Goal: Task Accomplishment & Management: Use online tool/utility

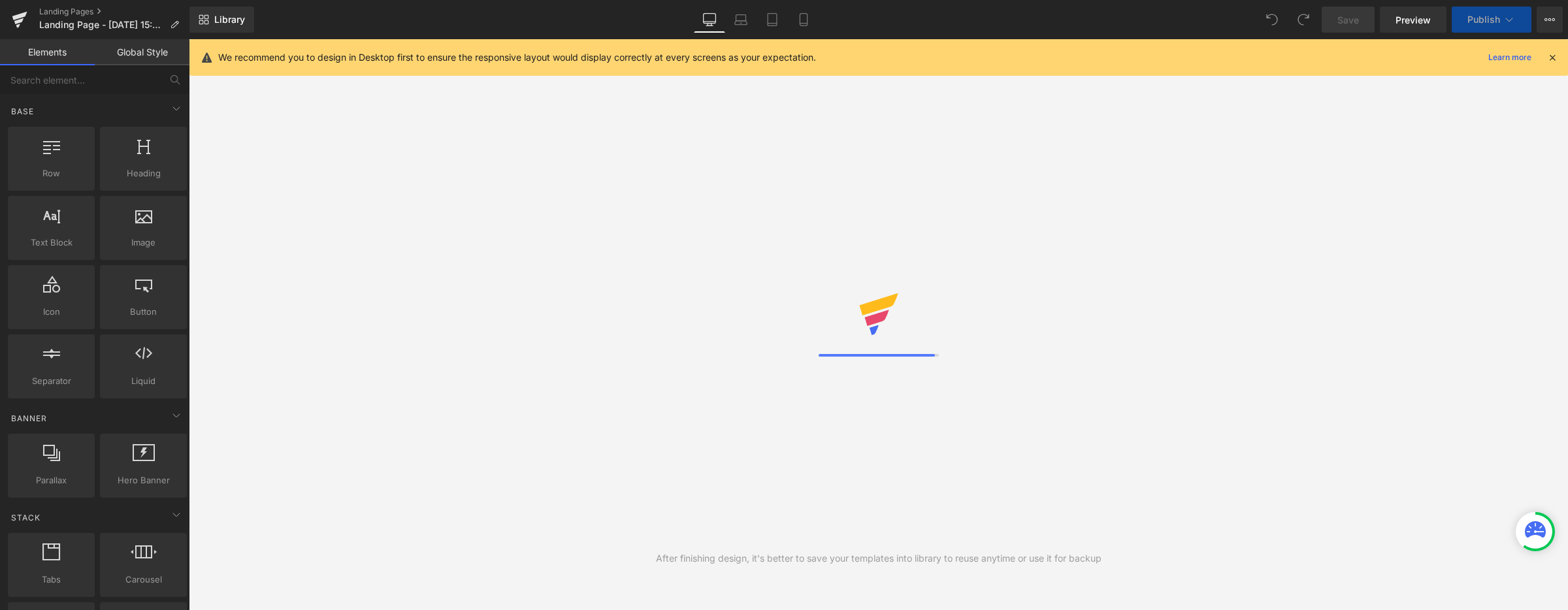
click at [1549, 53] on icon at bounding box center [1551, 57] width 11 height 11
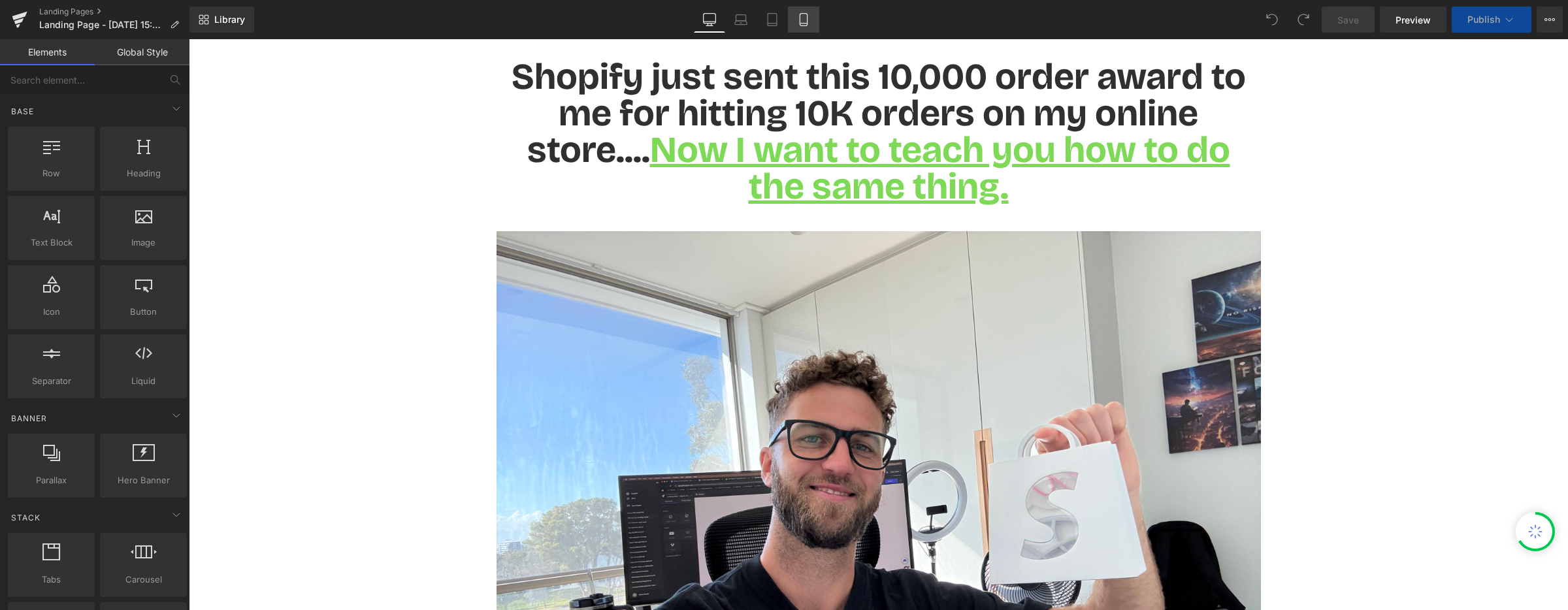
click at [797, 20] on icon at bounding box center [803, 19] width 13 height 13
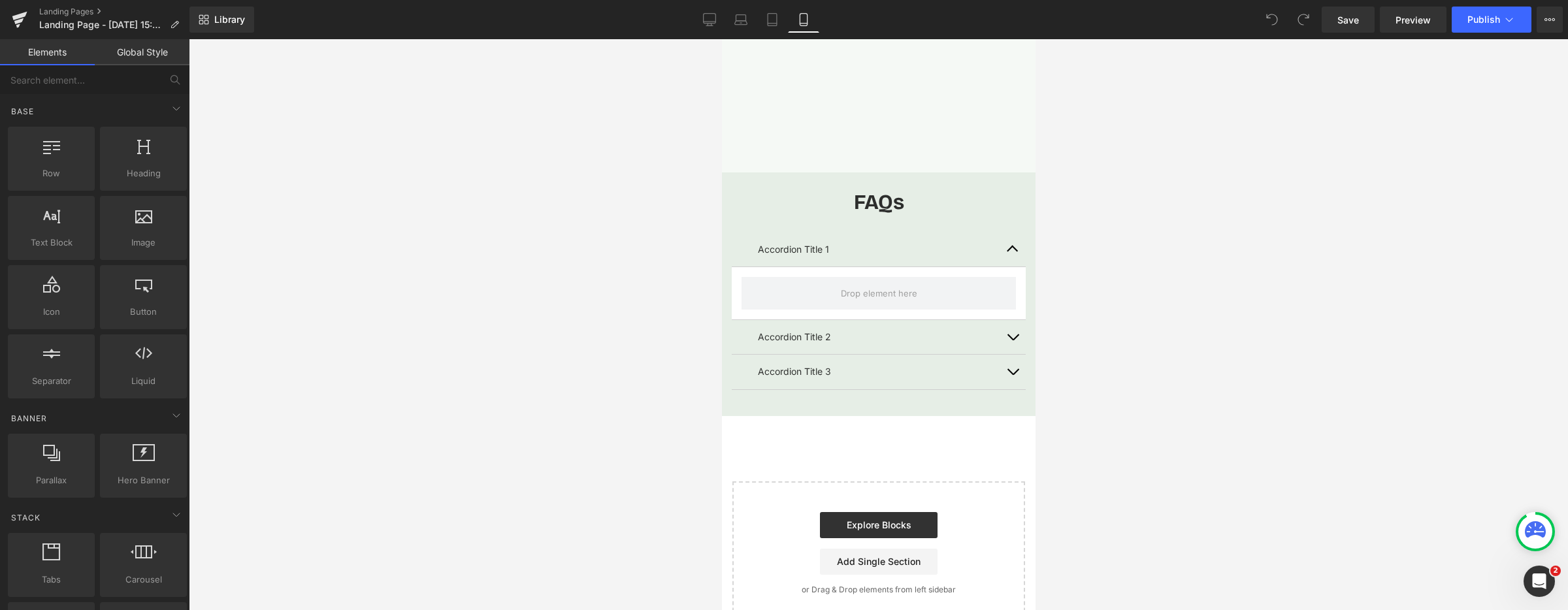
scroll to position [2911, 0]
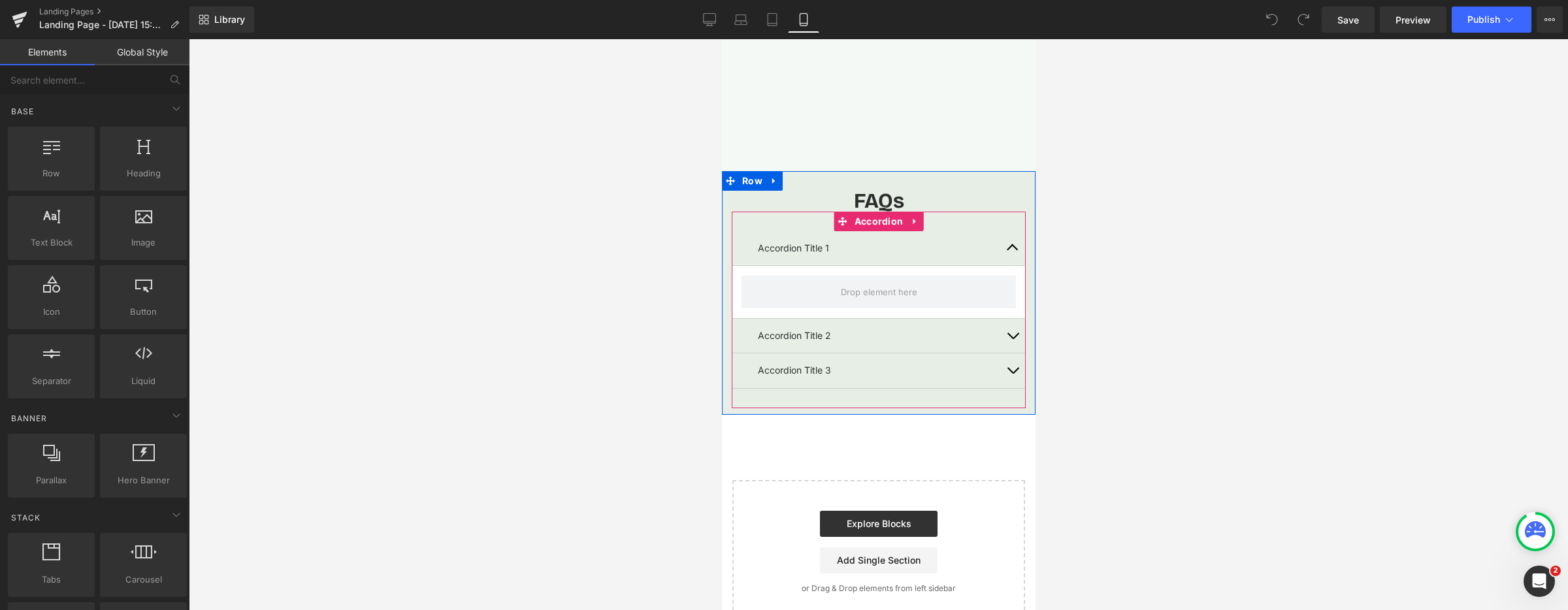
click at [806, 248] on p "Accordion Title 1" at bounding box center [878, 248] width 242 height 14
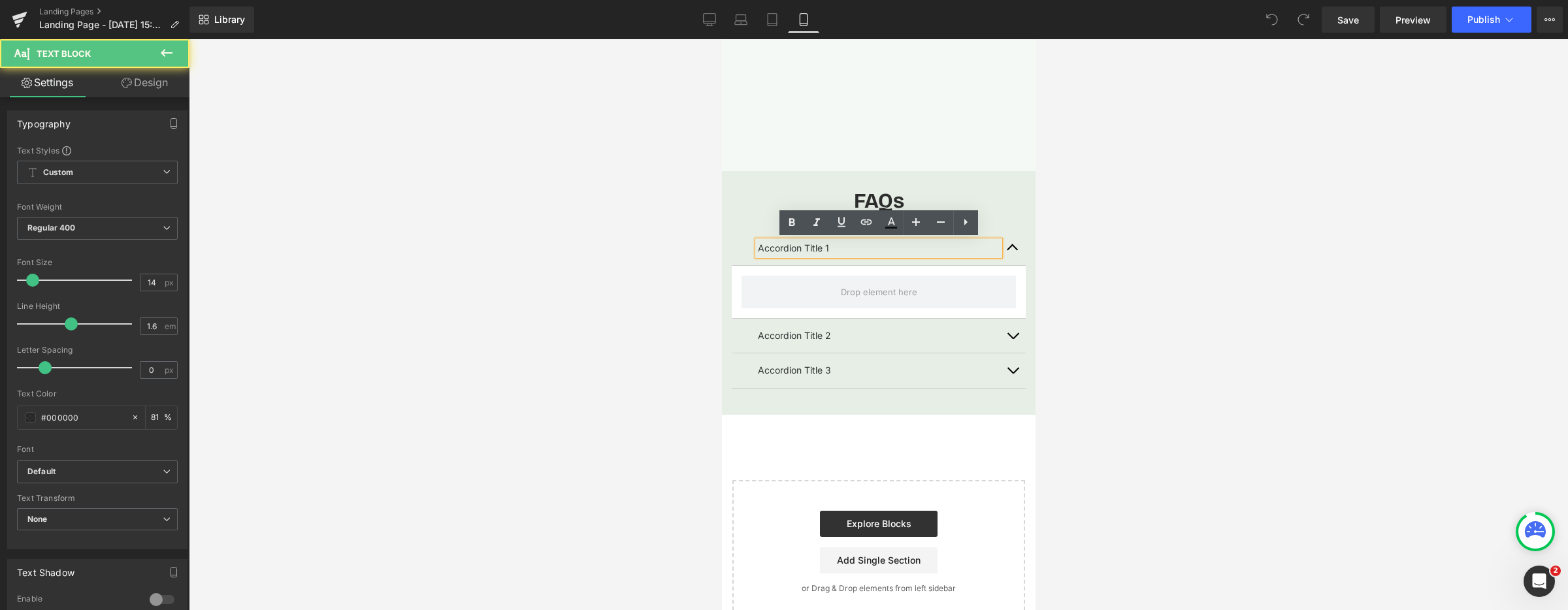
click at [806, 249] on p "Accordion Title 1" at bounding box center [878, 248] width 242 height 14
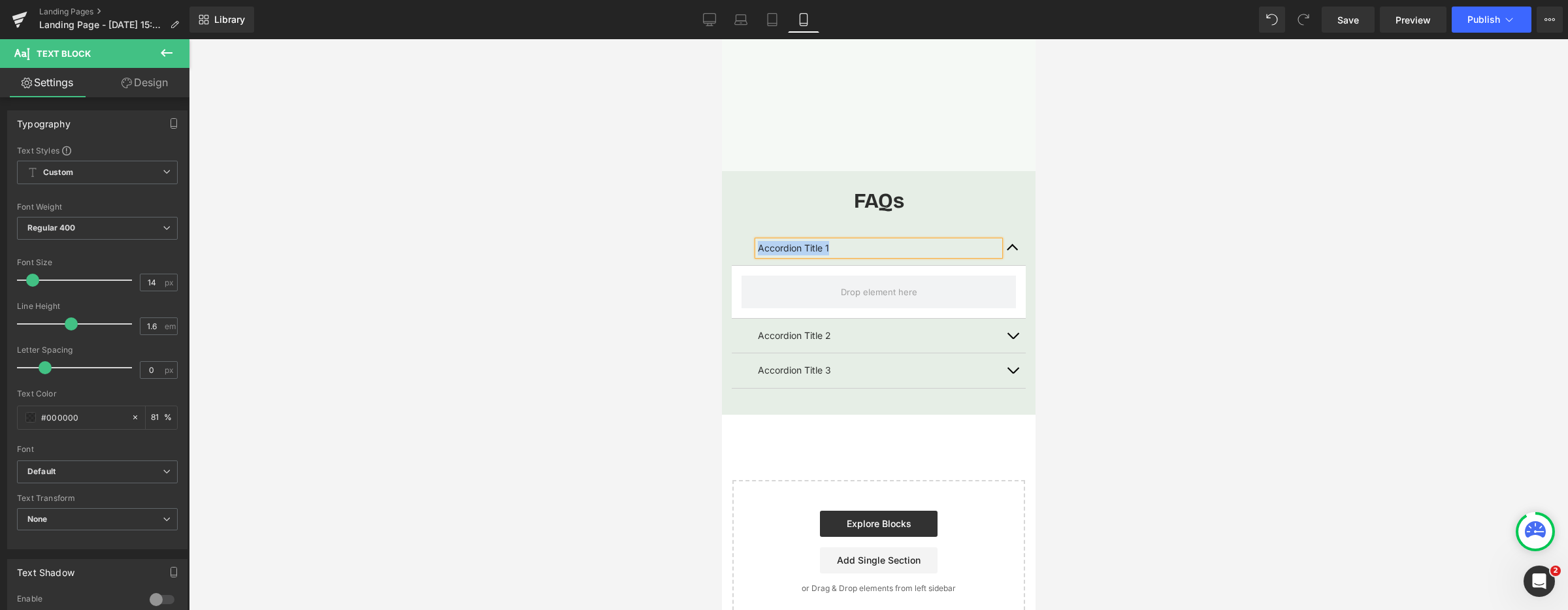
paste div
click at [836, 247] on p "Accordion Title 1" at bounding box center [878, 248] width 242 height 14
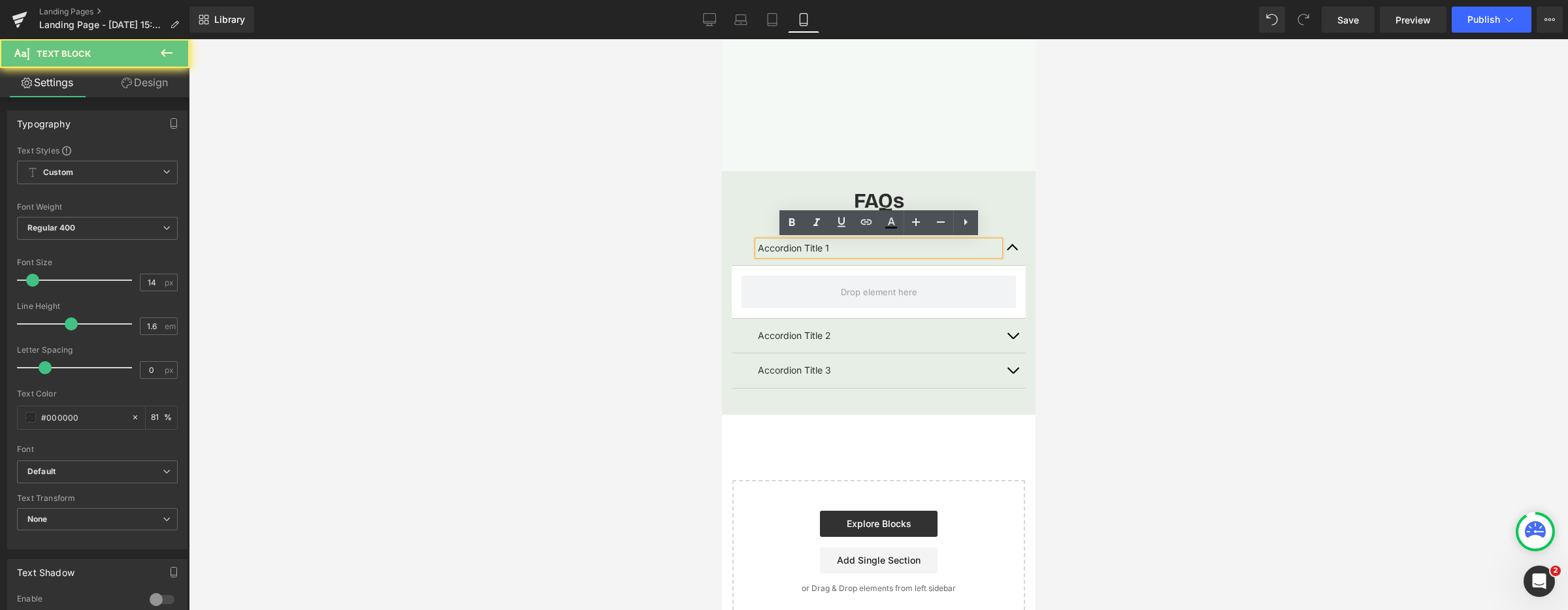
click at [837, 247] on p "Accordion Title 1" at bounding box center [878, 248] width 242 height 14
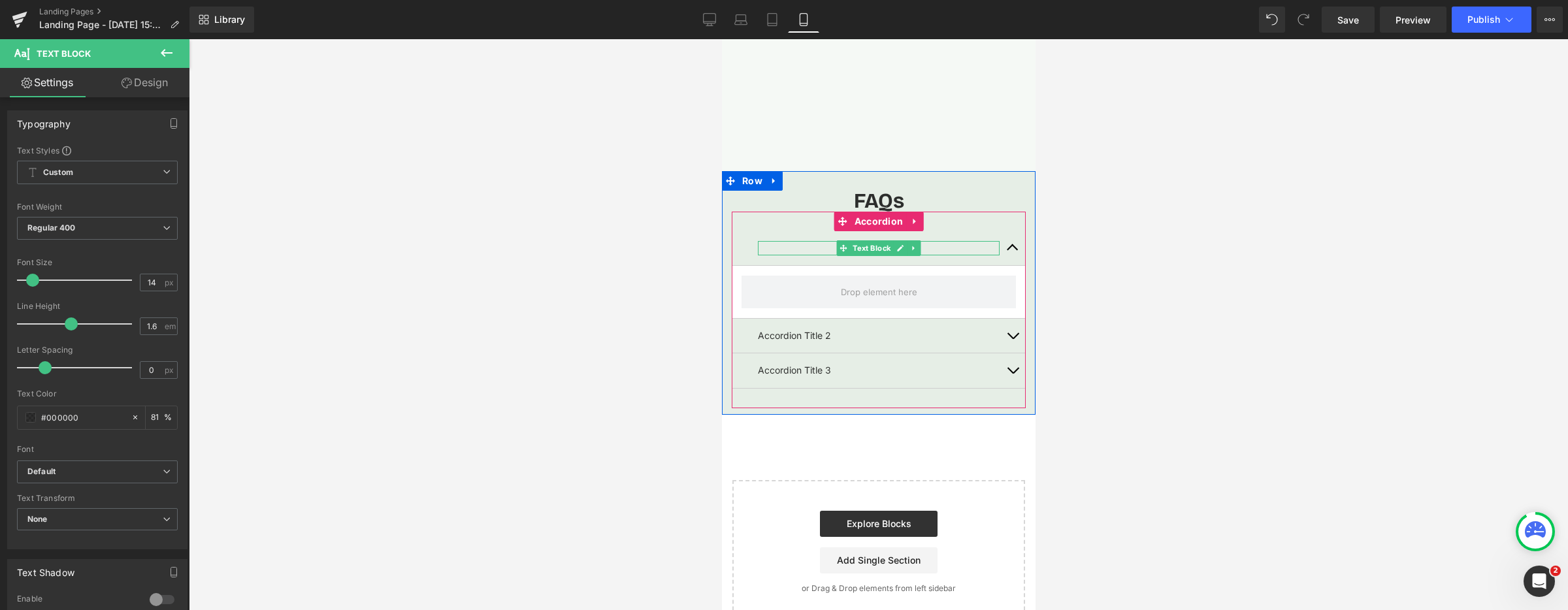
click at [768, 246] on p at bounding box center [878, 248] width 242 height 14
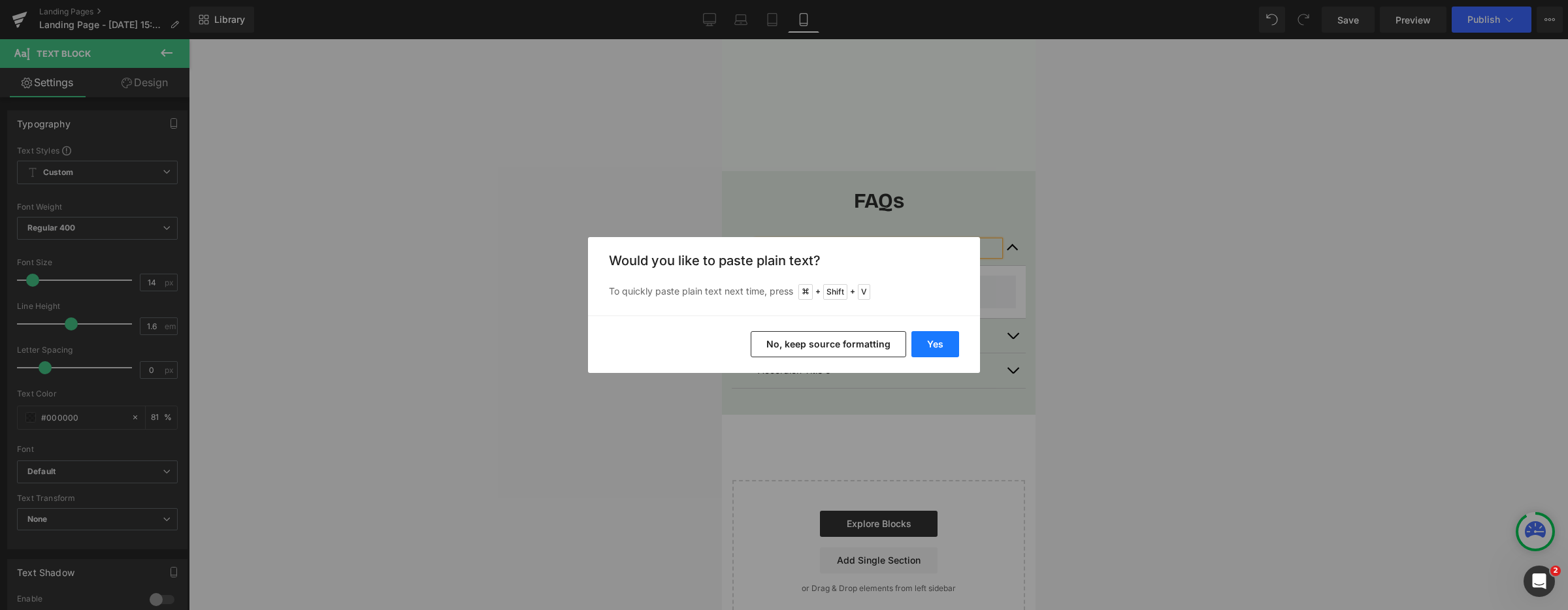
click at [917, 339] on button "Yes" at bounding box center [935, 344] width 48 height 26
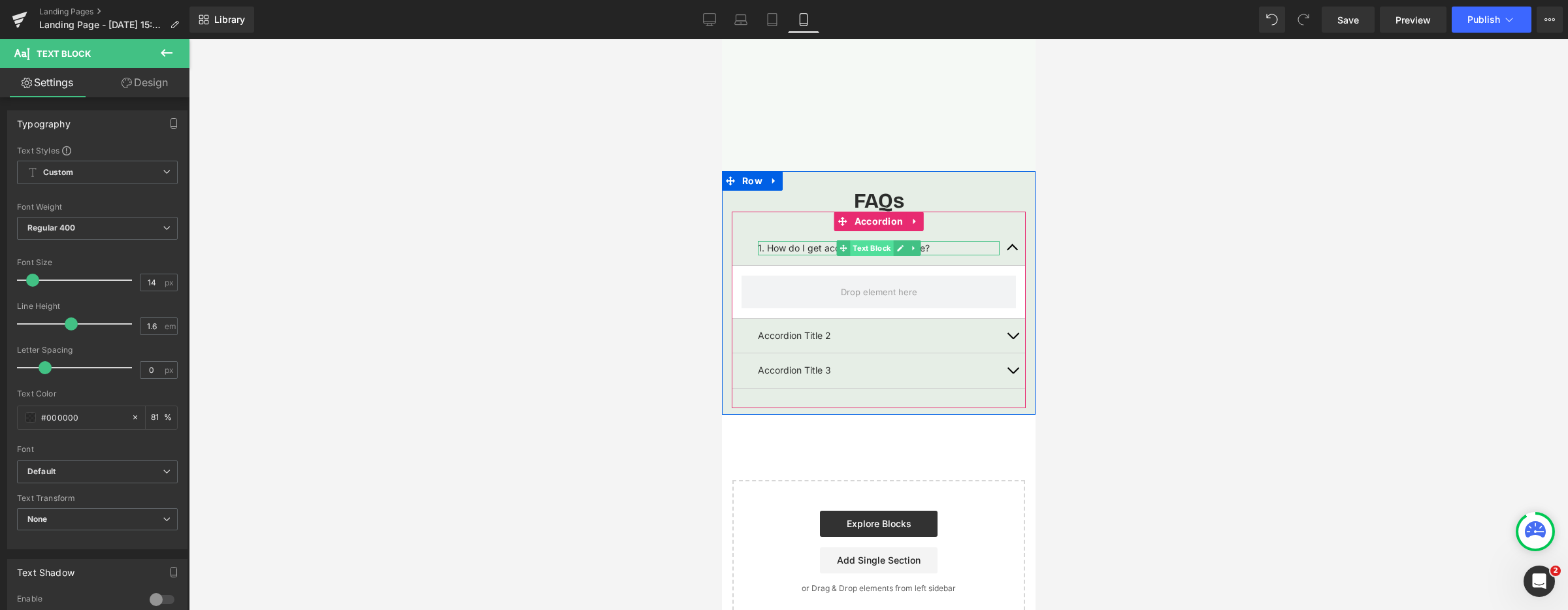
click at [862, 247] on span "Text Block" at bounding box center [870, 248] width 43 height 16
click at [806, 249] on p "1. How do I get access after I purchase?" at bounding box center [878, 248] width 242 height 14
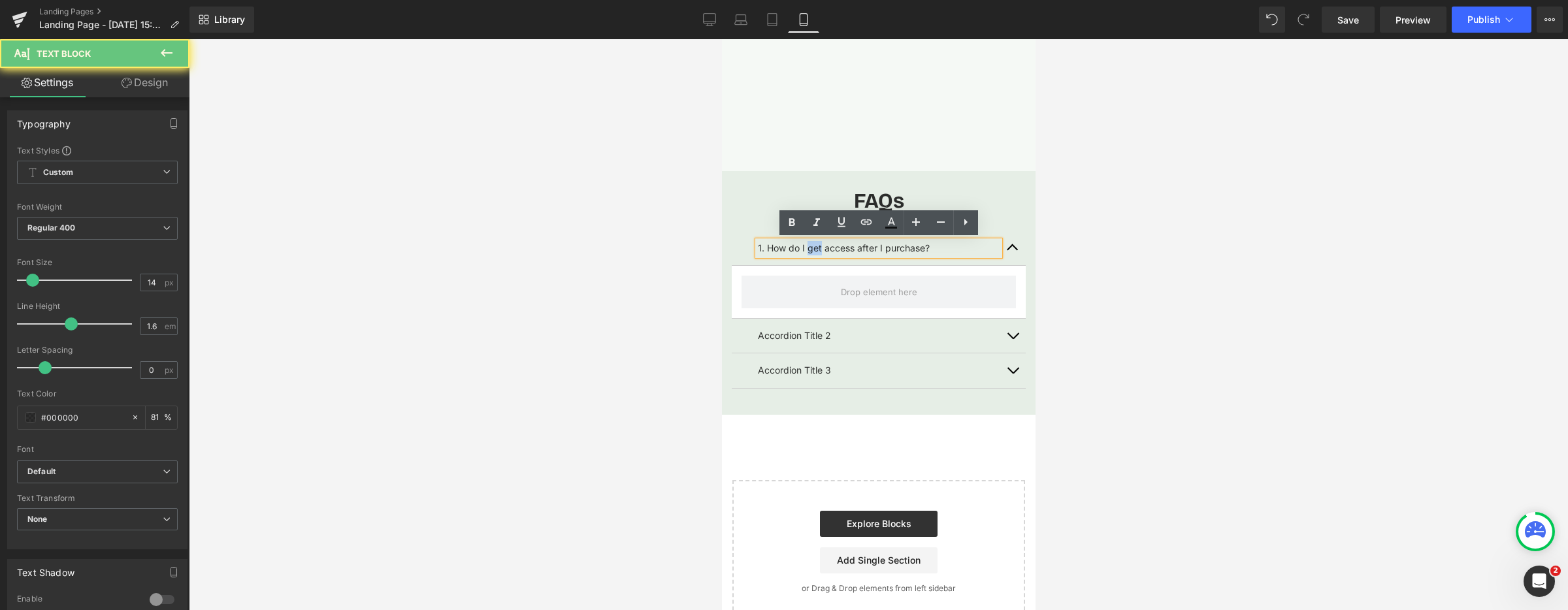
click at [806, 249] on p "1. How do I get access after I purchase?" at bounding box center [878, 248] width 242 height 14
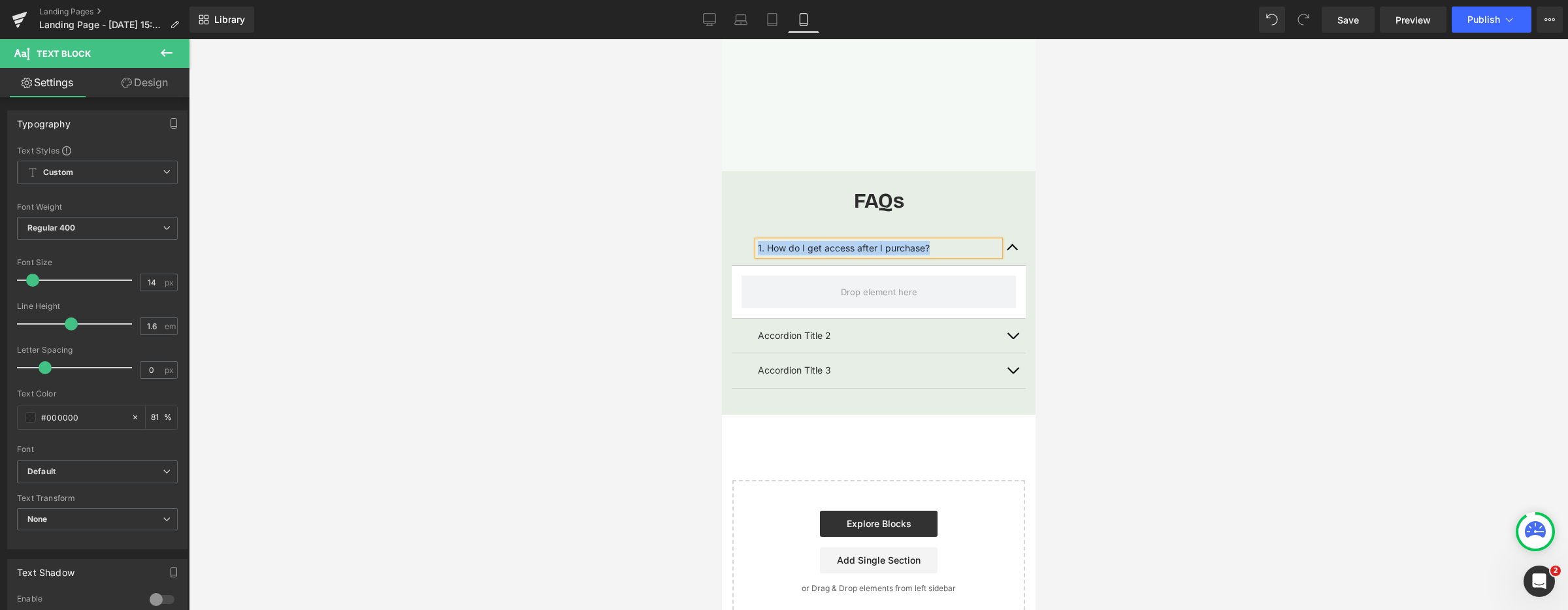
scroll to position [2907, 0]
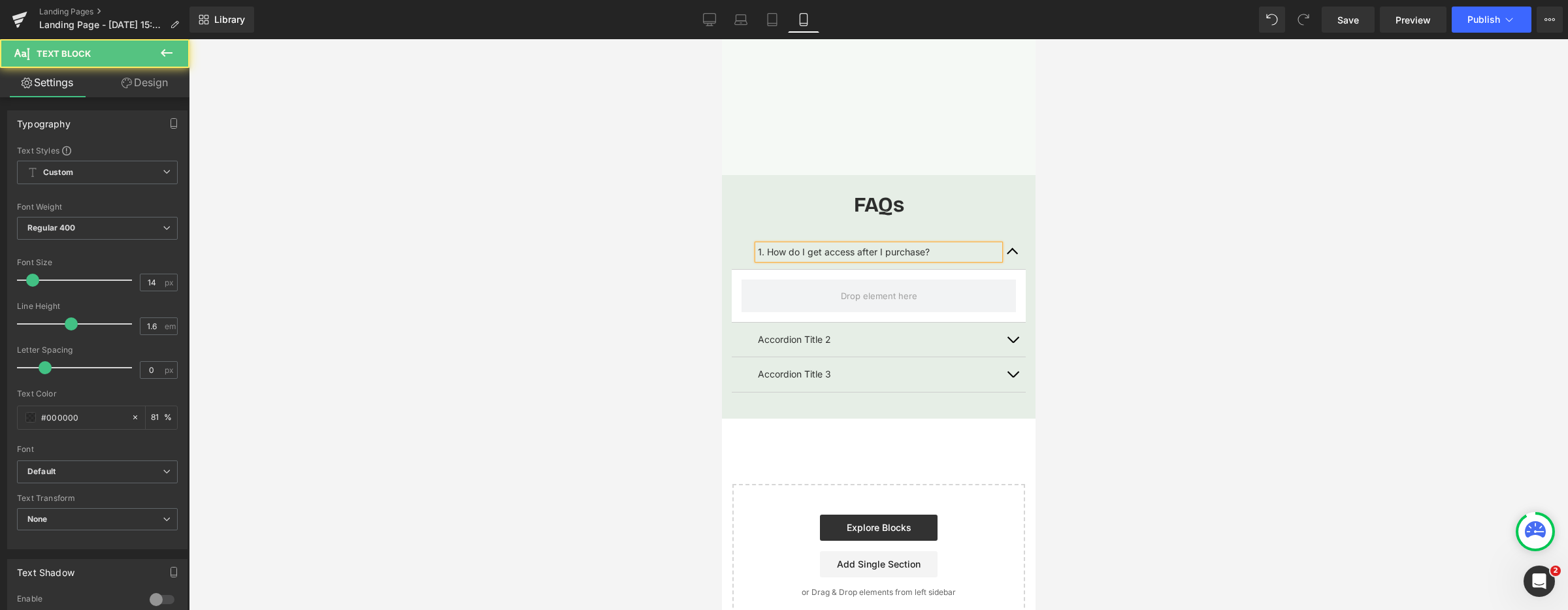
click at [805, 251] on p "1. How do I get access after I purchase?" at bounding box center [878, 252] width 242 height 14
click at [788, 252] on p "1. How do I get access after I purchase?" at bounding box center [878, 252] width 242 height 14
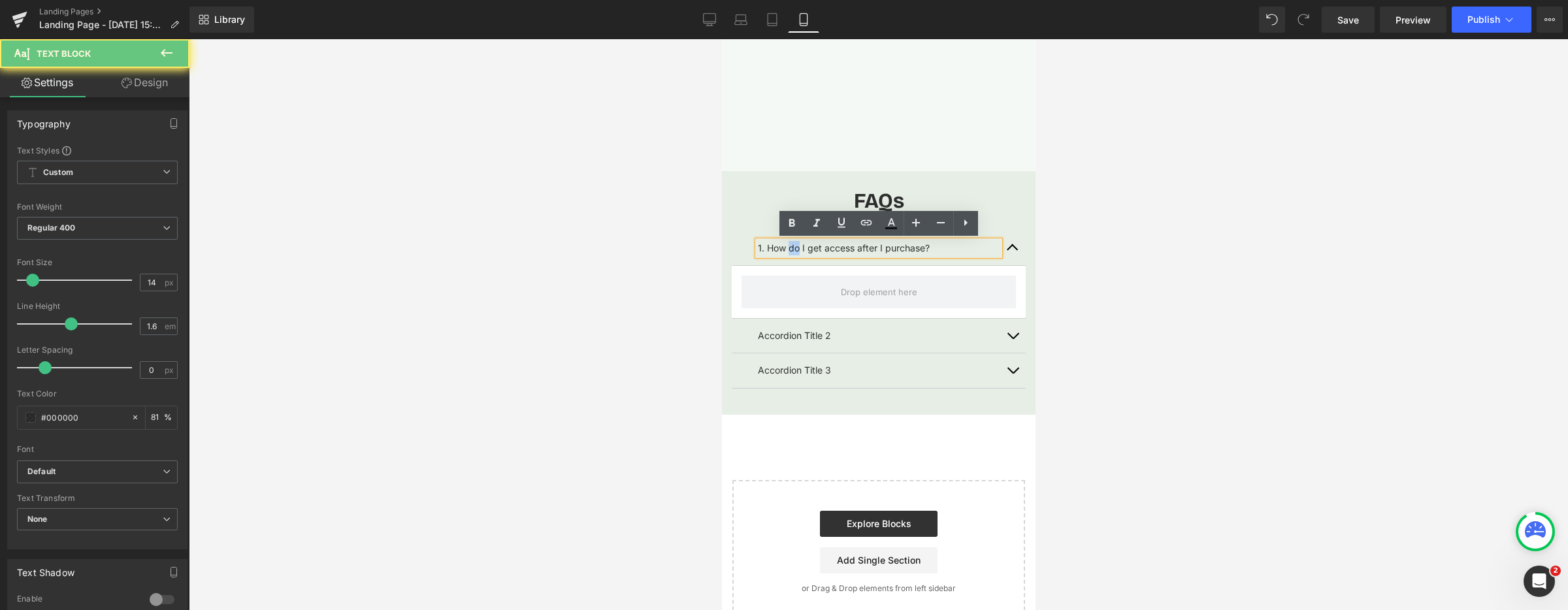
click at [788, 252] on p "1. How do I get access after I purchase?" at bounding box center [878, 248] width 242 height 14
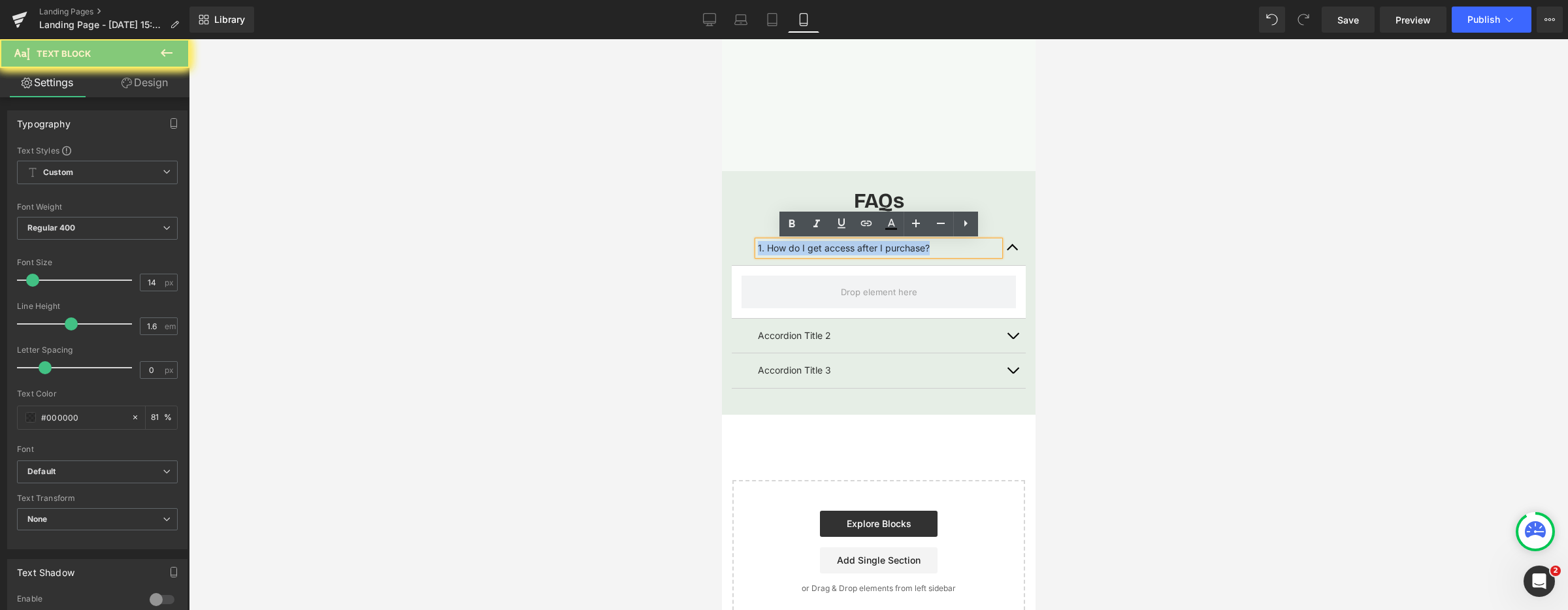
scroll to position [2909, 0]
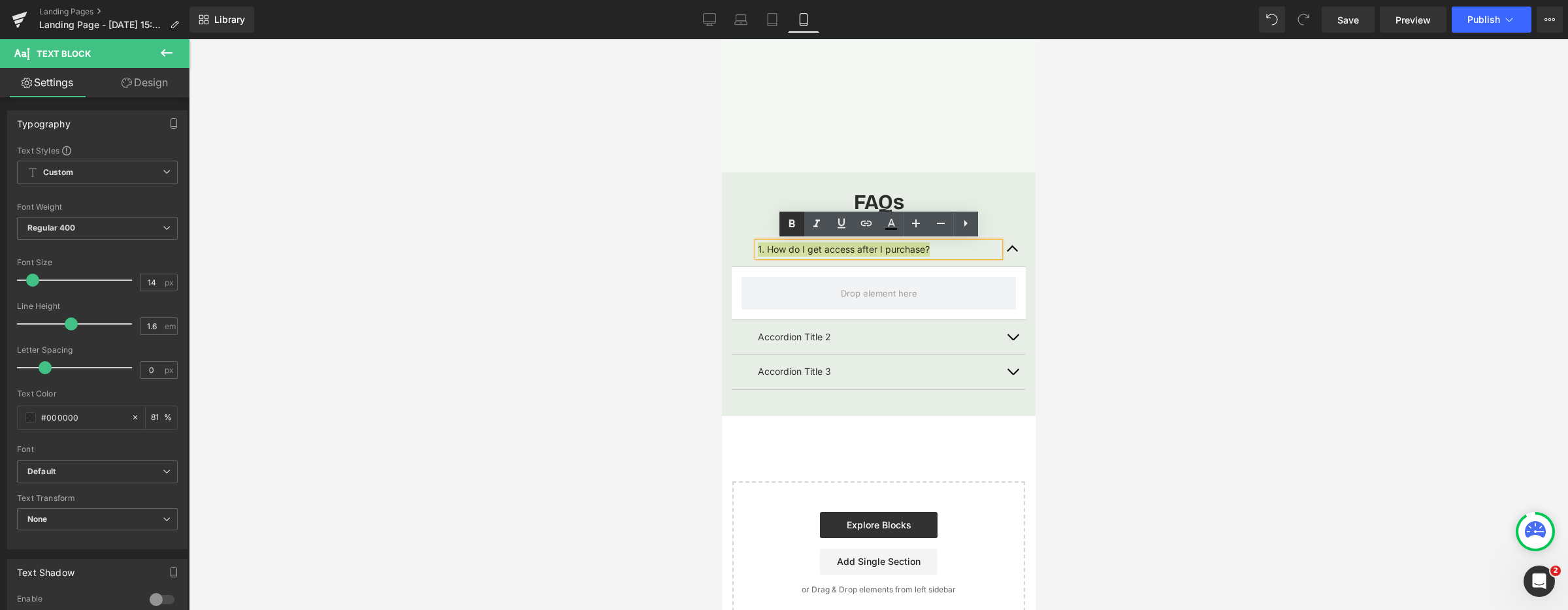
click at [793, 227] on icon at bounding box center [791, 224] width 16 height 16
click at [921, 227] on icon at bounding box center [916, 223] width 16 height 16
type input "18"
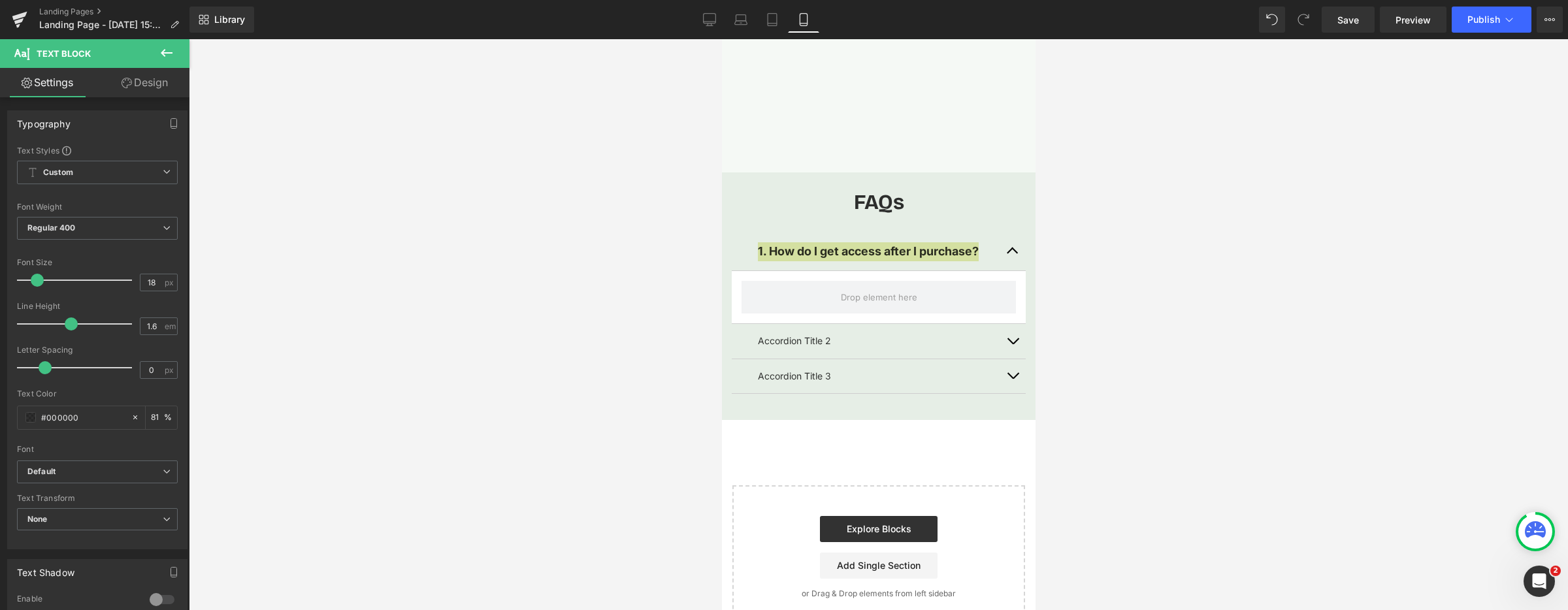
click at [173, 52] on icon at bounding box center [167, 52] width 16 height 16
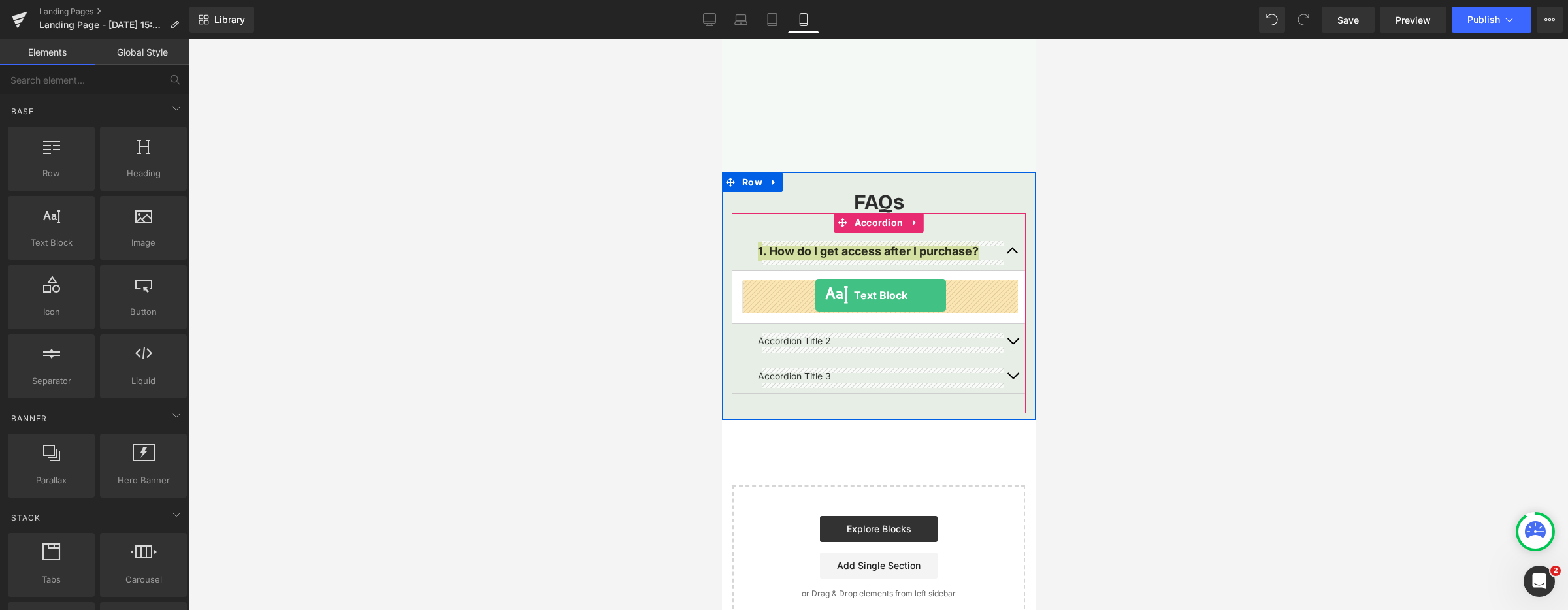
drag, startPoint x: 779, startPoint y: 251, endPoint x: 815, endPoint y: 295, distance: 56.9
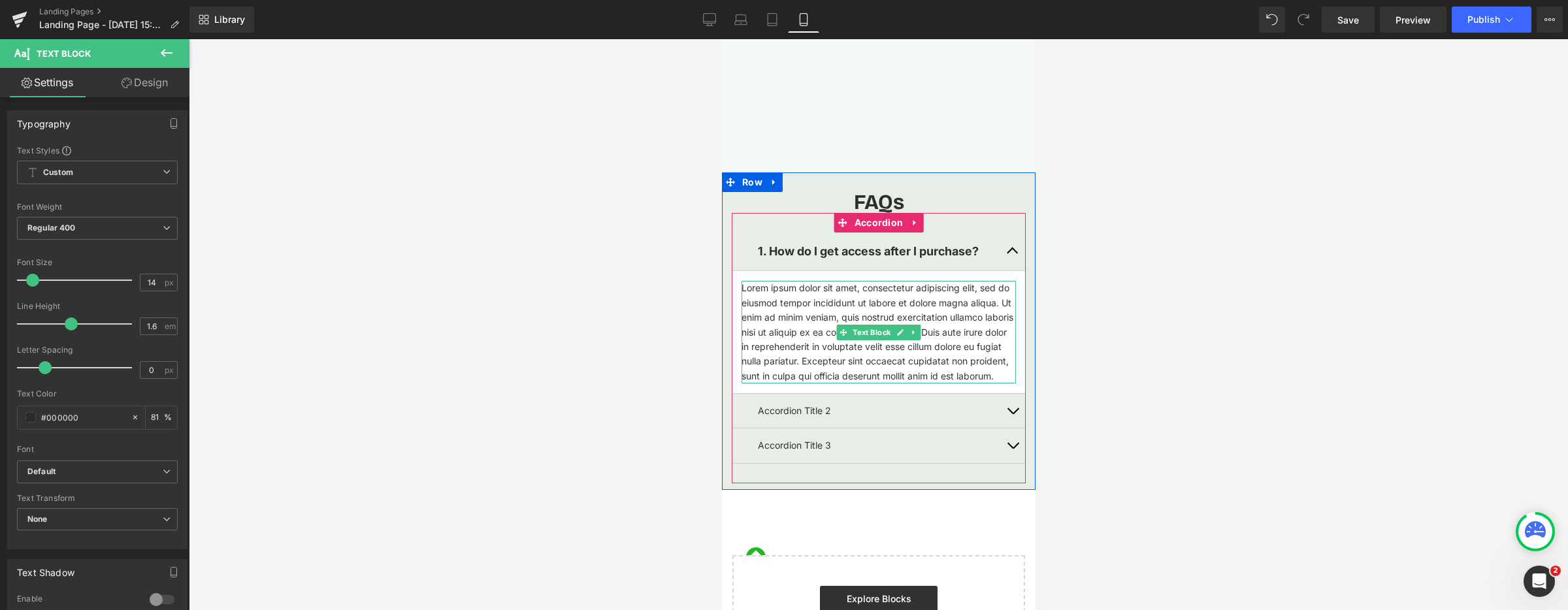
click at [930, 303] on p "Lorem ipsum dolor sit amet, consectetur adipiscing elit, sed do eiusmod tempor …" at bounding box center [878, 332] width 275 height 103
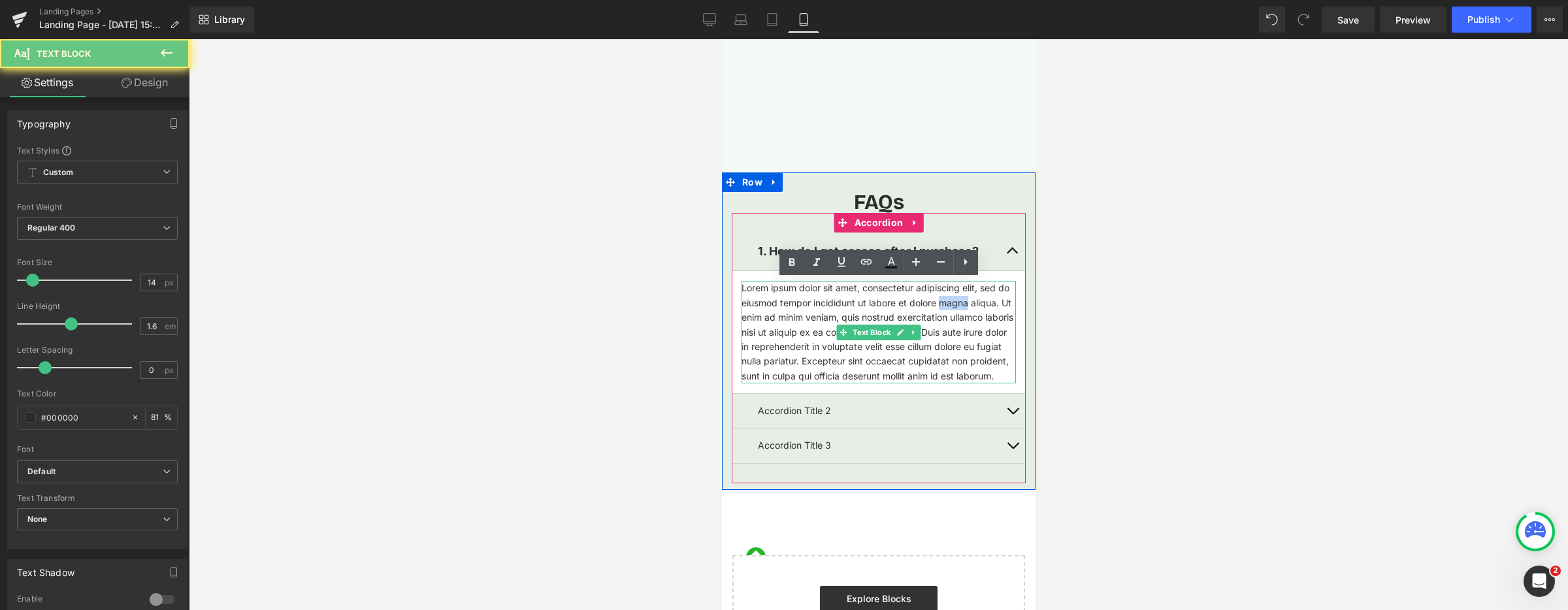
click at [930, 303] on p "Lorem ipsum dolor sit amet, consectetur adipiscing elit, sed do eiusmod tempor …" at bounding box center [878, 332] width 275 height 103
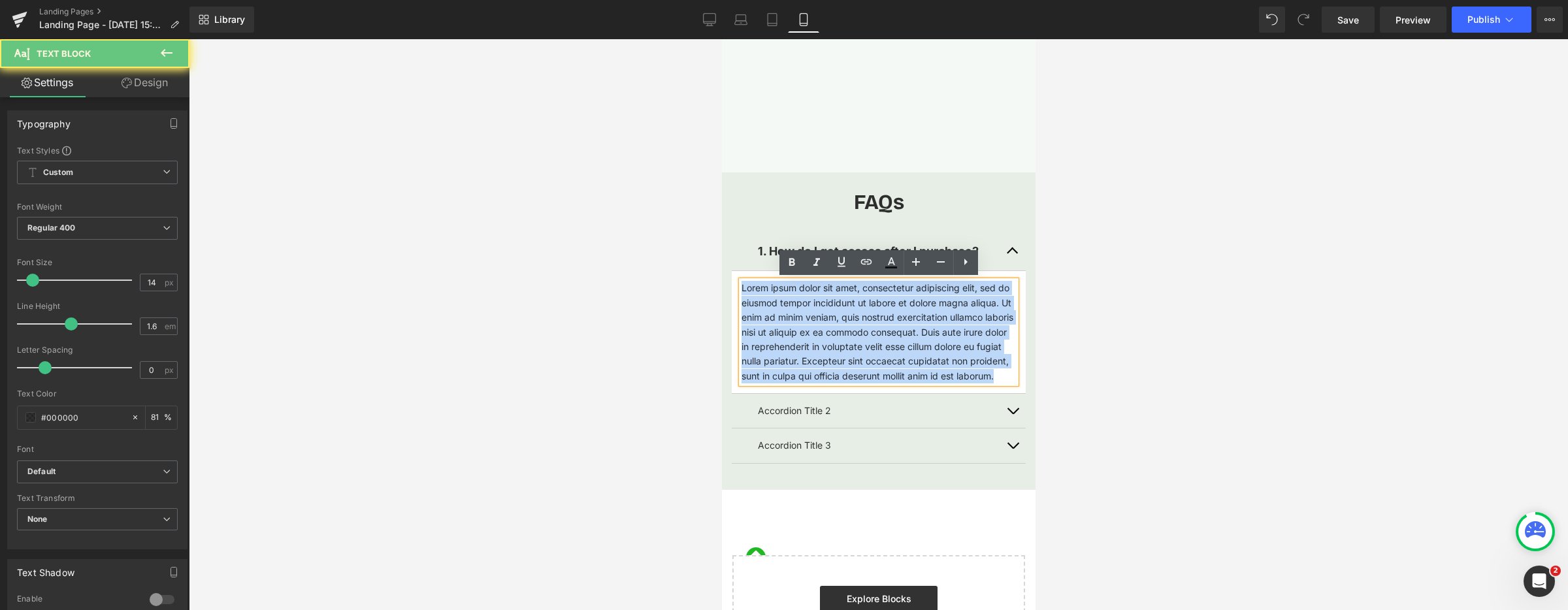
click at [930, 303] on p "Lorem ipsum dolor sit amet, consectetur adipiscing elit, sed do eiusmod tempor …" at bounding box center [878, 332] width 275 height 103
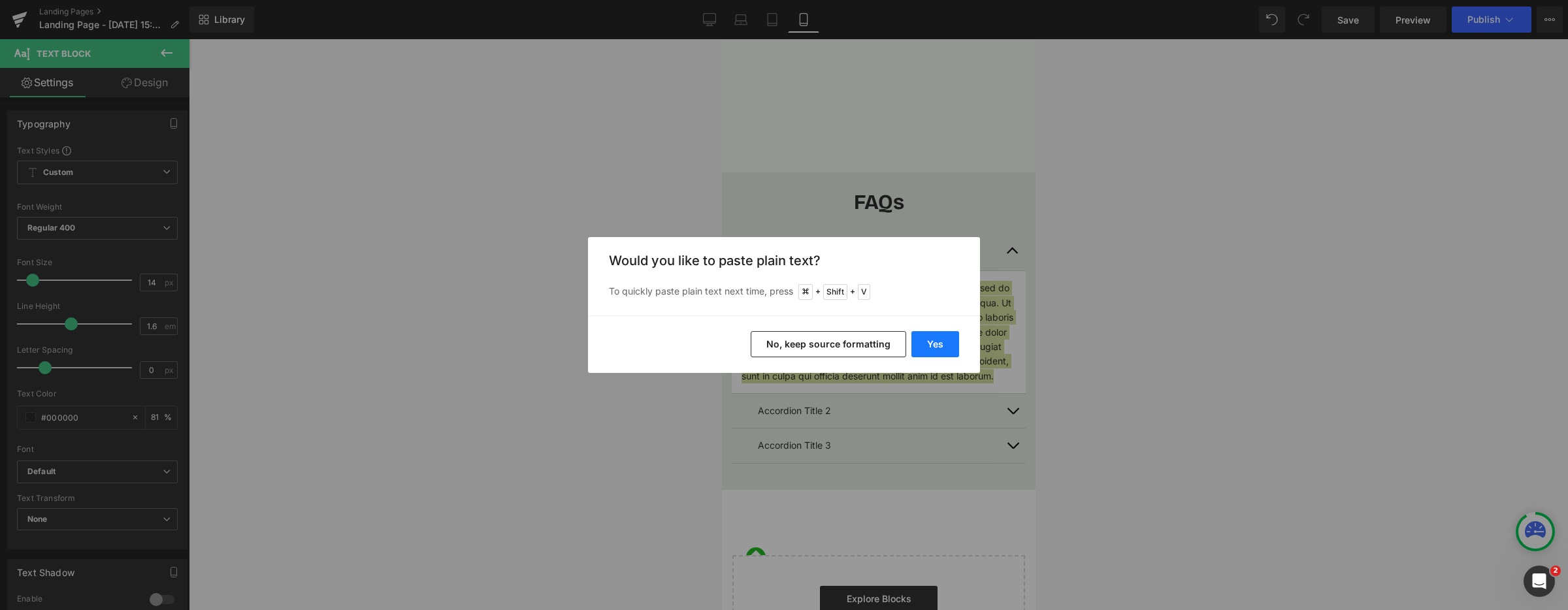
click at [937, 348] on button "Yes" at bounding box center [935, 344] width 48 height 26
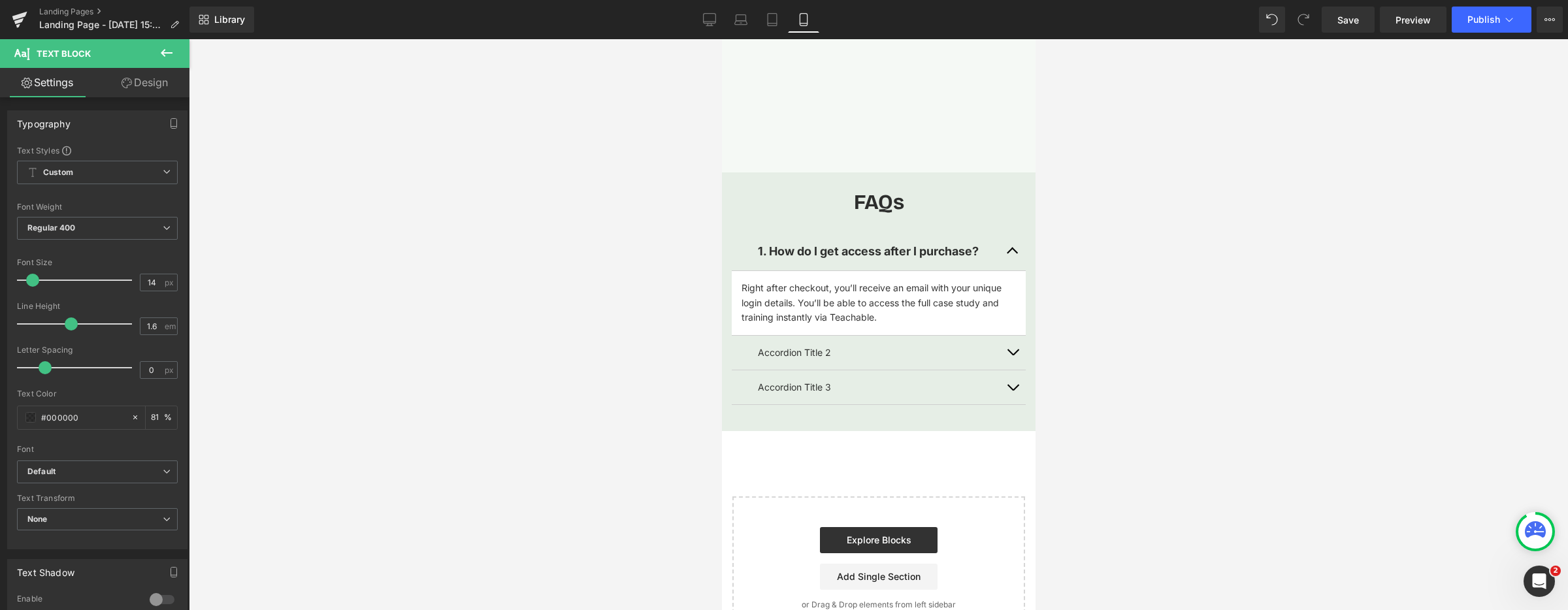
click at [638, 321] on div at bounding box center [878, 325] width 1379 height 570
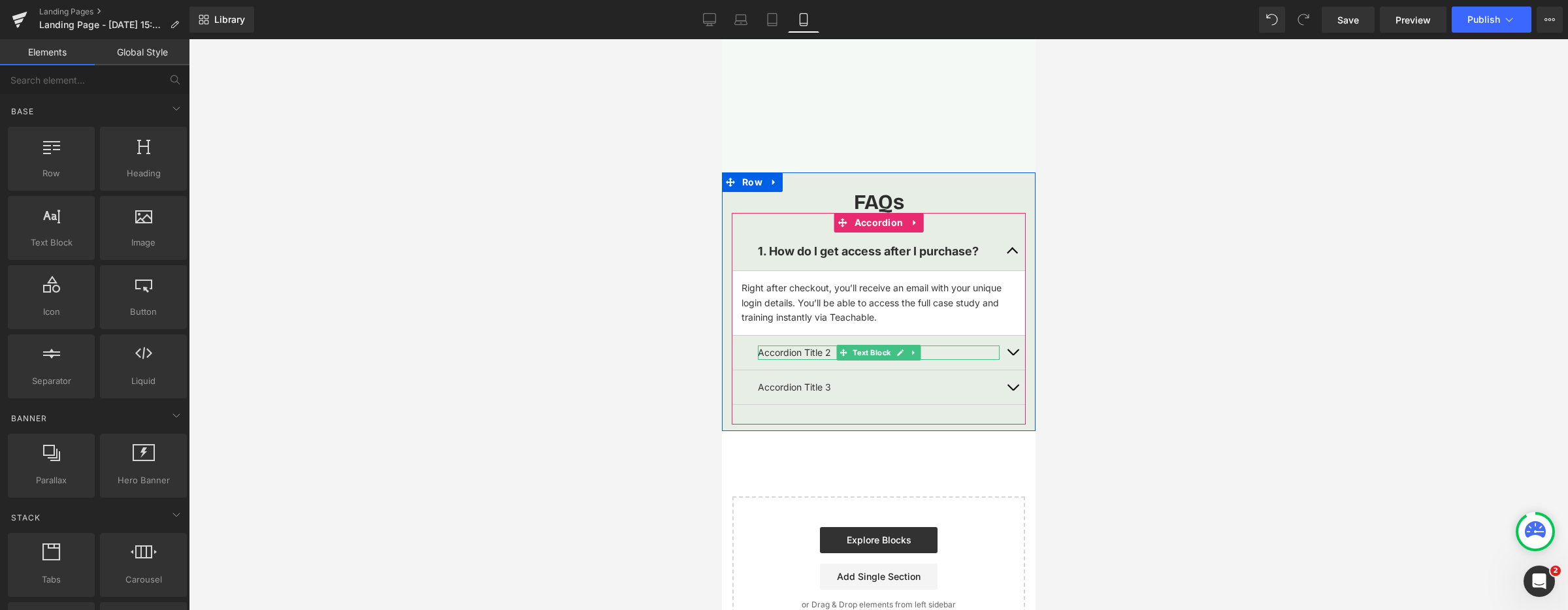
click at [809, 351] on p "Accordion Title 2" at bounding box center [878, 352] width 242 height 14
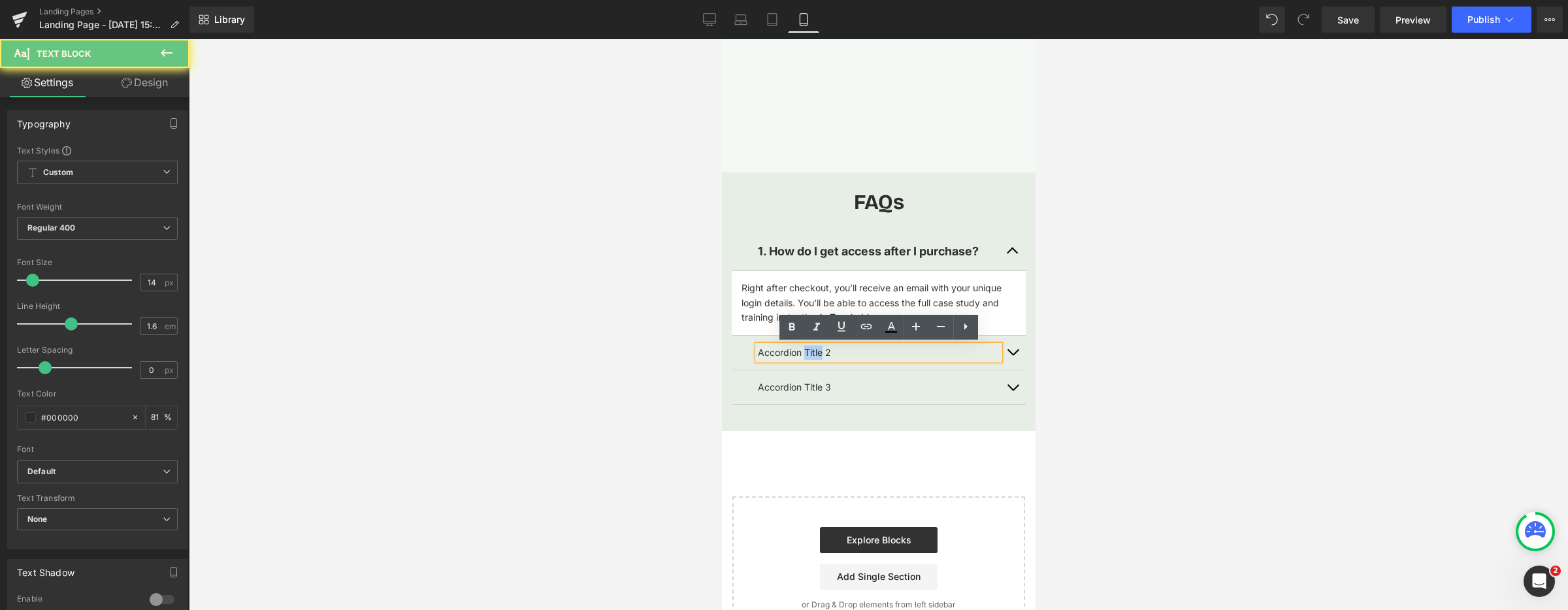
click at [809, 351] on p "Accordion Title 2" at bounding box center [878, 352] width 242 height 14
click at [809, 351] on p "Accordion Title 2" at bounding box center [878, 352] width 242 height 14
click at [1012, 254] on span "button" at bounding box center [1012, 254] width 0 height 0
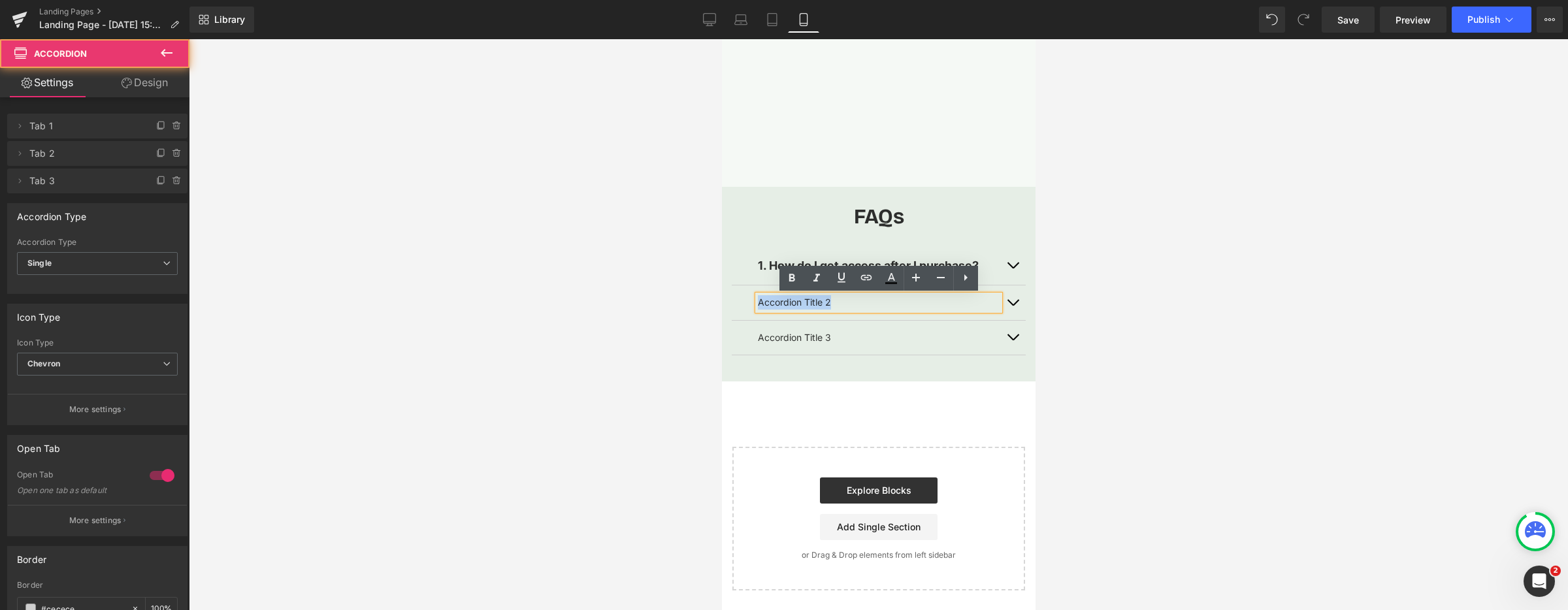
scroll to position [2895, 0]
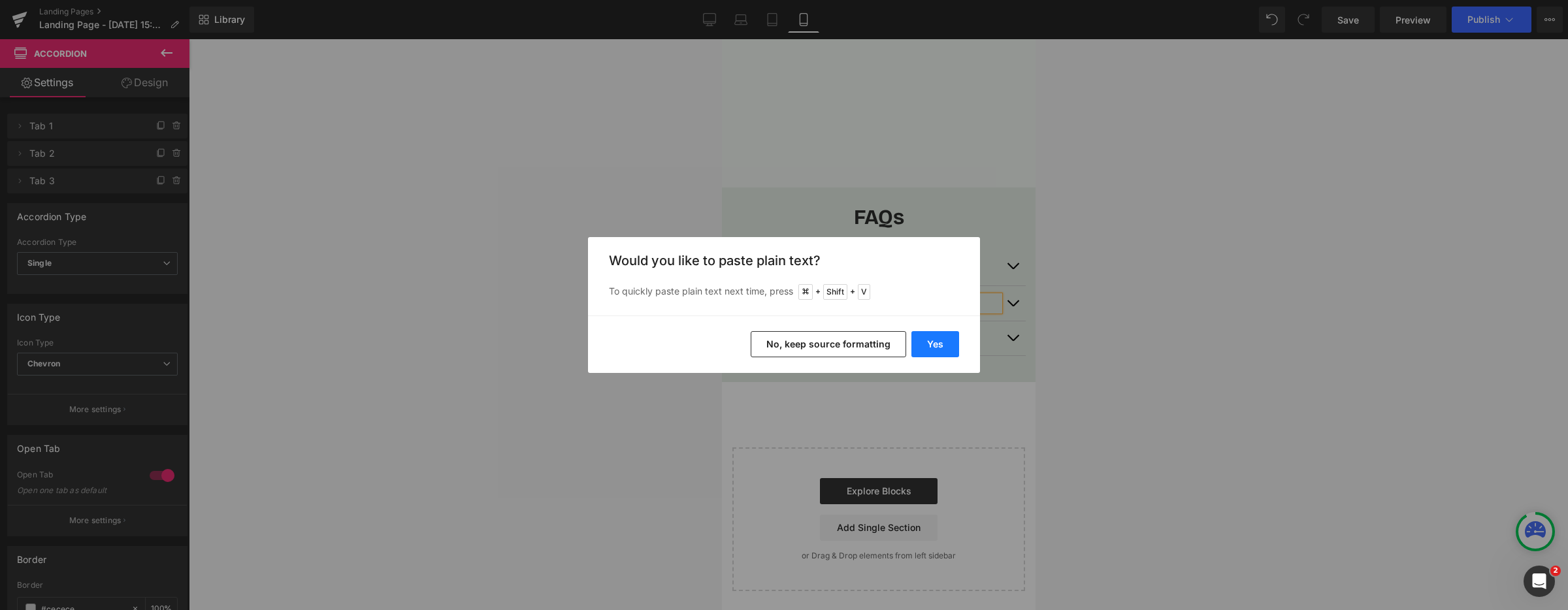
click at [927, 348] on button "Yes" at bounding box center [935, 344] width 48 height 26
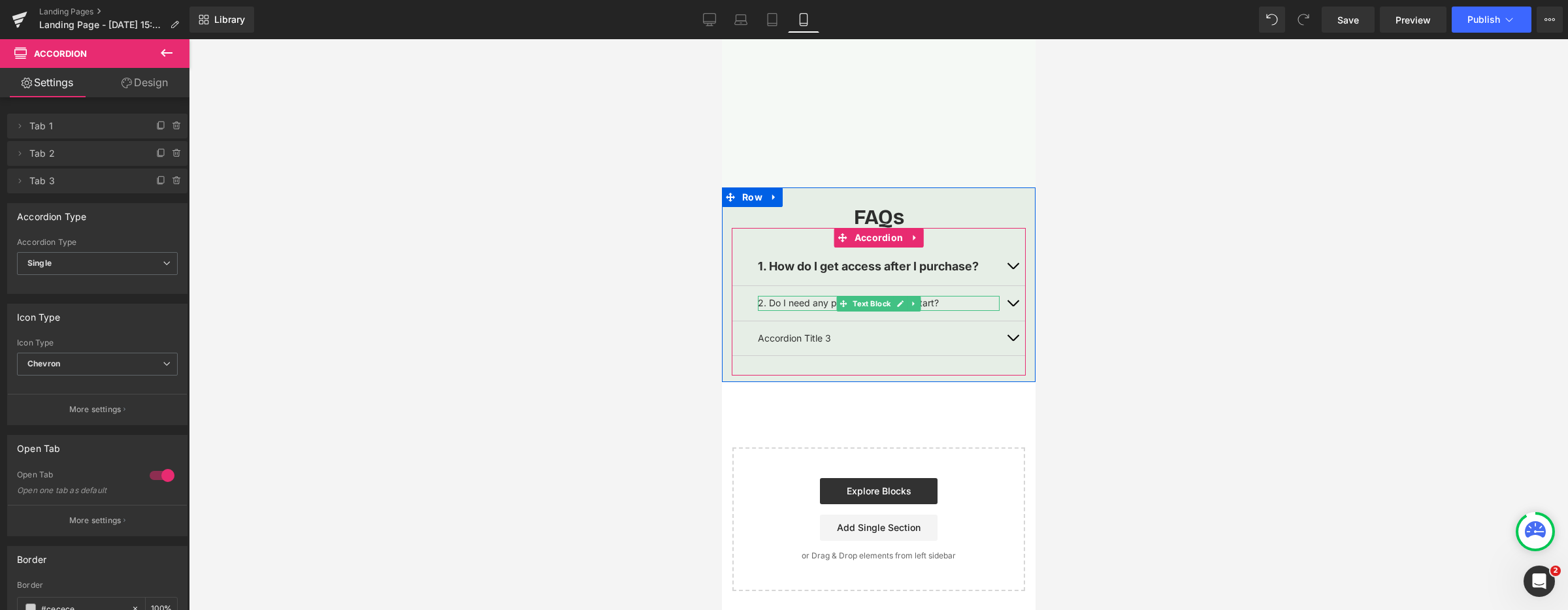
click at [784, 303] on p "2. Do I need any prior experience to start?" at bounding box center [878, 303] width 242 height 14
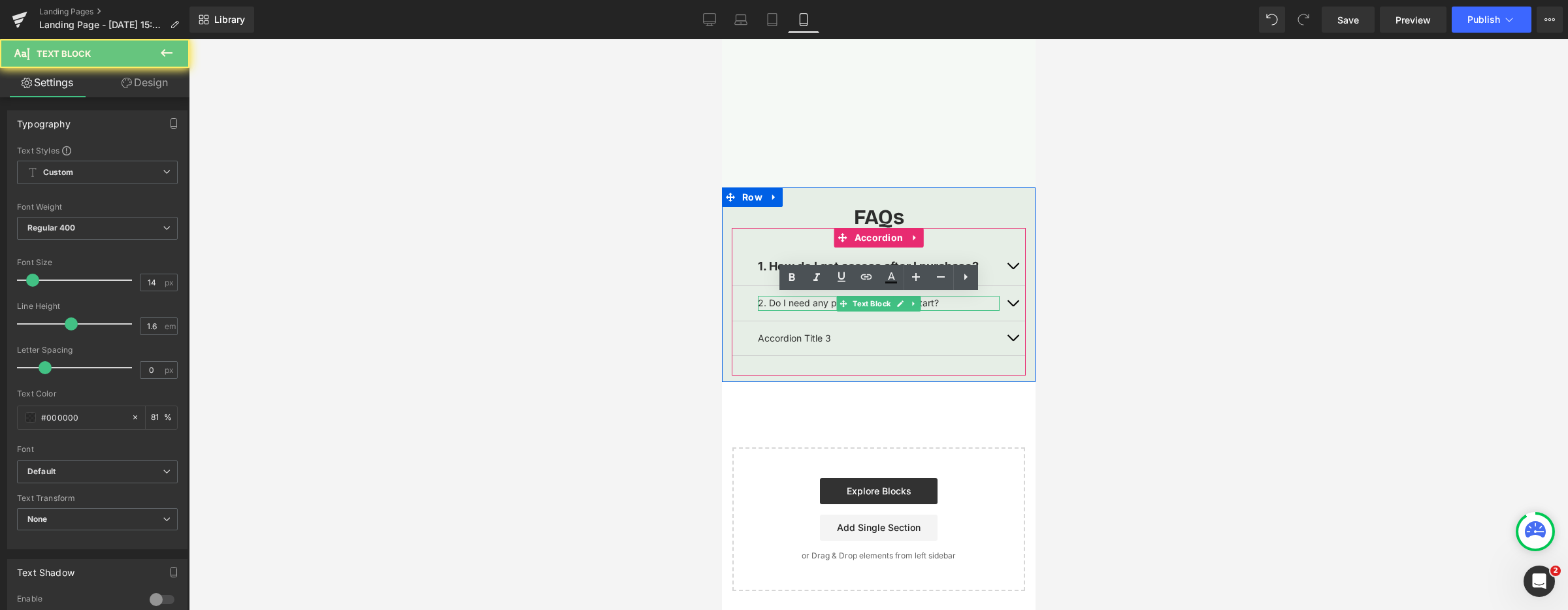
click at [784, 303] on p "2. Do I need any prior experience to start?" at bounding box center [878, 303] width 242 height 14
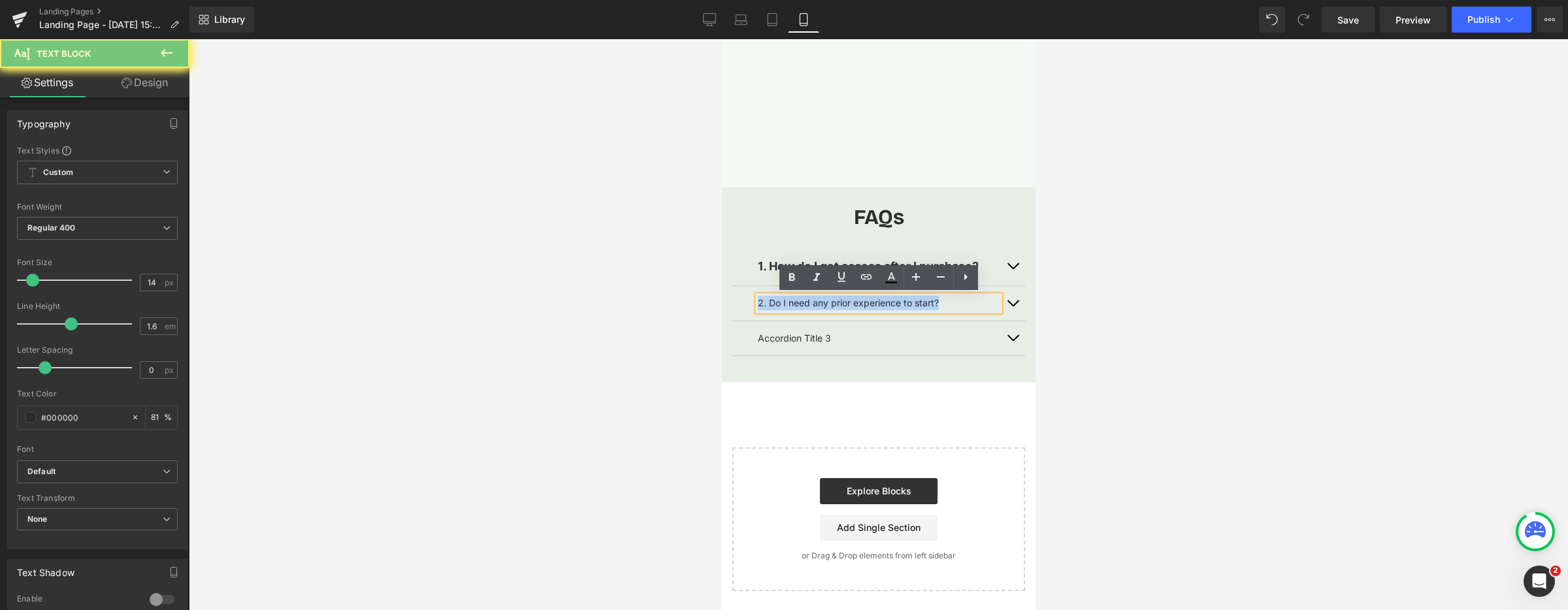
click at [784, 303] on p "2. Do I need any prior experience to start?" at bounding box center [878, 303] width 242 height 14
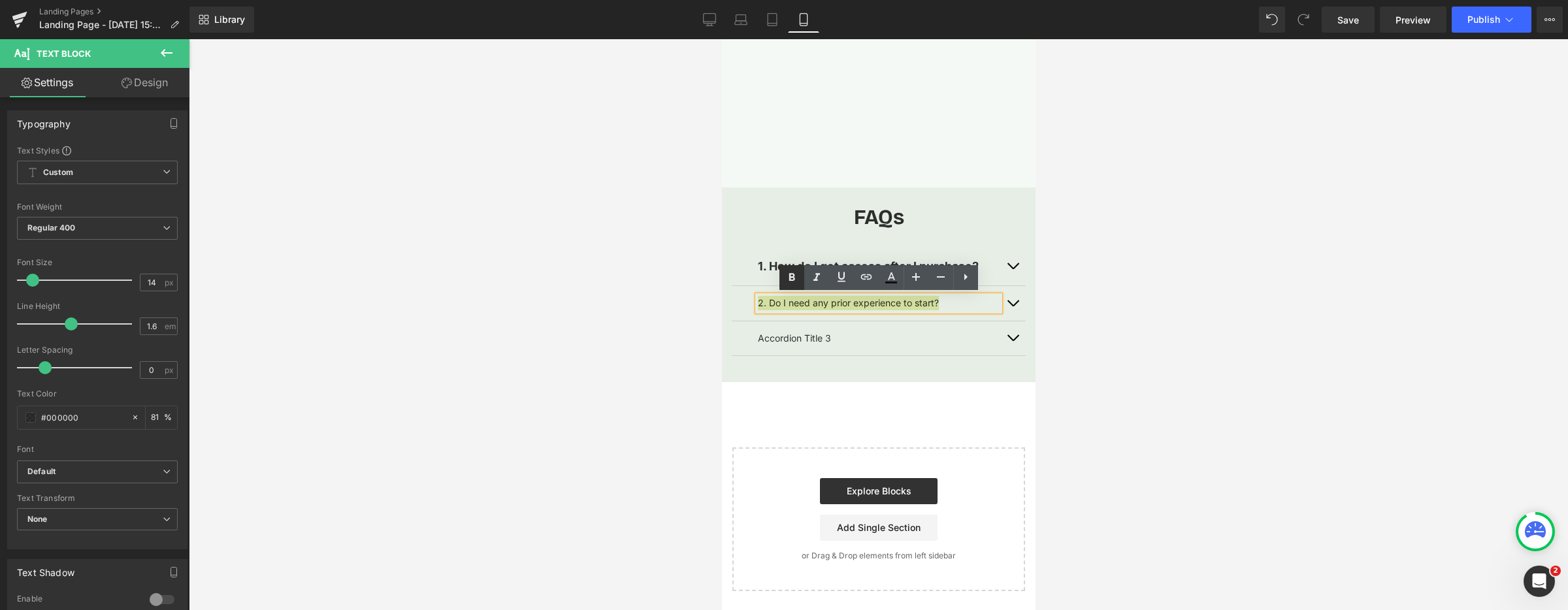
click at [787, 280] on icon at bounding box center [791, 278] width 16 height 16
click at [919, 280] on icon at bounding box center [916, 277] width 16 height 16
drag, startPoint x: 919, startPoint y: 280, endPoint x: 928, endPoint y: 283, distance: 9.5
click at [919, 280] on icon at bounding box center [916, 277] width 16 height 16
type input "18"
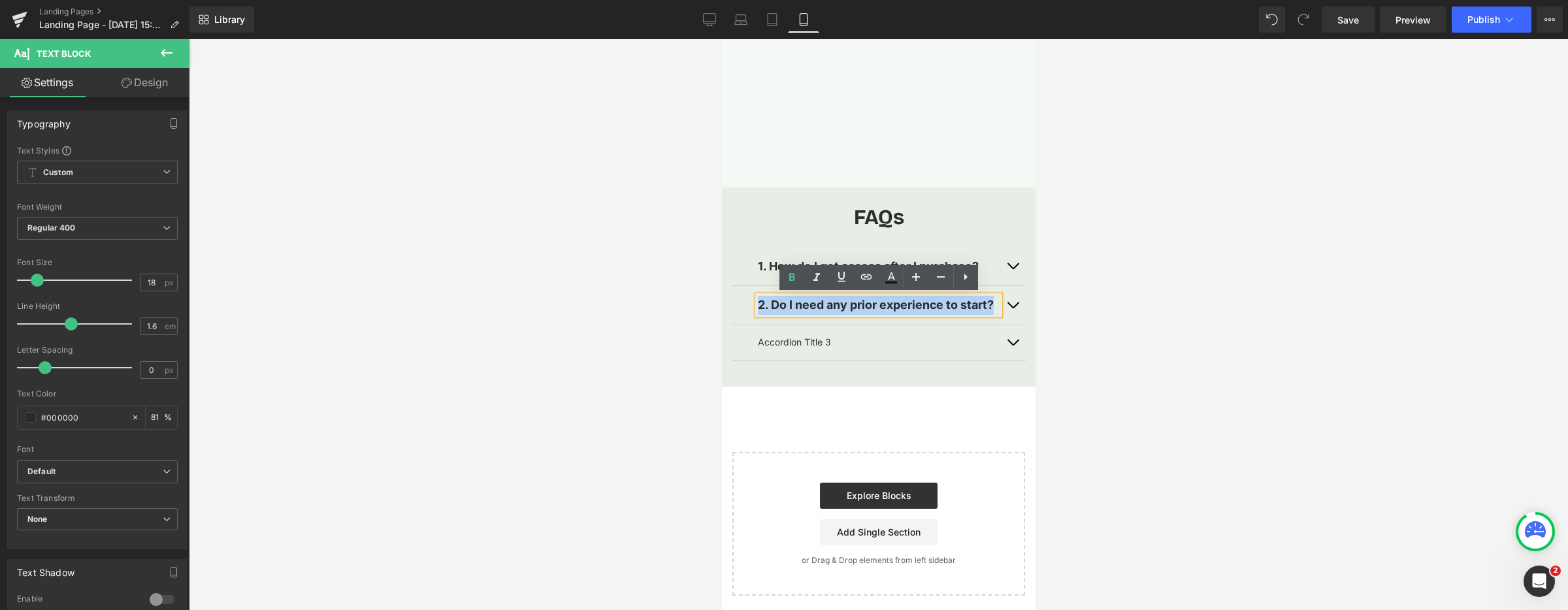
click at [1012, 308] on span "button" at bounding box center [1012, 308] width 0 height 0
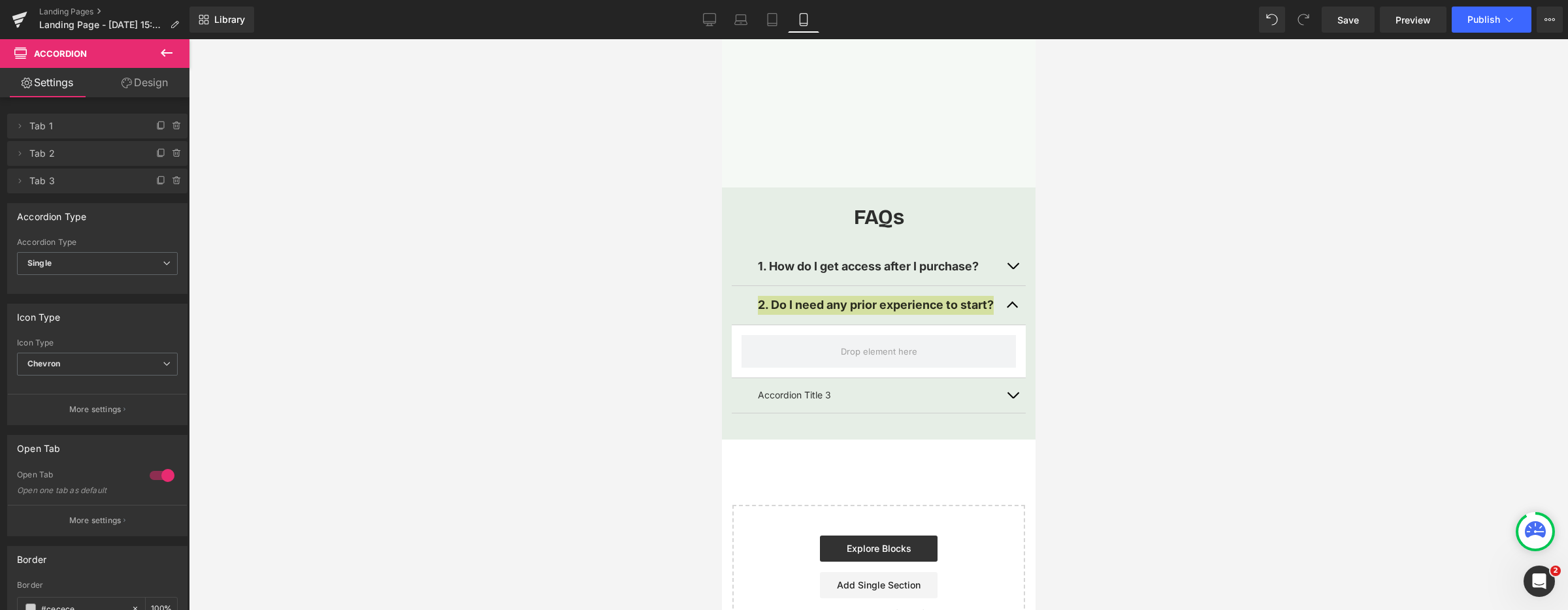
click at [172, 51] on icon at bounding box center [167, 52] width 16 height 16
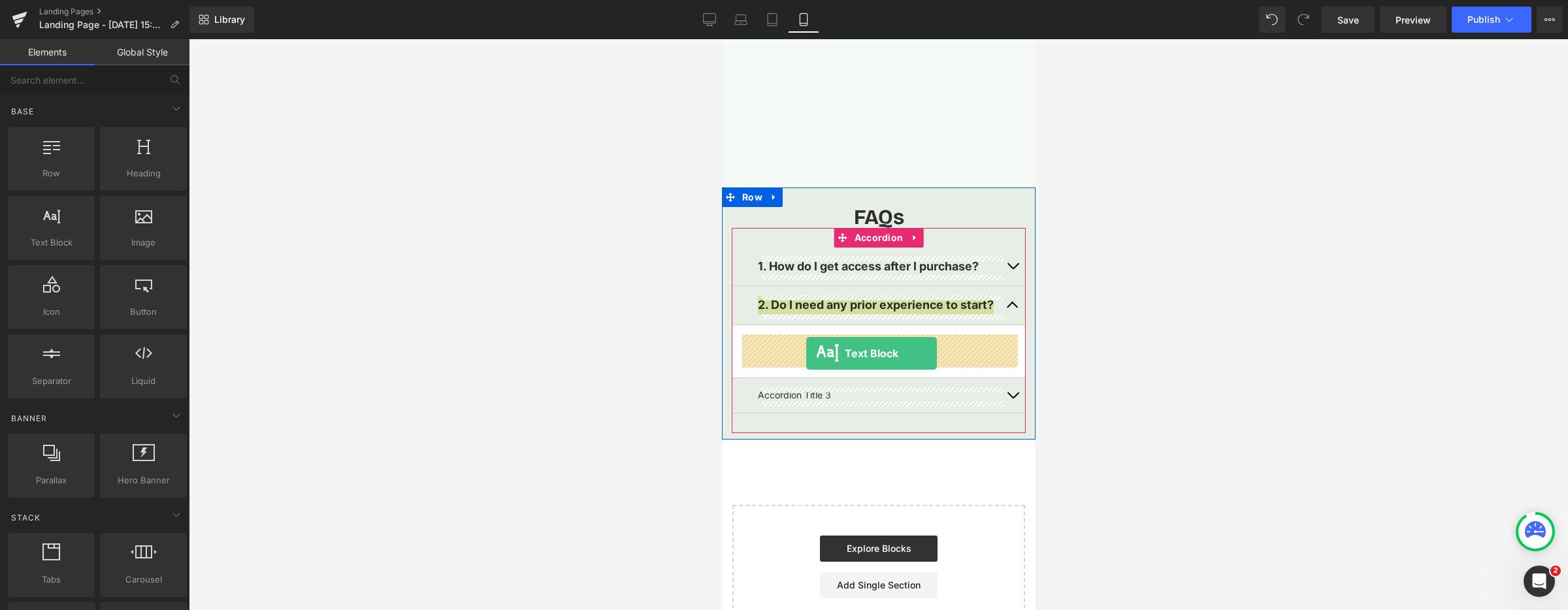
drag, startPoint x: 782, startPoint y: 268, endPoint x: 804, endPoint y: 353, distance: 87.8
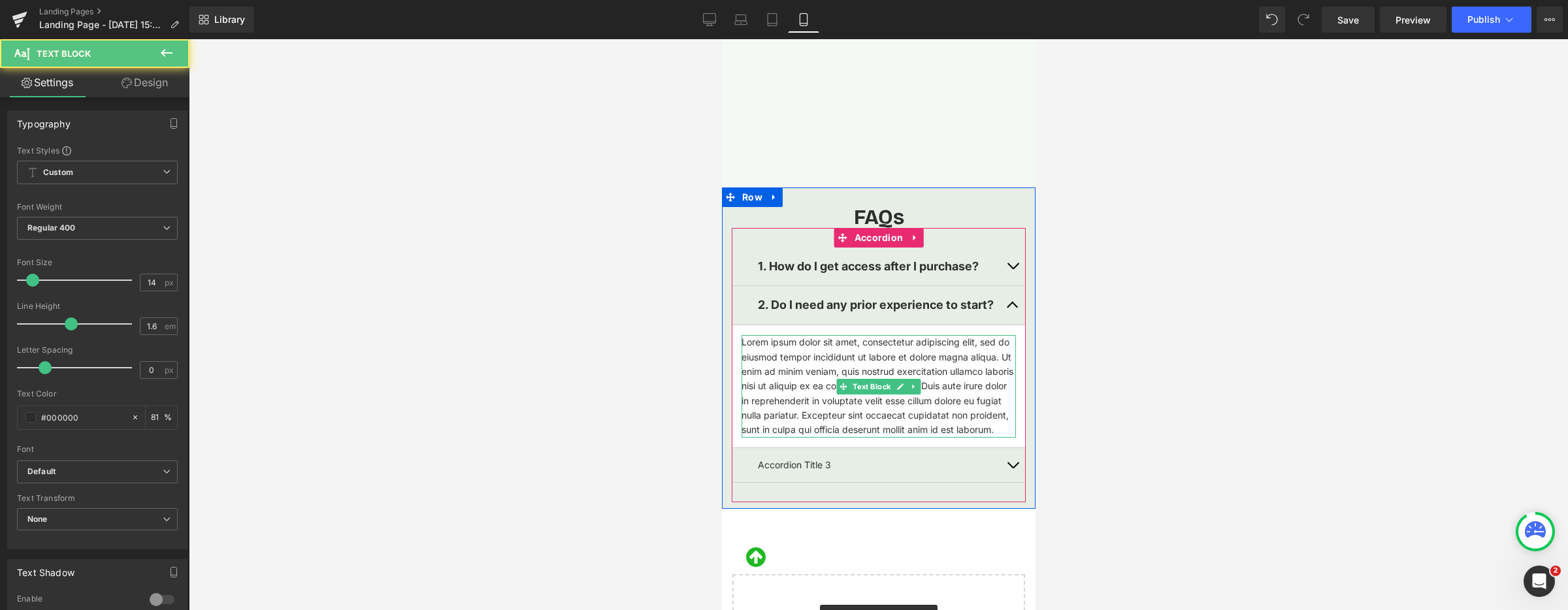
click at [861, 367] on p "Lorem ipsum dolor sit amet, consectetur adipiscing elit, sed do eiusmod tempor …" at bounding box center [878, 386] width 275 height 103
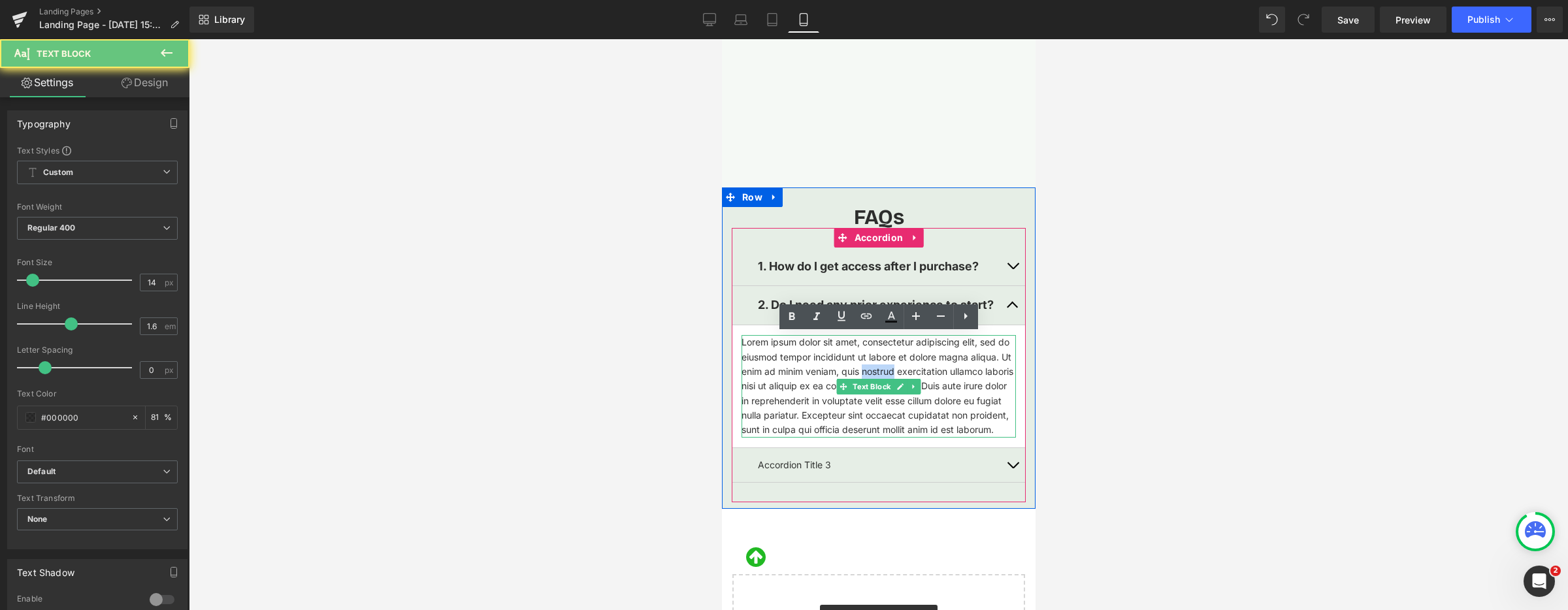
click at [861, 367] on p "Lorem ipsum dolor sit amet, consectetur adipiscing elit, sed do eiusmod tempor …" at bounding box center [878, 386] width 275 height 103
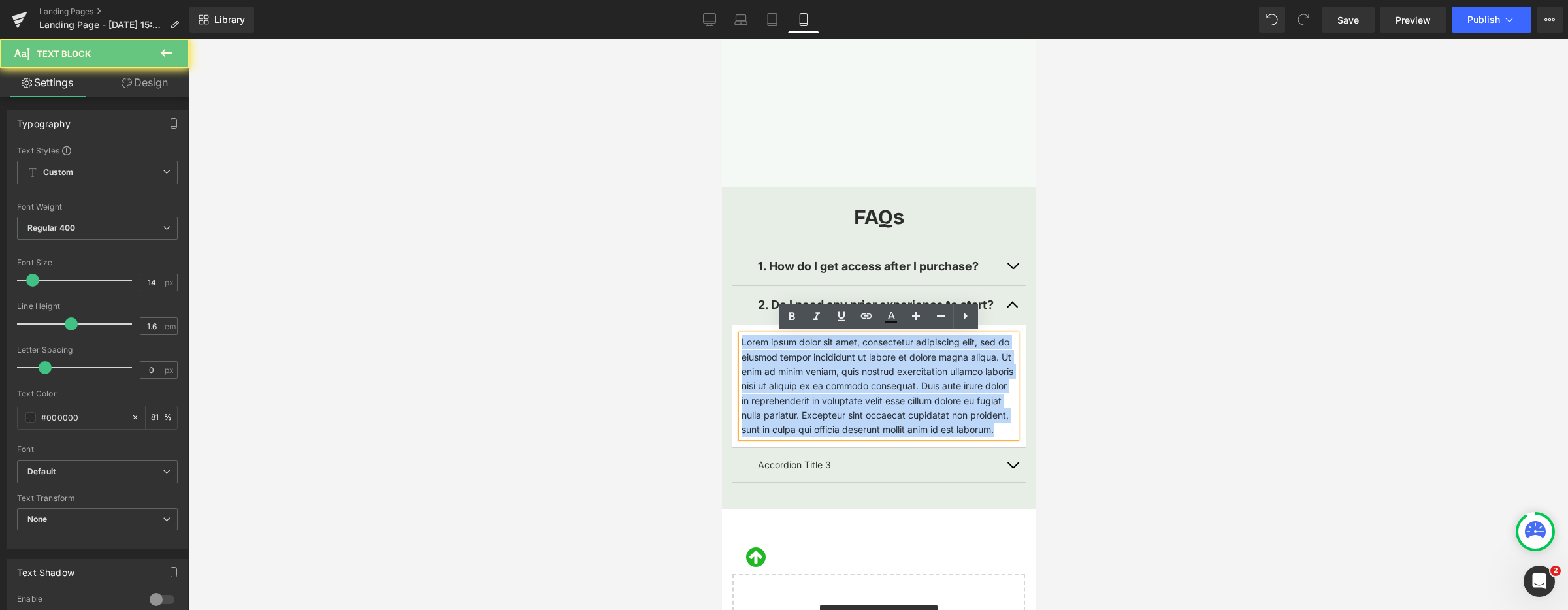
click at [860, 367] on p "Lorem ipsum dolor sit amet, consectetur adipiscing elit, sed do eiusmod tempor …" at bounding box center [878, 386] width 275 height 103
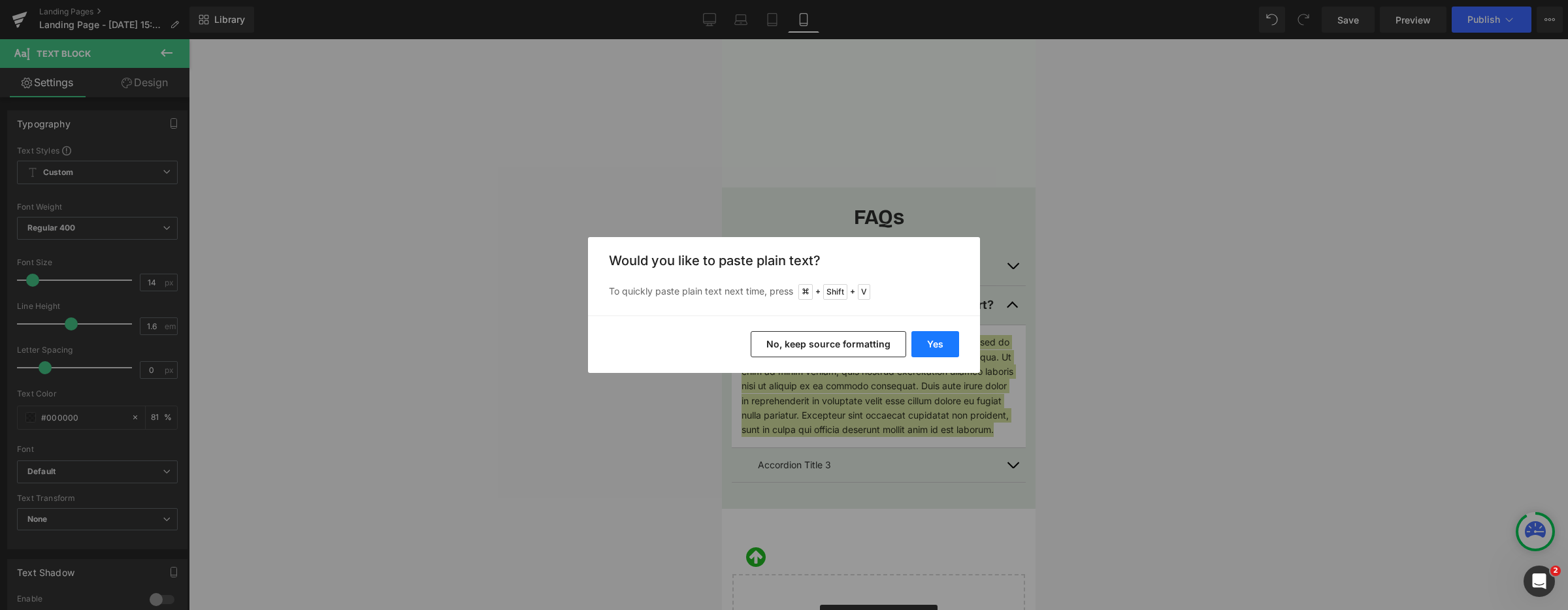
click at [933, 342] on button "Yes" at bounding box center [935, 344] width 48 height 26
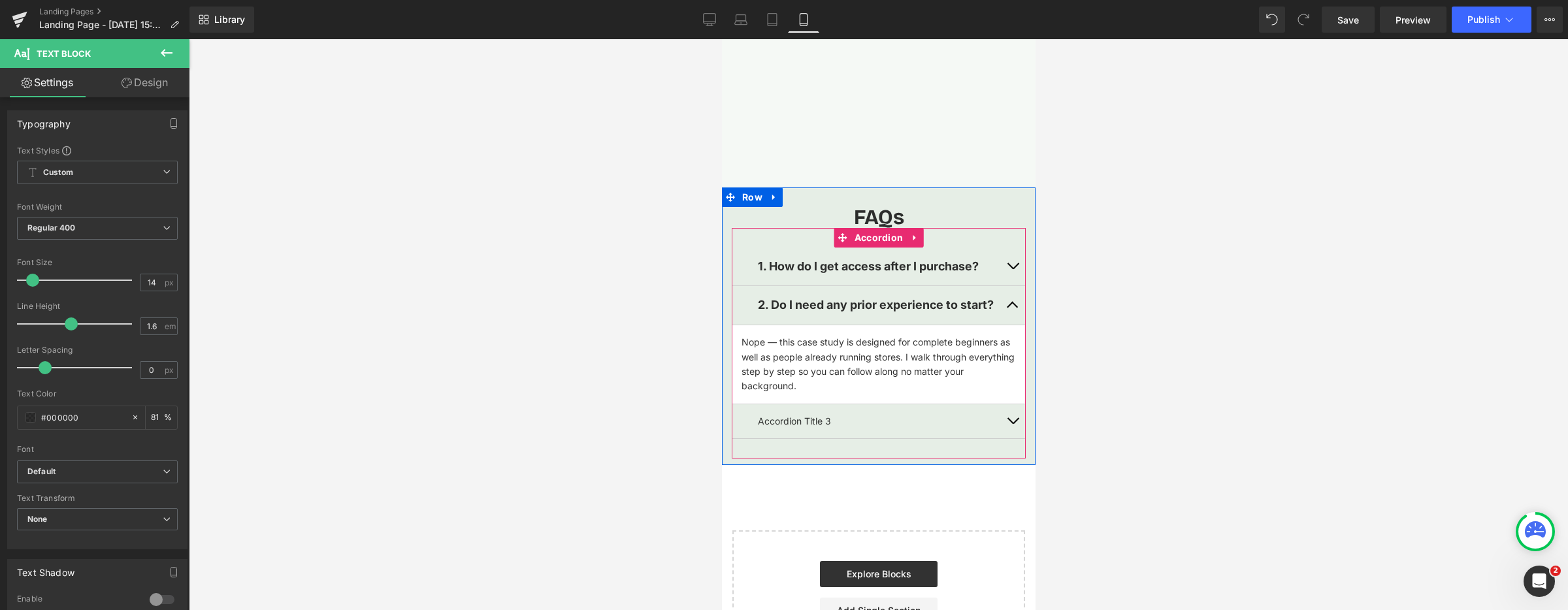
click at [1012, 308] on span "button" at bounding box center [1012, 308] width 0 height 0
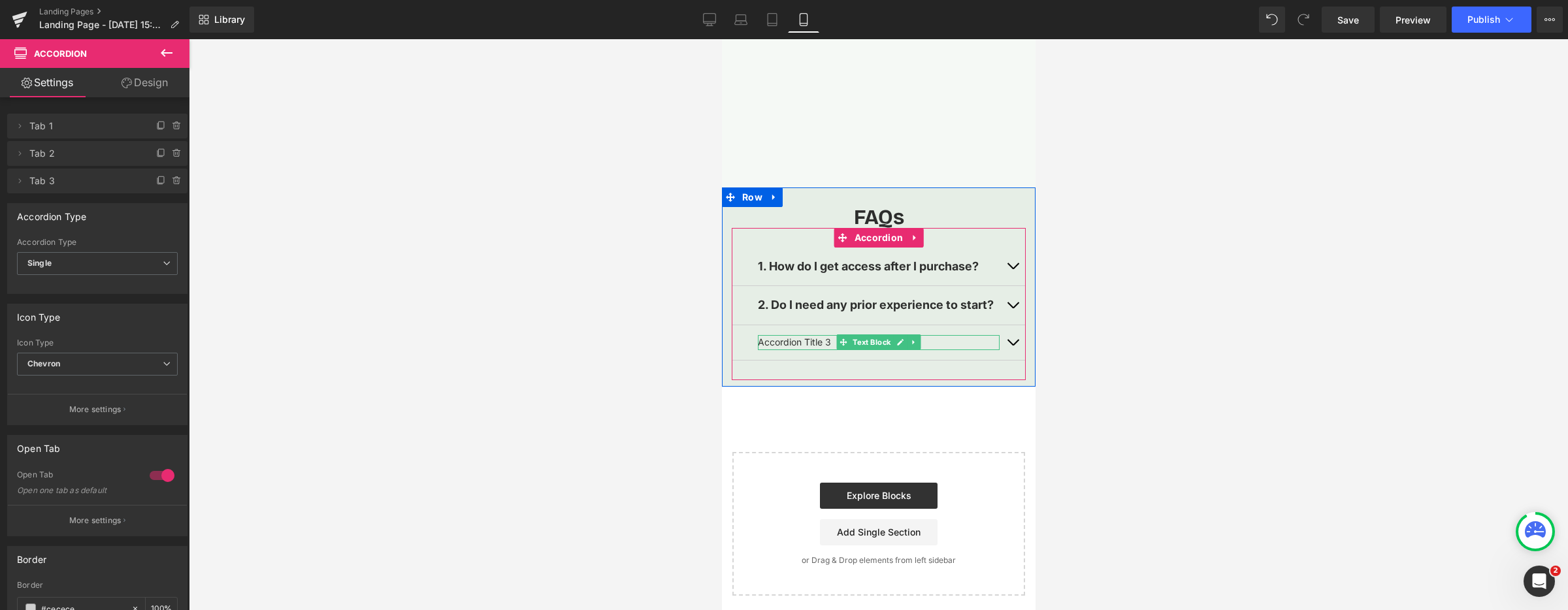
click at [794, 340] on p "Accordion Title 3" at bounding box center [878, 342] width 242 height 14
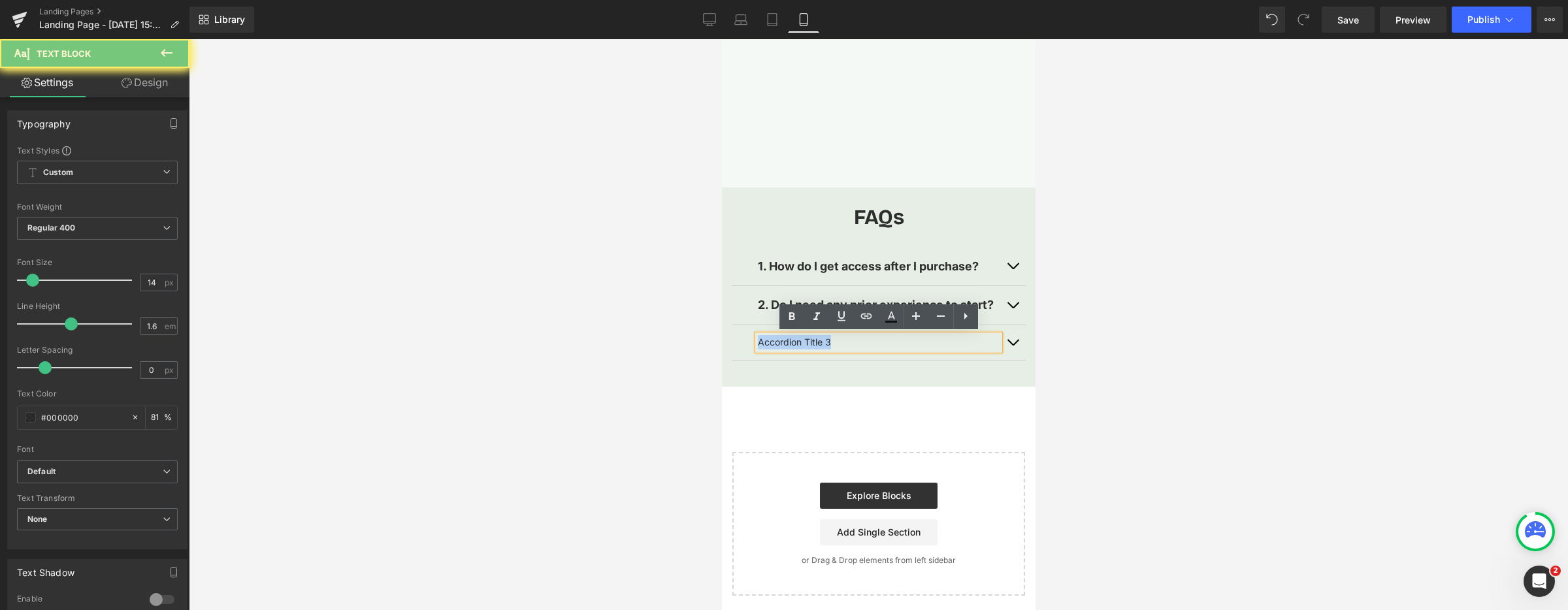
click at [794, 340] on p "Accordion Title 3" at bounding box center [878, 342] width 242 height 14
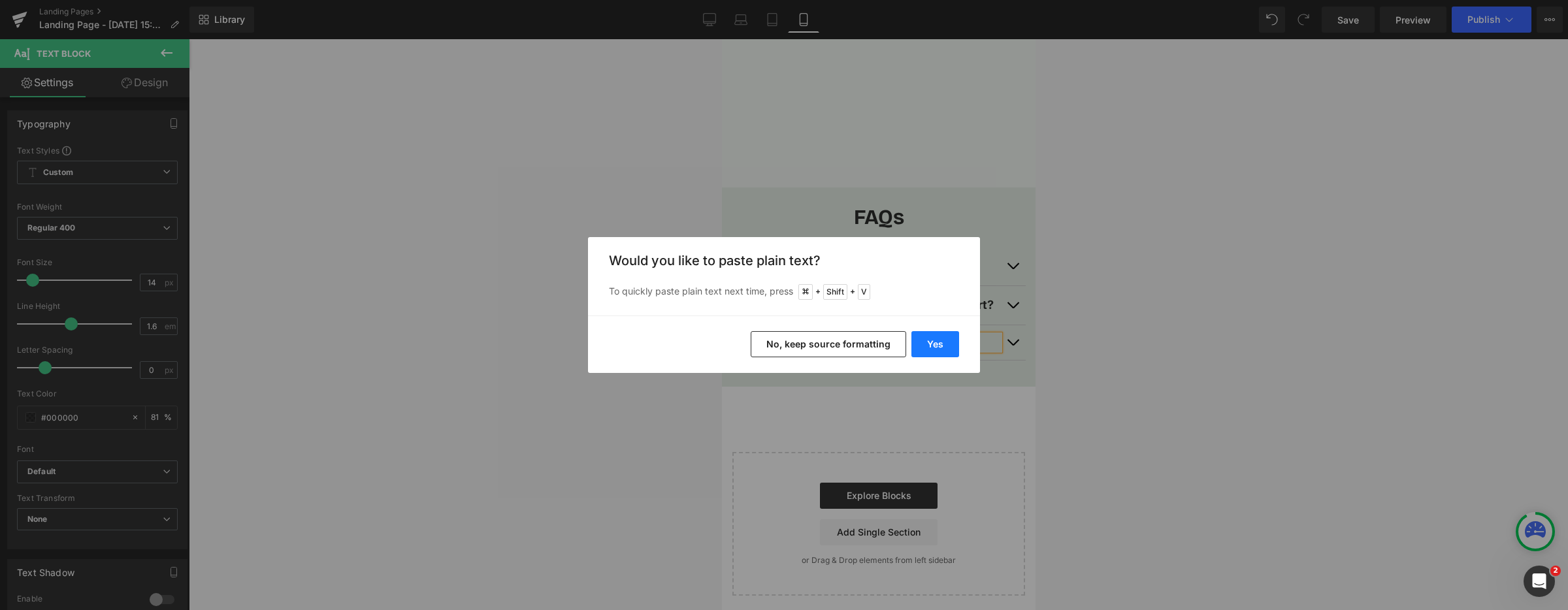
drag, startPoint x: 949, startPoint y: 345, endPoint x: 227, endPoint y: 306, distance: 723.1
click at [949, 345] on button "Yes" at bounding box center [935, 344] width 48 height 26
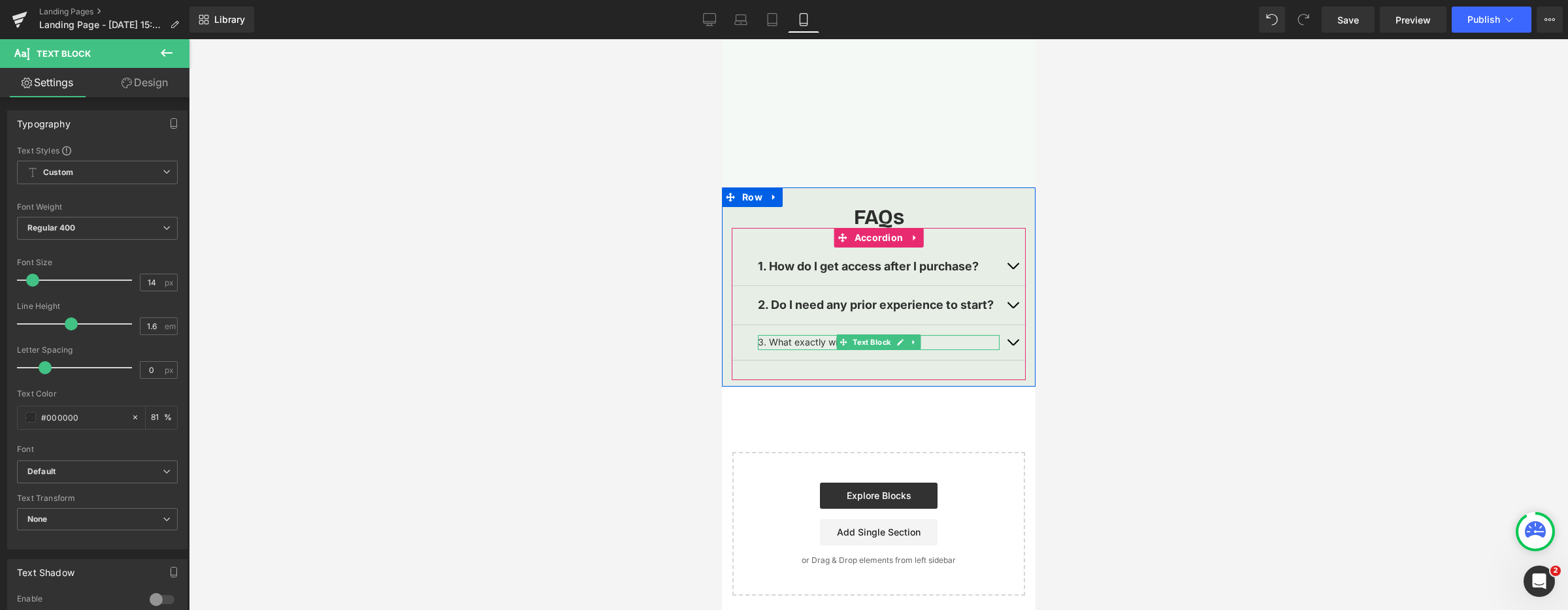
click at [799, 340] on p "3. What exactly will I learn inside?" at bounding box center [878, 342] width 242 height 14
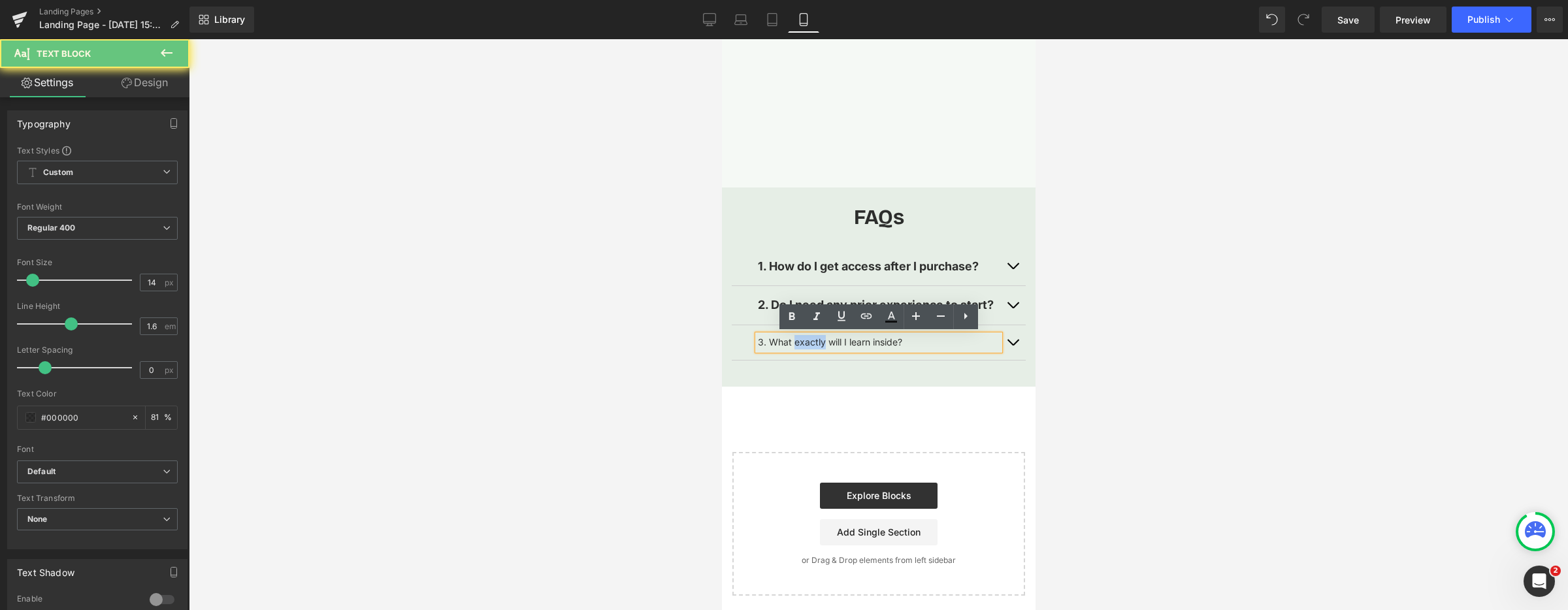
click at [799, 340] on p "3. What exactly will I learn inside?" at bounding box center [878, 342] width 242 height 14
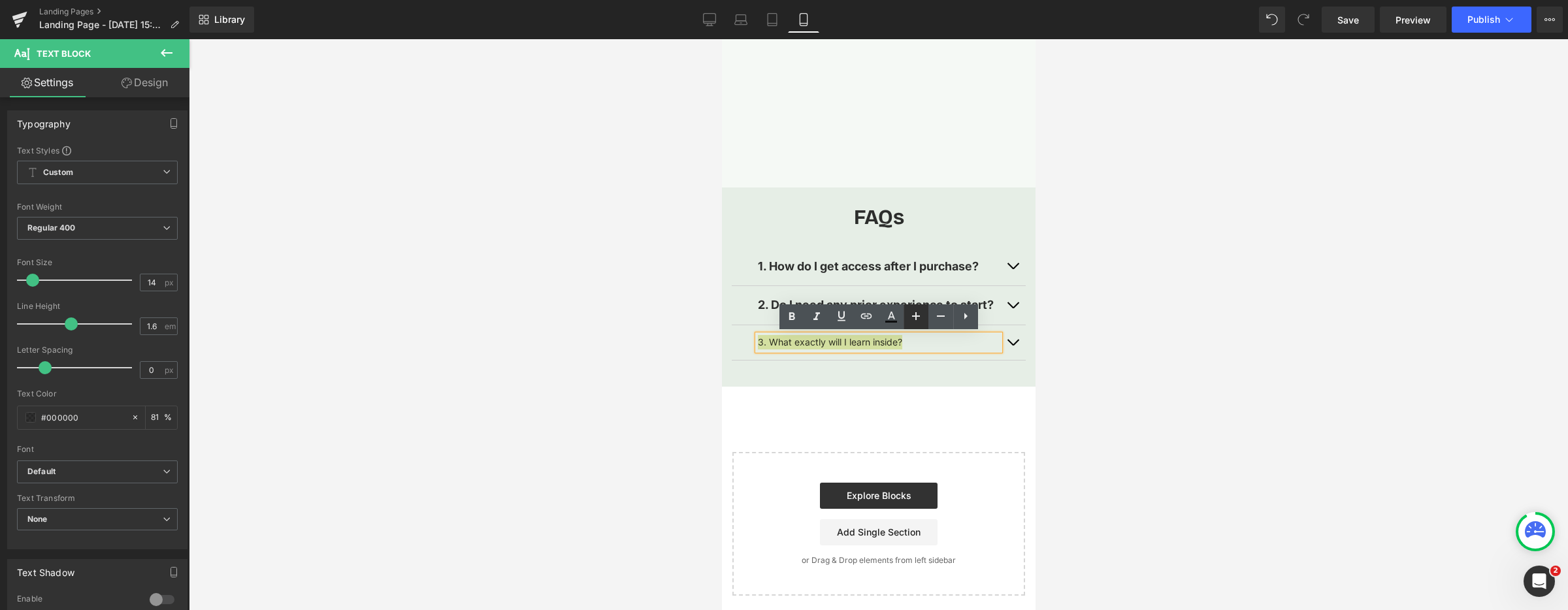
click at [919, 321] on icon at bounding box center [916, 316] width 16 height 16
type input "18"
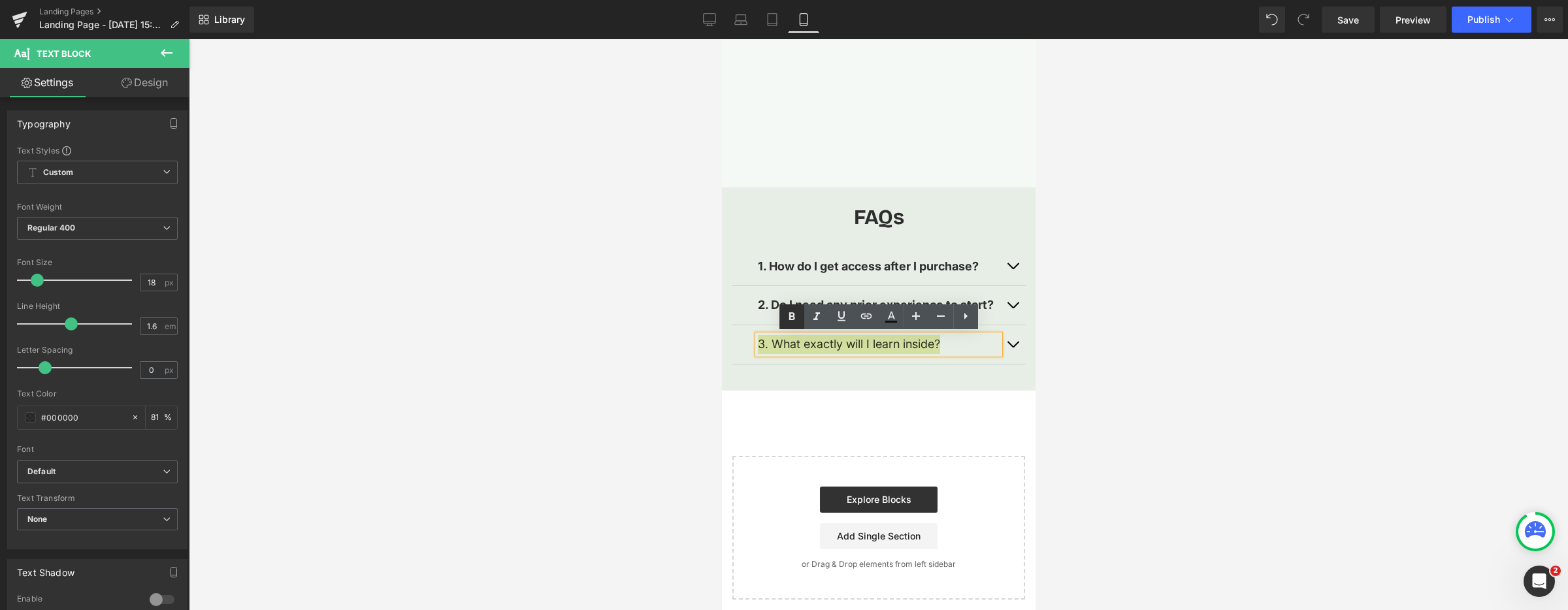
click at [788, 319] on icon at bounding box center [791, 316] width 16 height 16
drag, startPoint x: 1077, startPoint y: 329, endPoint x: 1050, endPoint y: 323, distance: 27.7
click at [1077, 329] on div at bounding box center [878, 325] width 1379 height 570
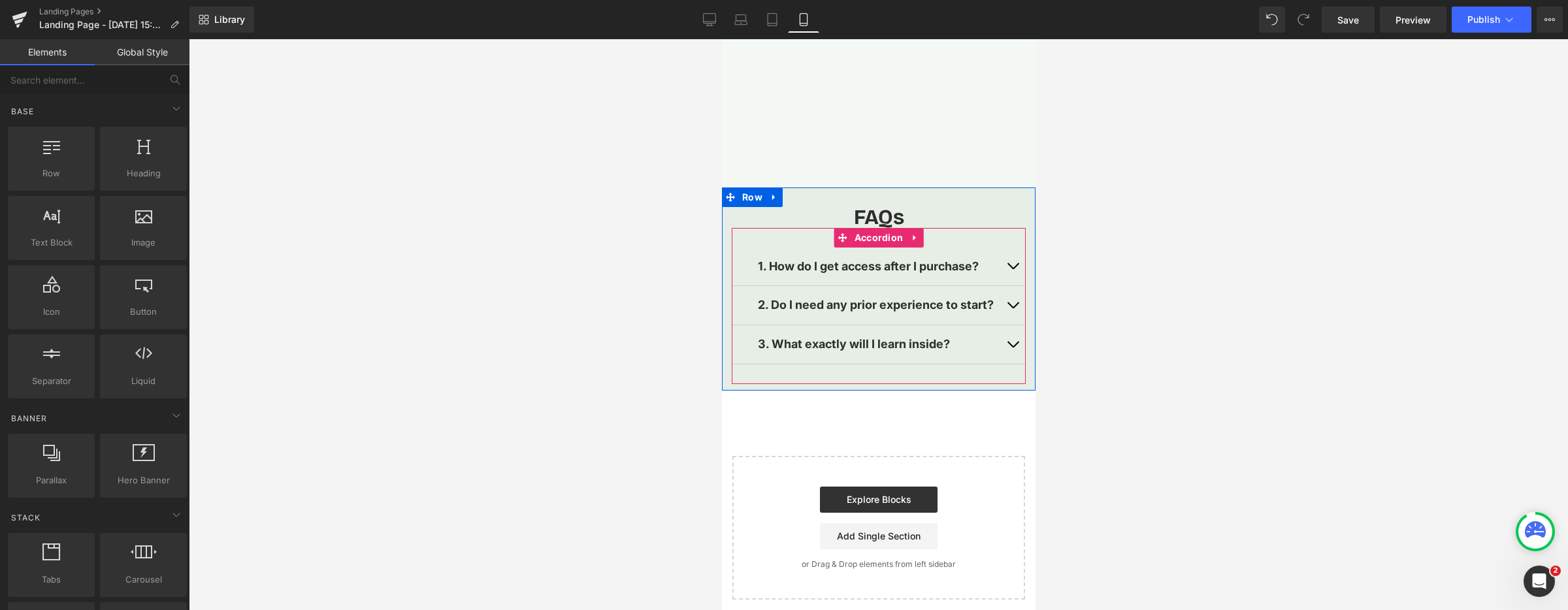
click at [1012, 308] on span "button" at bounding box center [1012, 308] width 0 height 0
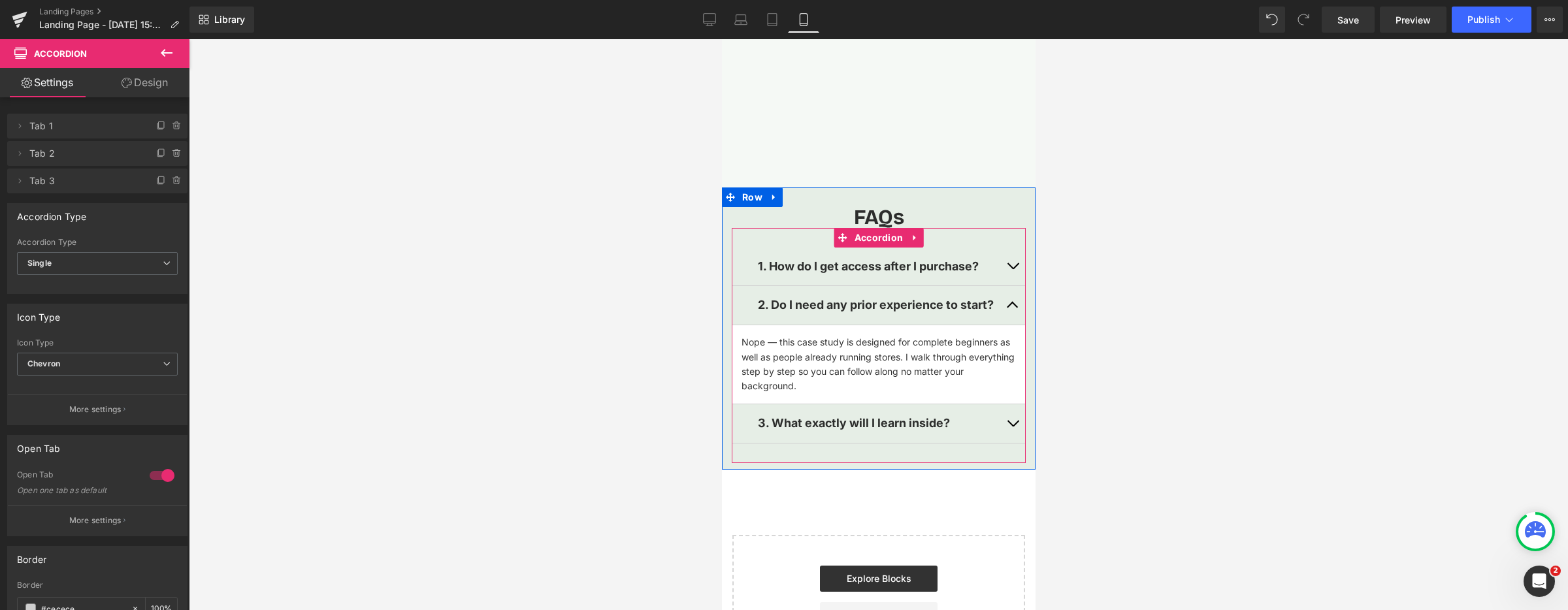
click at [1010, 307] on button "button" at bounding box center [1012, 305] width 26 height 39
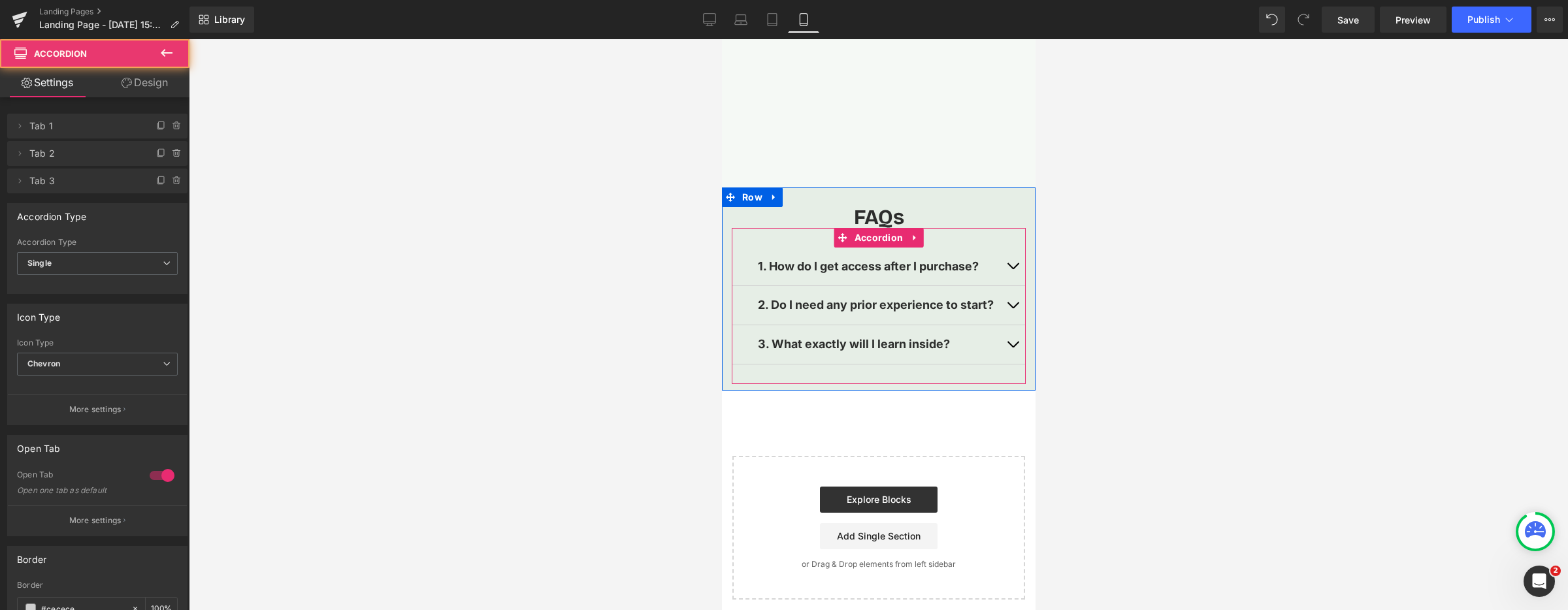
click at [1010, 338] on button "button" at bounding box center [1012, 345] width 26 height 39
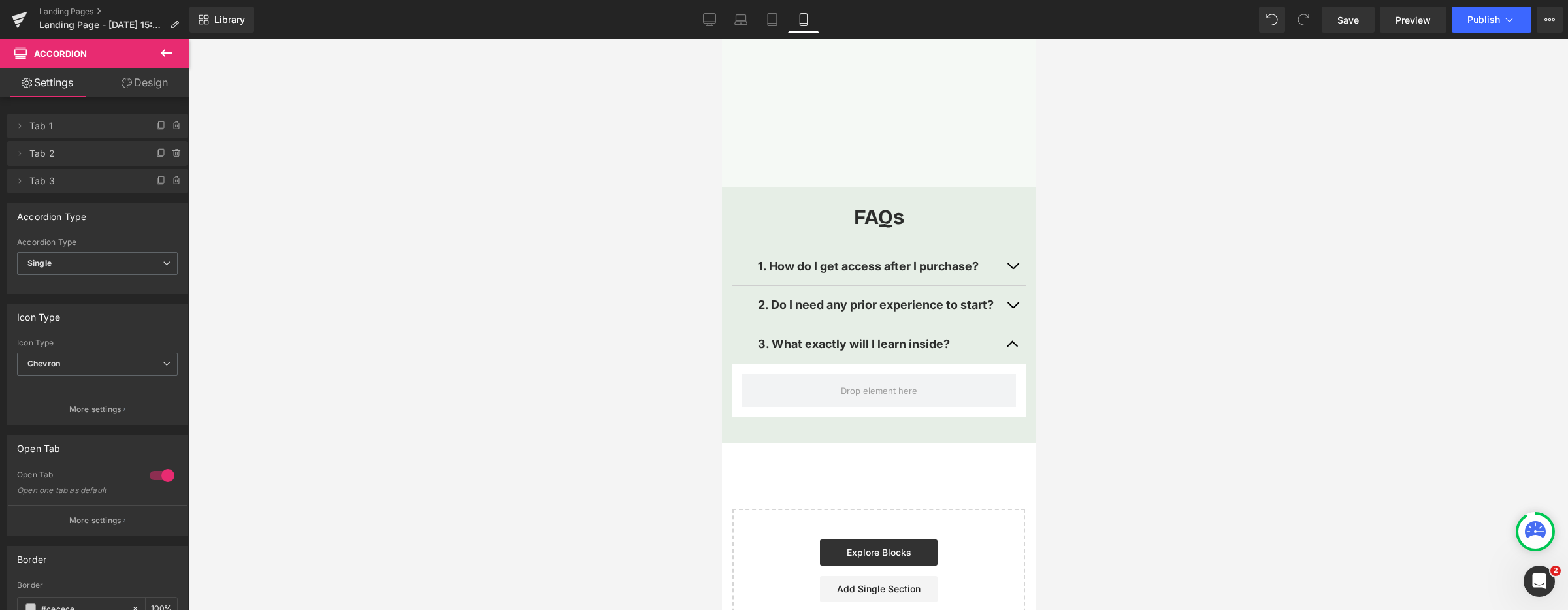
click at [168, 49] on icon at bounding box center [167, 52] width 16 height 16
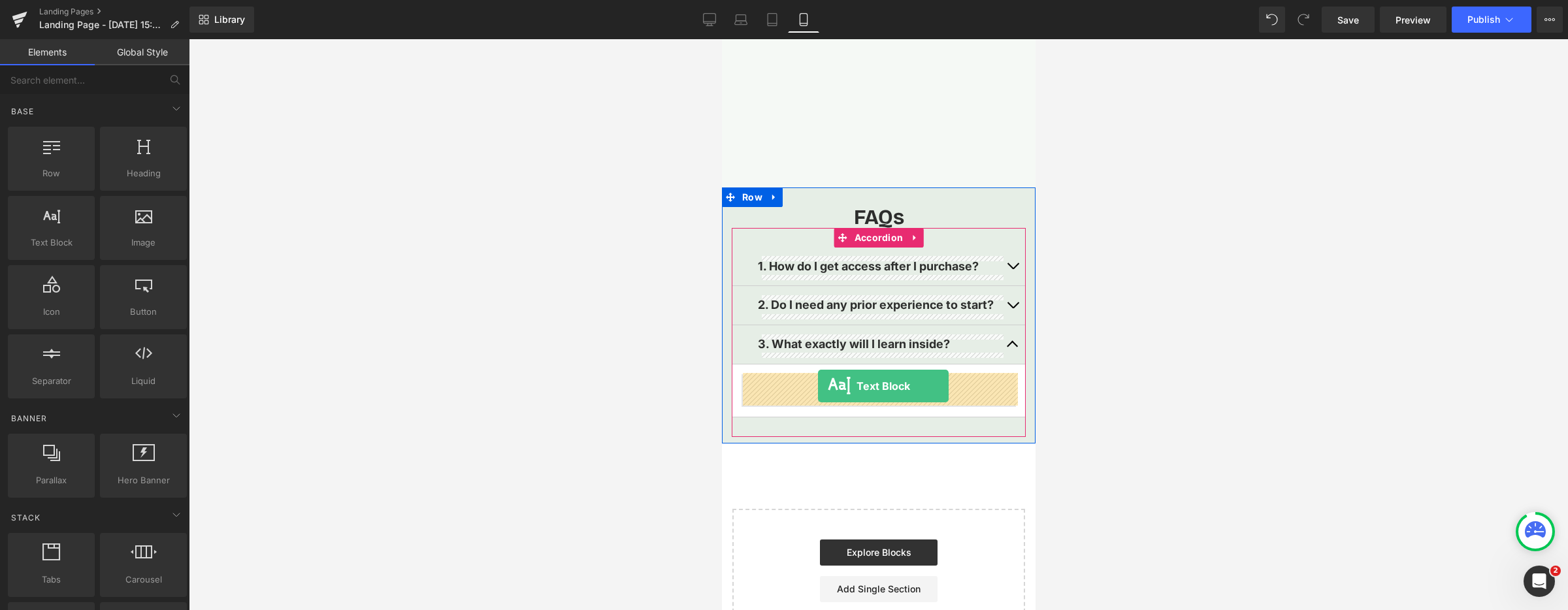
drag, startPoint x: 1174, startPoint y: 326, endPoint x: 816, endPoint y: 386, distance: 363.0
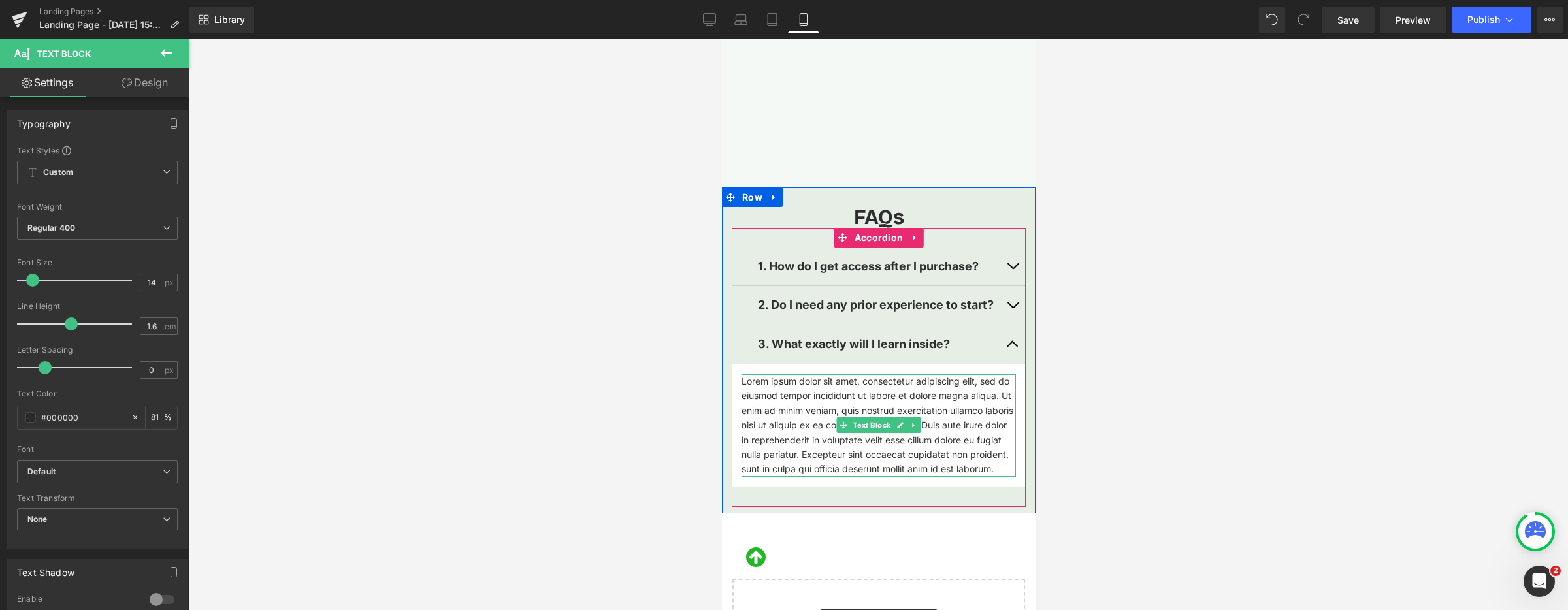
click at [792, 418] on p "Lorem ipsum dolor sit amet, consectetur adipiscing elit, sed do eiusmod tempor …" at bounding box center [878, 425] width 275 height 103
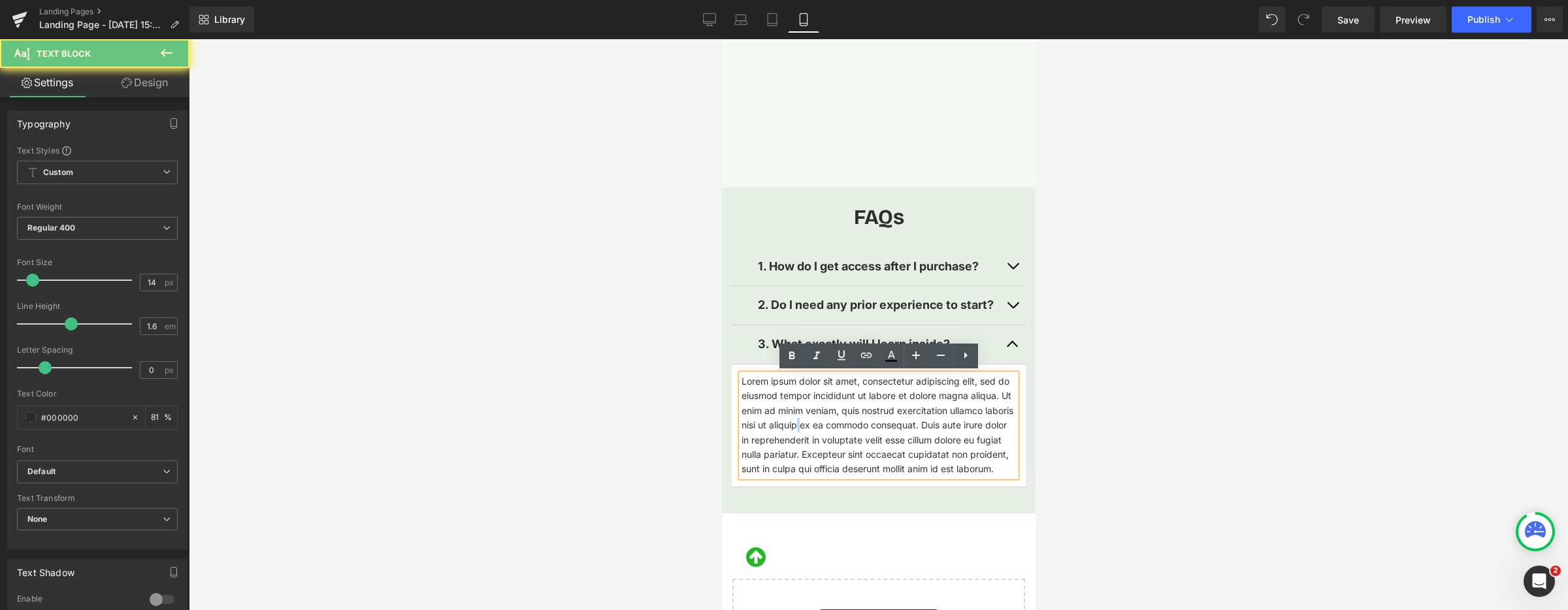
click at [792, 418] on p "Lorem ipsum dolor sit amet, consectetur adipiscing elit, sed do eiusmod tempor …" at bounding box center [878, 425] width 275 height 103
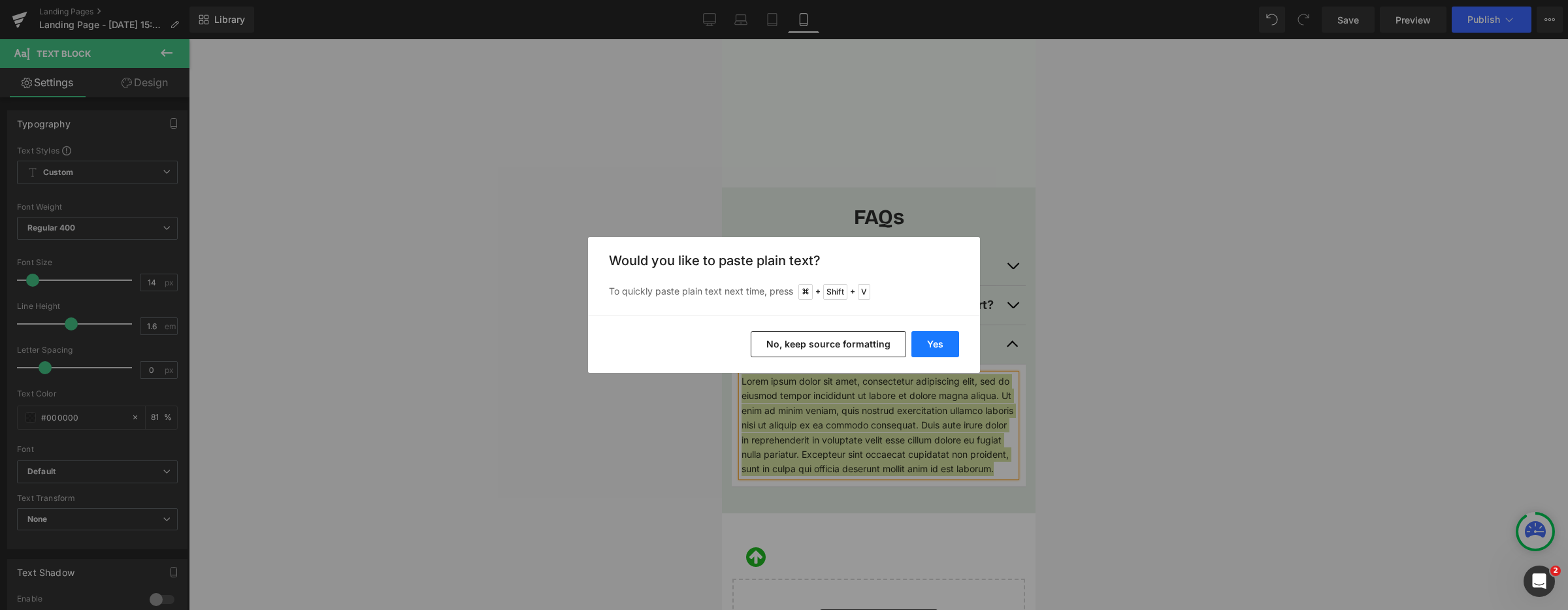
drag, startPoint x: 939, startPoint y: 342, endPoint x: 218, endPoint y: 303, distance: 722.1
click at [939, 342] on button "Yes" at bounding box center [935, 344] width 48 height 26
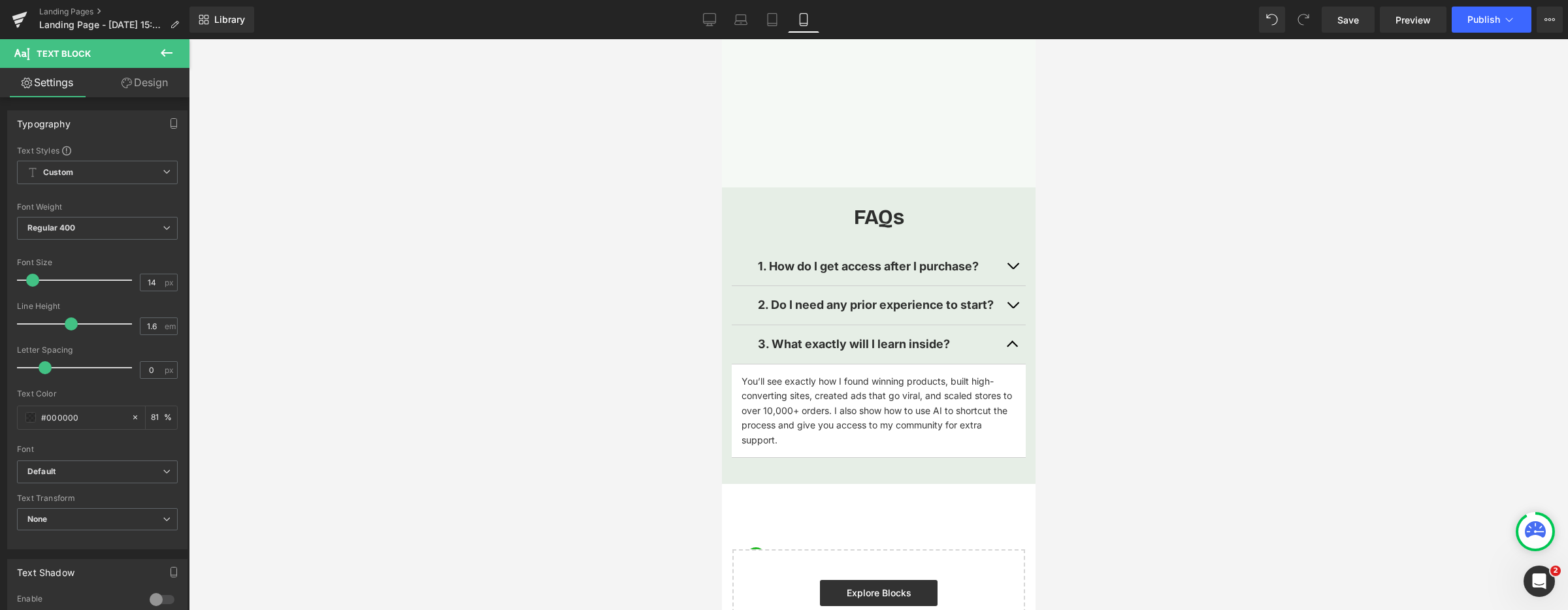
scroll to position [2894, 0]
click at [1010, 345] on button "button" at bounding box center [1012, 345] width 26 height 39
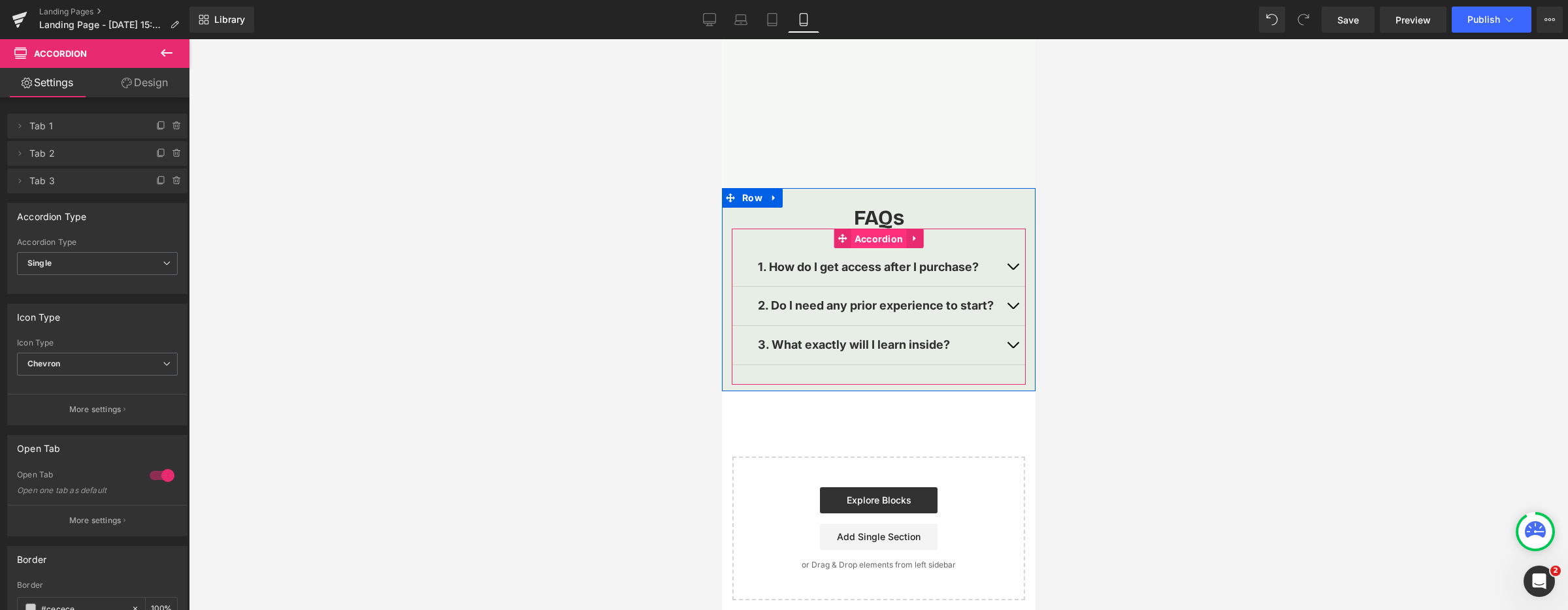
click at [865, 240] on span "Accordion" at bounding box center [878, 239] width 56 height 20
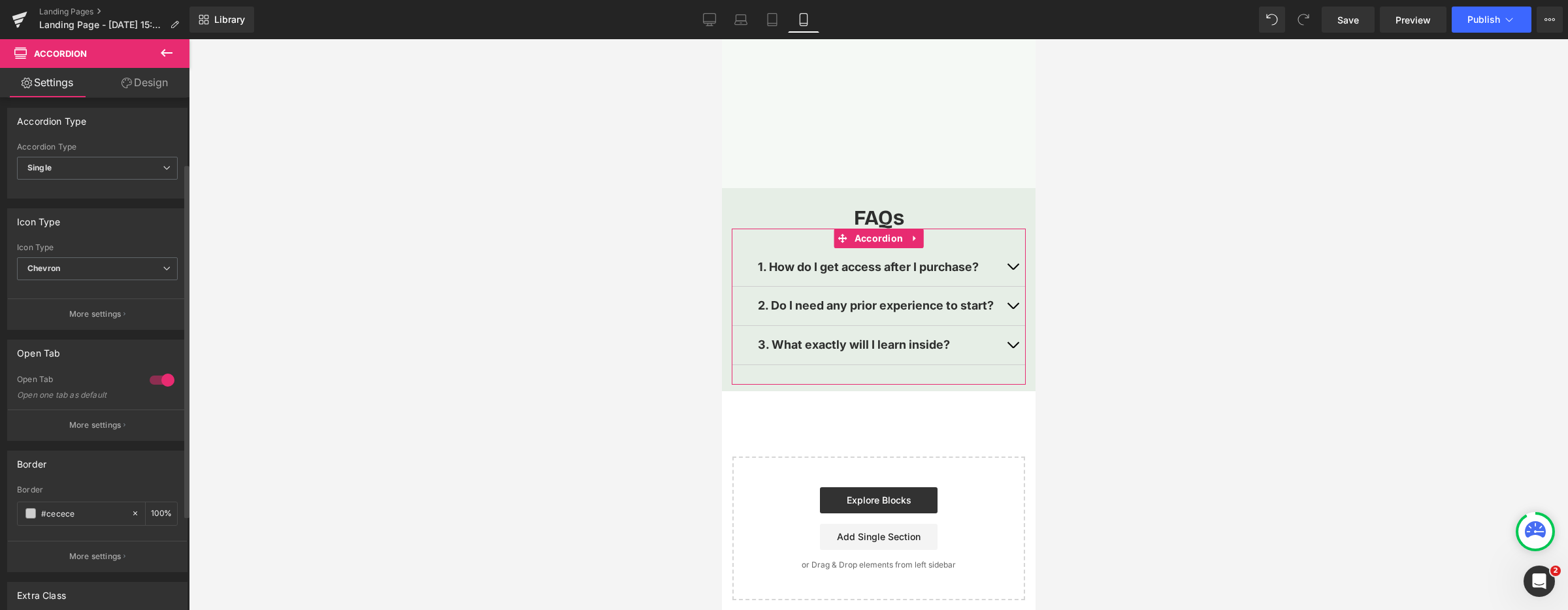
scroll to position [131, 0]
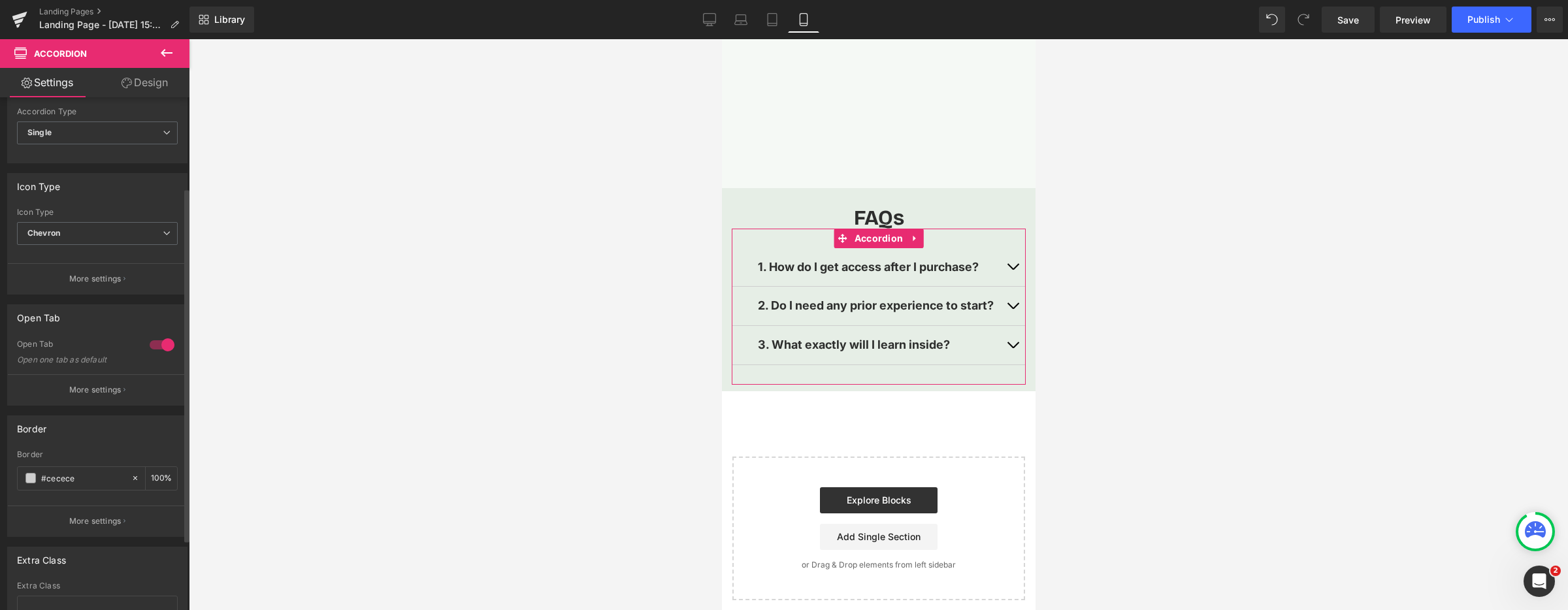
click at [157, 342] on div at bounding box center [161, 345] width 31 height 21
click at [170, 49] on icon at bounding box center [167, 52] width 16 height 16
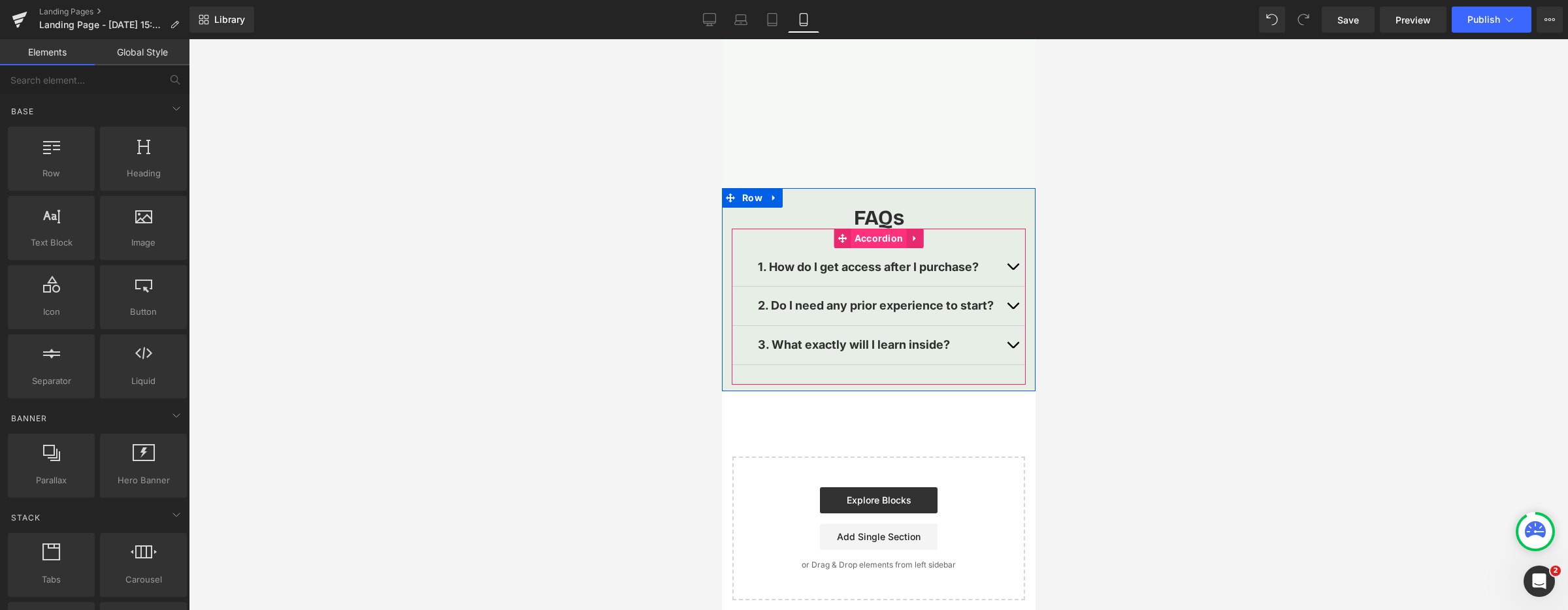
click at [871, 243] on span "Accordion" at bounding box center [878, 239] width 56 height 20
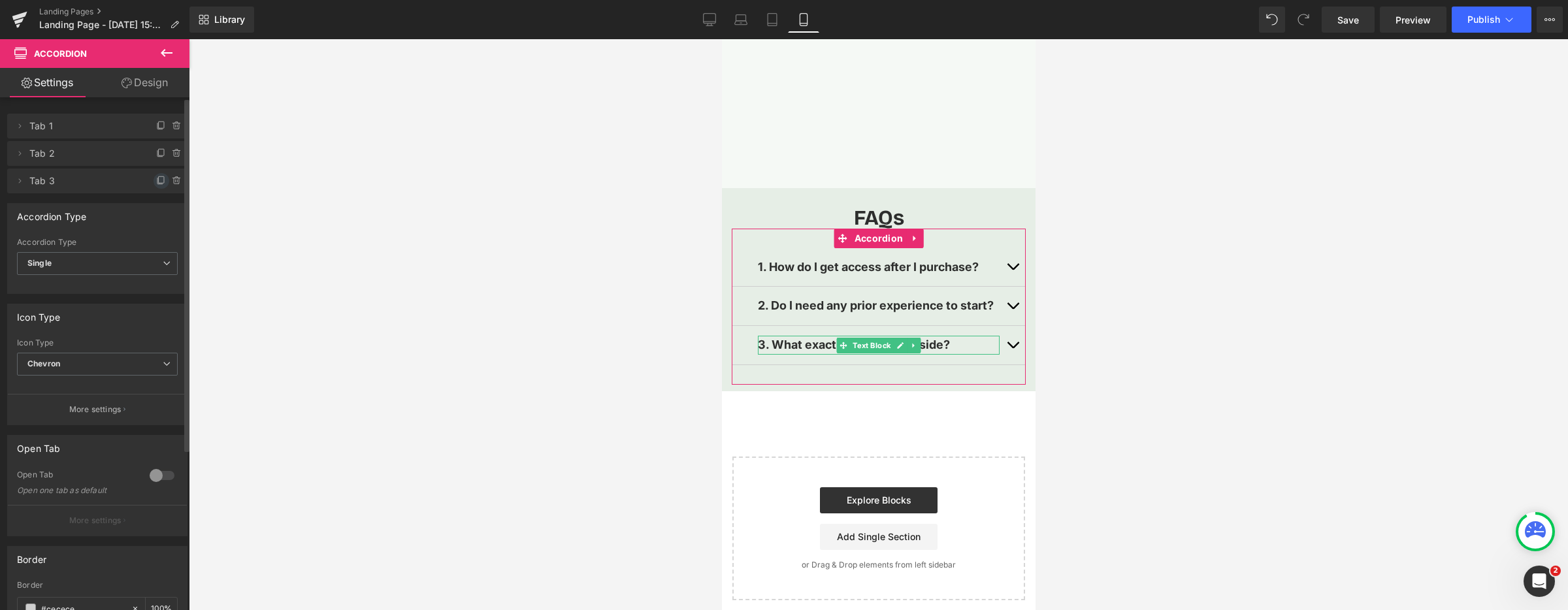
click at [158, 182] on icon at bounding box center [161, 181] width 11 height 11
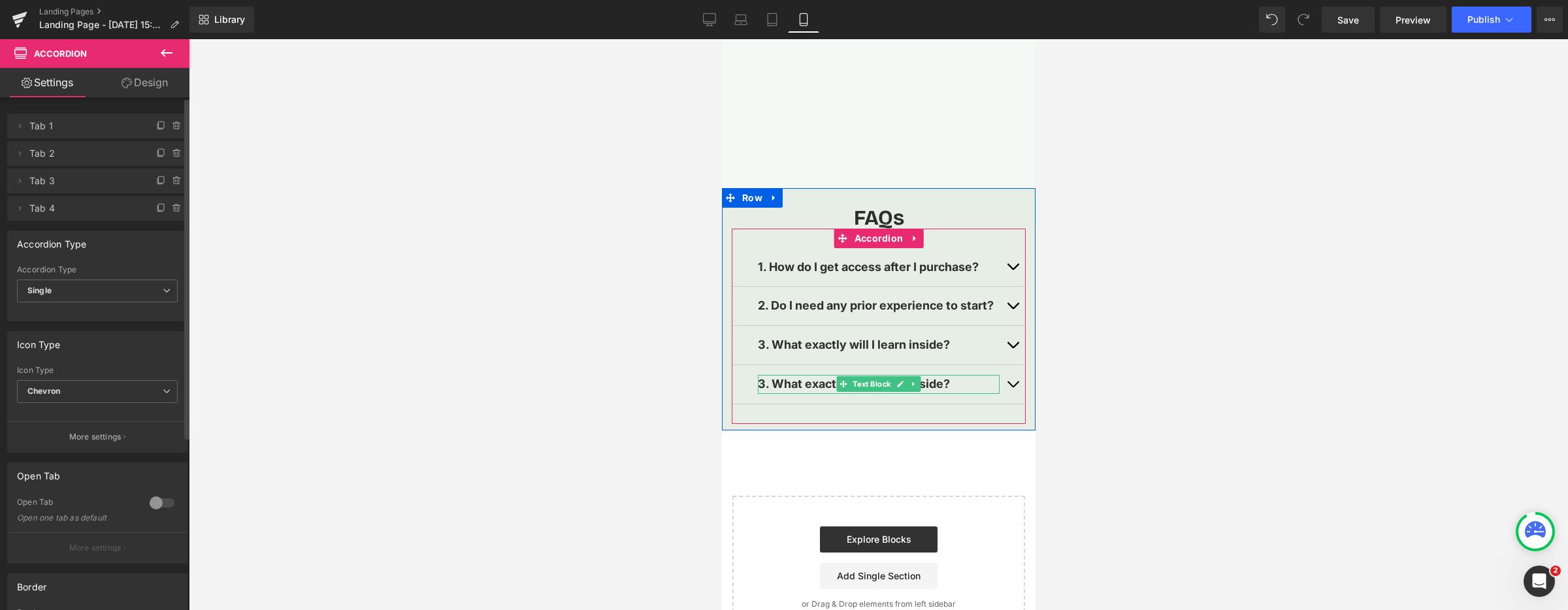
click at [981, 382] on p "3. What exactly will I learn inside?" at bounding box center [878, 384] width 242 height 19
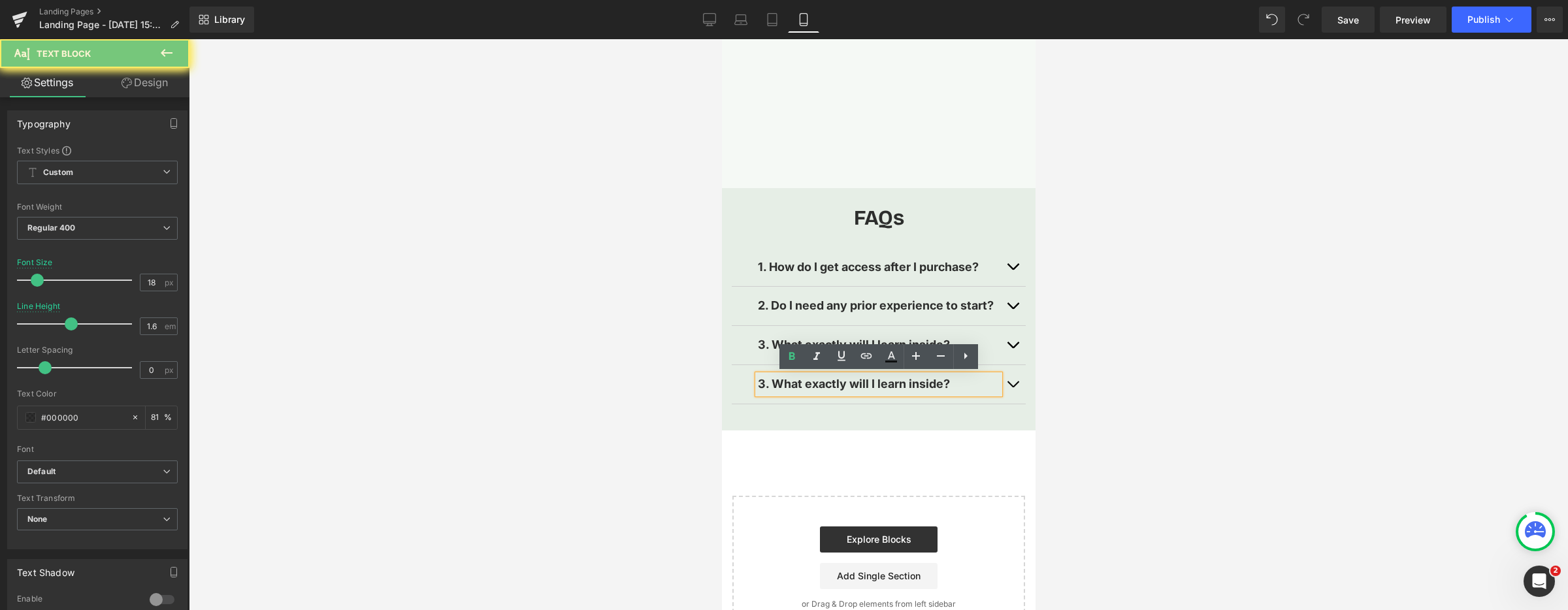
click at [981, 382] on p "3. What exactly will I learn inside?" at bounding box center [878, 384] width 242 height 19
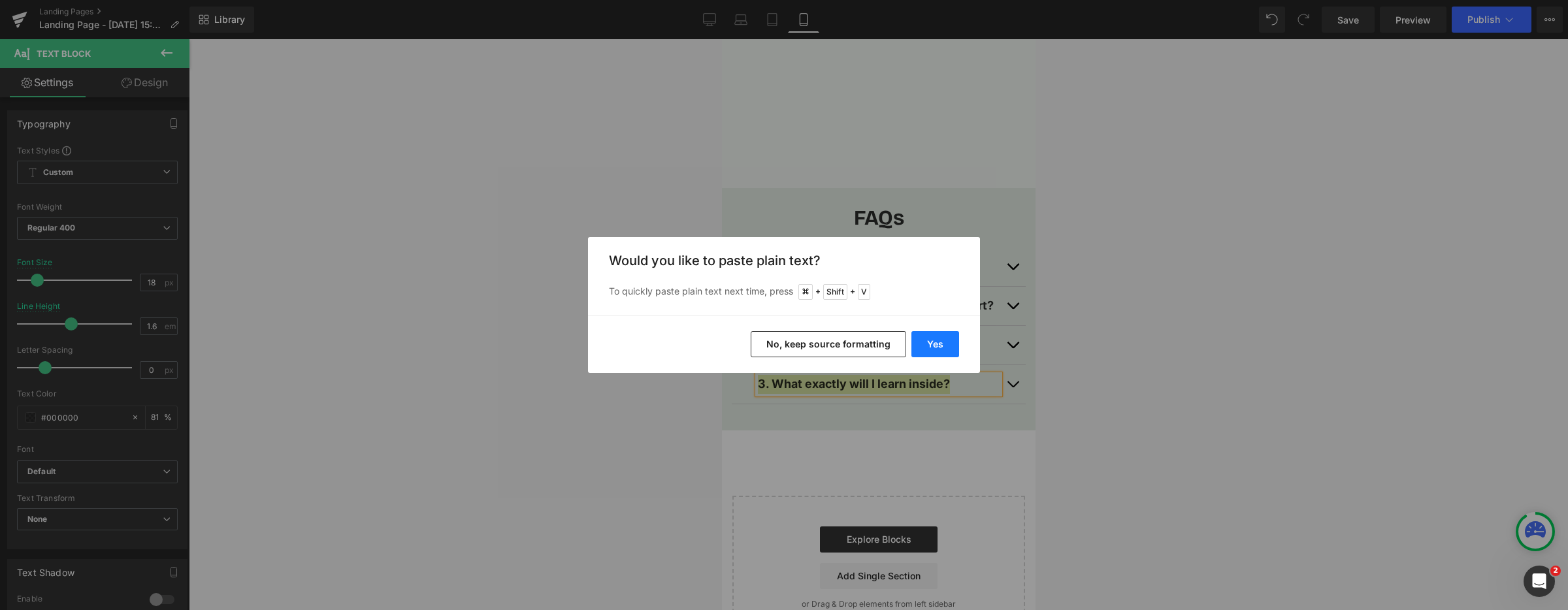
click at [945, 345] on button "Yes" at bounding box center [935, 344] width 48 height 26
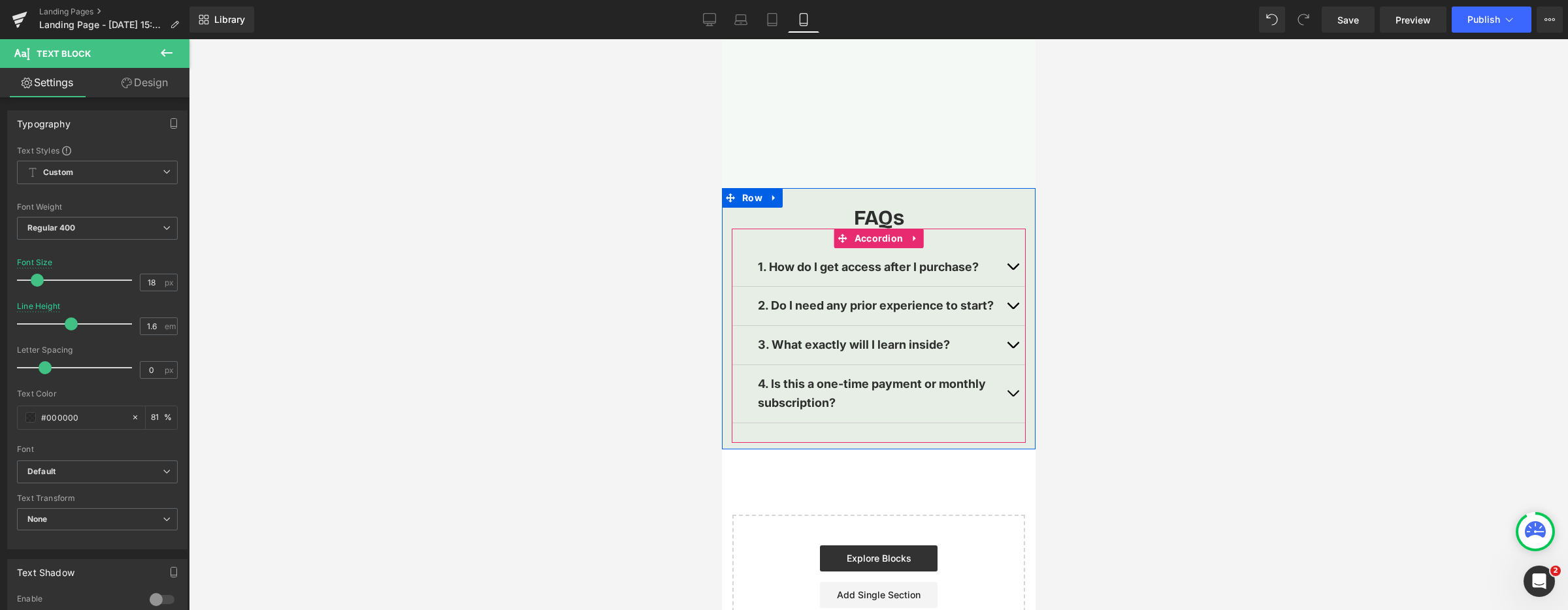
click at [1011, 392] on button "button" at bounding box center [1012, 394] width 26 height 58
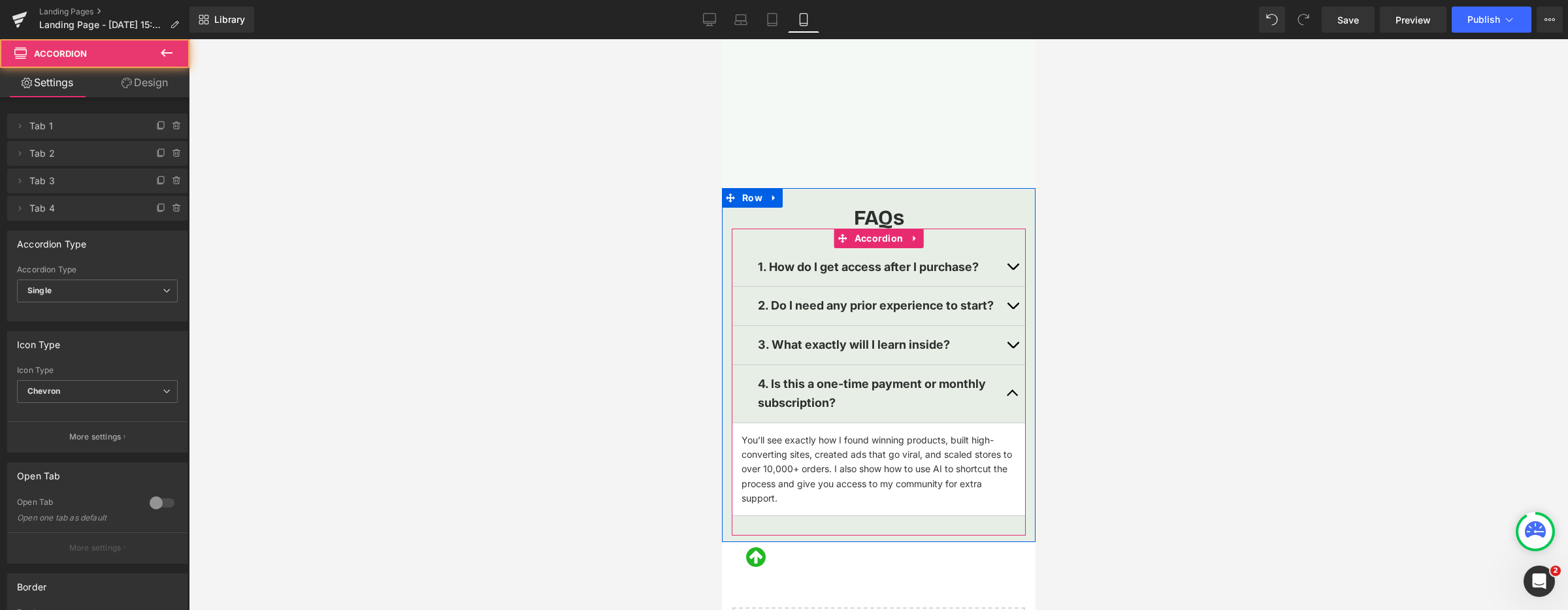
click at [889, 441] on p "You’ll see exactly how I found winning products, built high-converting sites, c…" at bounding box center [878, 469] width 275 height 73
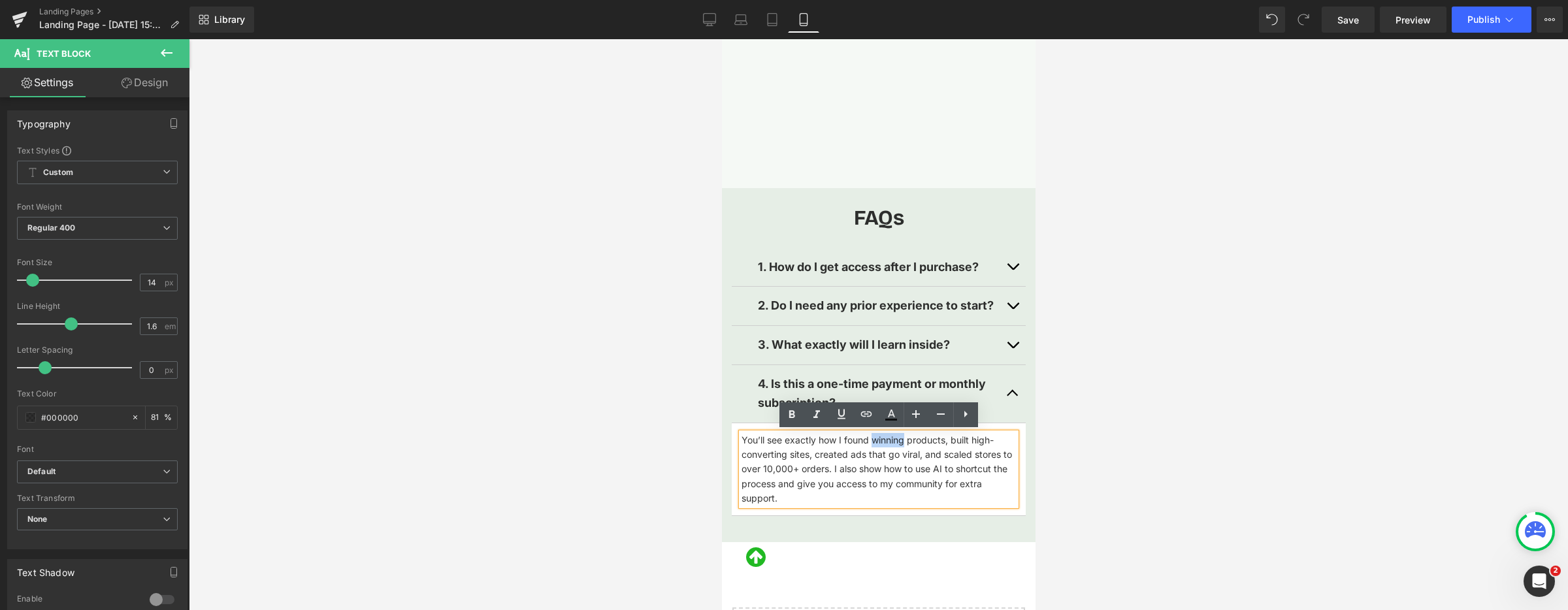
click at [889, 441] on p "You’ll see exactly how I found winning products, built high-converting sites, c…" at bounding box center [878, 469] width 275 height 73
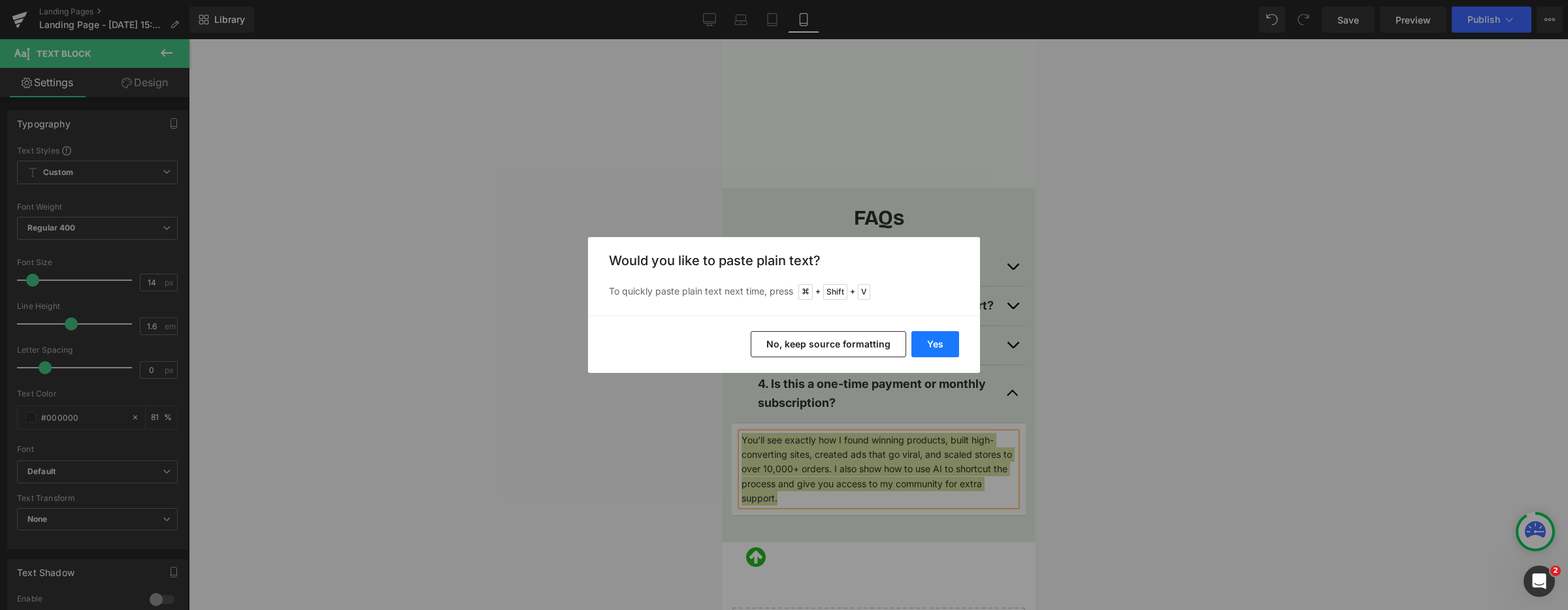
click at [940, 345] on button "Yes" at bounding box center [935, 344] width 48 height 26
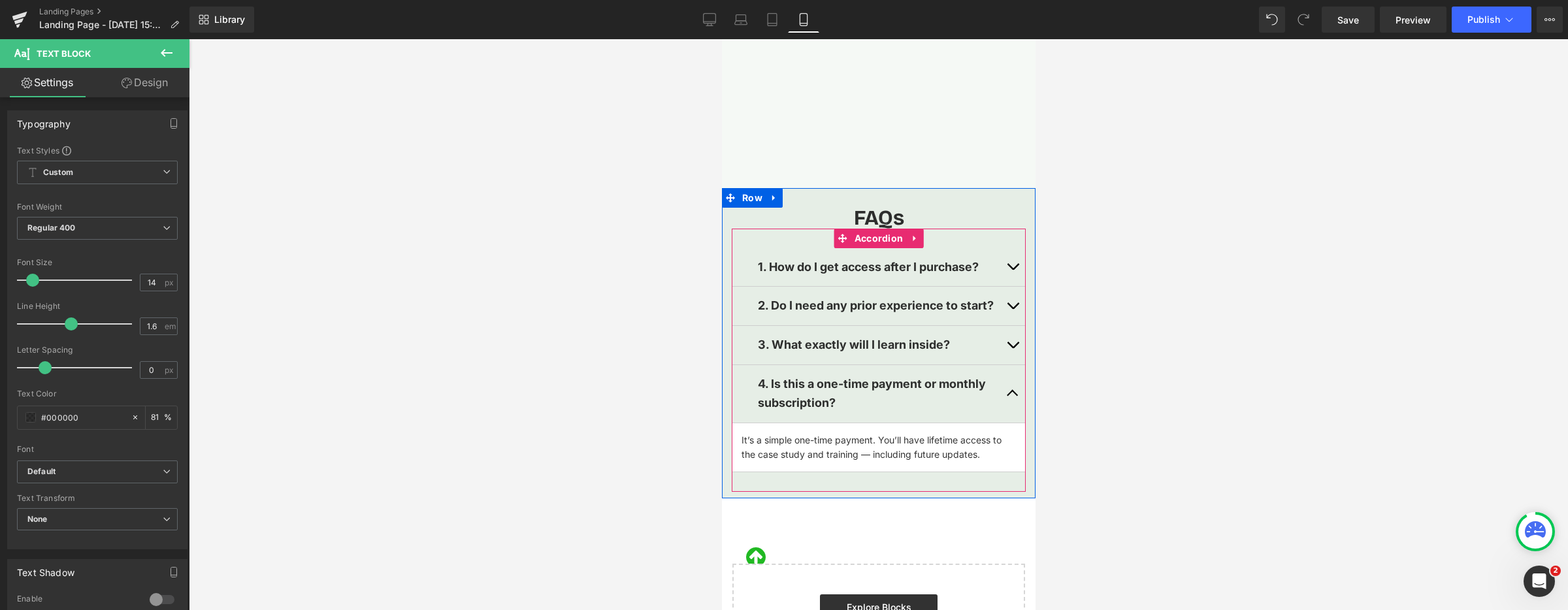
click at [1012, 396] on span "button" at bounding box center [1012, 396] width 0 height 0
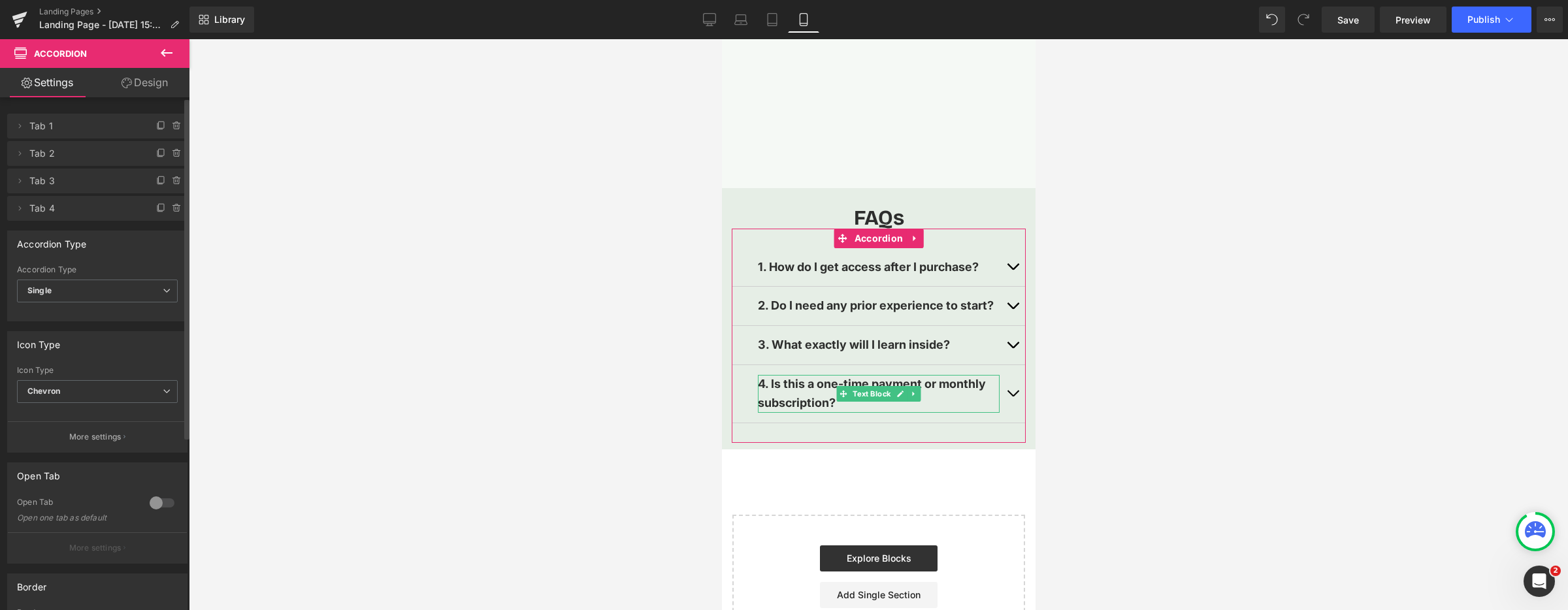
drag, startPoint x: 154, startPoint y: 210, endPoint x: 5, endPoint y: 276, distance: 163.0
click at [156, 210] on icon at bounding box center [161, 208] width 11 height 11
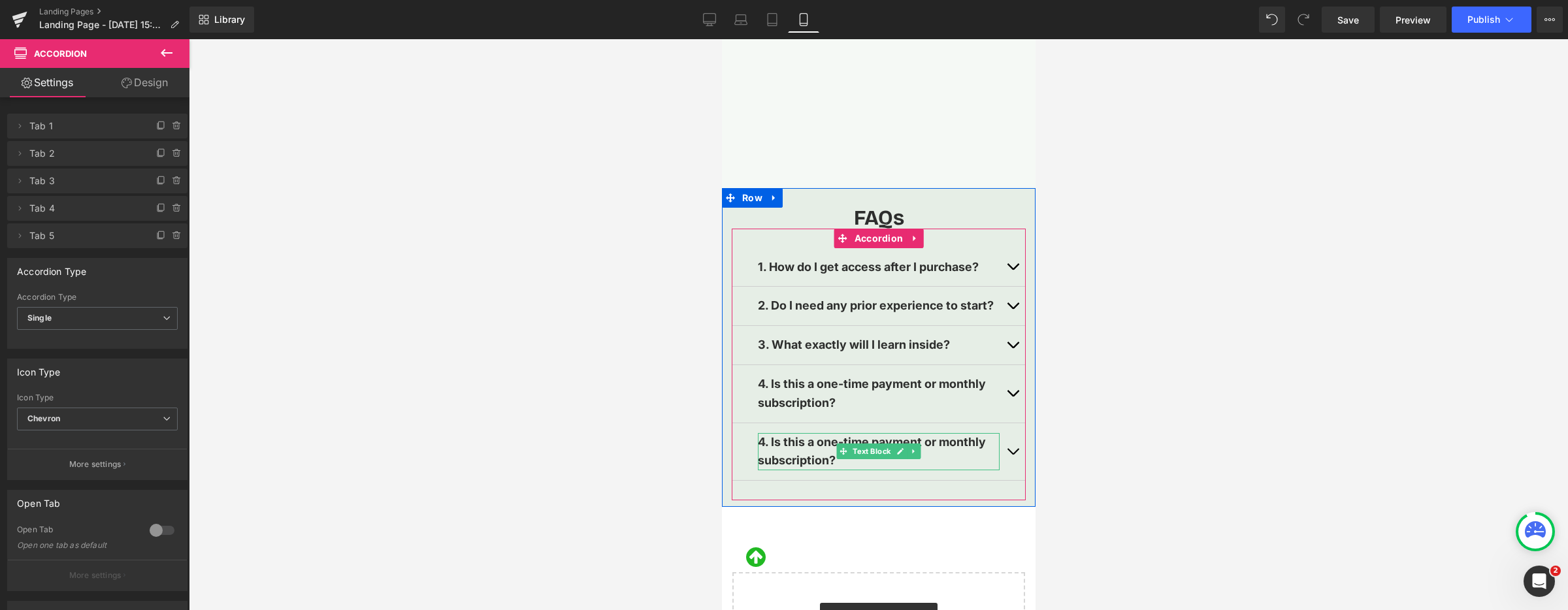
click at [820, 443] on b "4. Is this a one-time payment or monthly subscription?" at bounding box center [871, 451] width 228 height 33
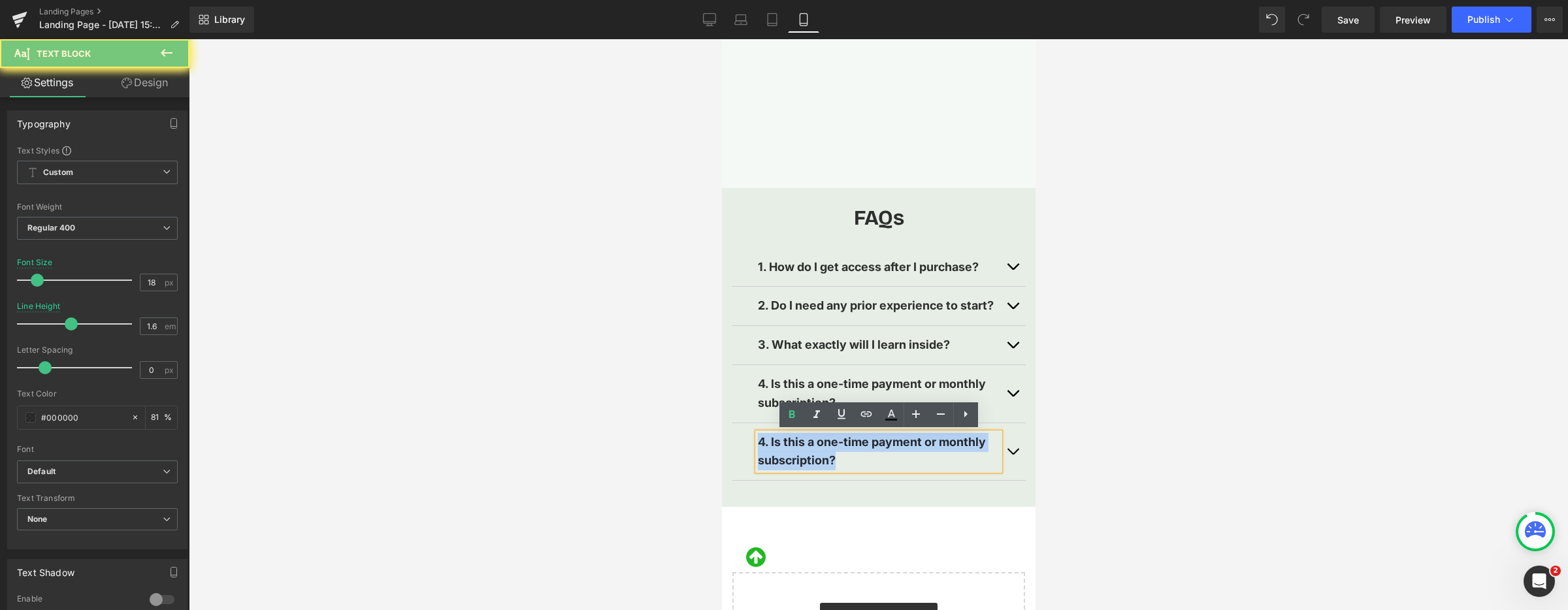
click at [820, 443] on b "4. Is this a one-time payment or monthly subscription?" at bounding box center [871, 451] width 228 height 33
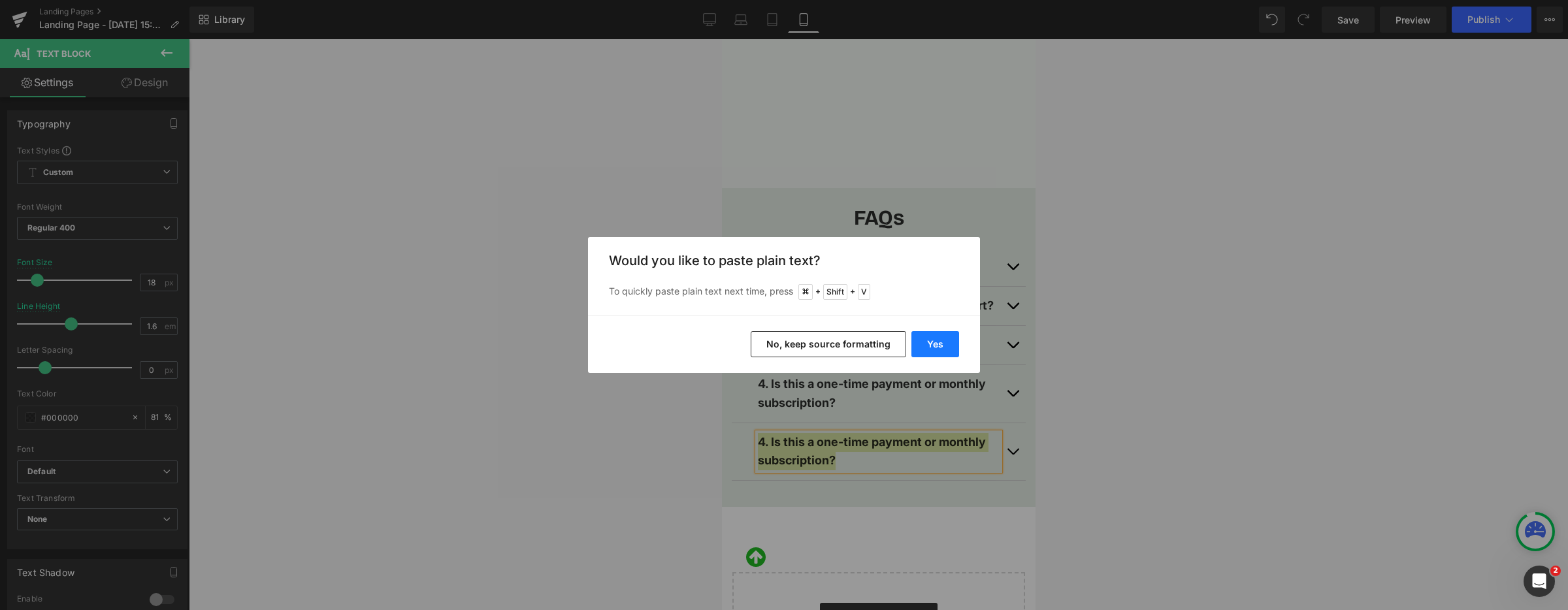
click at [929, 348] on button "Yes" at bounding box center [935, 344] width 48 height 26
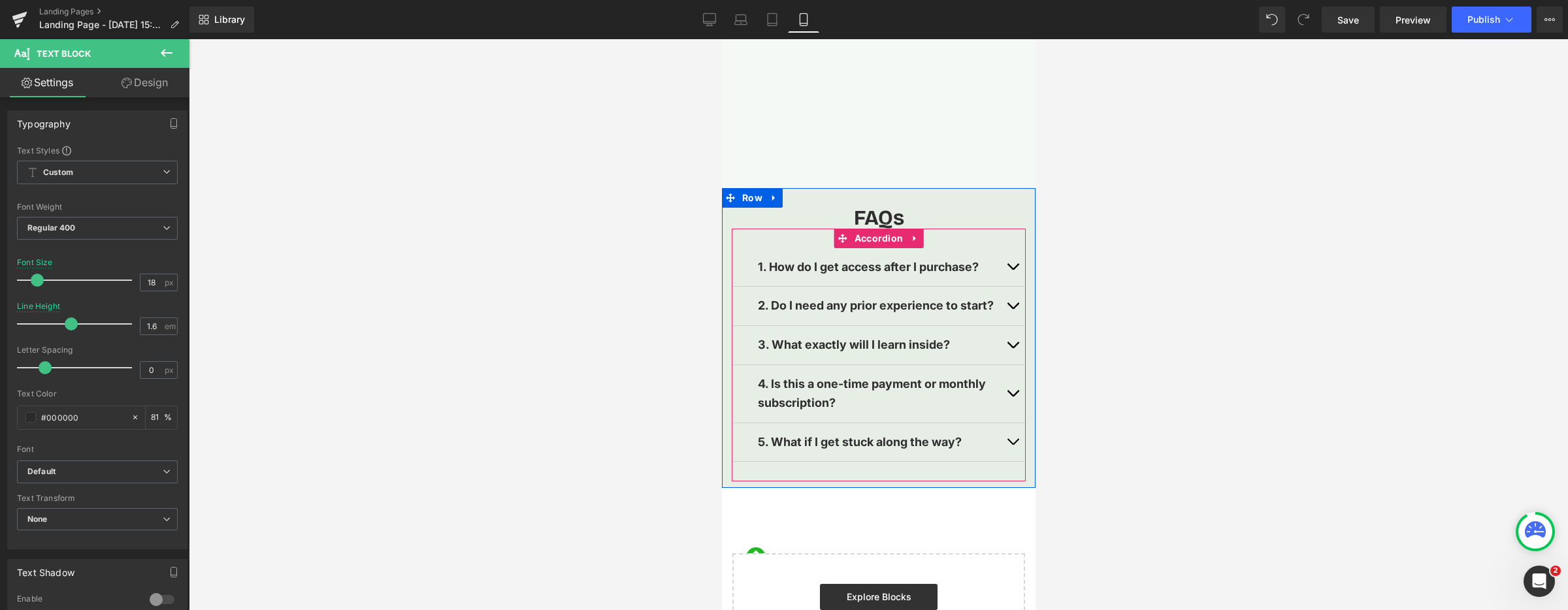
click at [1012, 445] on span "button" at bounding box center [1012, 445] width 0 height 0
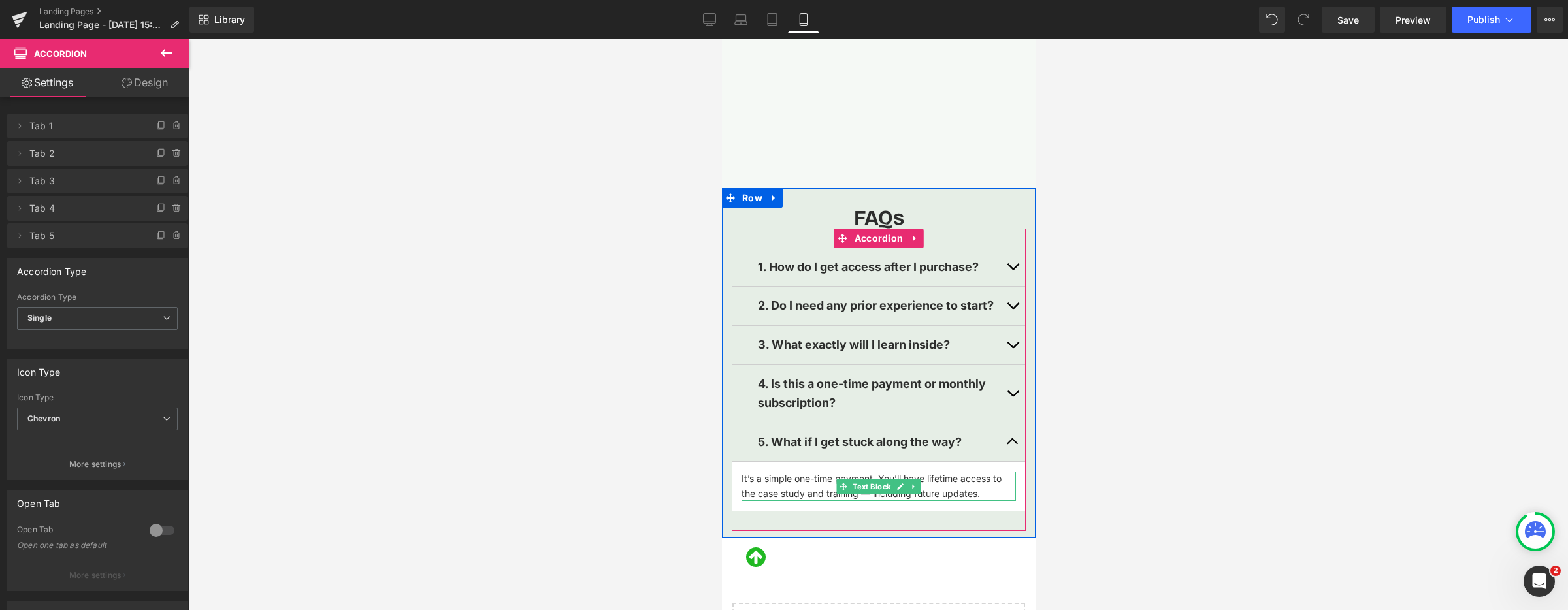
click at [895, 476] on p "It’s a simple one-time payment. You’ll have lifetime access to the case study a…" at bounding box center [878, 486] width 275 height 30
click at [895, 477] on p "It’s a simple one-time payment. You’ll have lifetime access to the case study a…" at bounding box center [878, 486] width 275 height 30
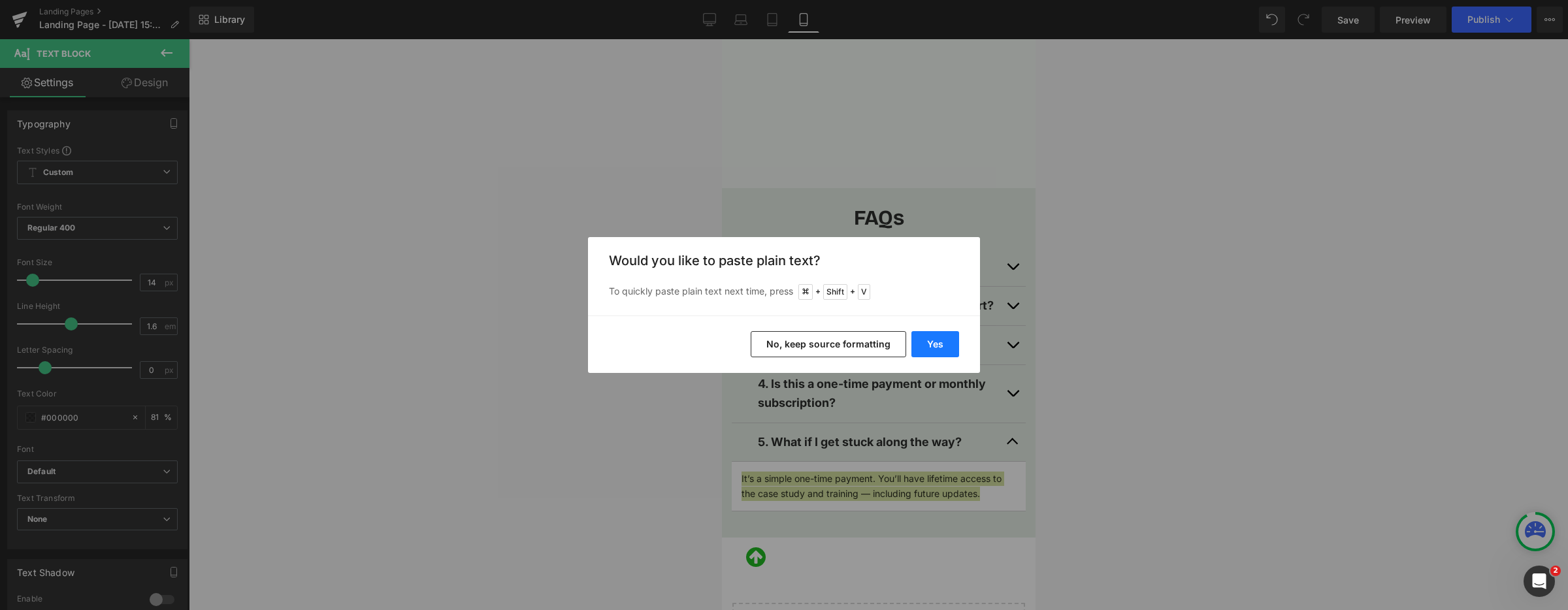
click at [935, 342] on button "Yes" at bounding box center [935, 344] width 48 height 26
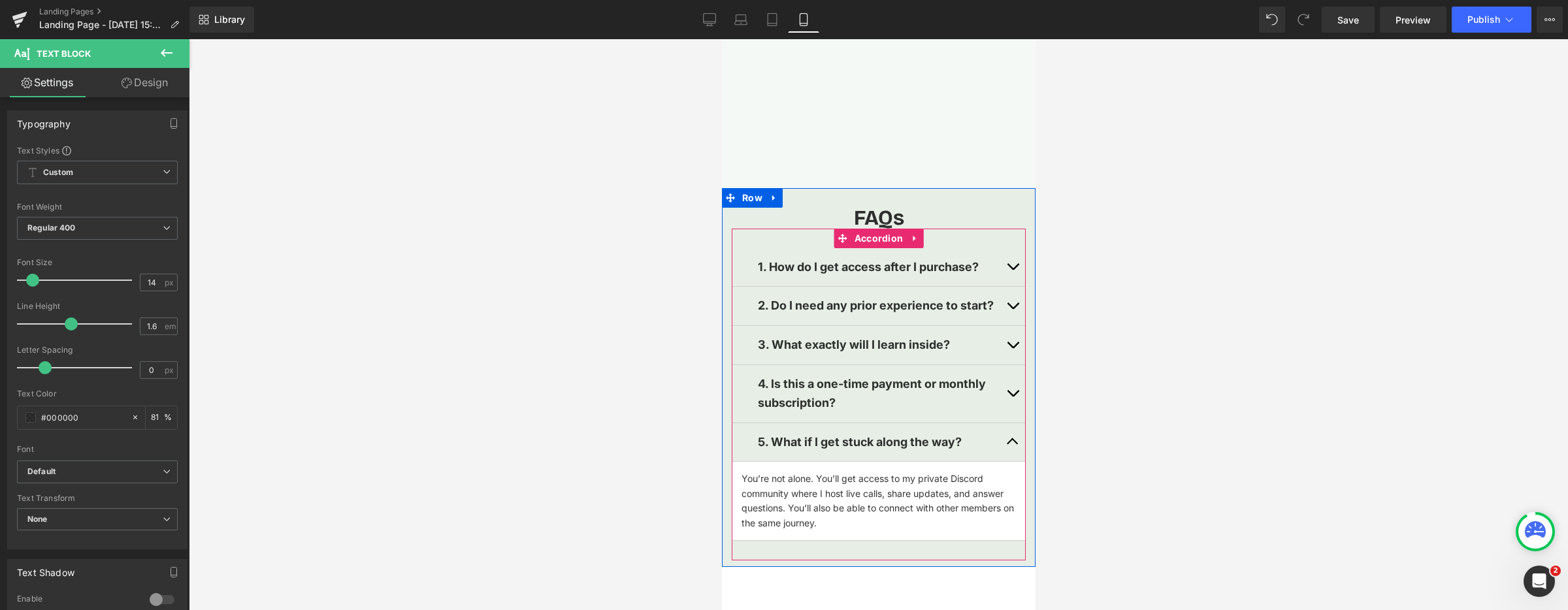
click at [1012, 445] on span "button" at bounding box center [1012, 445] width 0 height 0
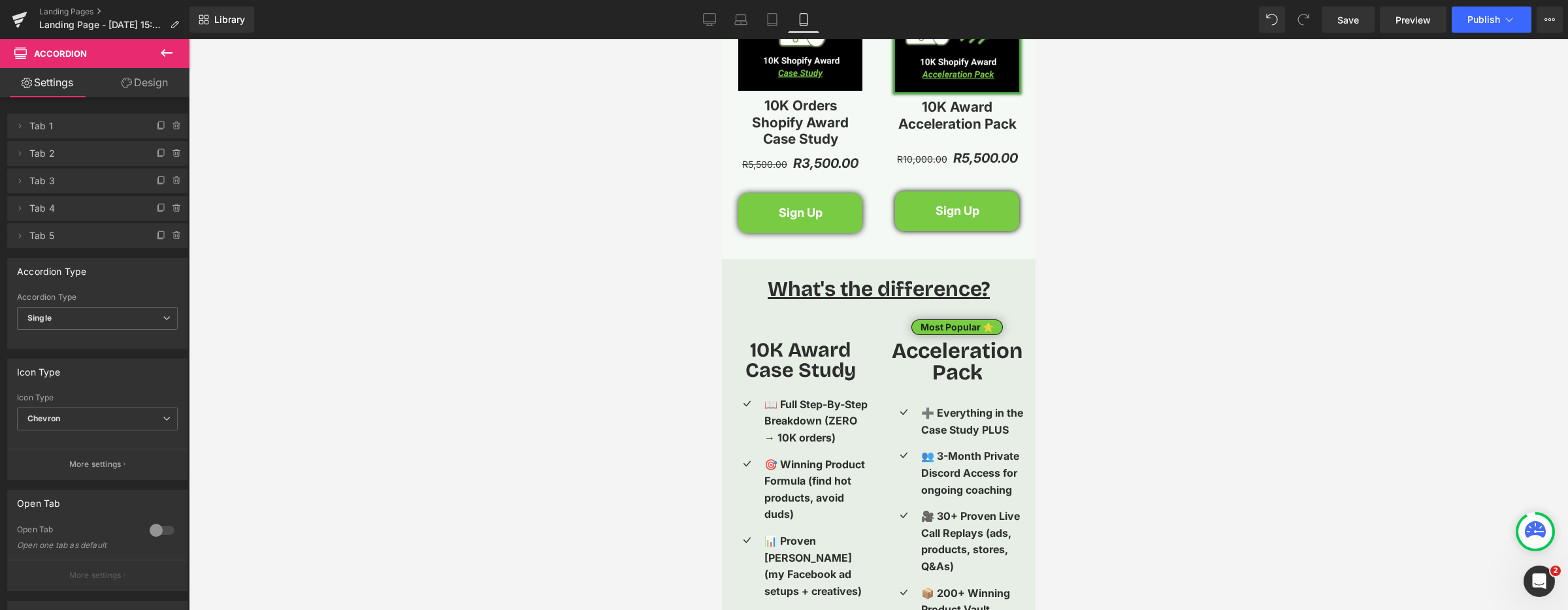
scroll to position [2017, 0]
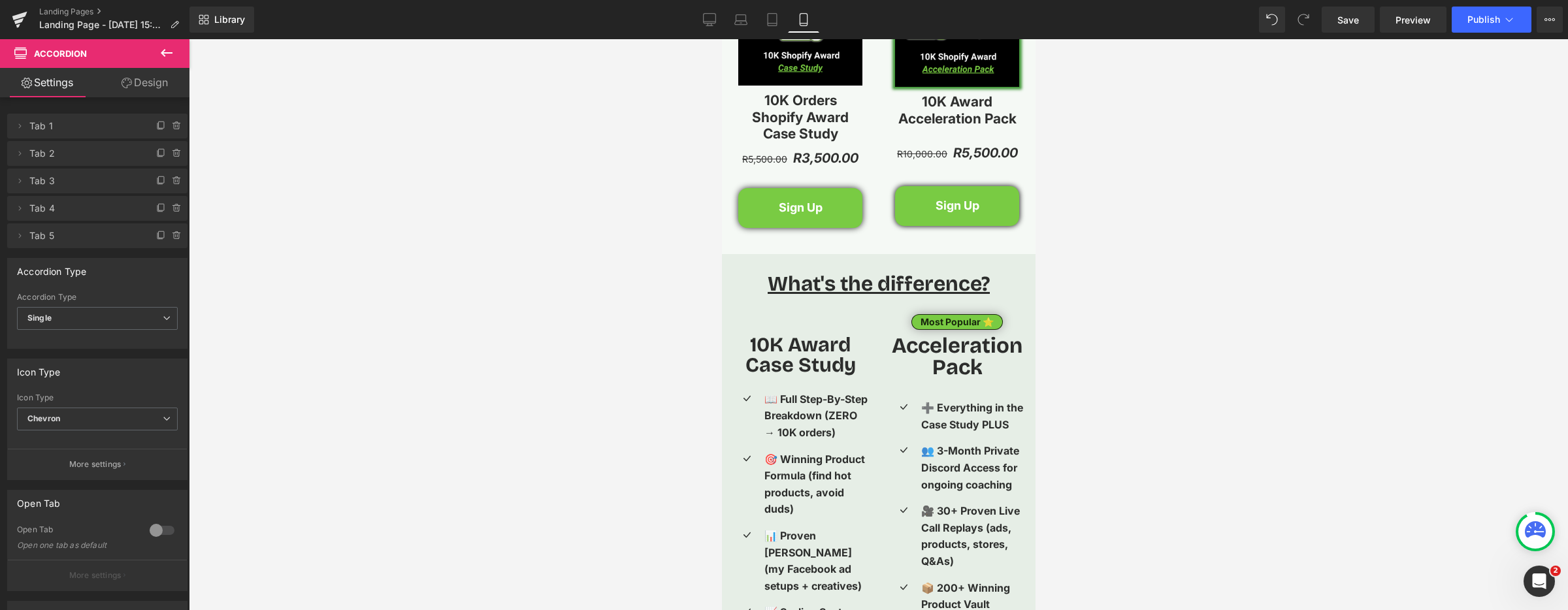
click at [780, 278] on span "What's the difference?" at bounding box center [878, 283] width 222 height 25
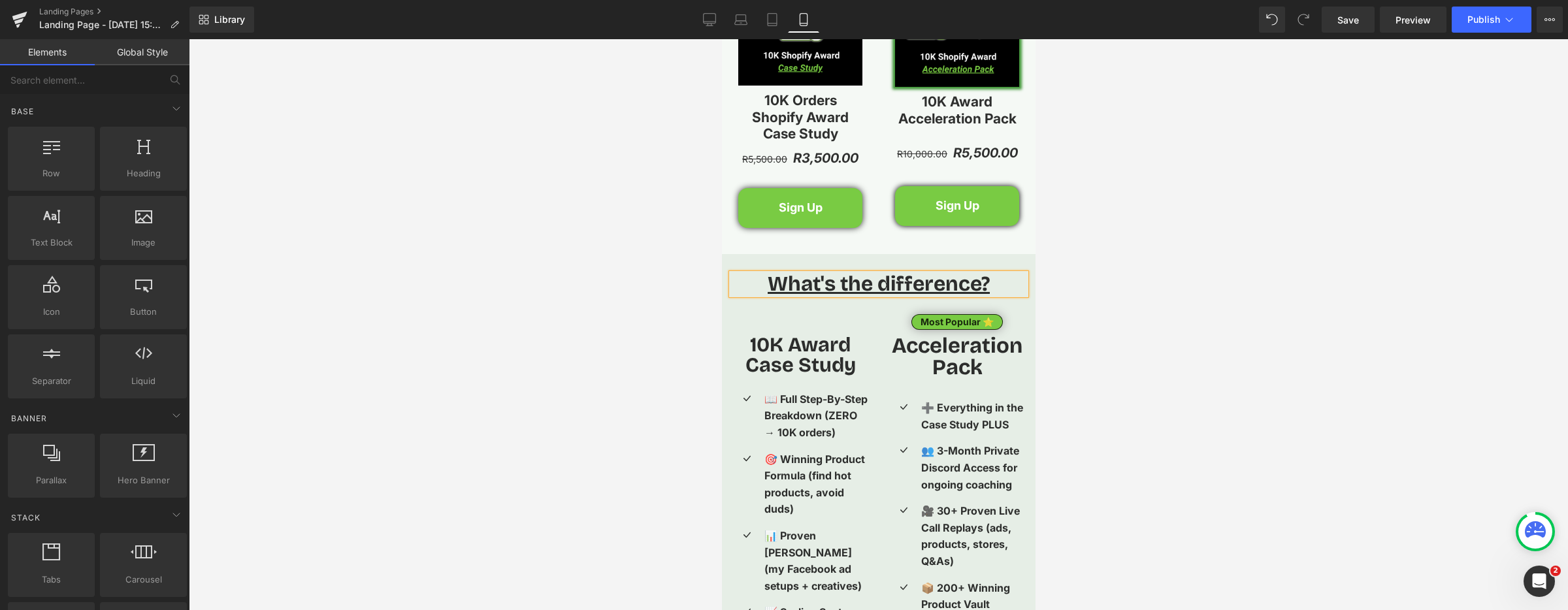
click at [634, 327] on div at bounding box center [878, 325] width 1379 height 570
click at [776, 261] on icon at bounding box center [774, 263] width 9 height 10
click at [790, 264] on icon at bounding box center [790, 264] width 9 height 9
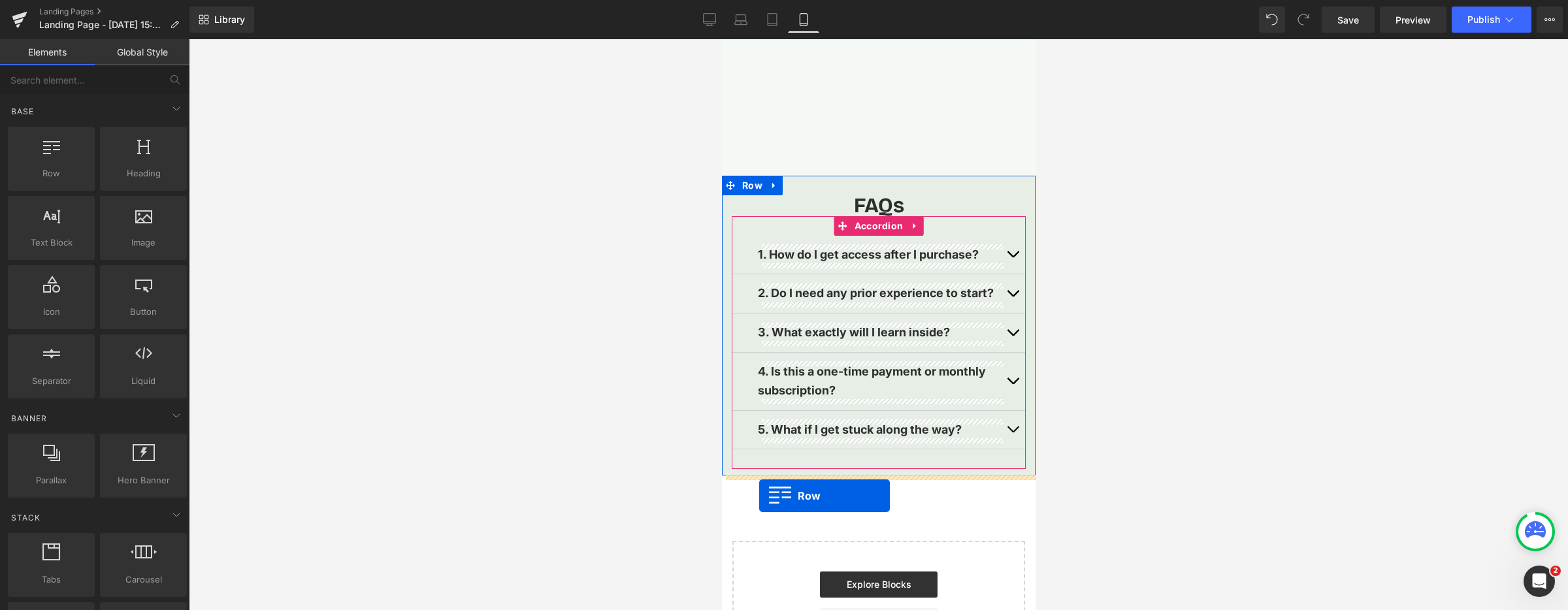
drag, startPoint x: 729, startPoint y: 313, endPoint x: 759, endPoint y: 497, distance: 186.4
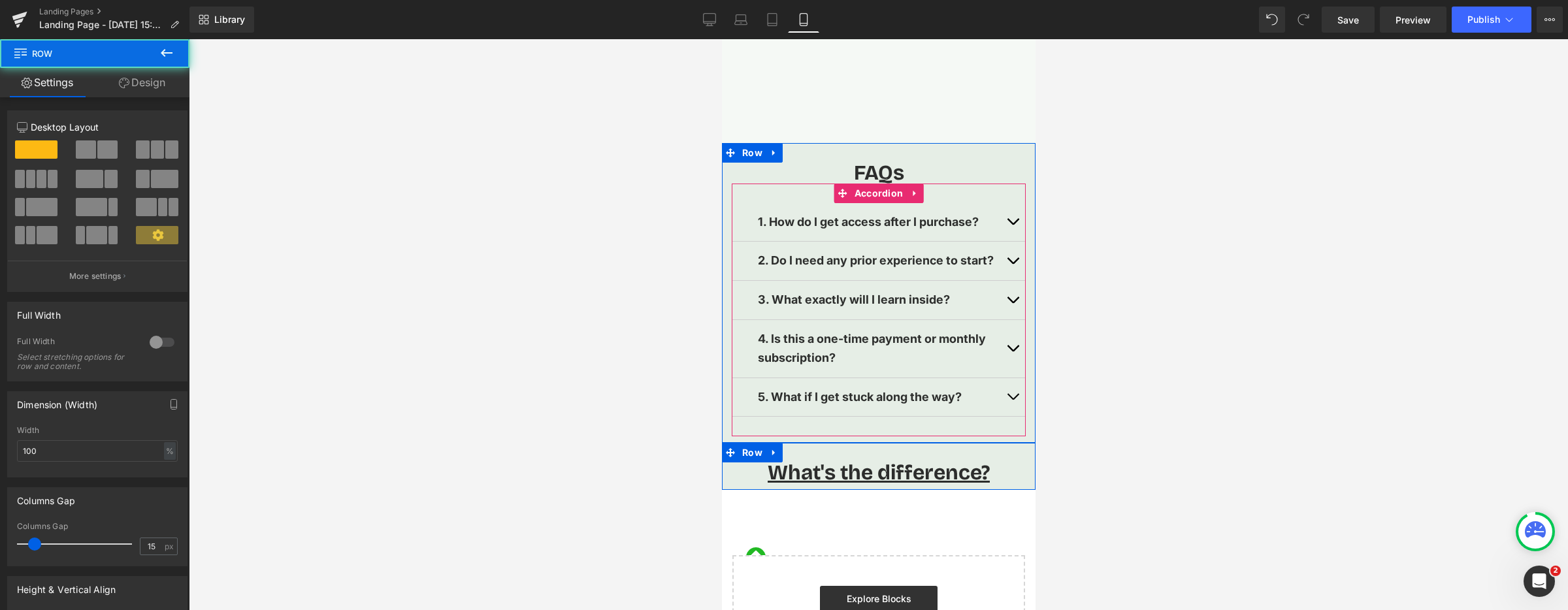
scroll to position [2906, 0]
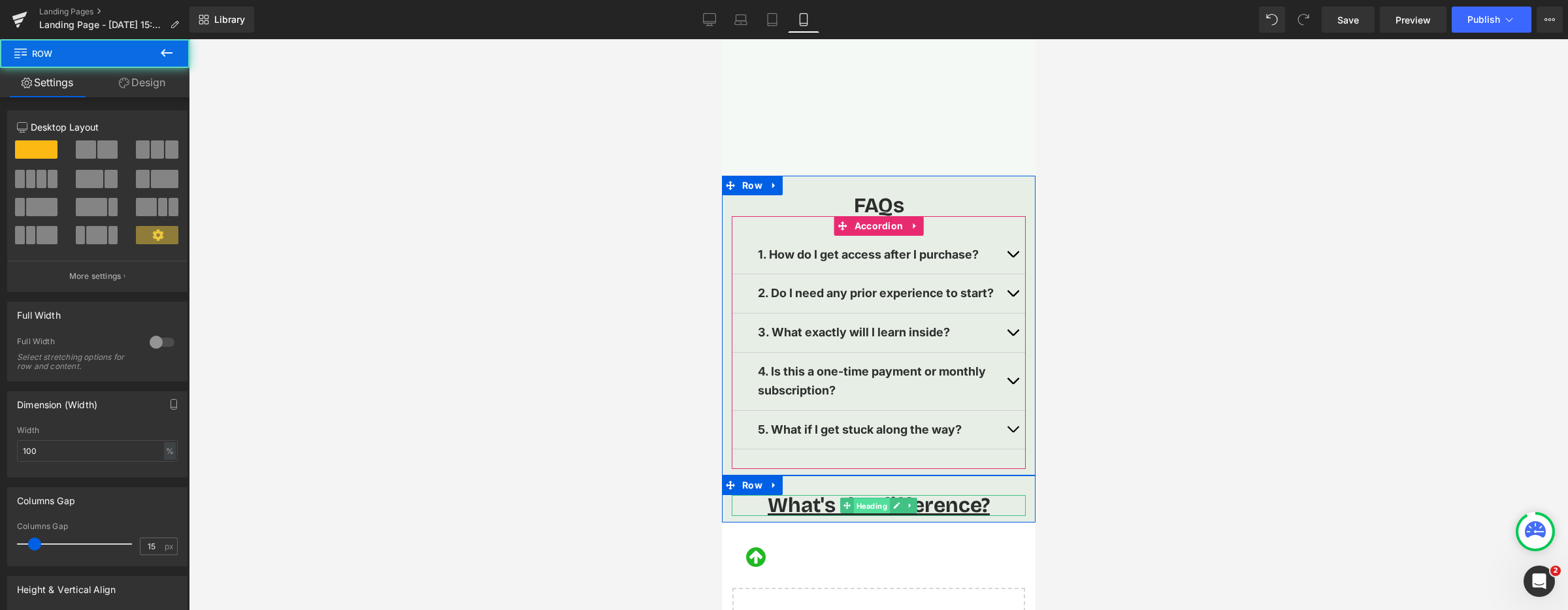
click at [873, 502] on span "Heading" at bounding box center [870, 506] width 36 height 16
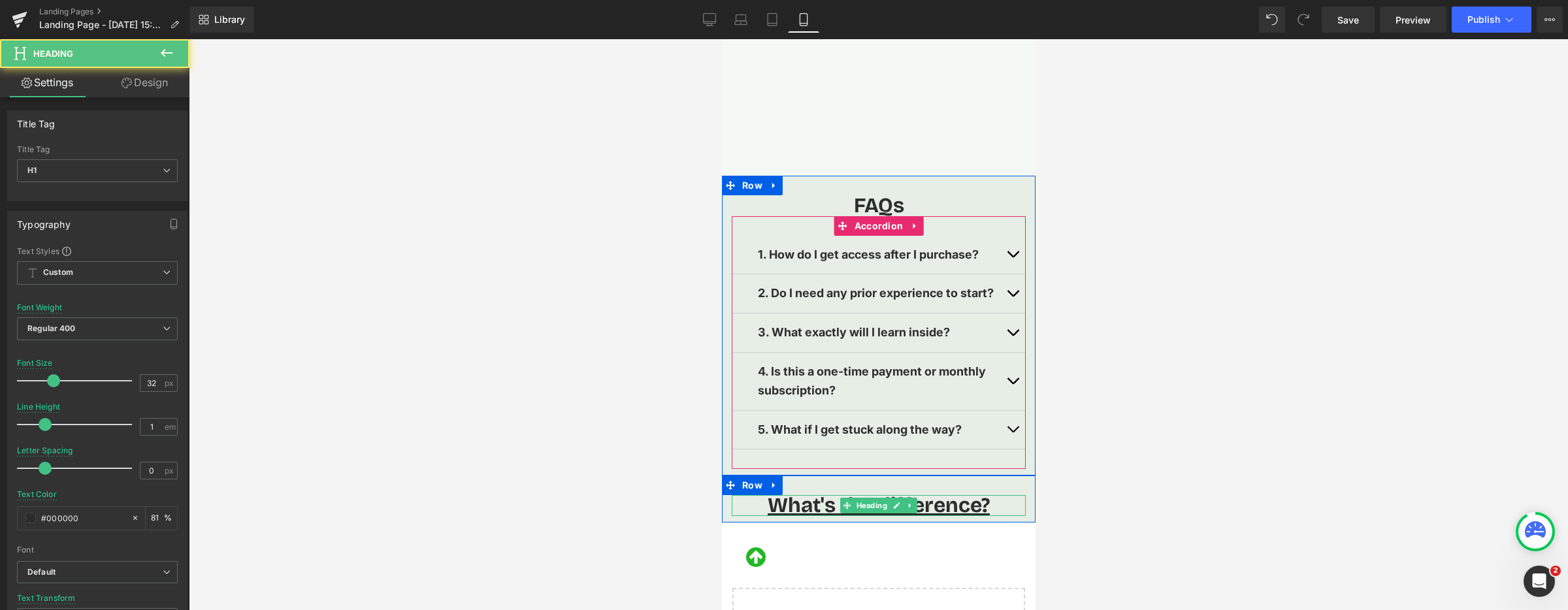
click at [965, 505] on span "What's the difference?" at bounding box center [878, 504] width 222 height 25
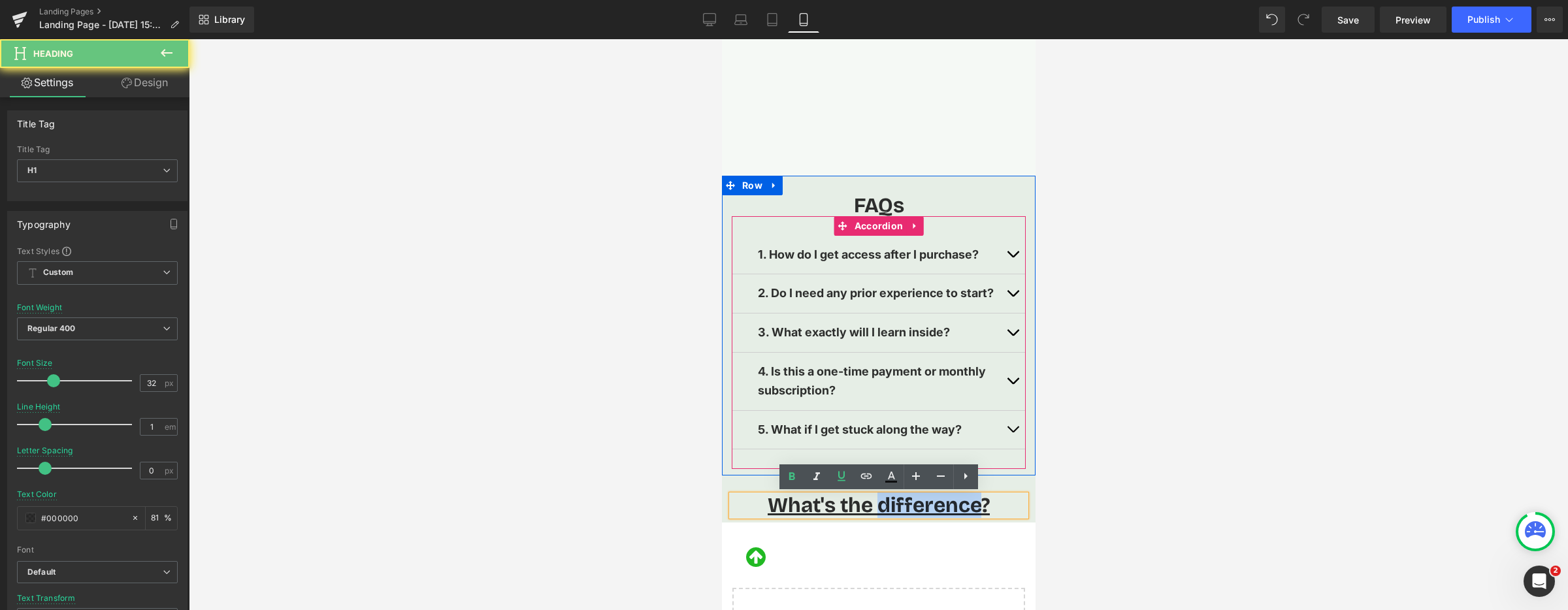
click at [965, 505] on span "What's the difference?" at bounding box center [878, 504] width 222 height 25
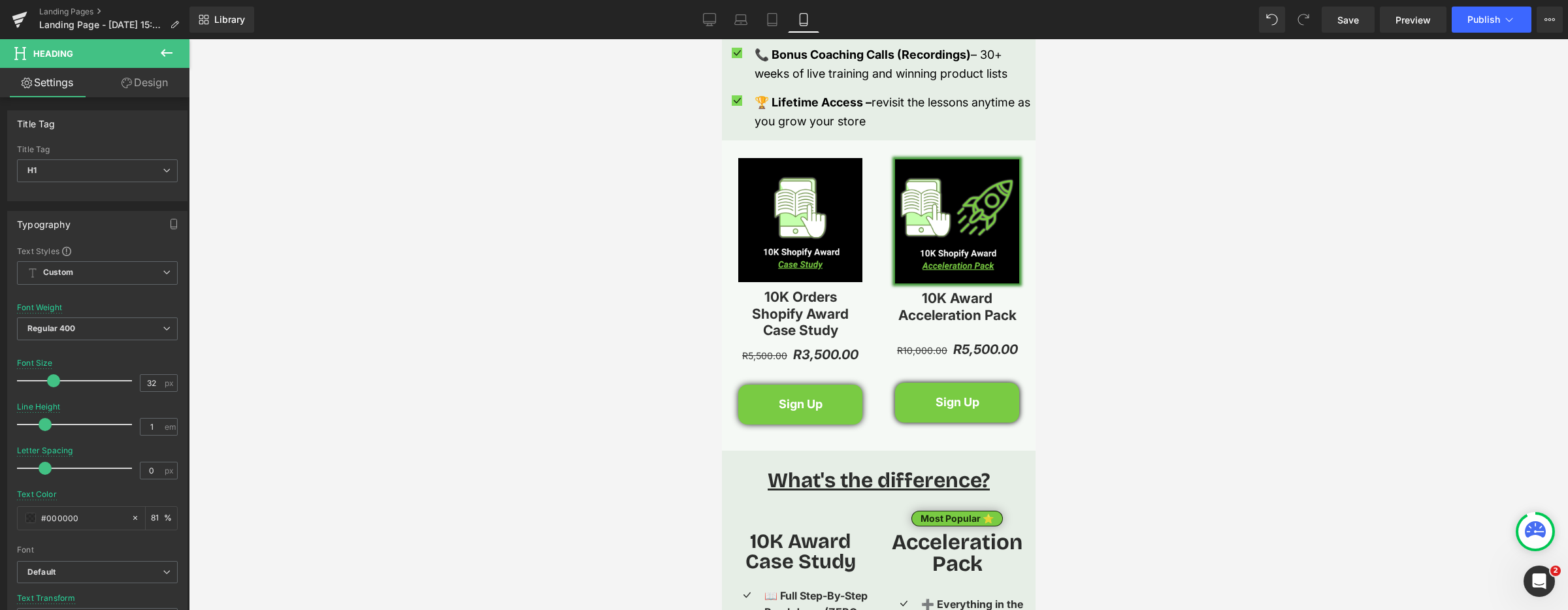
scroll to position [1822, 0]
click at [774, 148] on icon at bounding box center [774, 150] width 9 height 10
click at [793, 151] on icon at bounding box center [790, 150] width 9 height 9
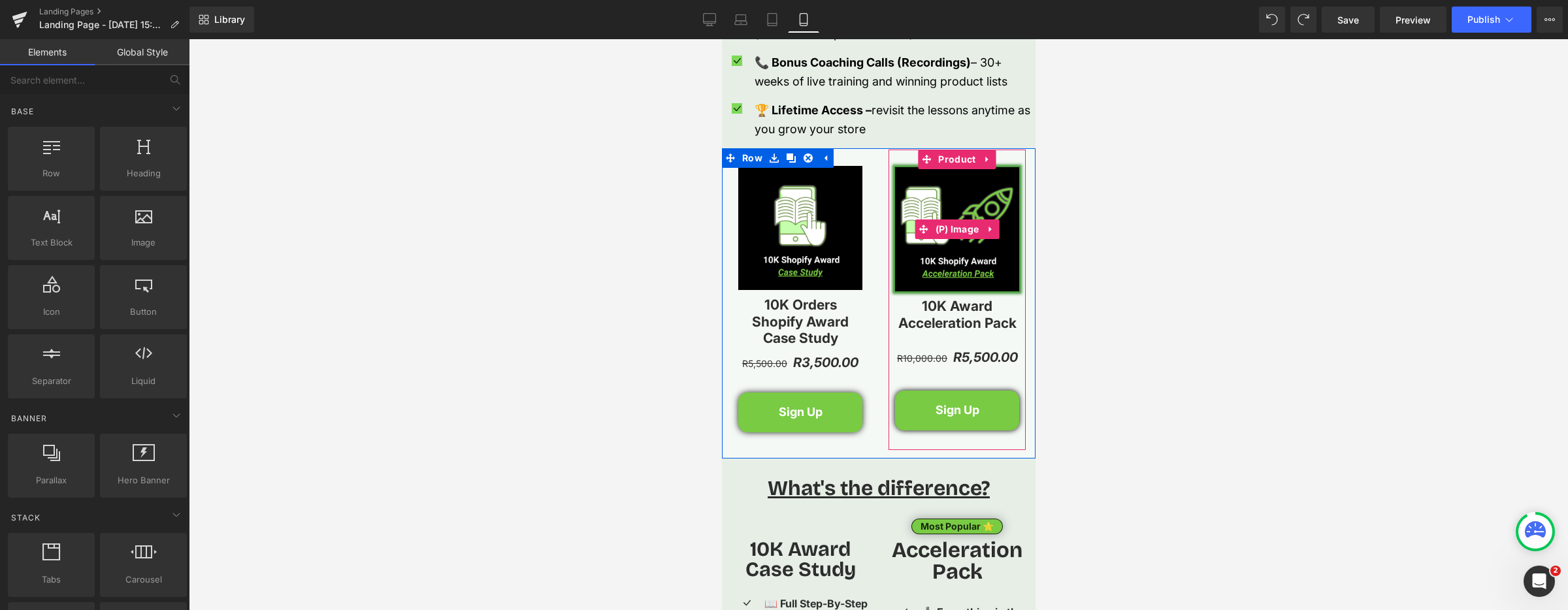
scroll to position [1803, 0]
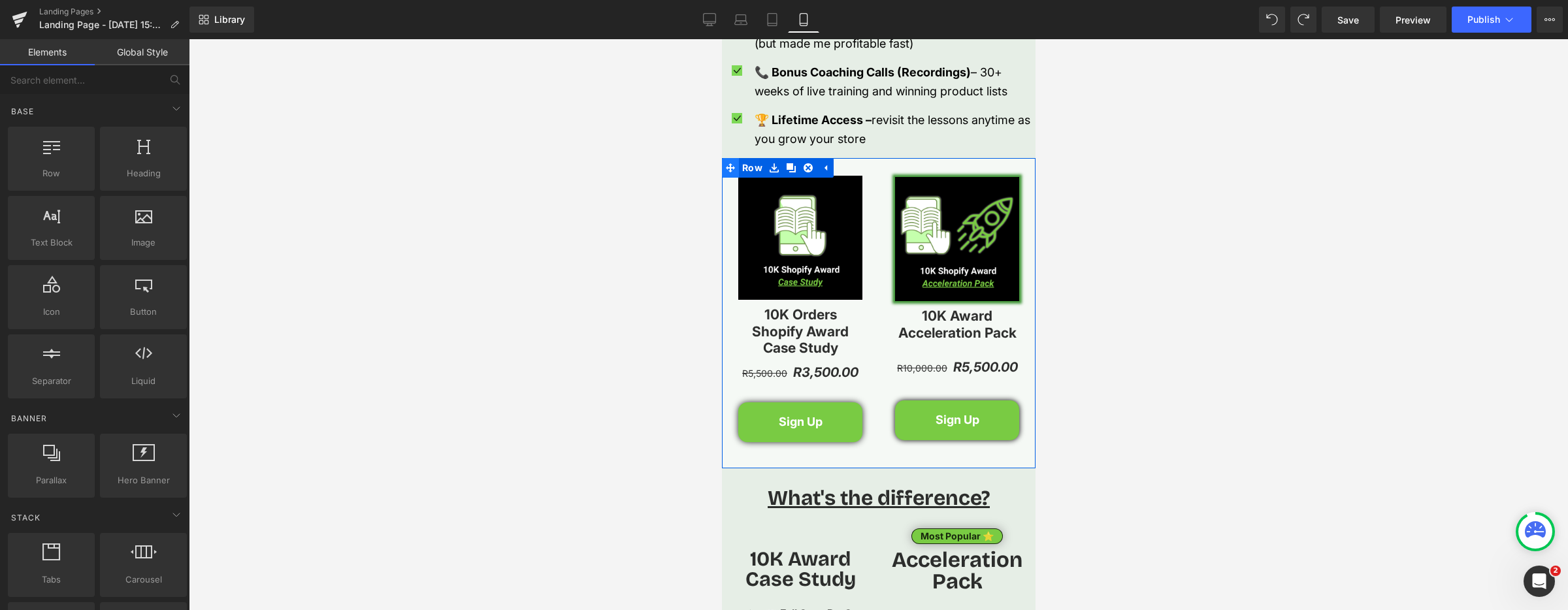
click at [730, 168] on icon at bounding box center [730, 168] width 9 height 9
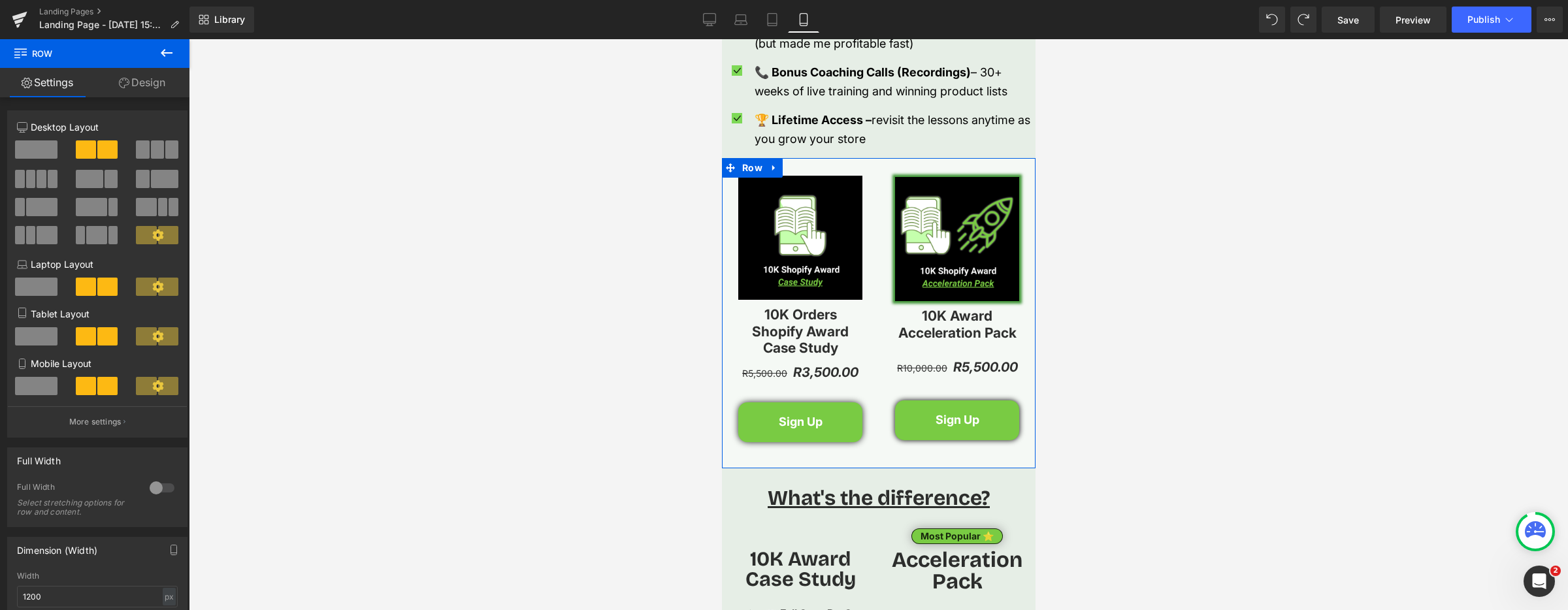
drag, startPoint x: 134, startPoint y: 87, endPoint x: 82, endPoint y: 190, distance: 115.4
click at [134, 87] on link "Design" at bounding box center [142, 82] width 95 height 30
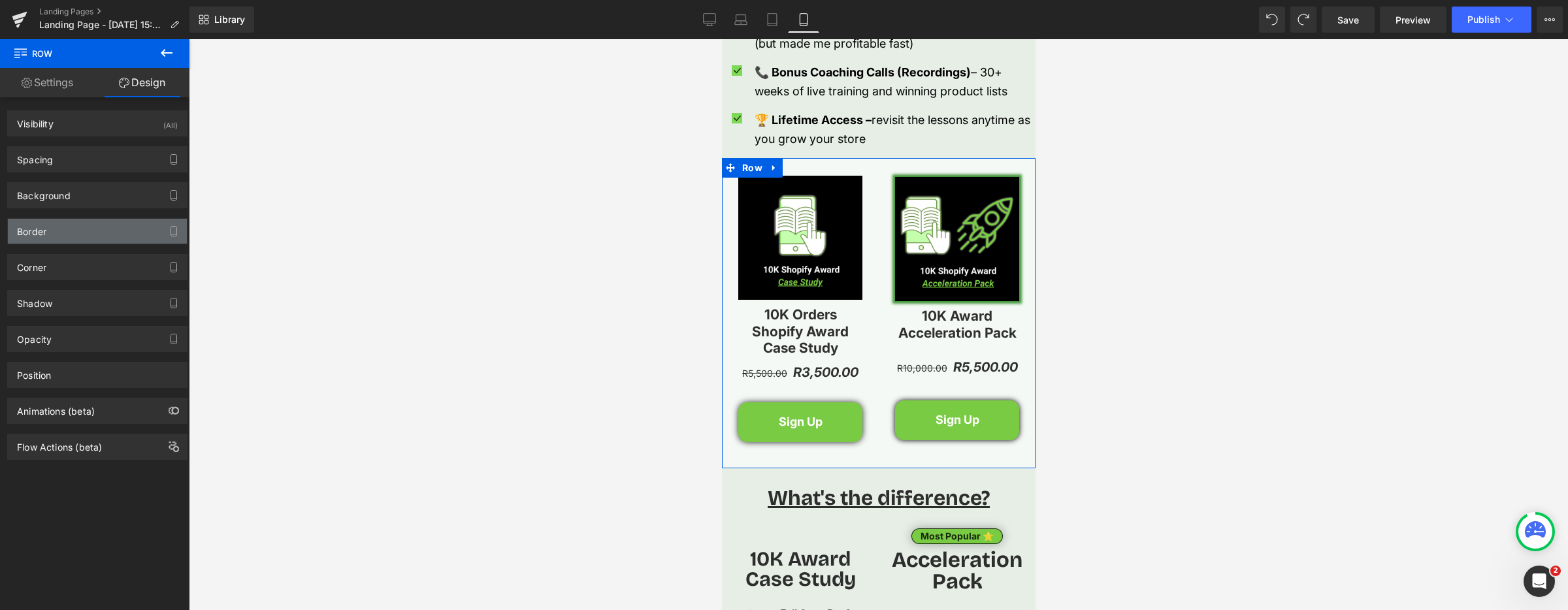
click at [91, 234] on div "Border" at bounding box center [97, 231] width 179 height 25
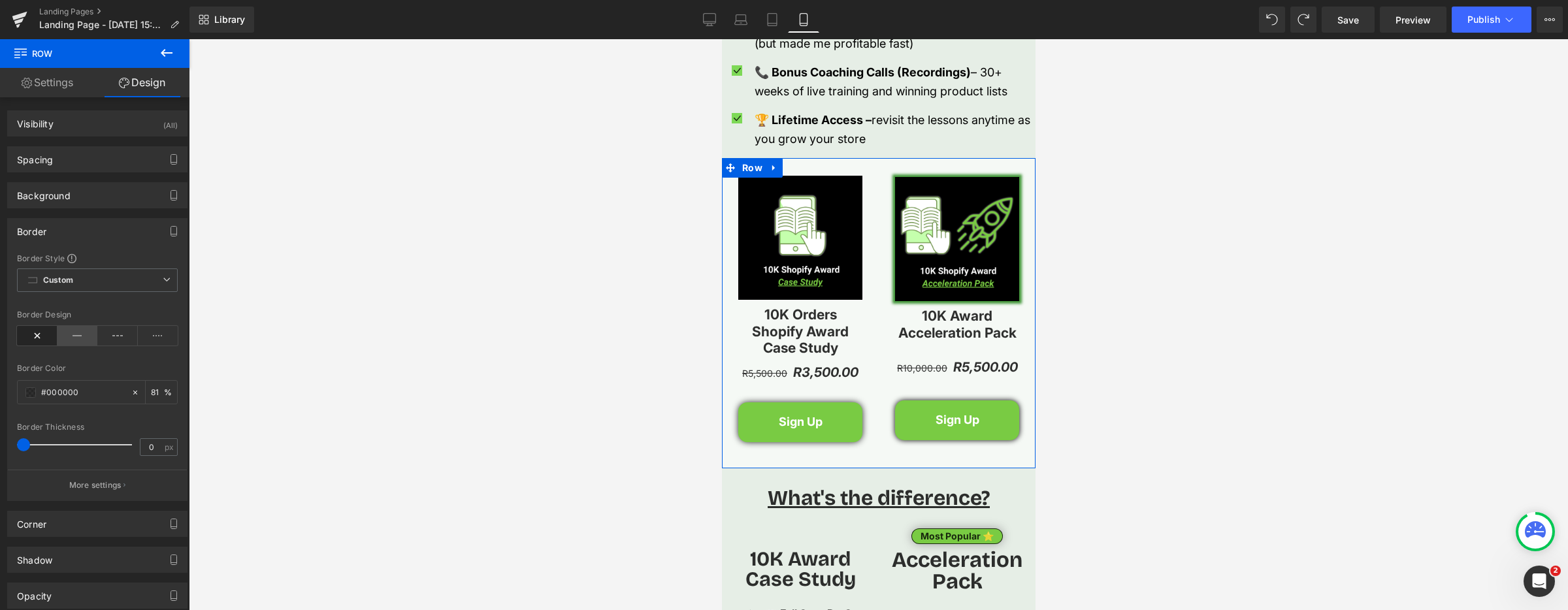
click at [73, 331] on icon at bounding box center [78, 335] width 40 height 20
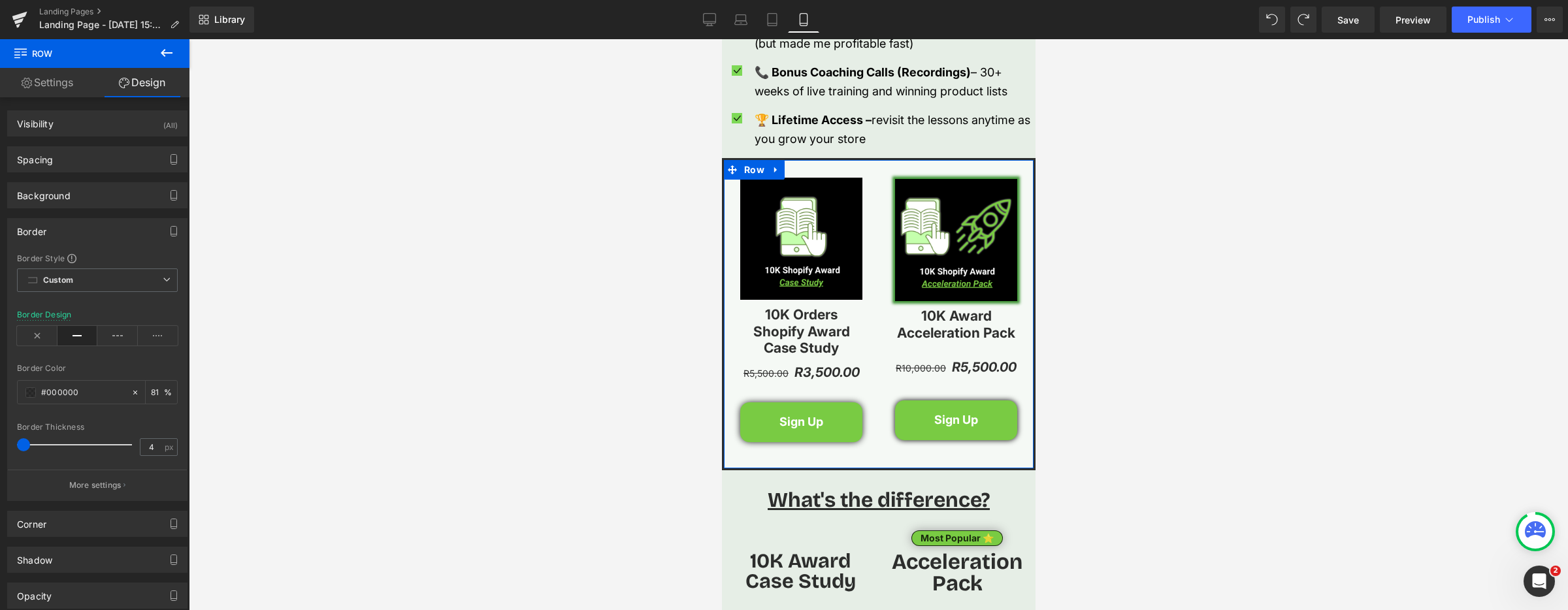
type input "5"
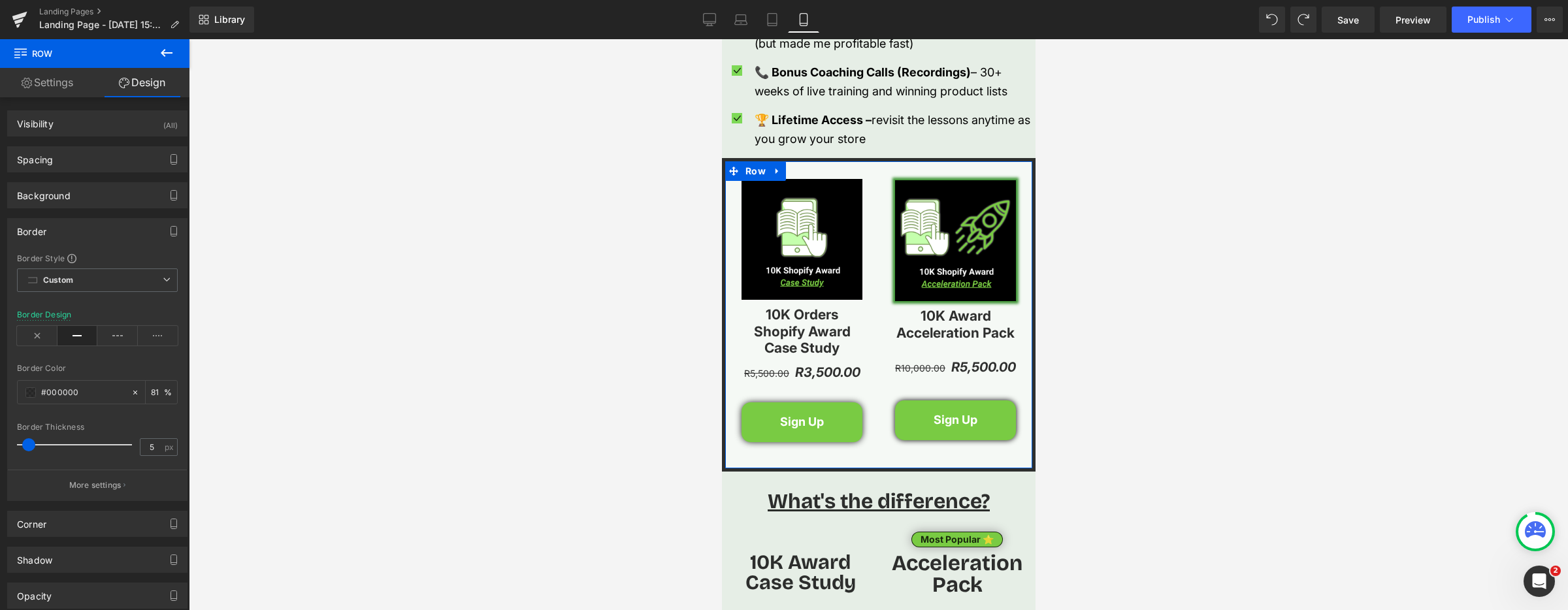
click at [29, 437] on div at bounding box center [78, 445] width 109 height 26
click at [33, 389] on span at bounding box center [30, 392] width 11 height 11
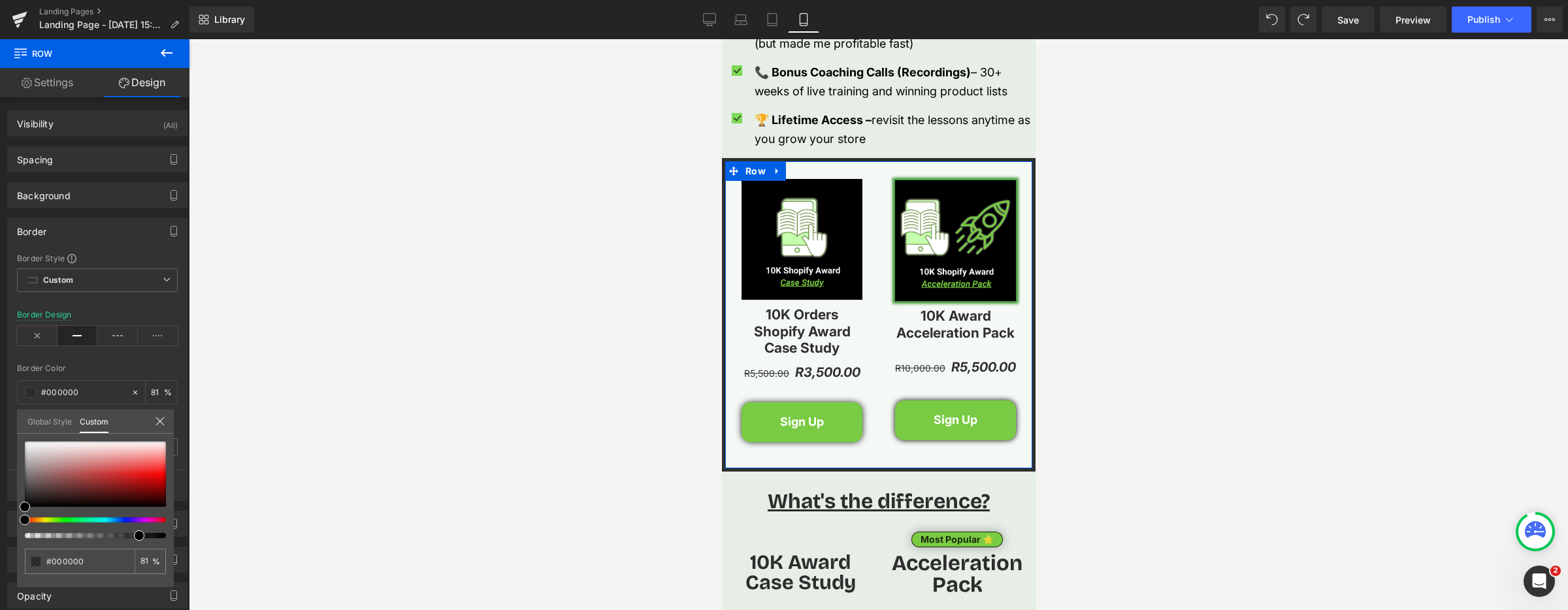
click at [72, 522] on div at bounding box center [90, 519] width 141 height 5
type input "#090a09"
type input "#181f18"
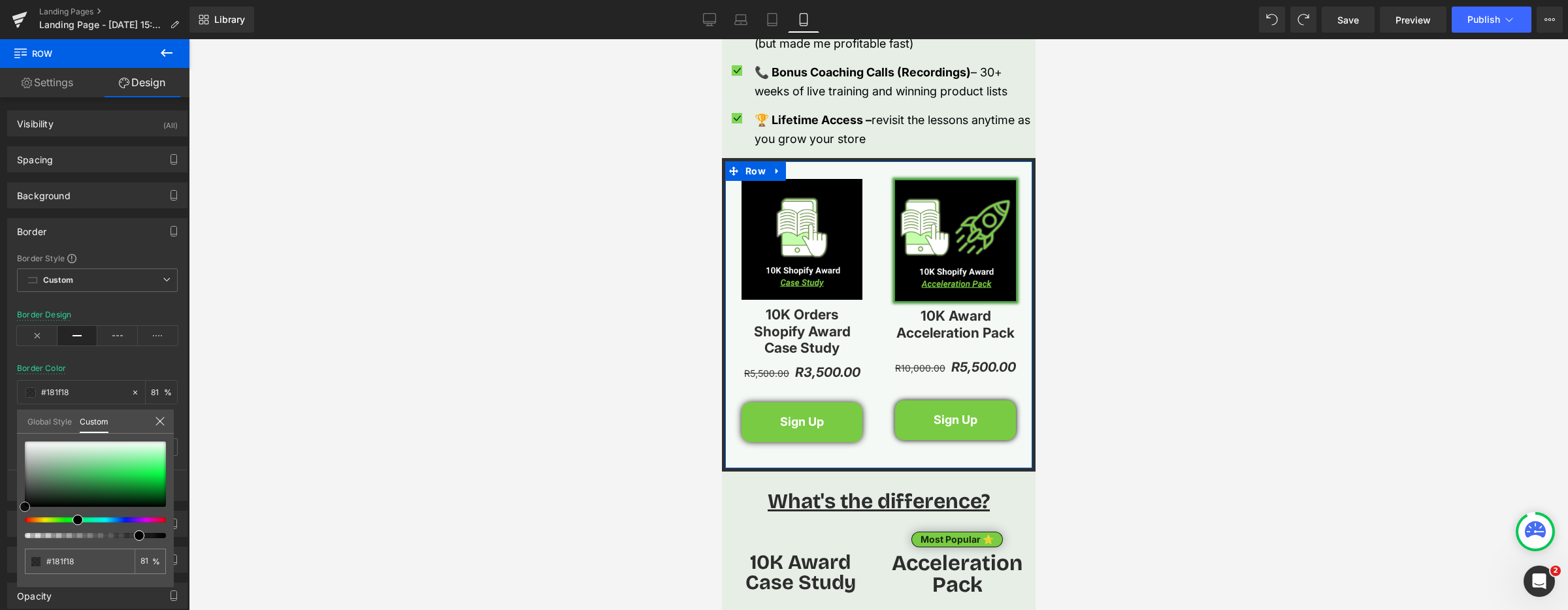
type input "#1f2c1f"
type input "#2b492b"
type input "#2e5a2e"
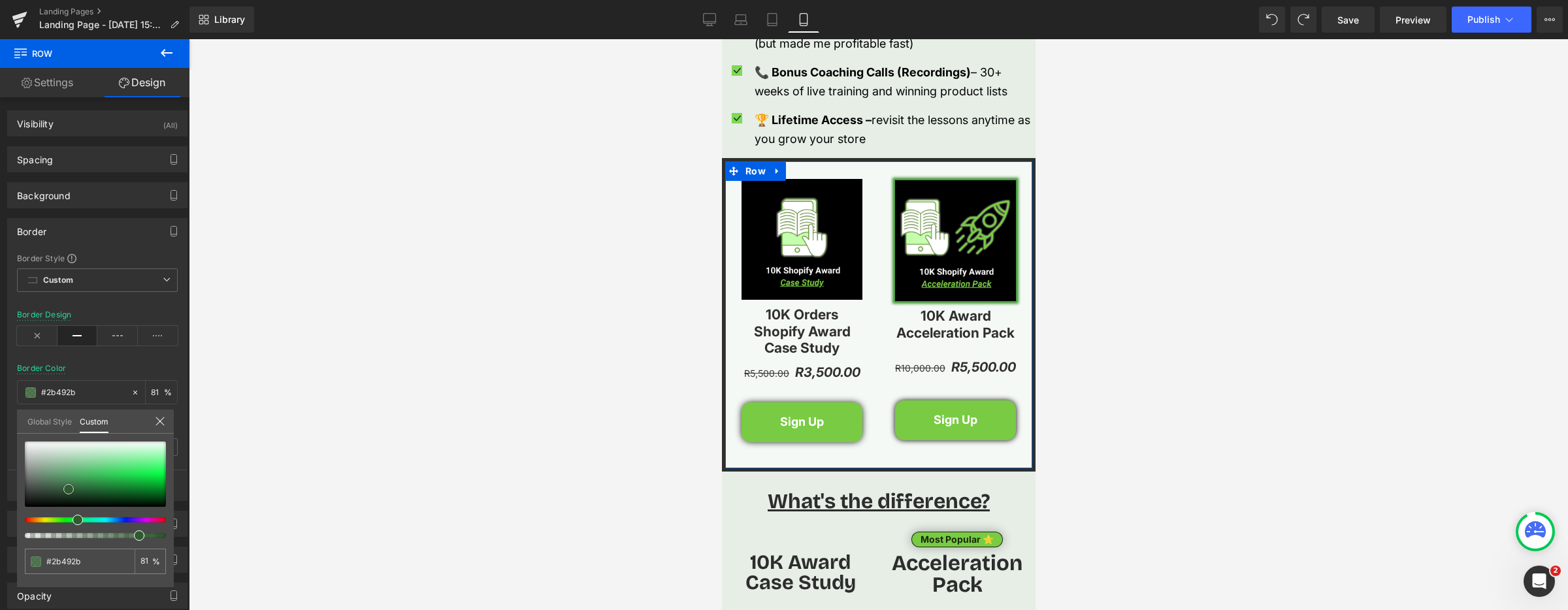
type input "#2e5a2e"
type input "#336a33"
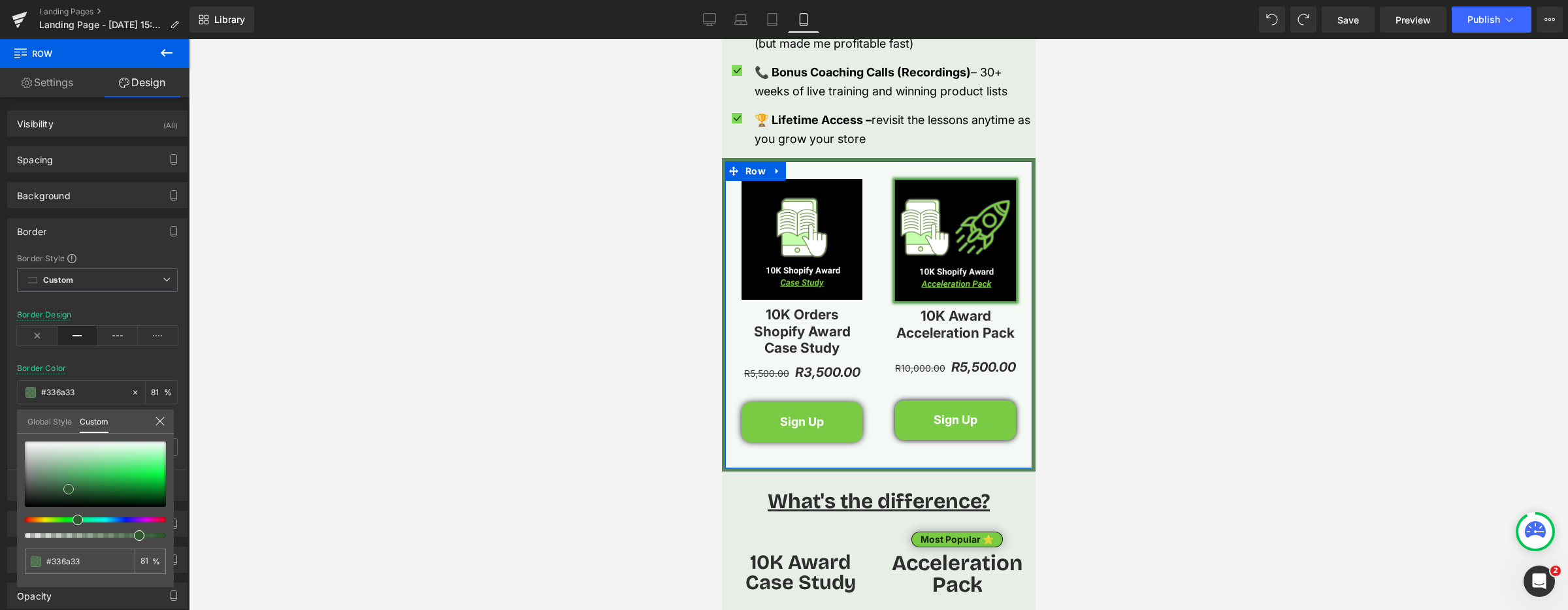
type input "#357735"
type input "#378037"
type input "#398839"
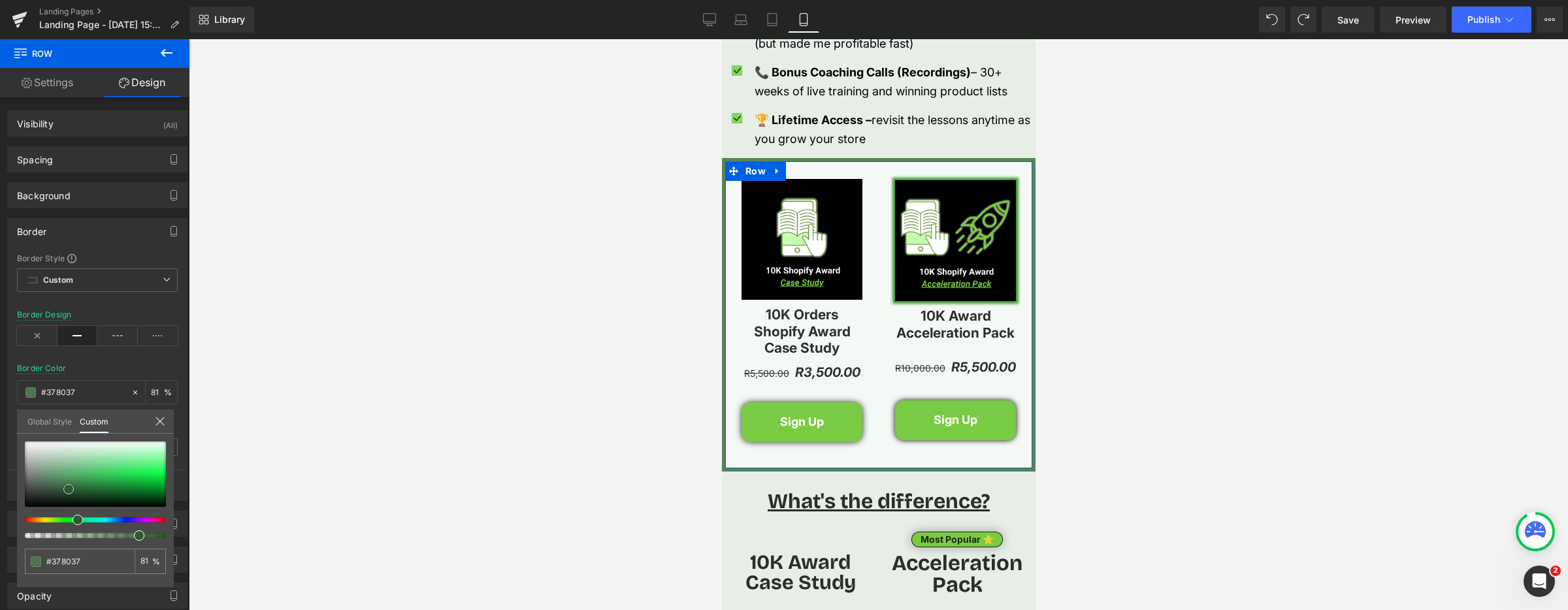
type input "#398839"
type input "#398d39"
type input "#3a963a"
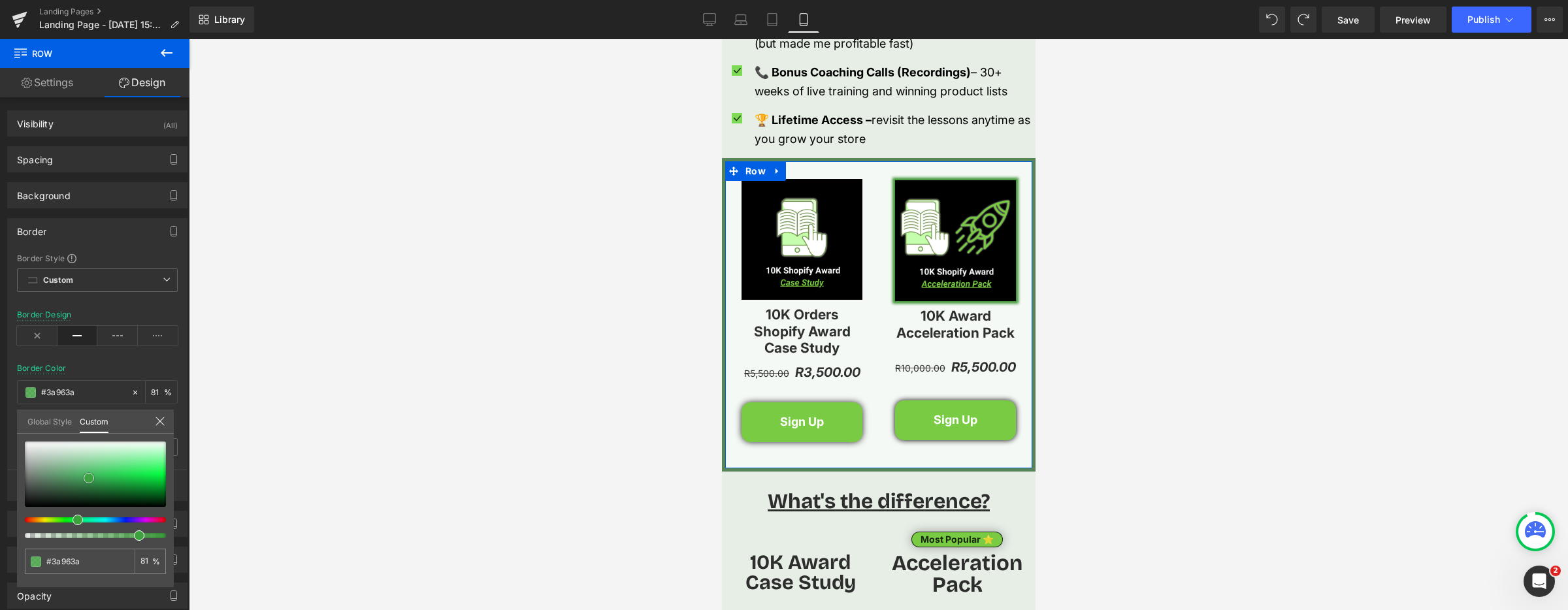
type input "#3da23d"
type input "#3fb53f"
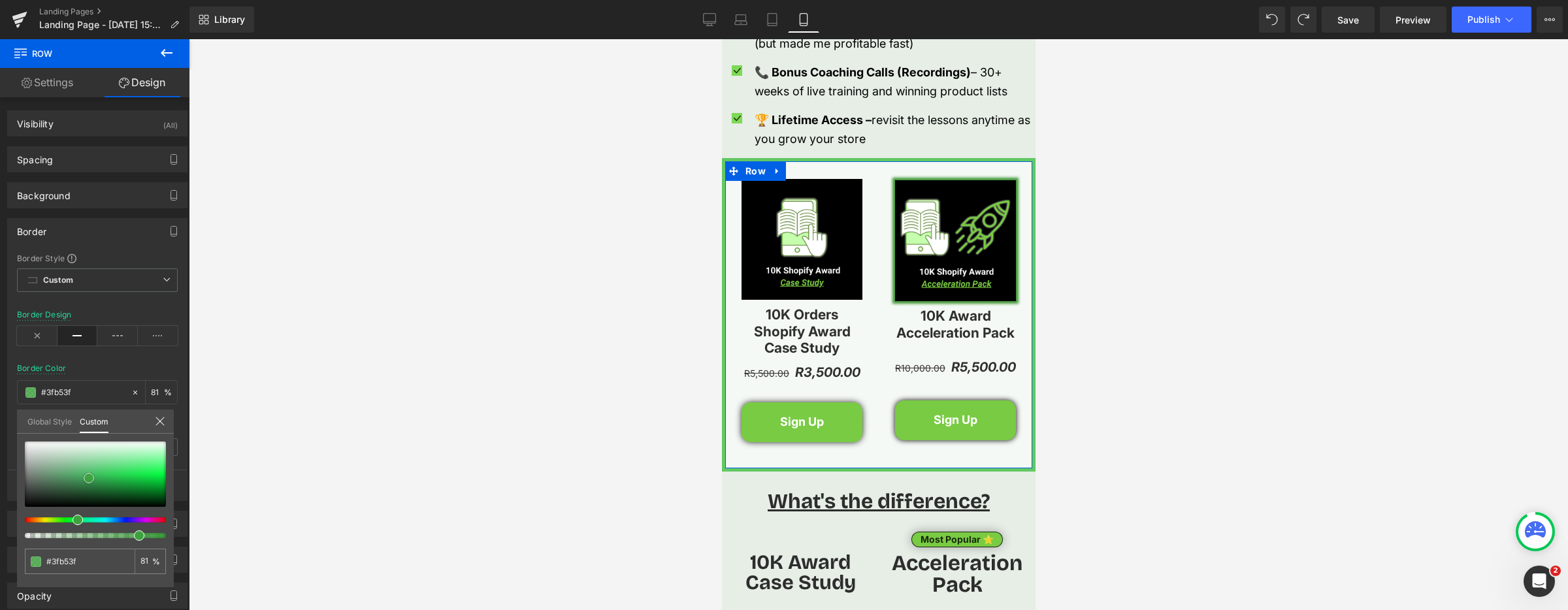
type input "#41bd41"
type input "#44bf44"
type input "#43c043"
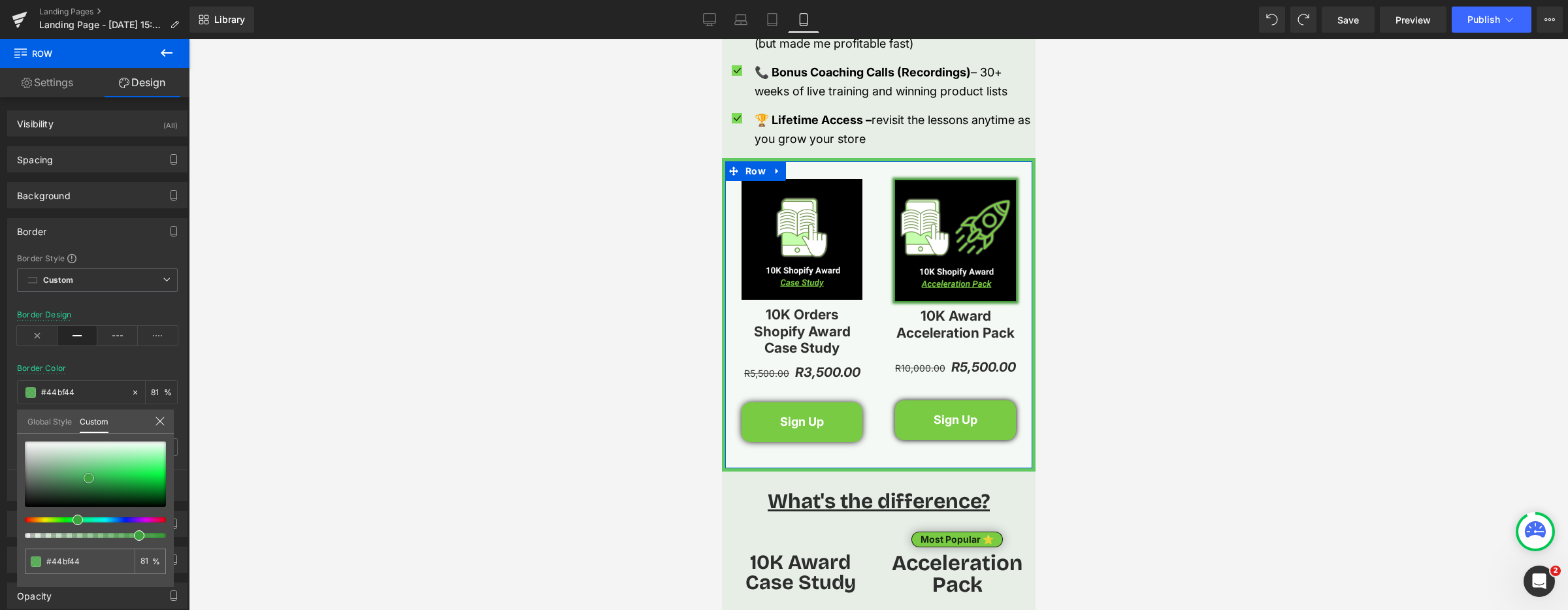
type input "#43c043"
type input "#46c346"
type input "#4bc74b"
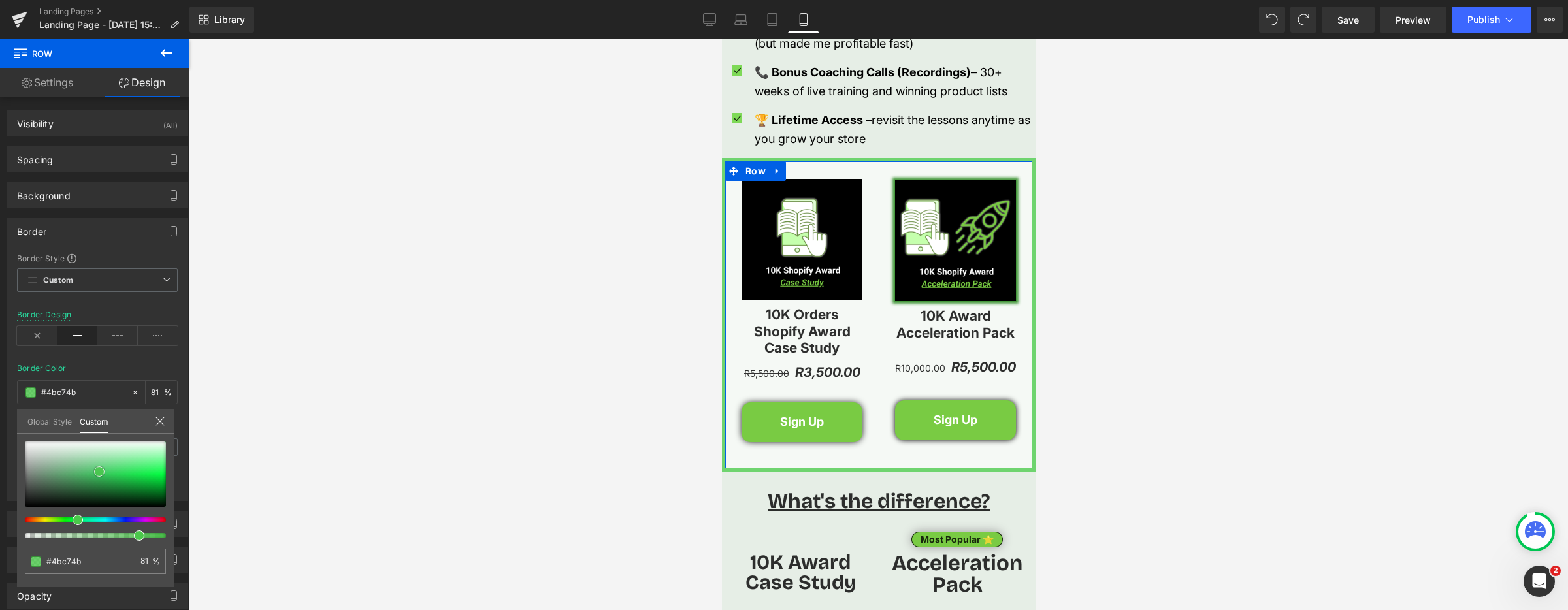
type input "#51cc51"
type input "#52cf52"
type input "#56d056"
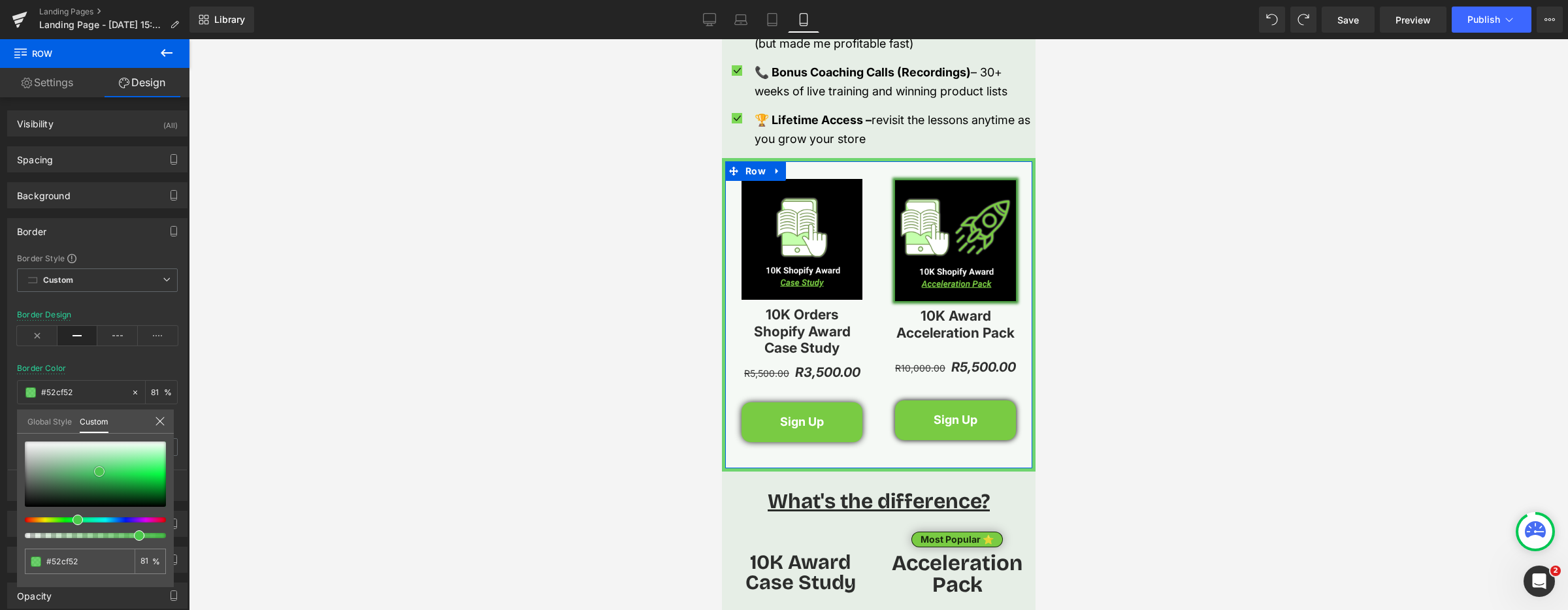
type input "#56d056"
type input "#55d255"
type input "#54d354"
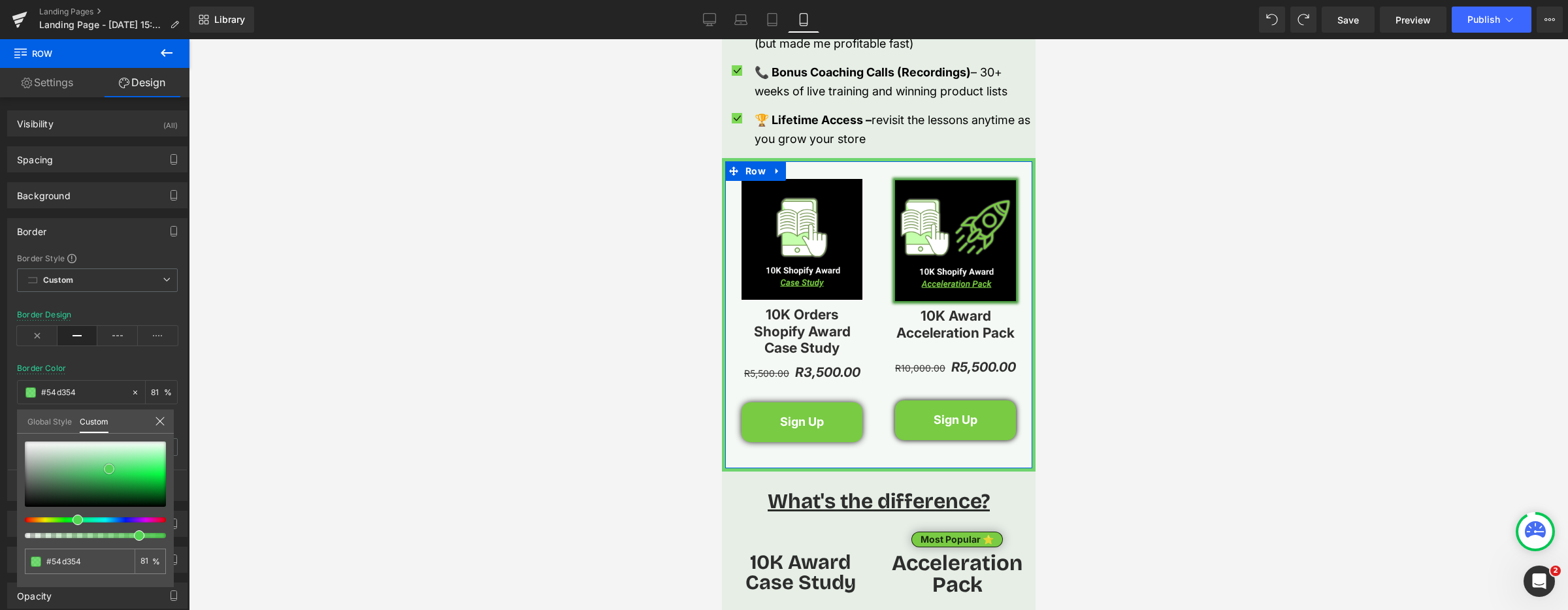
type input "#53d453"
type input "#52d552"
type input "#51d651"
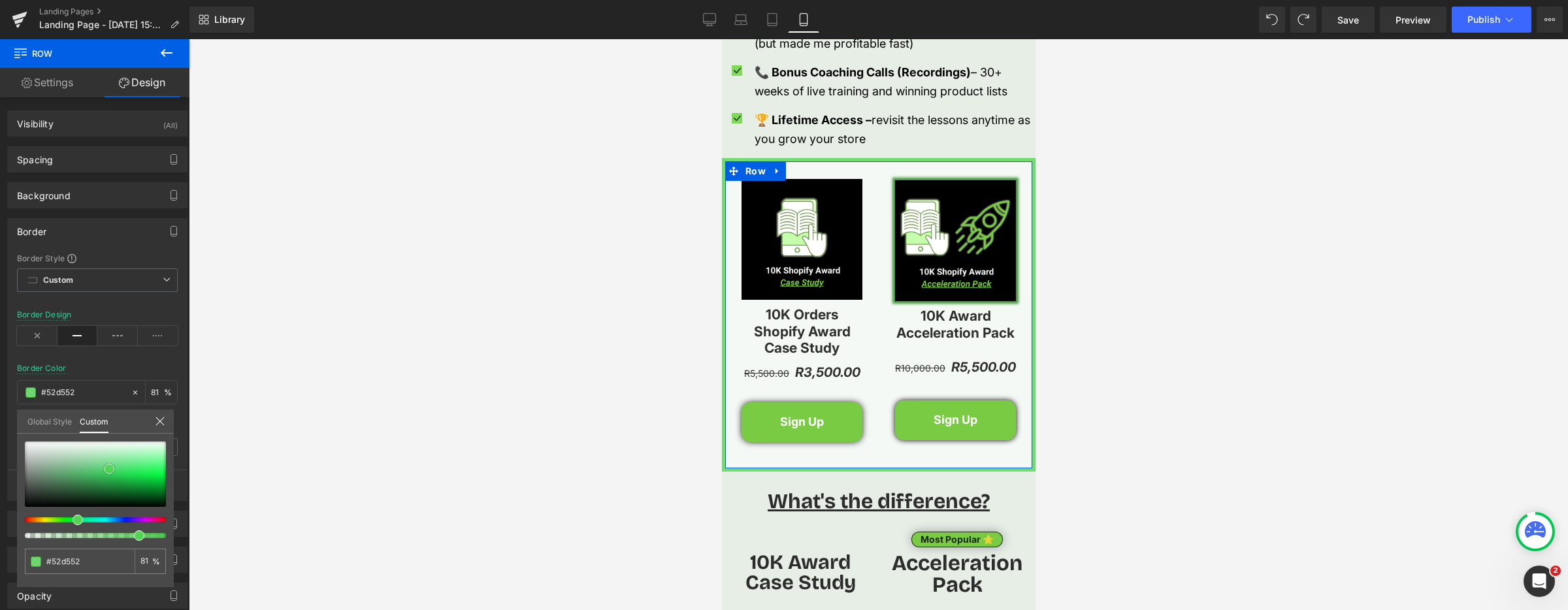
type input "#51d651"
drag, startPoint x: 27, startPoint y: 506, endPoint x: 114, endPoint y: 468, distance: 94.9
click at [114, 468] on span at bounding box center [113, 469] width 11 height 11
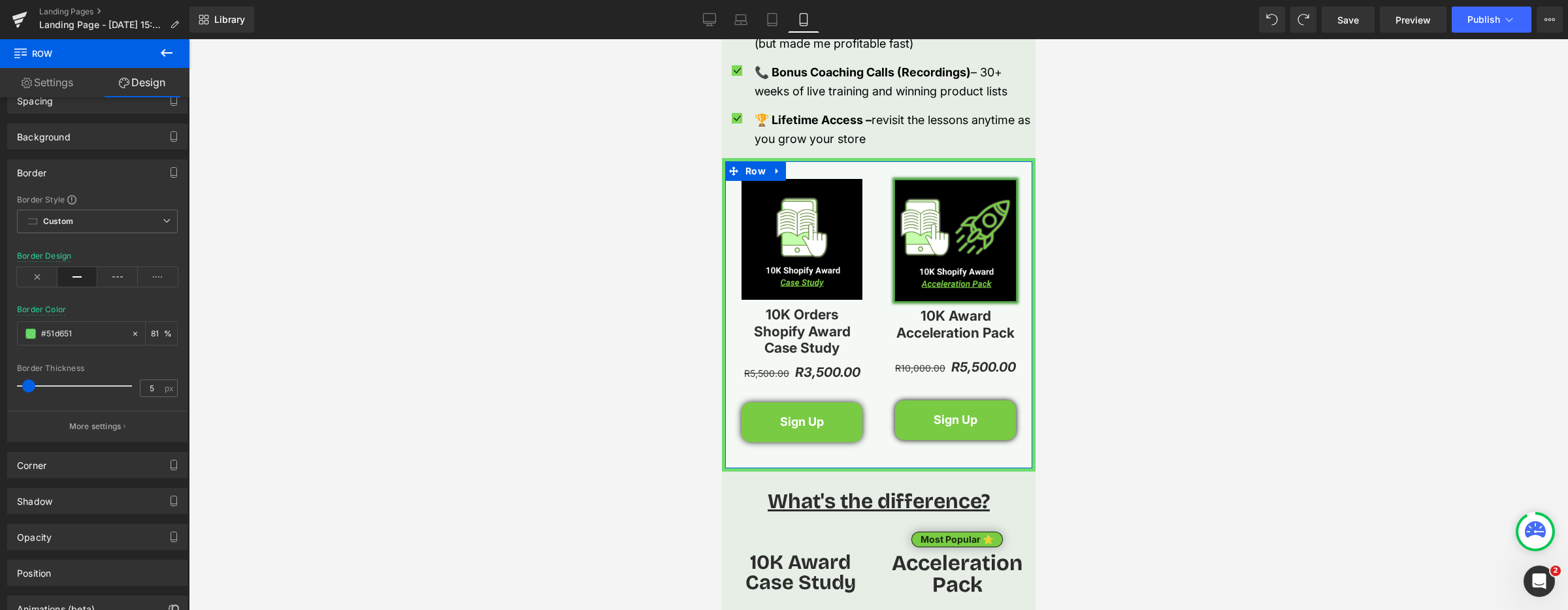
scroll to position [100, 0]
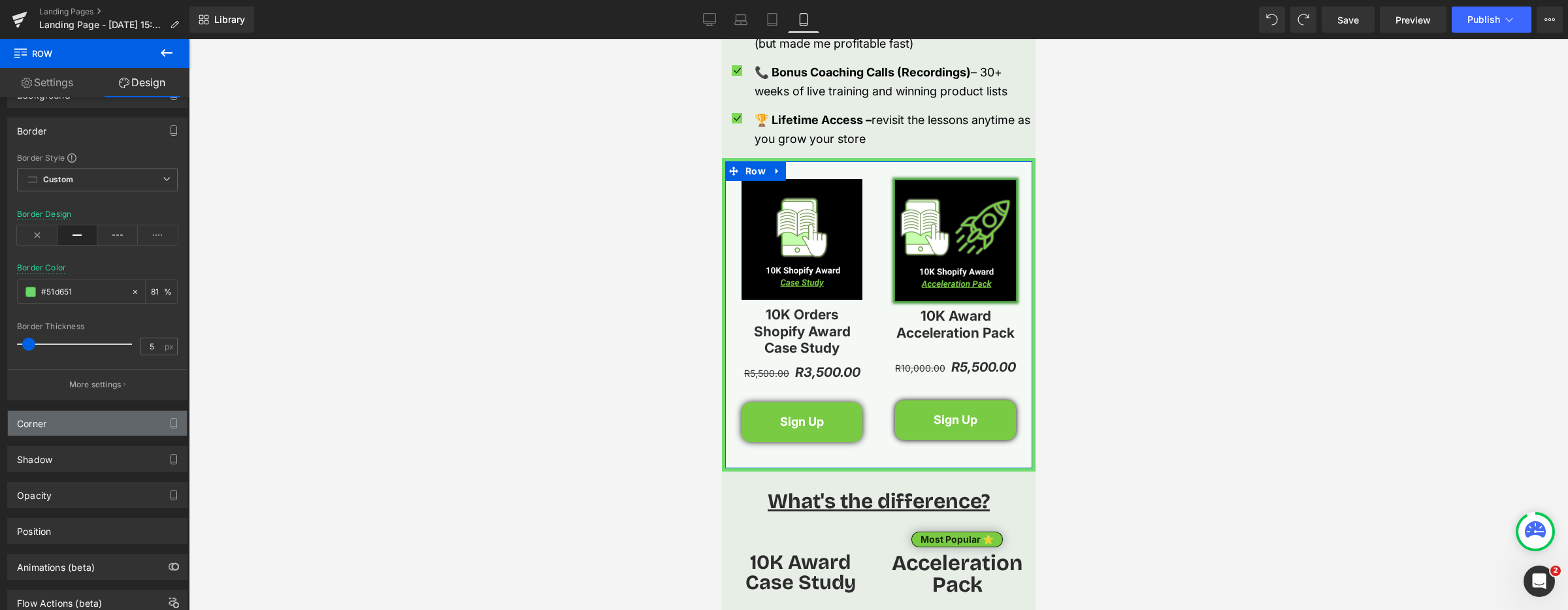
click at [82, 423] on div "Corner" at bounding box center [97, 423] width 179 height 25
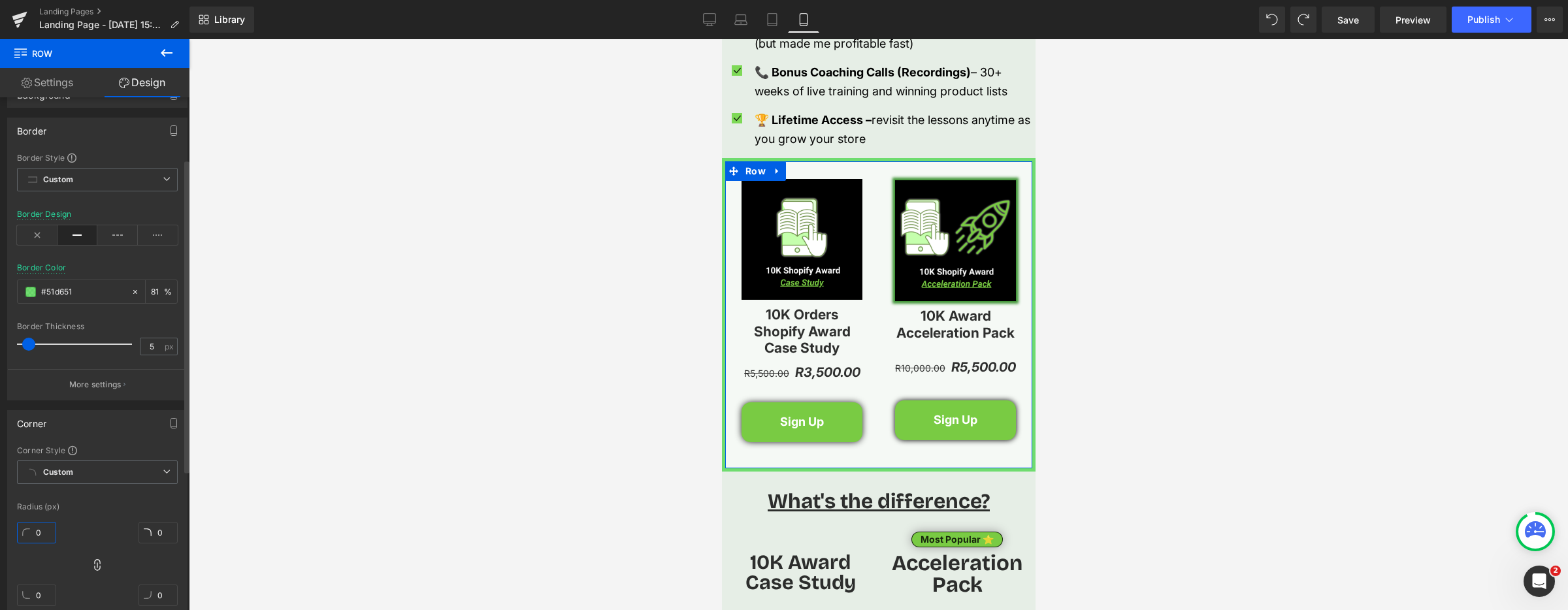
click at [33, 539] on input "0" at bounding box center [37, 532] width 40 height 21
type input "5"
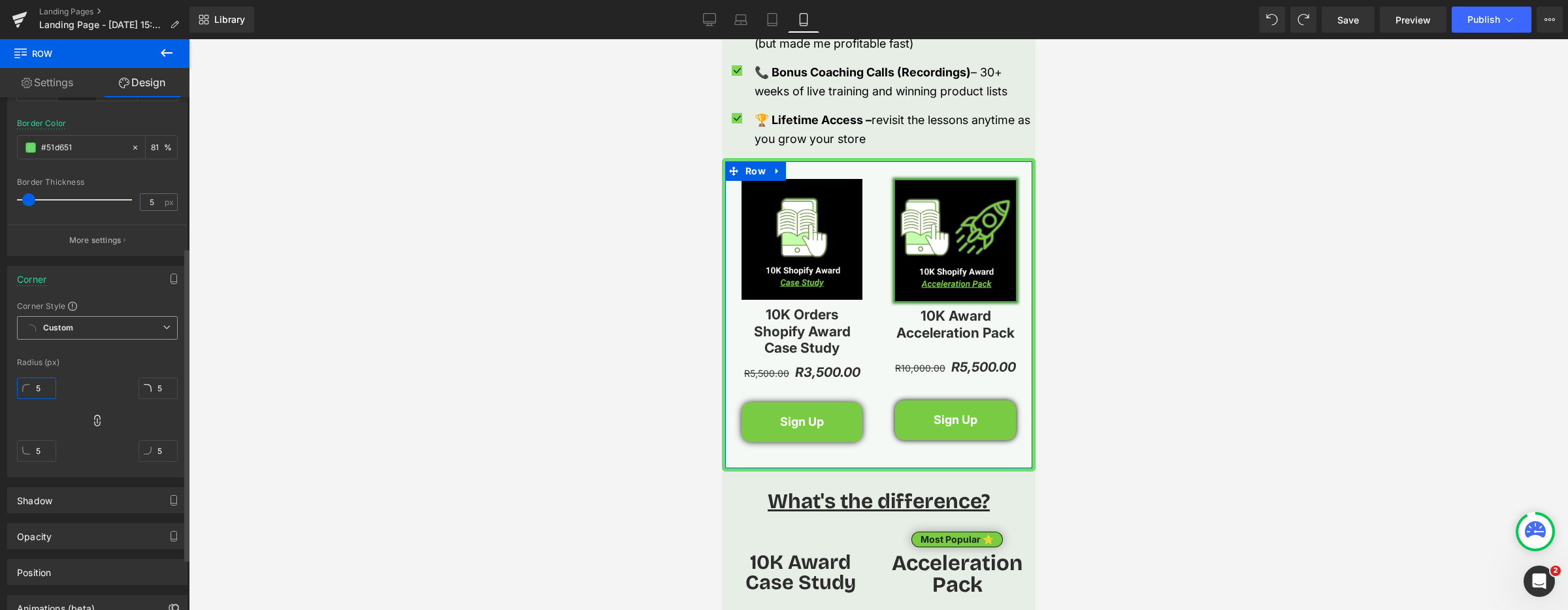
scroll to position [329, 0]
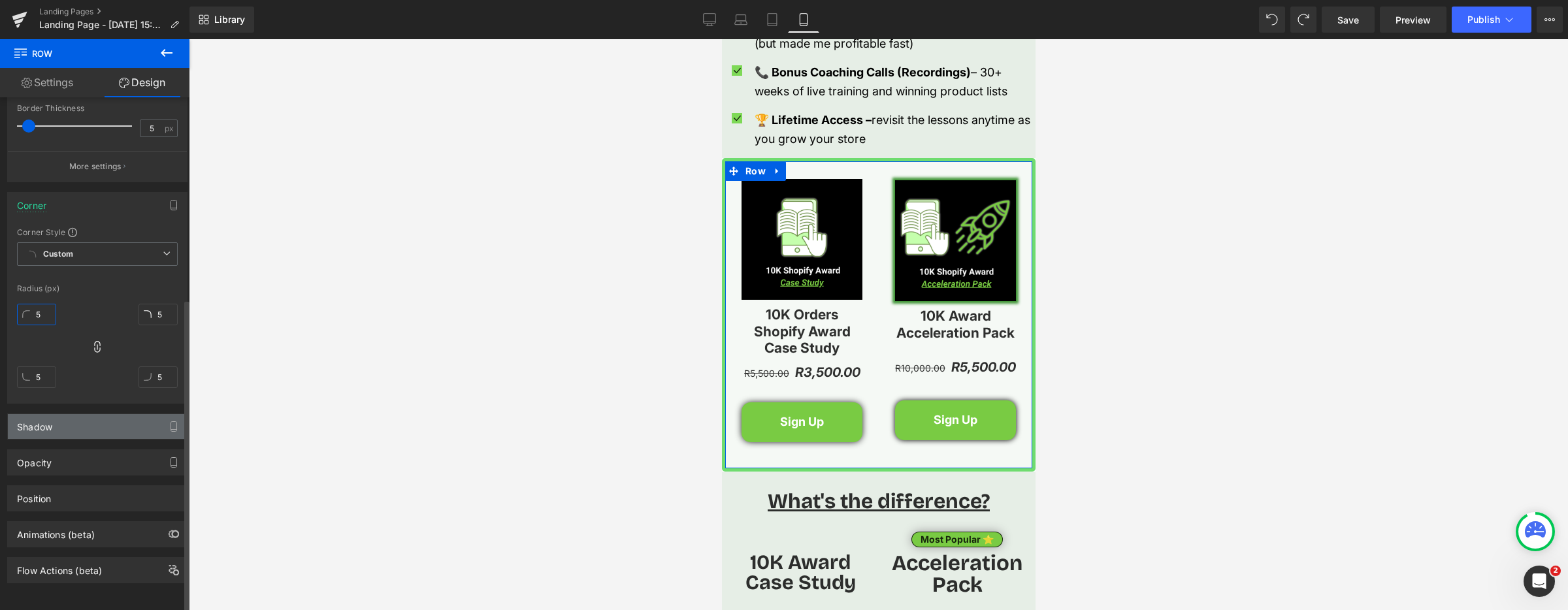
type input "5"
drag, startPoint x: 86, startPoint y: 418, endPoint x: 76, endPoint y: 417, distance: 10.0
click at [86, 418] on div "Shadow" at bounding box center [97, 426] width 179 height 25
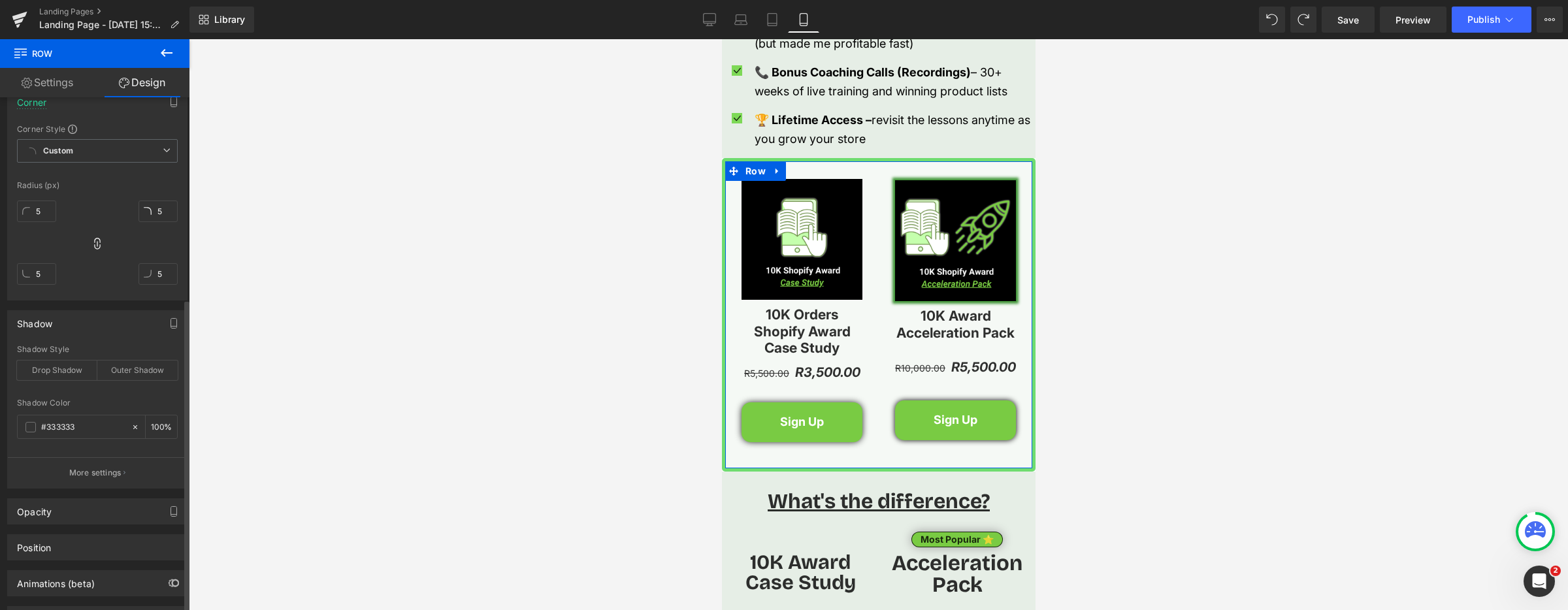
scroll to position [423, 0]
click at [129, 370] on div "Outer Shadow" at bounding box center [138, 370] width 81 height 20
click at [33, 425] on span at bounding box center [30, 427] width 11 height 11
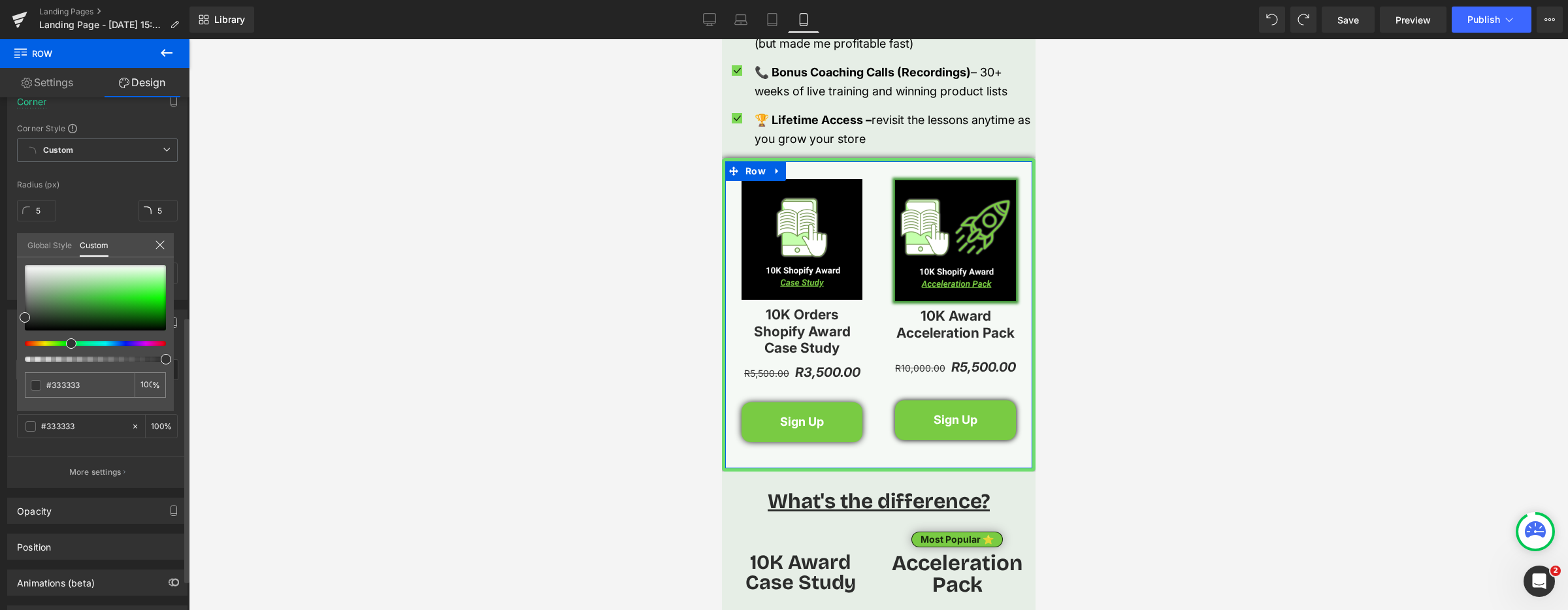
drag, startPoint x: 29, startPoint y: 345, endPoint x: 56, endPoint y: 339, distance: 27.7
click at [72, 342] on span at bounding box center [72, 344] width 11 height 11
type input "#323332"
type input "#2f3b2f"
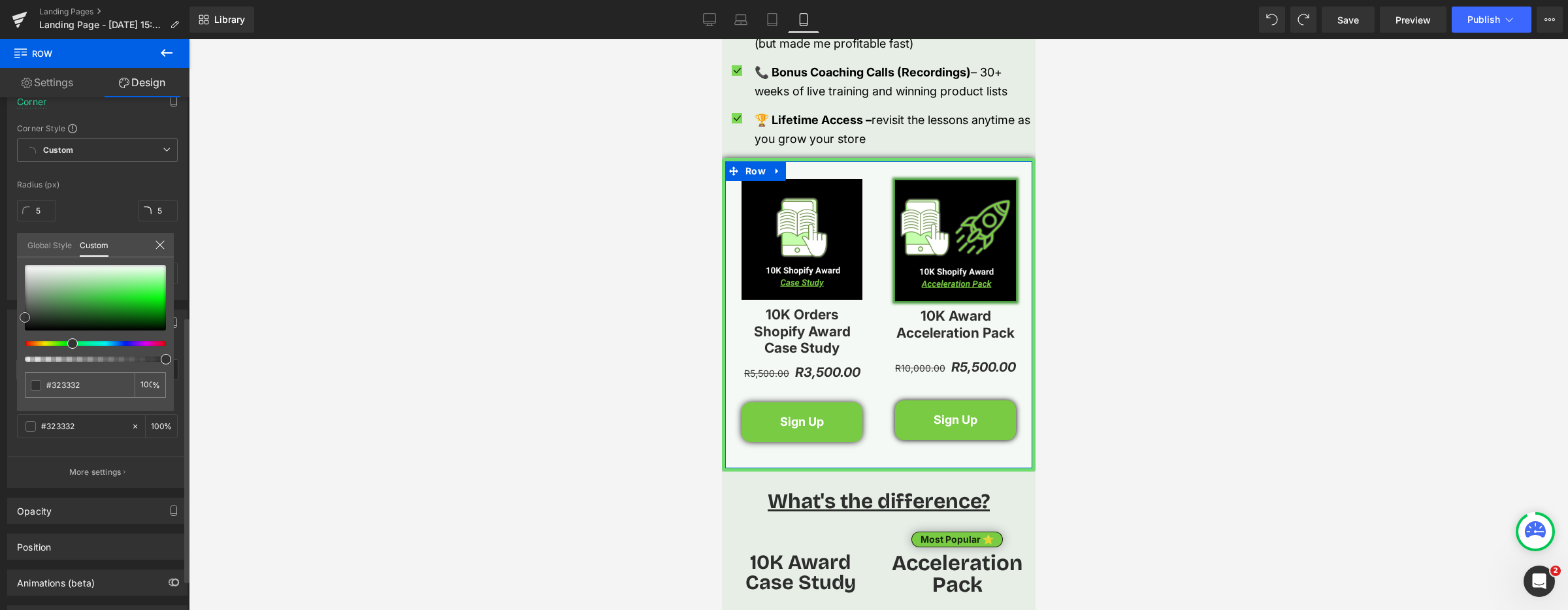
type input "#2f3b2f"
type input "#2f6e2f"
type input "#26a526"
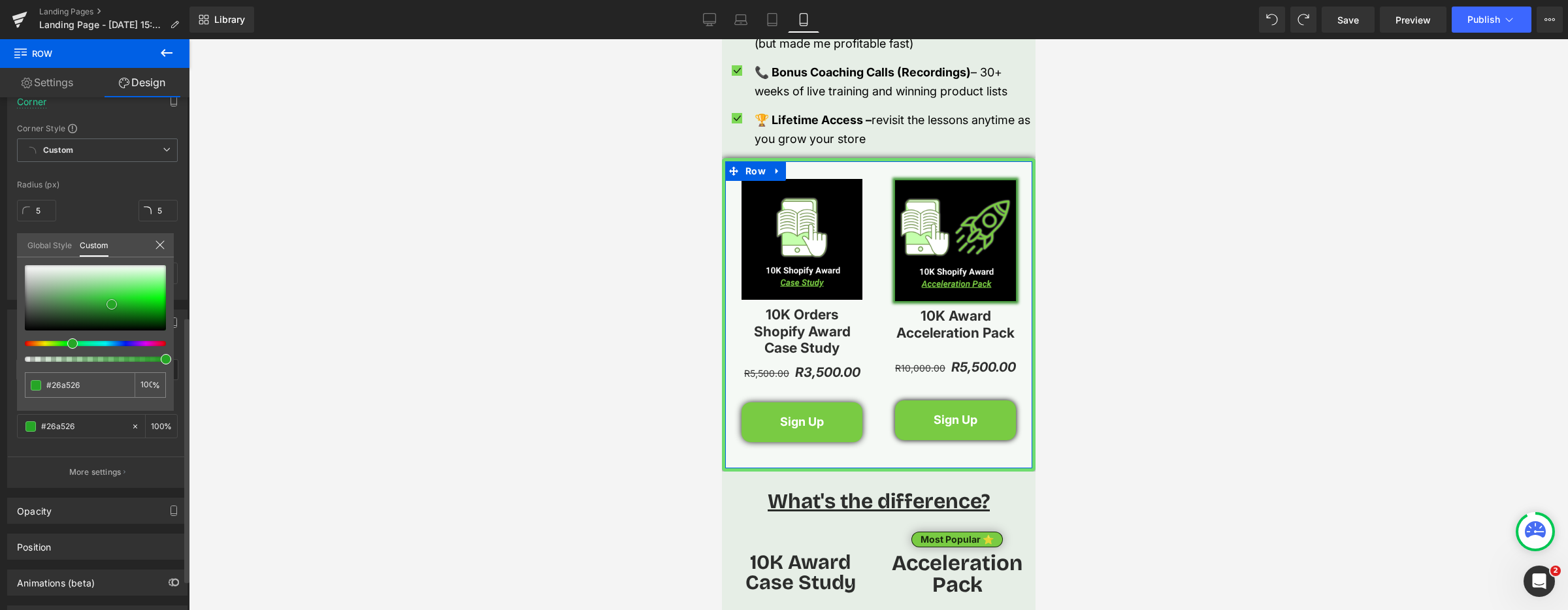
type input "#20bf20"
type input "#1fc01f"
type input "#1ec21e"
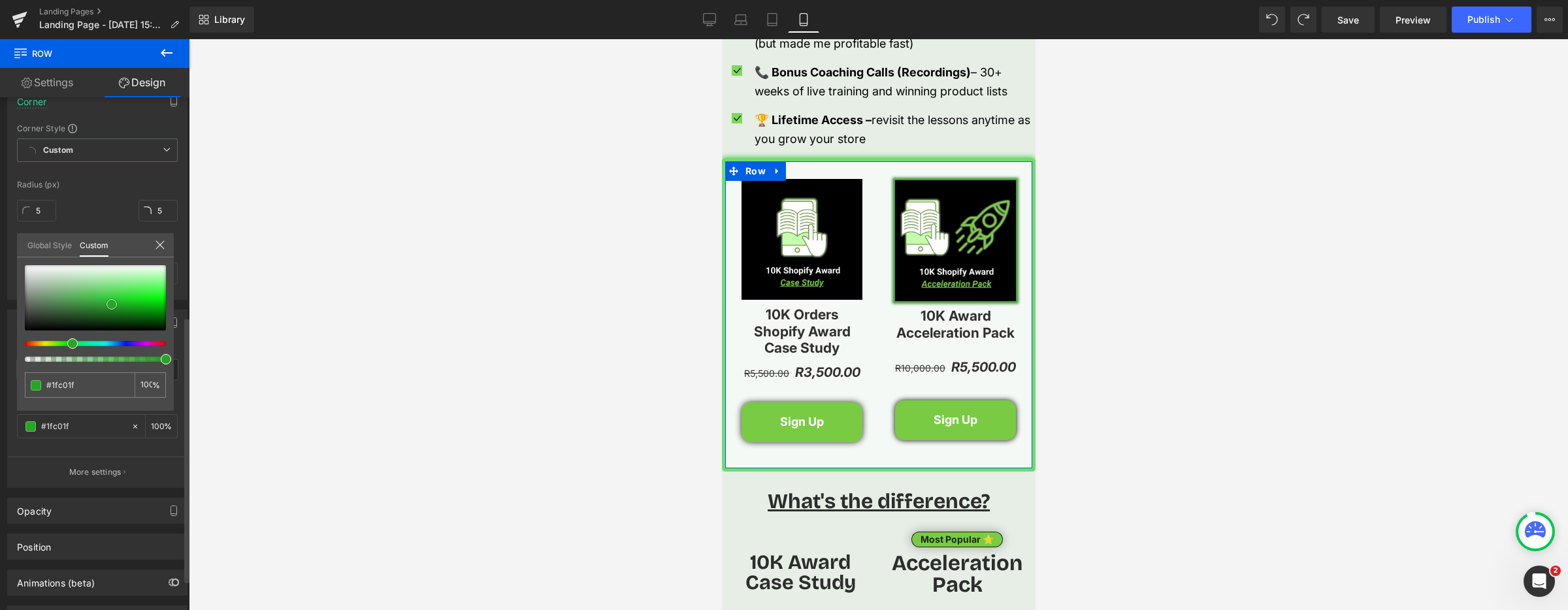
type input "#1ec21e"
type input "#1dc71d"
type input "#1cc81c"
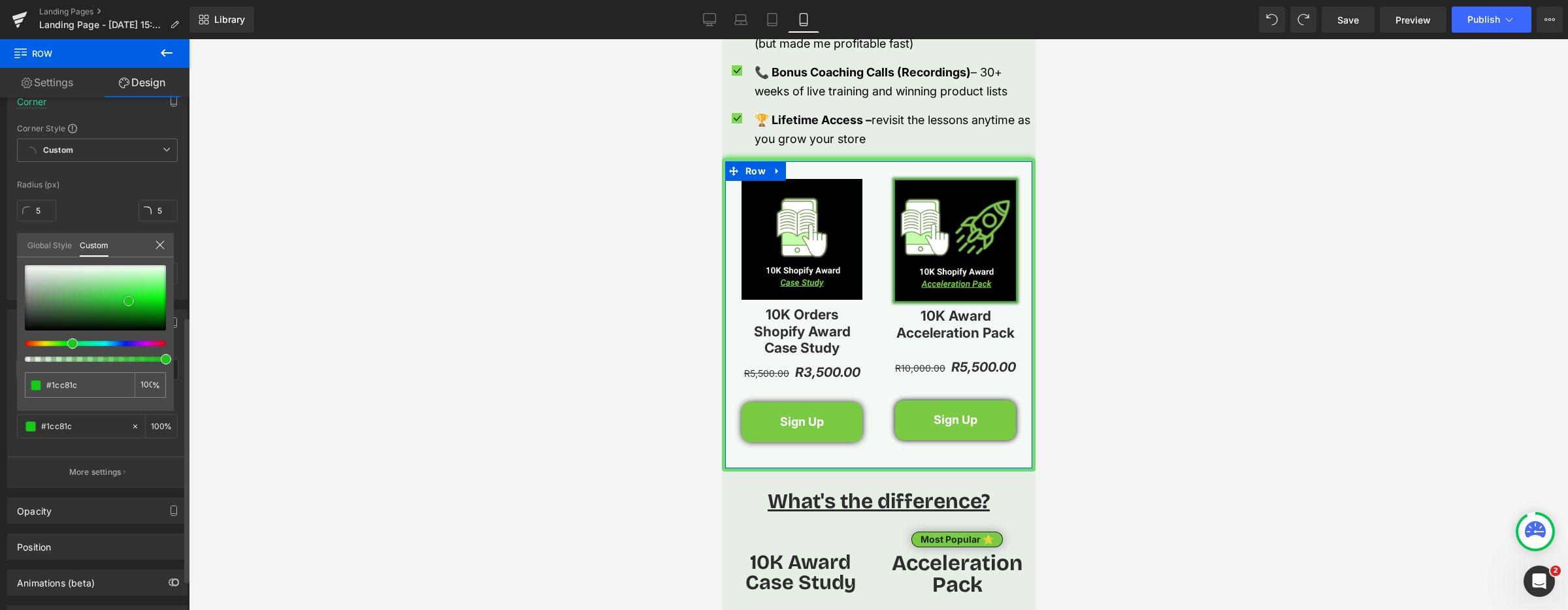
type input "#1dcd1d"
type input "#19d019"
type input "#19d619"
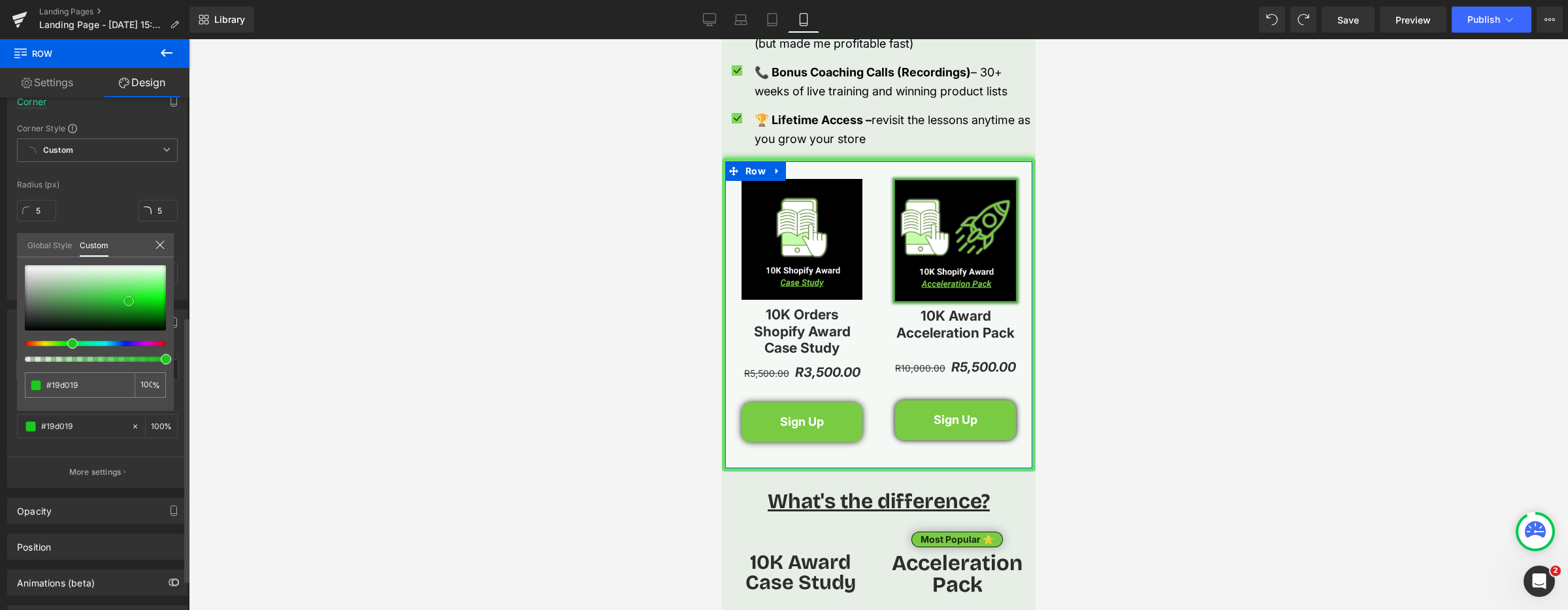
type input "#19d619"
type input "#19db19"
drag, startPoint x: 30, startPoint y: 315, endPoint x: 140, endPoint y: 297, distance: 111.5
click at [140, 297] on span at bounding box center [137, 299] width 11 height 11
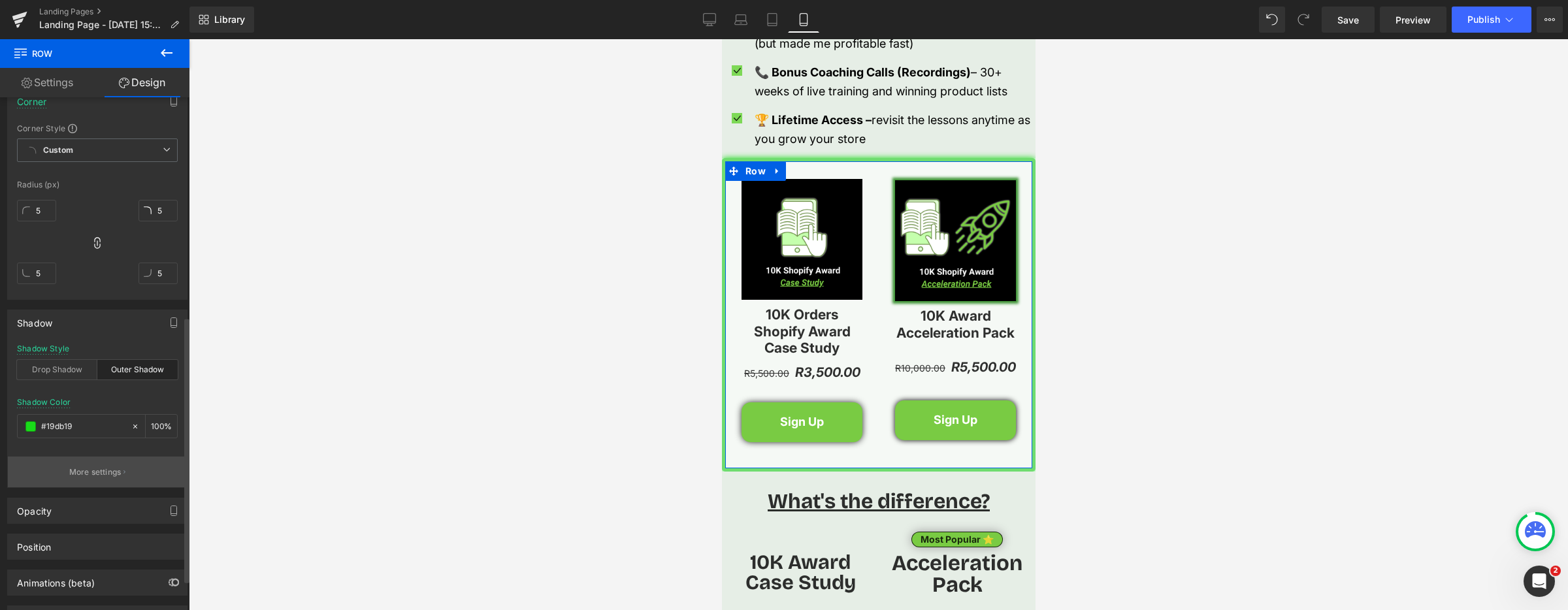
click at [94, 477] on p "More settings" at bounding box center [95, 472] width 52 height 11
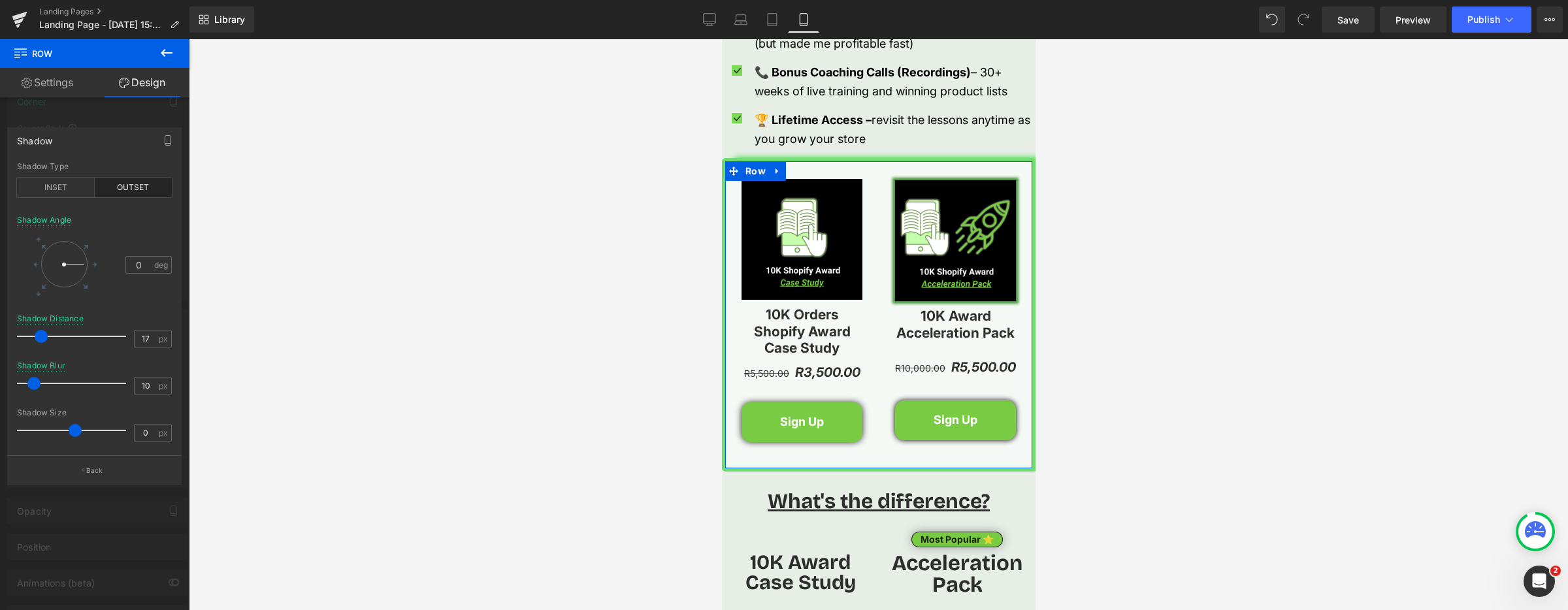
type input "16"
drag, startPoint x: 26, startPoint y: 338, endPoint x: 38, endPoint y: 371, distance: 35.1
click at [43, 337] on span at bounding box center [40, 336] width 13 height 13
type input "28"
drag, startPoint x: 35, startPoint y: 386, endPoint x: 63, endPoint y: 421, distance: 44.8
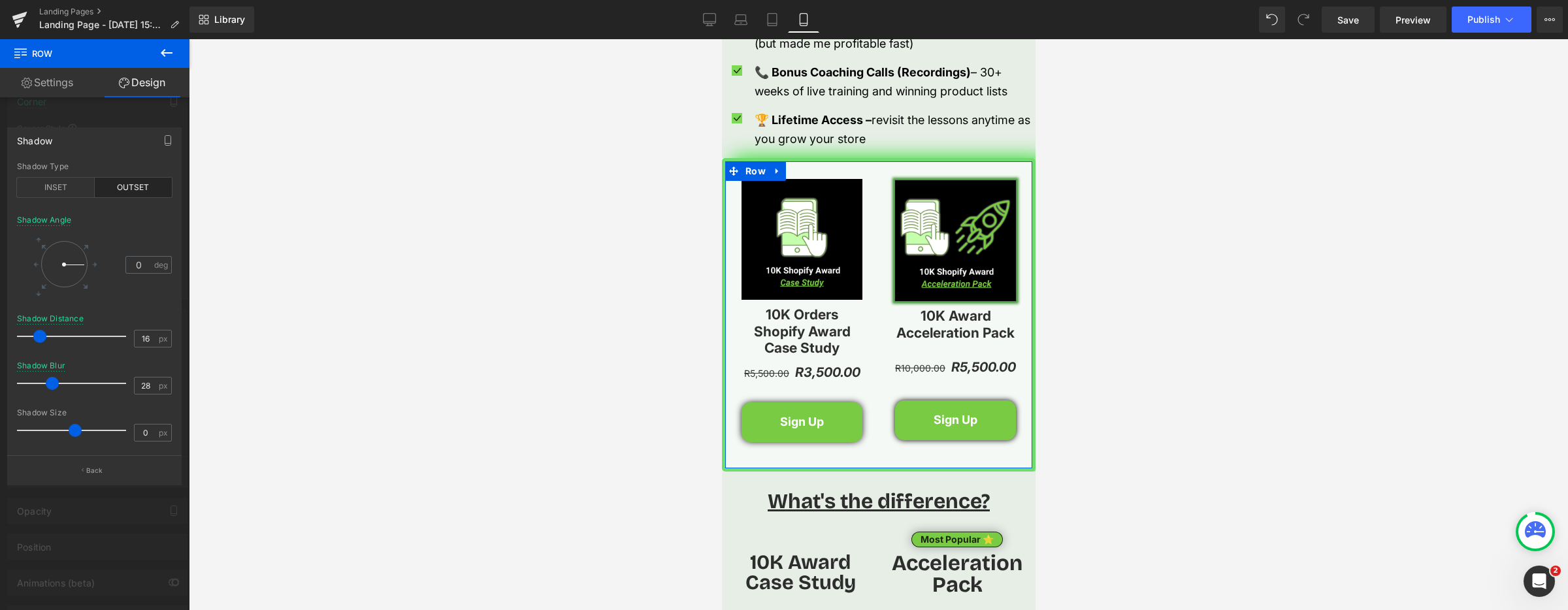
click at [53, 383] on span at bounding box center [52, 383] width 13 height 13
type input "-19"
drag, startPoint x: 72, startPoint y: 429, endPoint x: 62, endPoint y: 436, distance: 12.2
click at [62, 436] on span at bounding box center [64, 430] width 13 height 13
click at [68, 195] on div "INSET" at bounding box center [56, 188] width 78 height 20
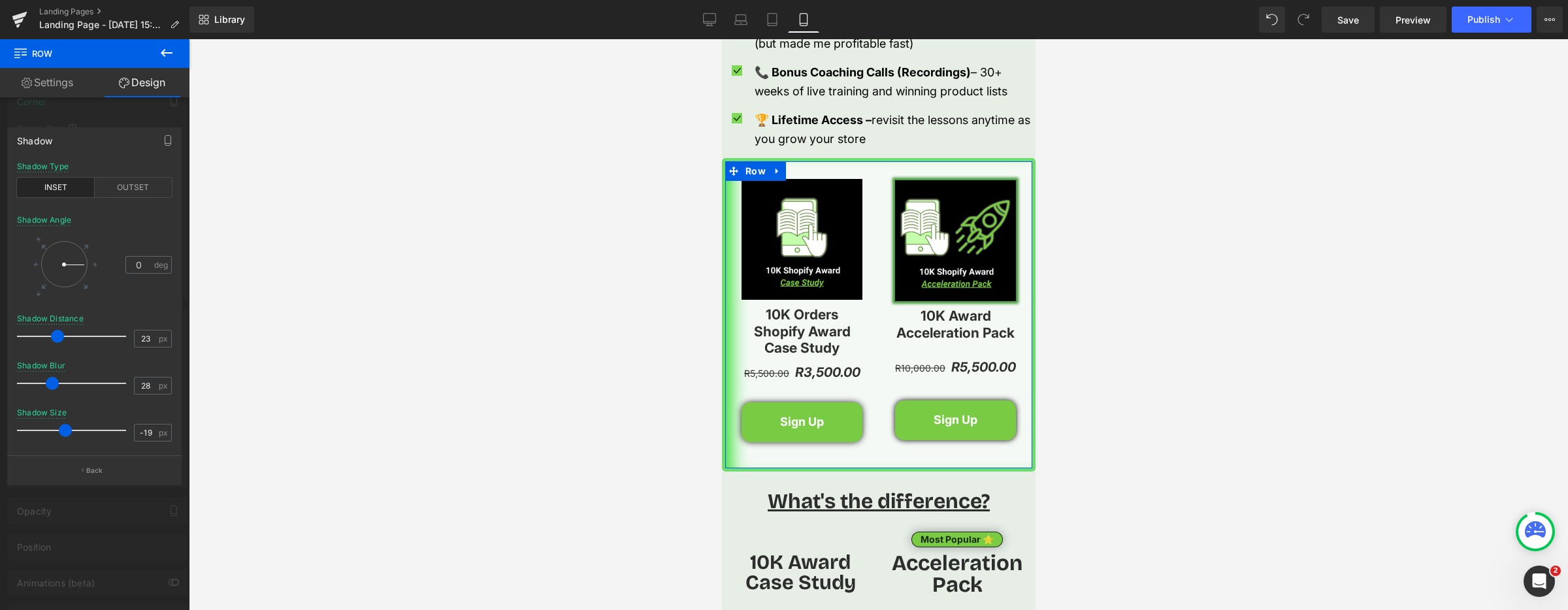
type input "22"
drag, startPoint x: 41, startPoint y: 337, endPoint x: 49, endPoint y: 380, distance: 43.7
click at [46, 337] on span at bounding box center [46, 336] width 13 height 13
type input "-25"
drag, startPoint x: 69, startPoint y: 432, endPoint x: 66, endPoint y: 441, distance: 9.5
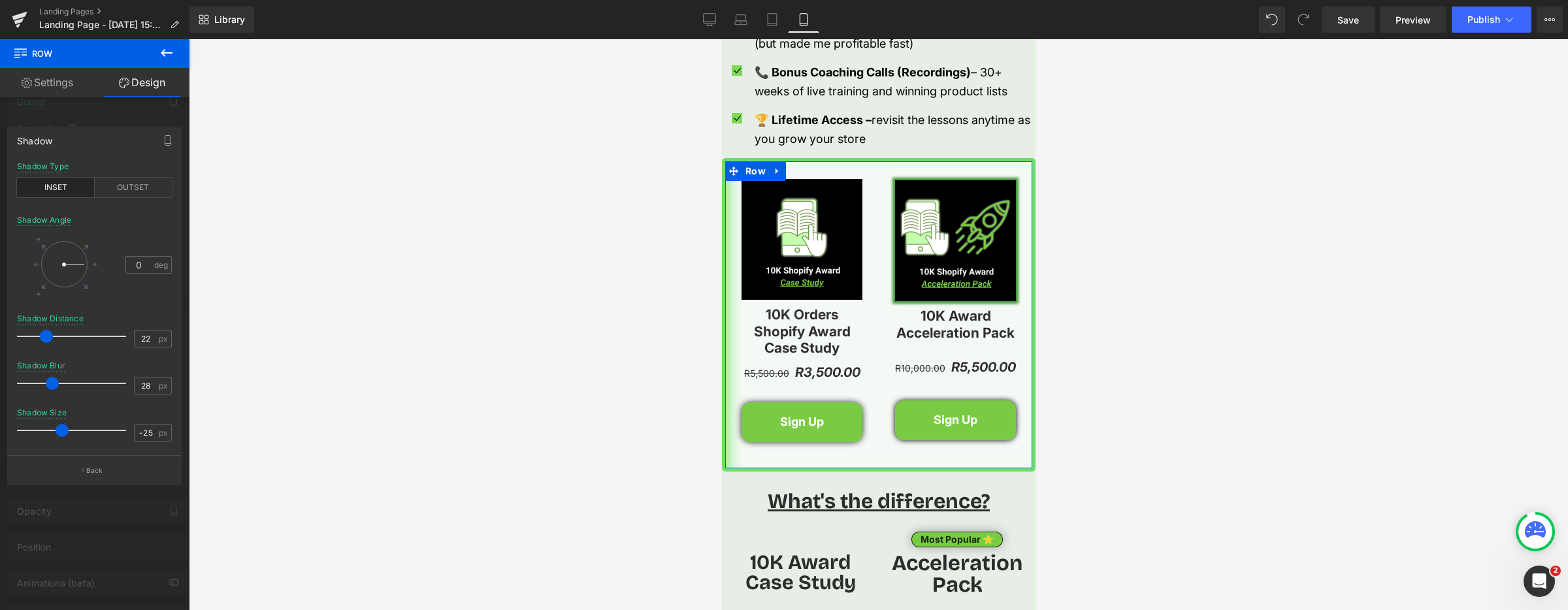
click at [66, 441] on div at bounding box center [75, 430] width 103 height 26
type input "38"
drag, startPoint x: 50, startPoint y: 386, endPoint x: 61, endPoint y: 405, distance: 22.0
click at [61, 405] on div "Shadow Blur 38 px" at bounding box center [94, 383] width 155 height 44
type input "19"
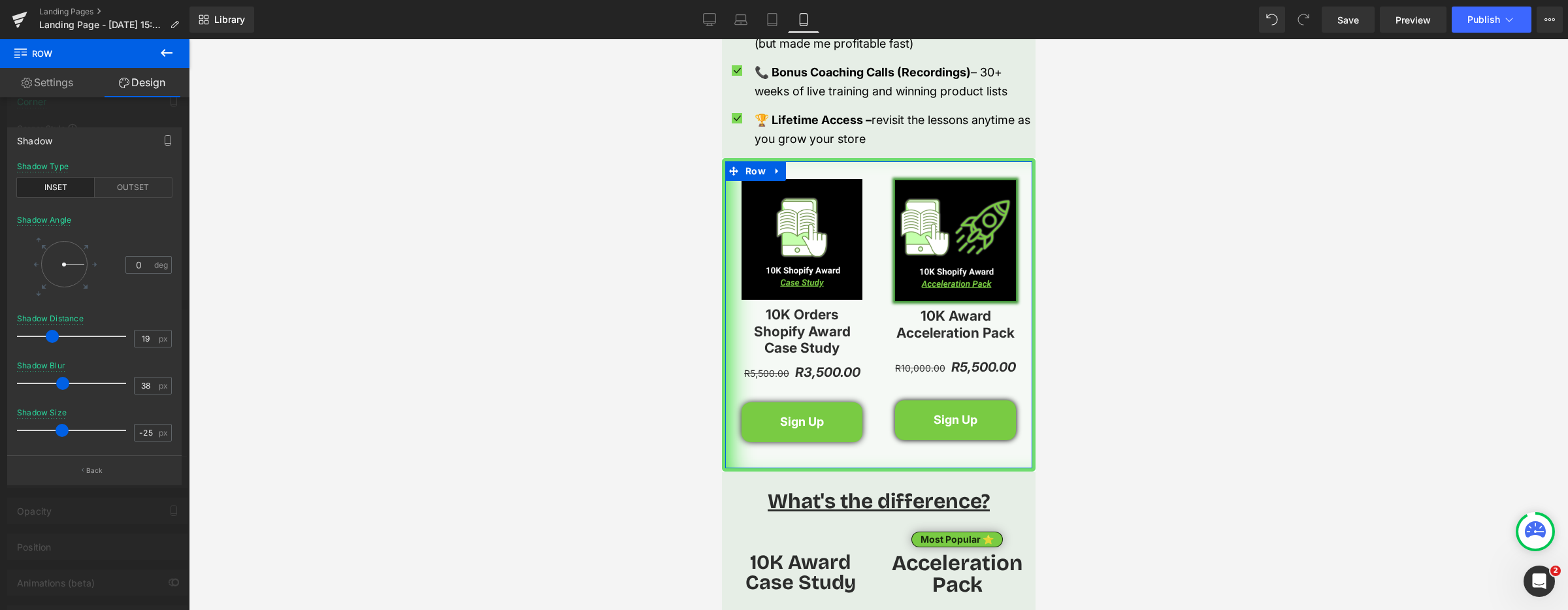
drag, startPoint x: 44, startPoint y: 333, endPoint x: 43, endPoint y: 340, distance: 7.1
click at [41, 345] on div at bounding box center [75, 336] width 103 height 26
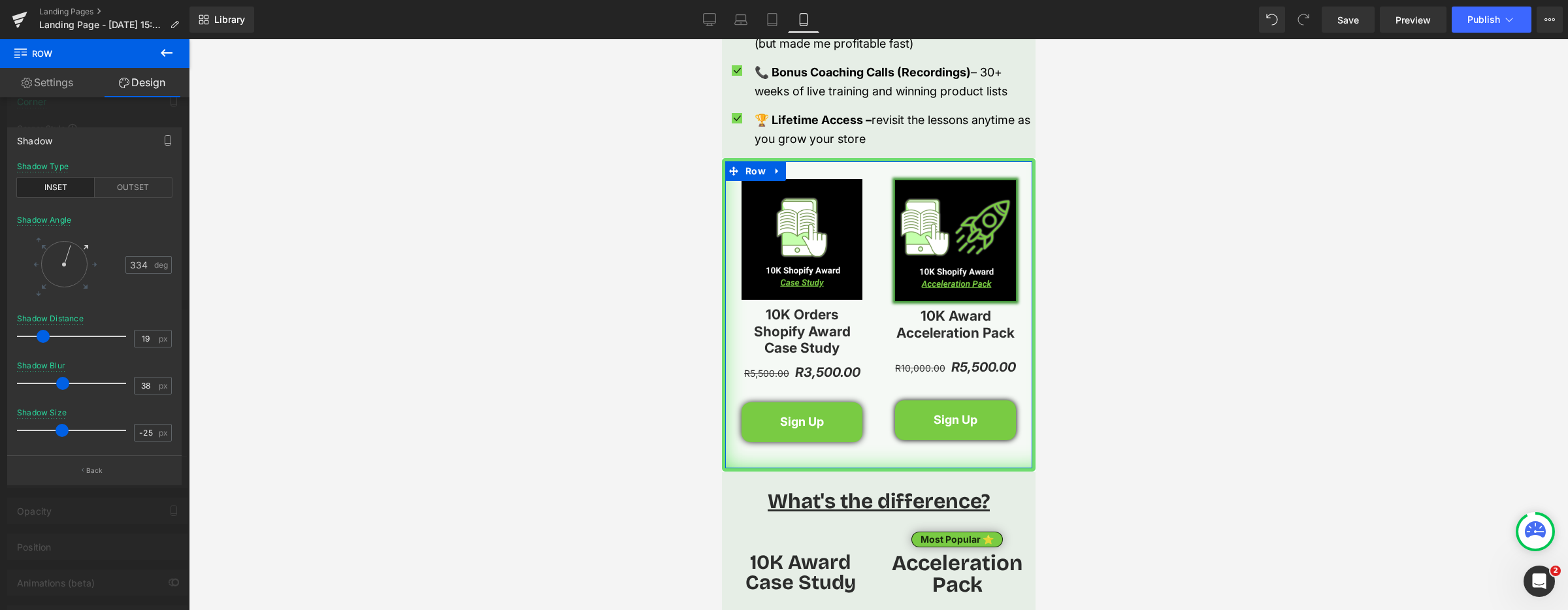
type input "335"
drag, startPoint x: 84, startPoint y: 261, endPoint x: 85, endPoint y: 252, distance: 9.1
click at [85, 252] on div at bounding box center [64, 264] width 46 height 46
type input "29"
click at [55, 390] on div at bounding box center [75, 383] width 103 height 26
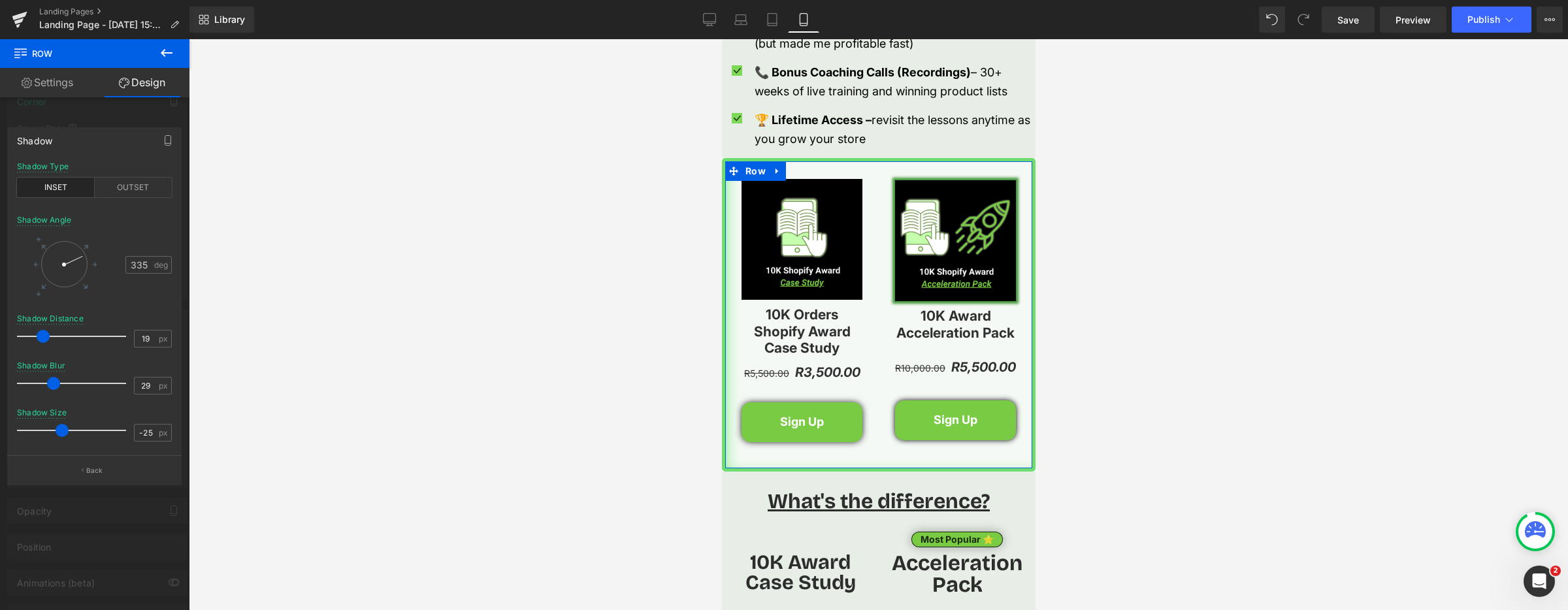
click at [119, 107] on div at bounding box center [94, 328] width 189 height 577
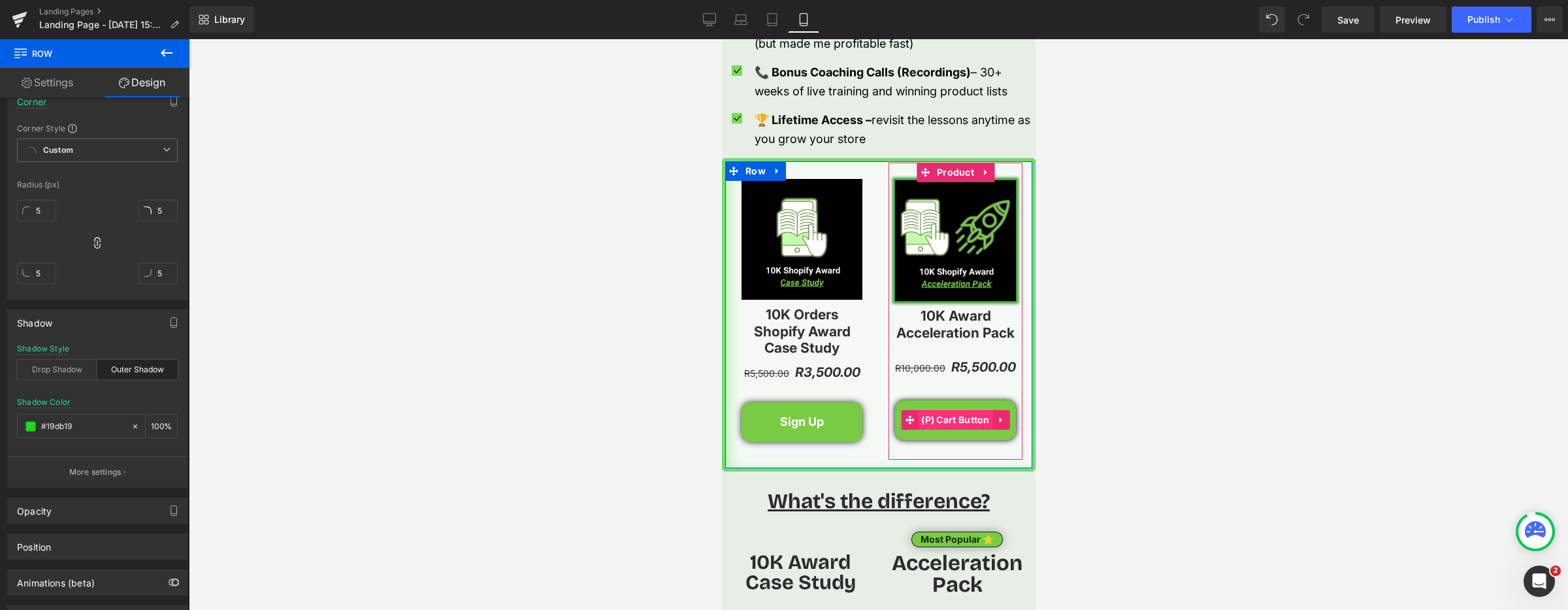
drag, startPoint x: 938, startPoint y: 421, endPoint x: 928, endPoint y: 421, distance: 10.0
click at [938, 420] on span "(P) Cart Button" at bounding box center [955, 420] width 75 height 20
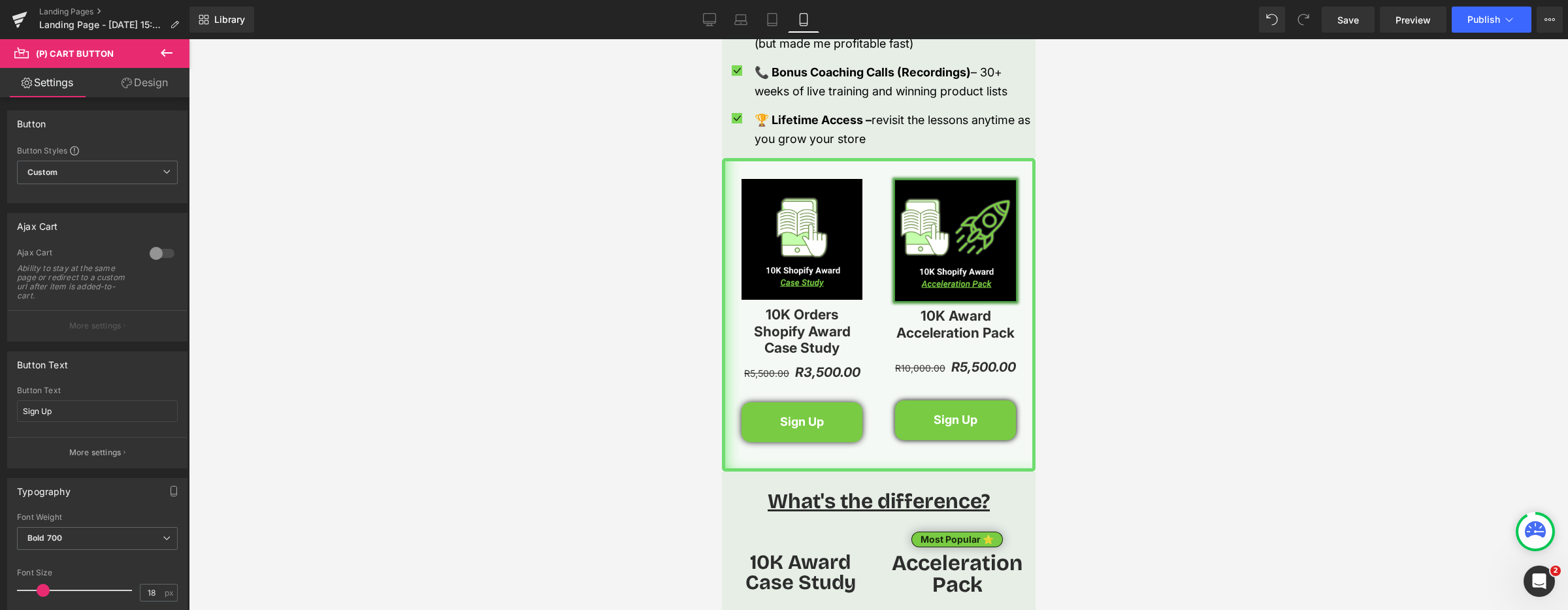
click at [132, 82] on link "Design" at bounding box center [145, 82] width 95 height 30
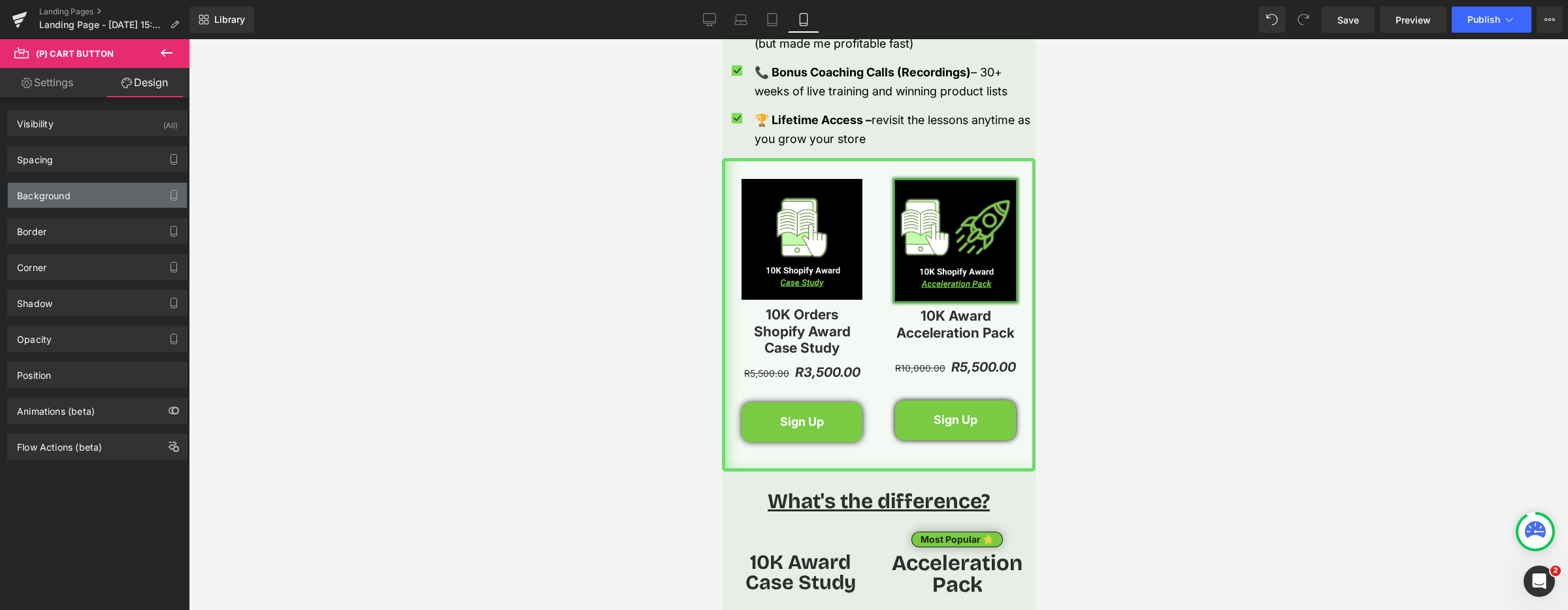
click at [109, 206] on div "Background" at bounding box center [97, 195] width 179 height 25
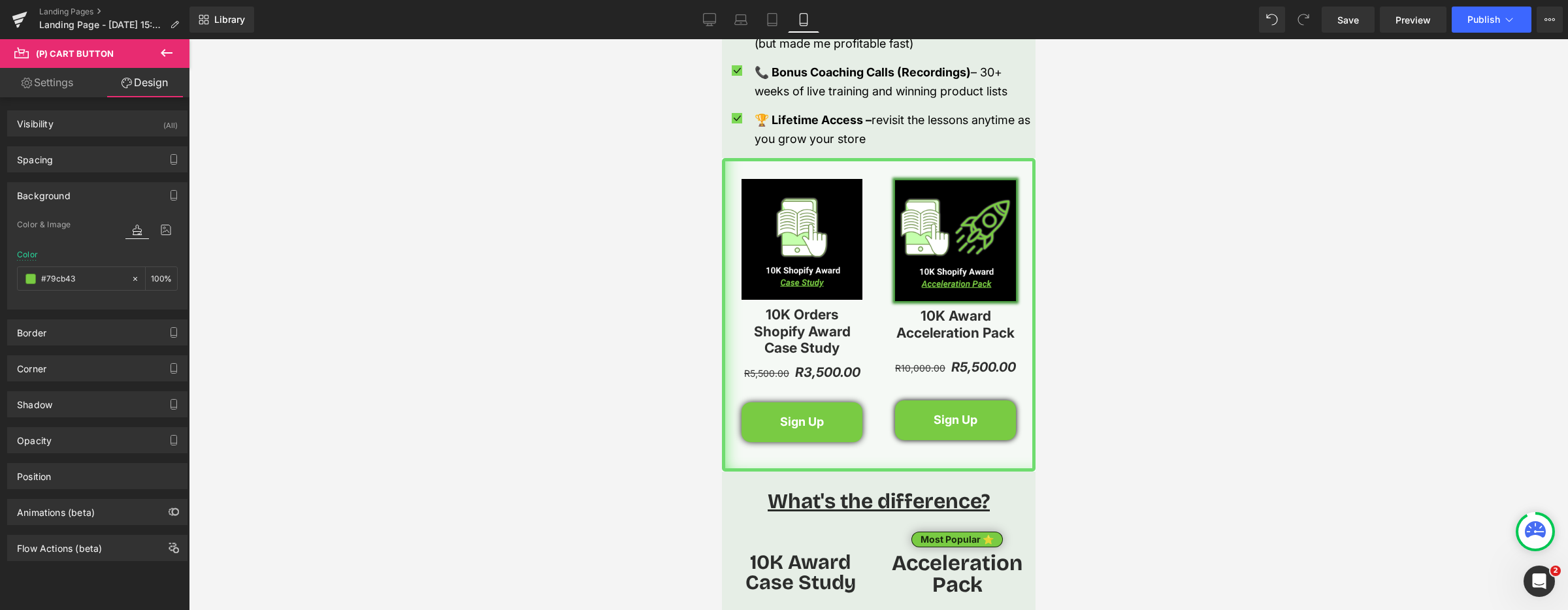
click at [93, 199] on div "Background" at bounding box center [97, 195] width 179 height 25
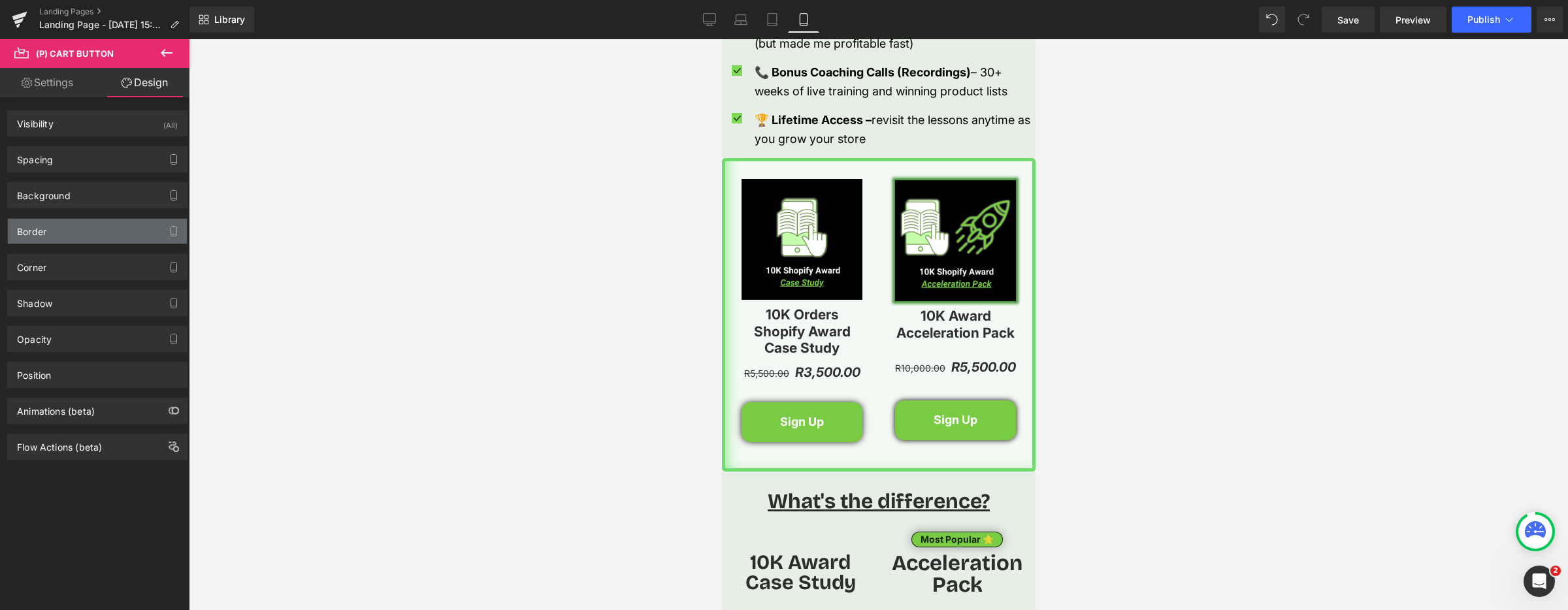
click at [76, 240] on div "Border" at bounding box center [97, 231] width 179 height 25
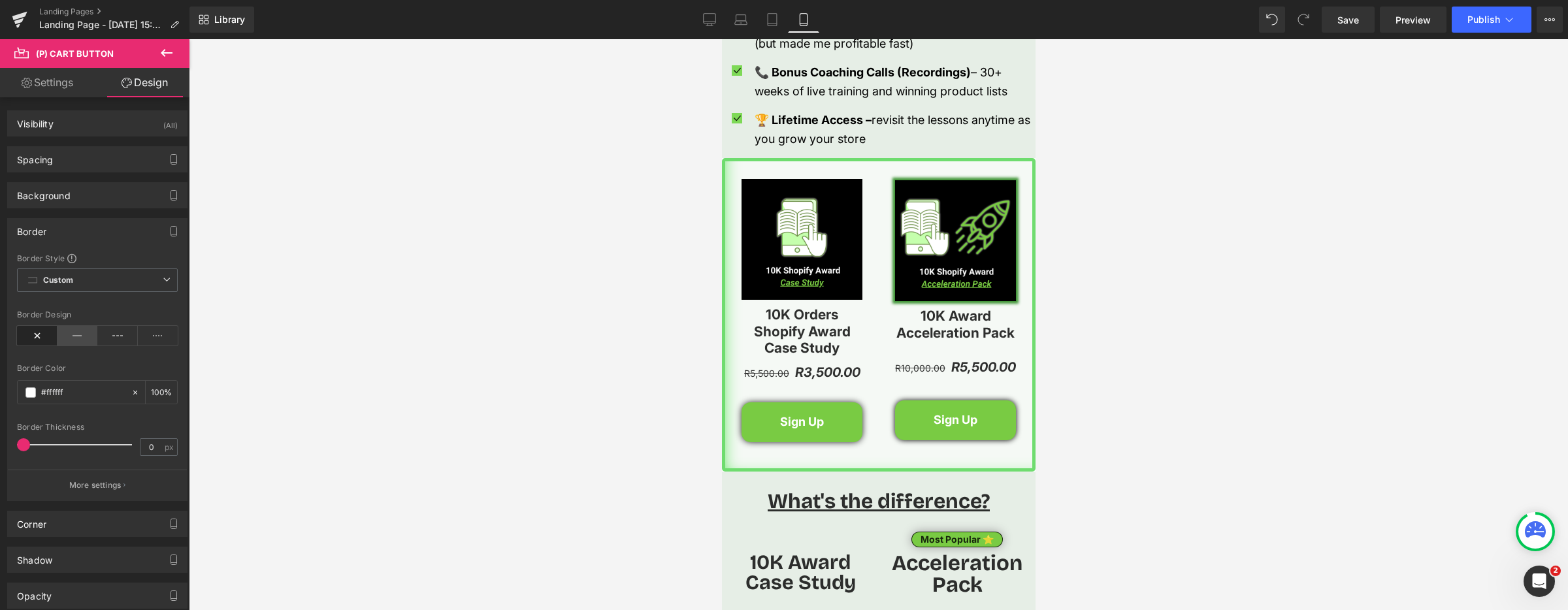
click at [76, 338] on icon at bounding box center [78, 335] width 40 height 20
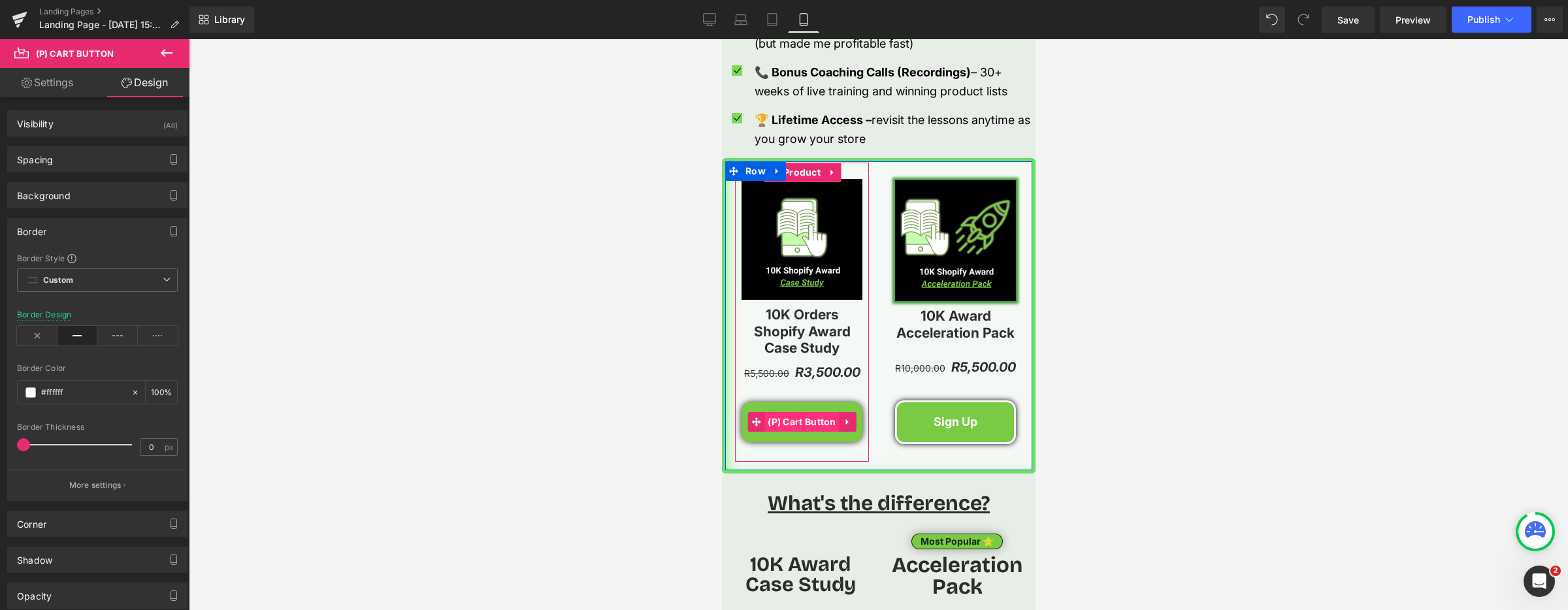
click at [792, 423] on span "(P) Cart Button" at bounding box center [801, 422] width 75 height 20
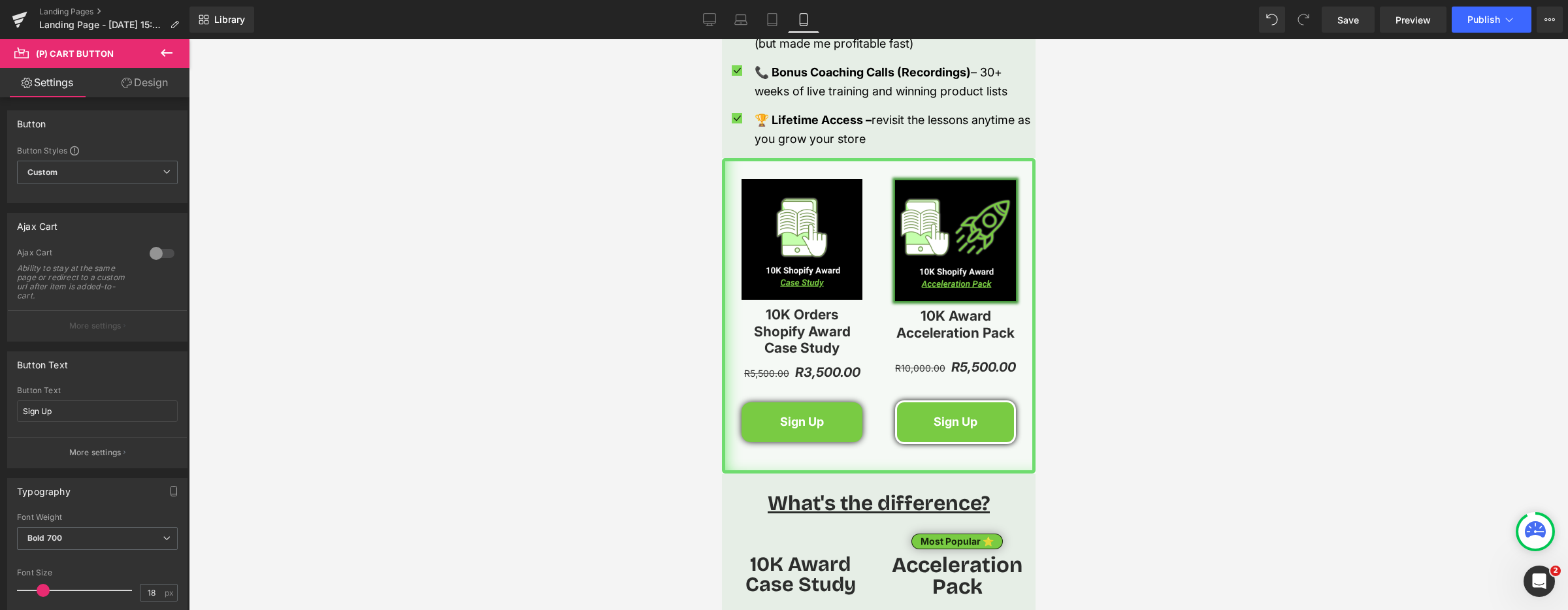
click at [138, 91] on link "Design" at bounding box center [145, 82] width 95 height 30
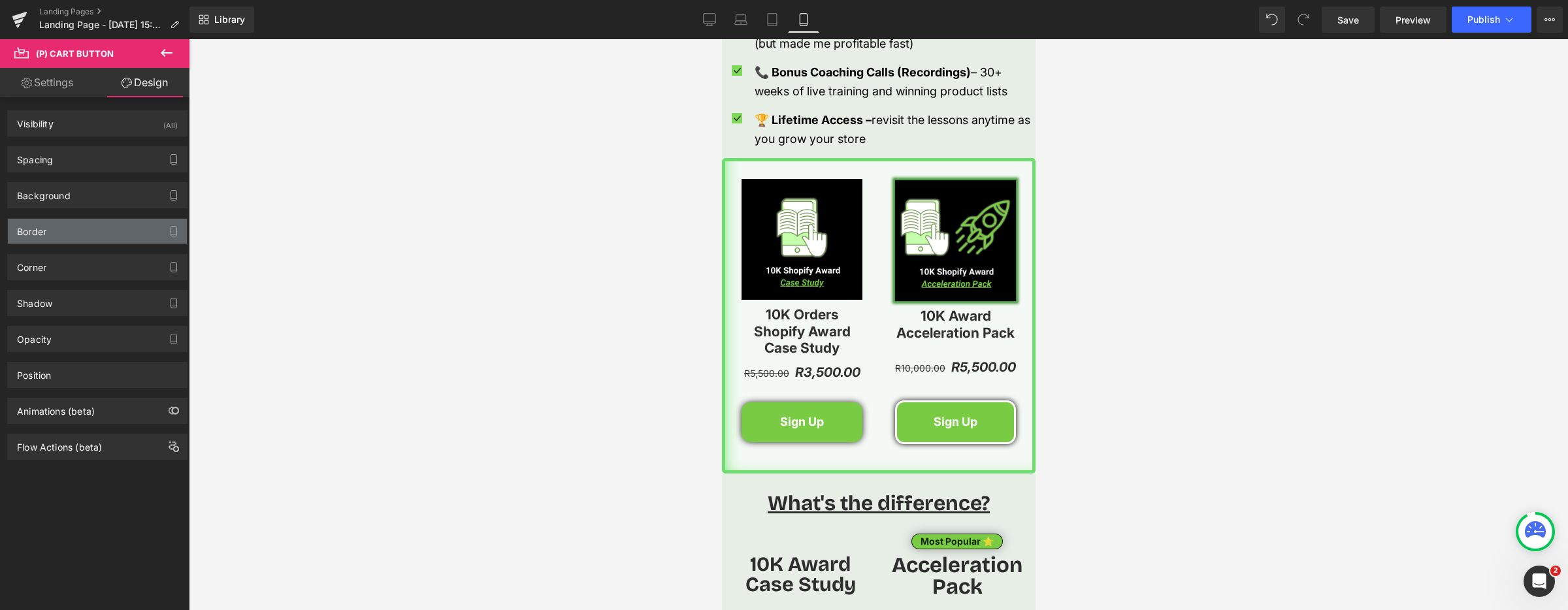
click at [91, 233] on div "Border" at bounding box center [97, 231] width 179 height 25
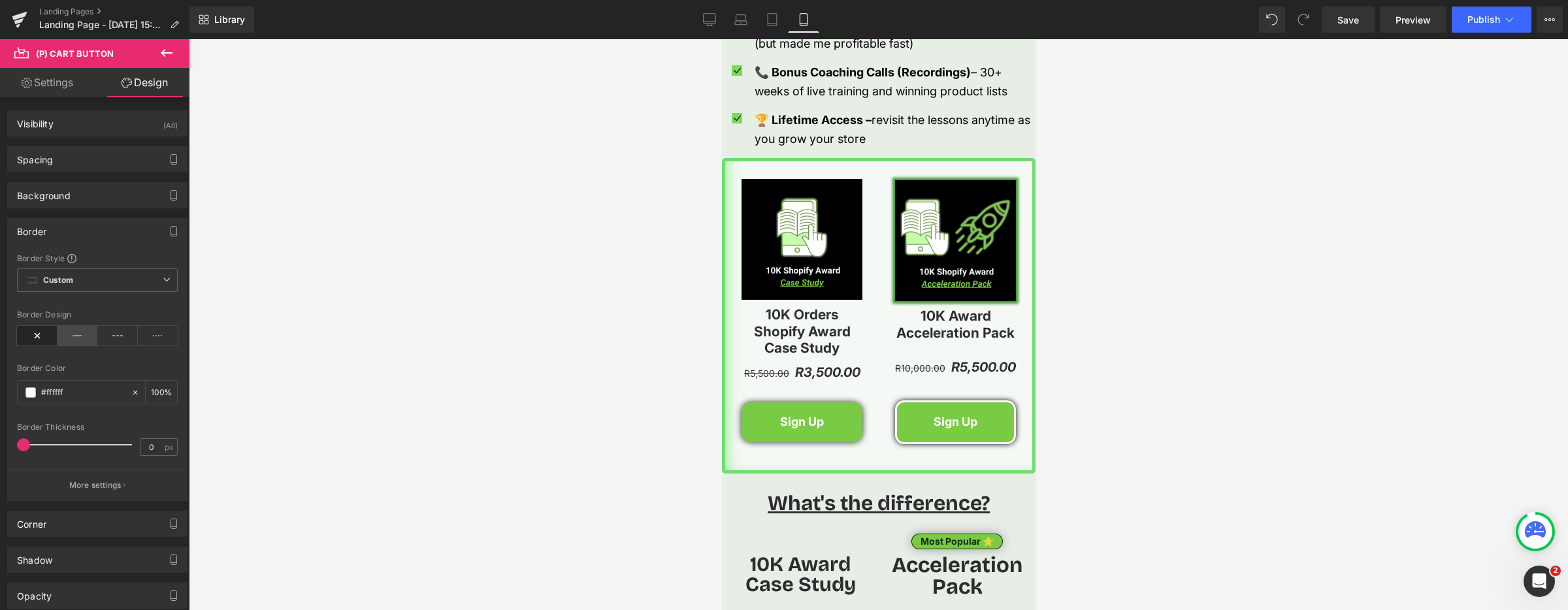
click at [78, 340] on icon at bounding box center [78, 335] width 40 height 20
click at [493, 399] on div at bounding box center [878, 325] width 1379 height 570
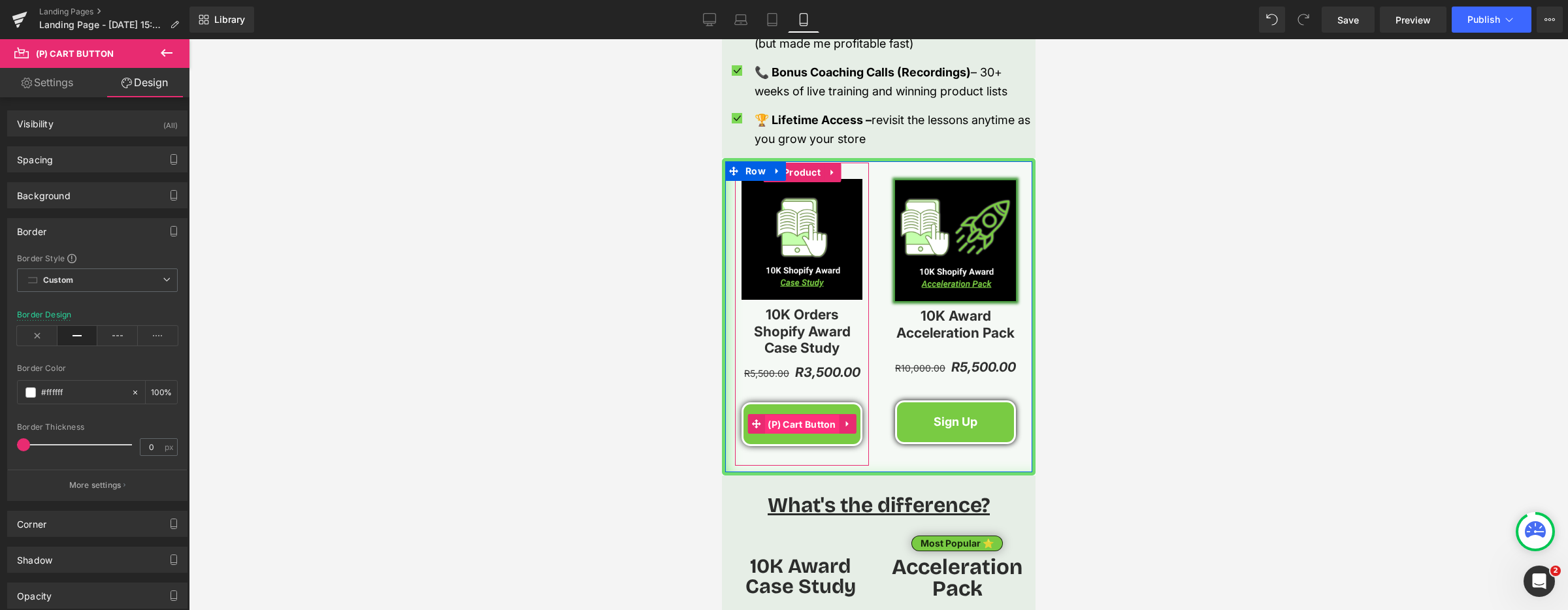
drag, startPoint x: 803, startPoint y: 427, endPoint x: 966, endPoint y: 446, distance: 164.1
click at [803, 427] on span "(P) Cart Button" at bounding box center [801, 424] width 75 height 20
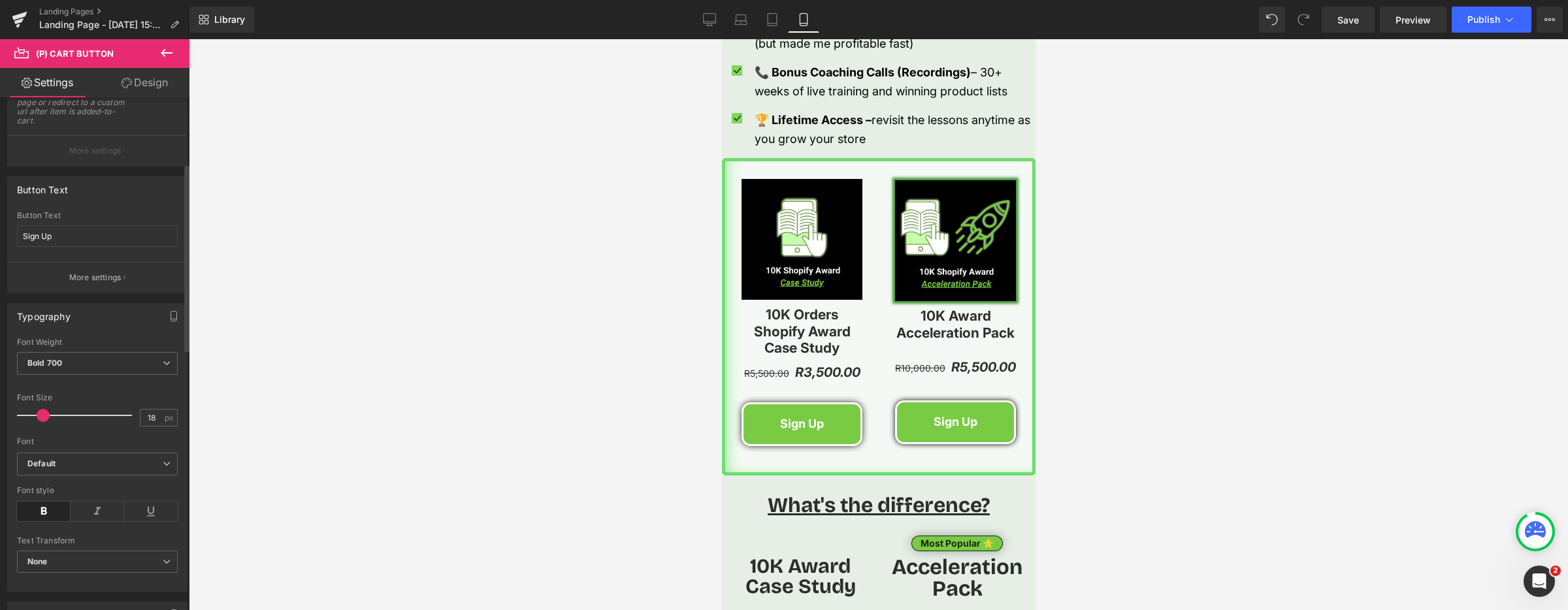
scroll to position [189, 0]
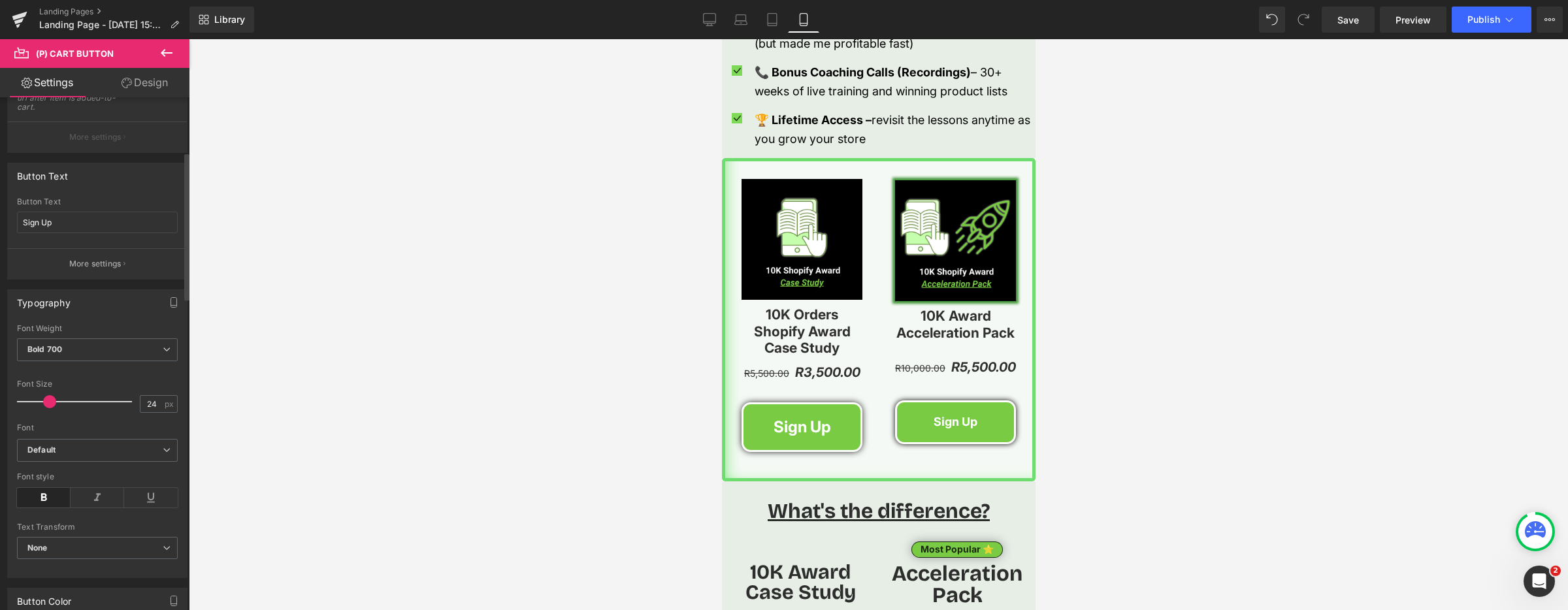
type input "25"
drag, startPoint x: 41, startPoint y: 399, endPoint x: 49, endPoint y: 400, distance: 8.1
click at [49, 400] on span at bounding box center [50, 401] width 13 height 13
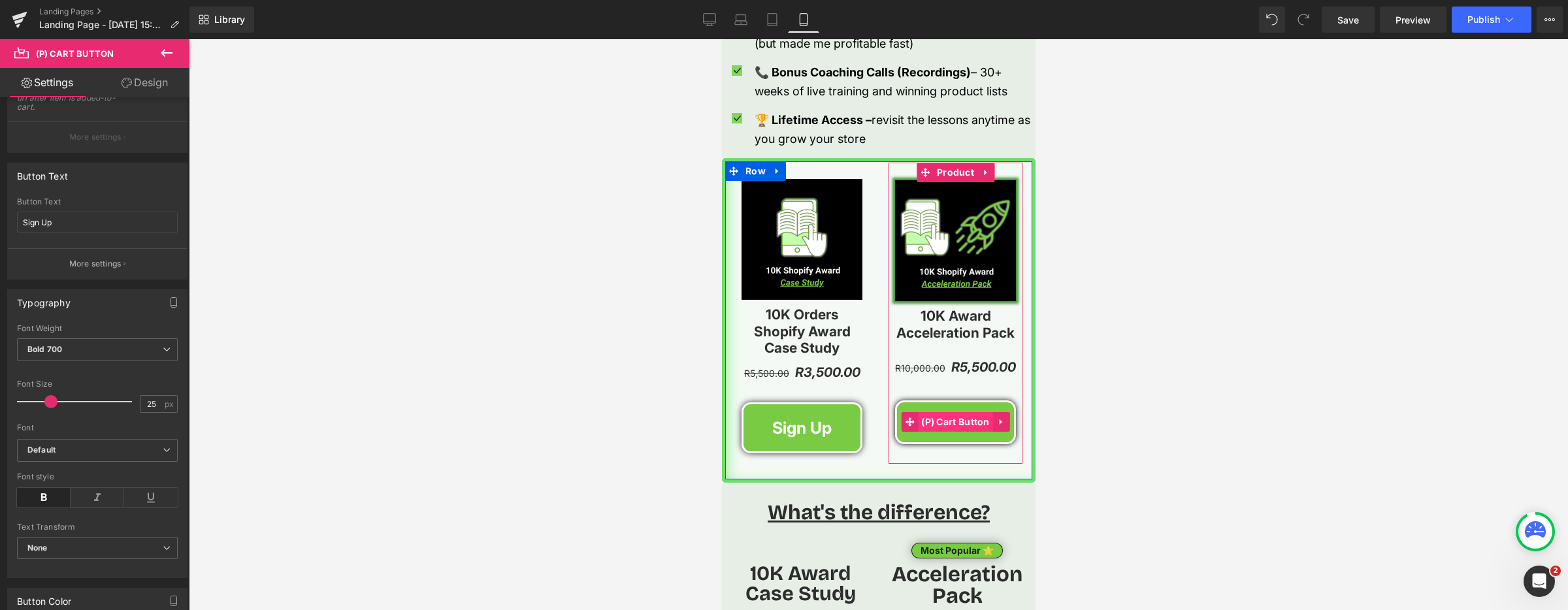
click at [959, 421] on span "(P) Cart Button" at bounding box center [955, 422] width 75 height 20
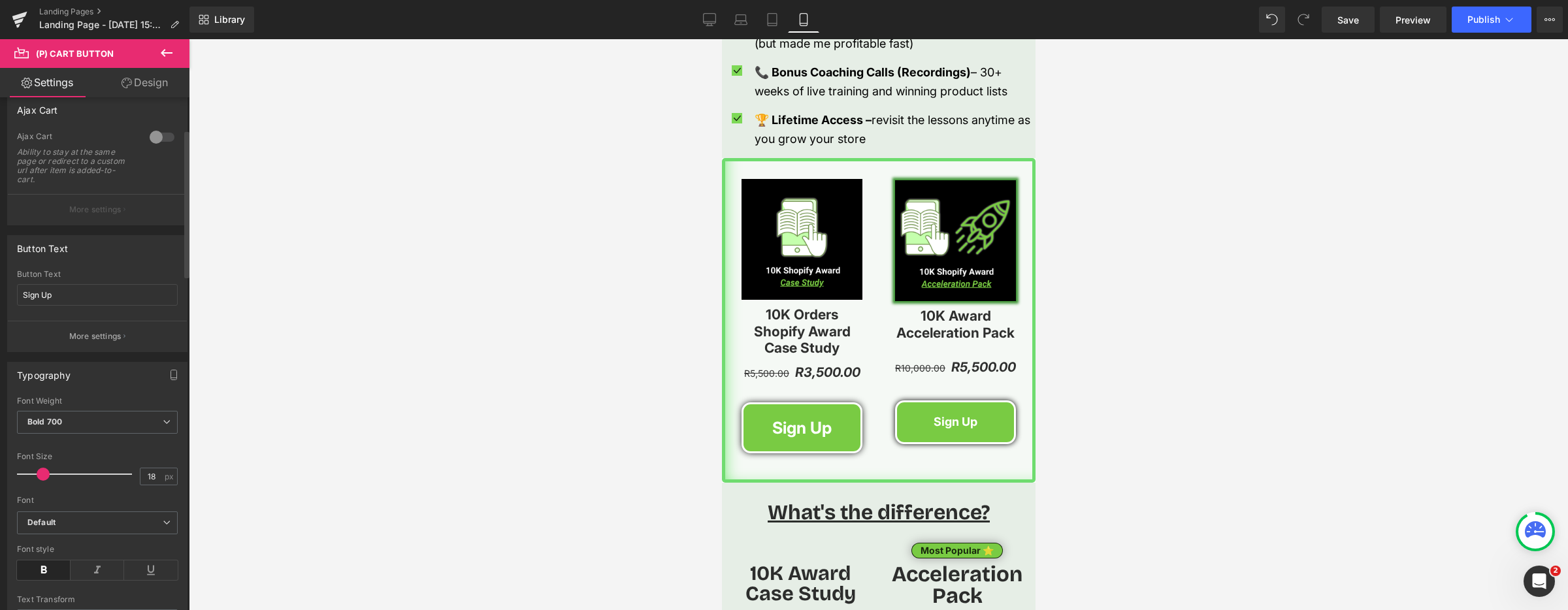
scroll to position [119, 0]
type input "25"
drag, startPoint x: 44, startPoint y: 474, endPoint x: 53, endPoint y: 478, distance: 9.8
click at [52, 478] on div at bounding box center [78, 471] width 109 height 26
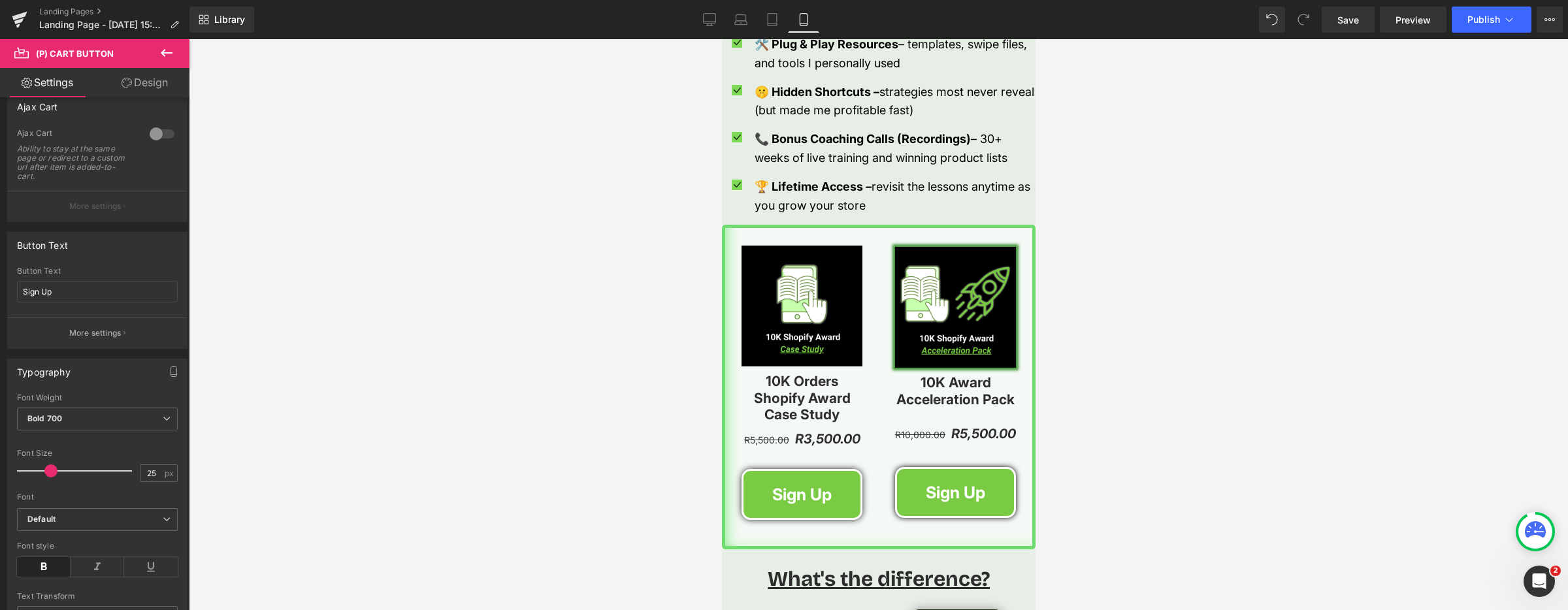
scroll to position [1701, 0]
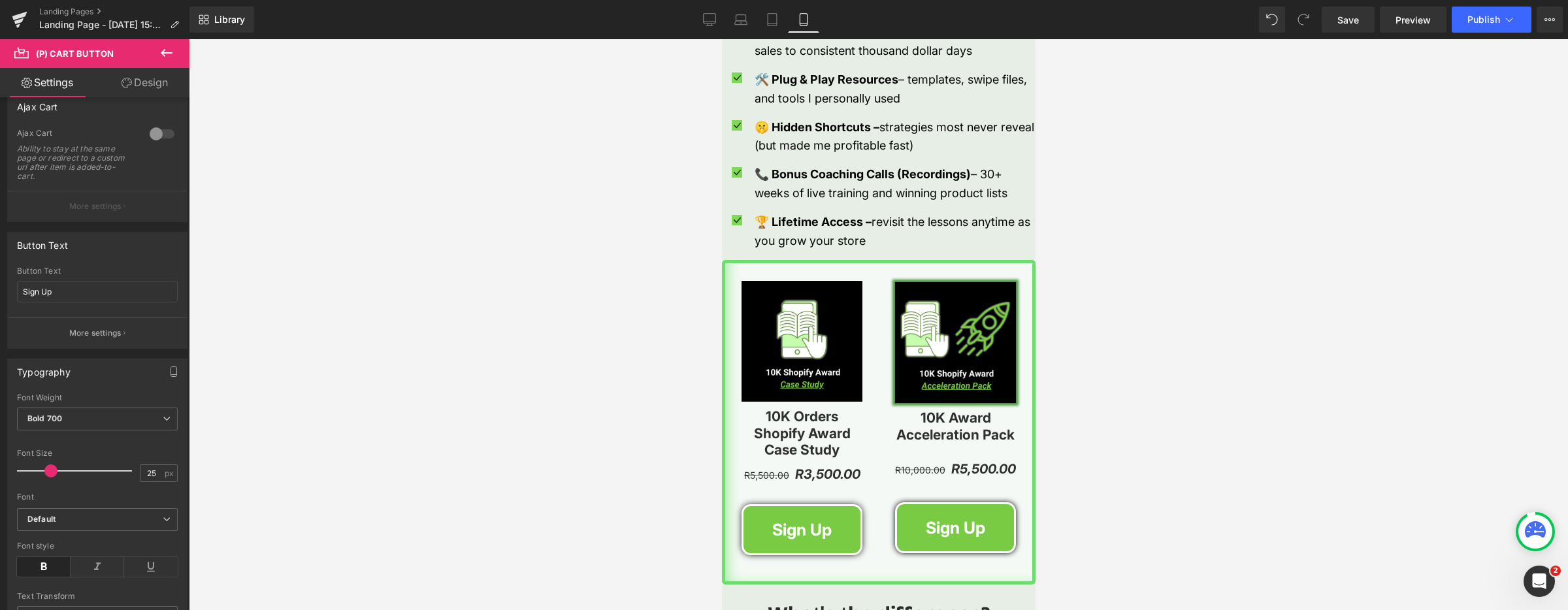
click at [560, 408] on div at bounding box center [878, 325] width 1379 height 570
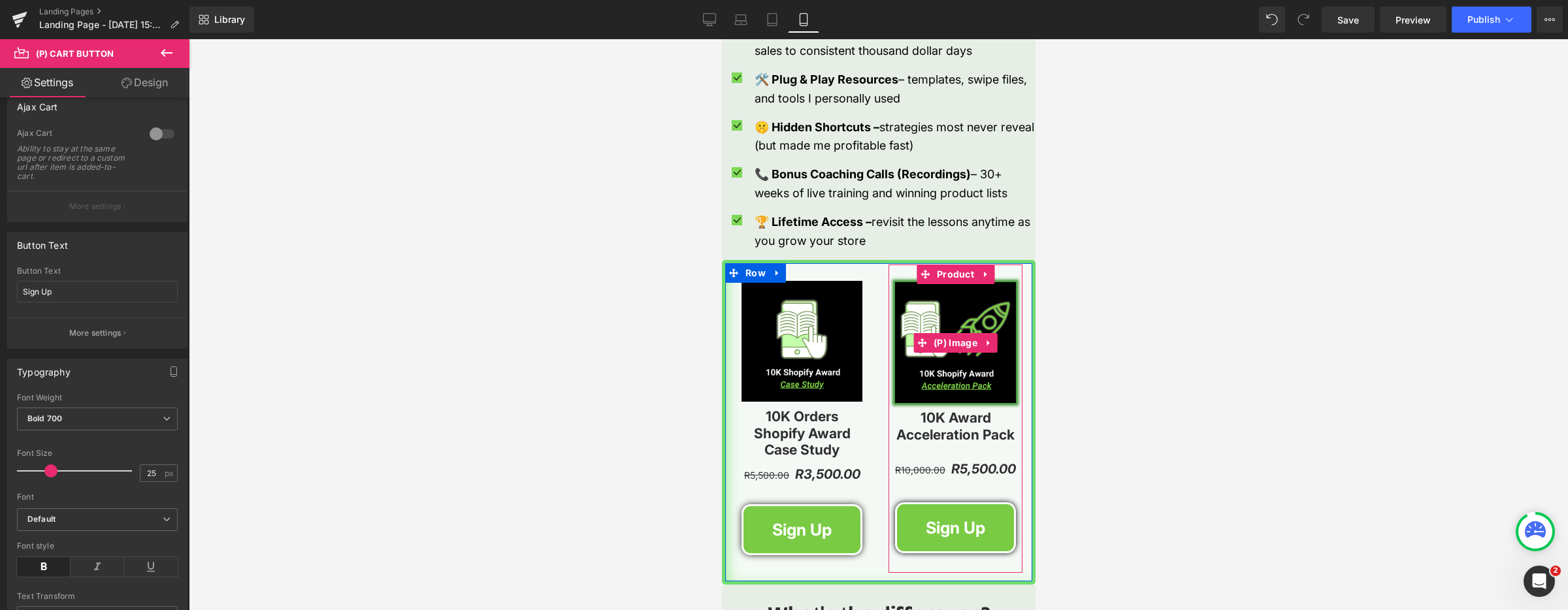
scroll to position [1755, 0]
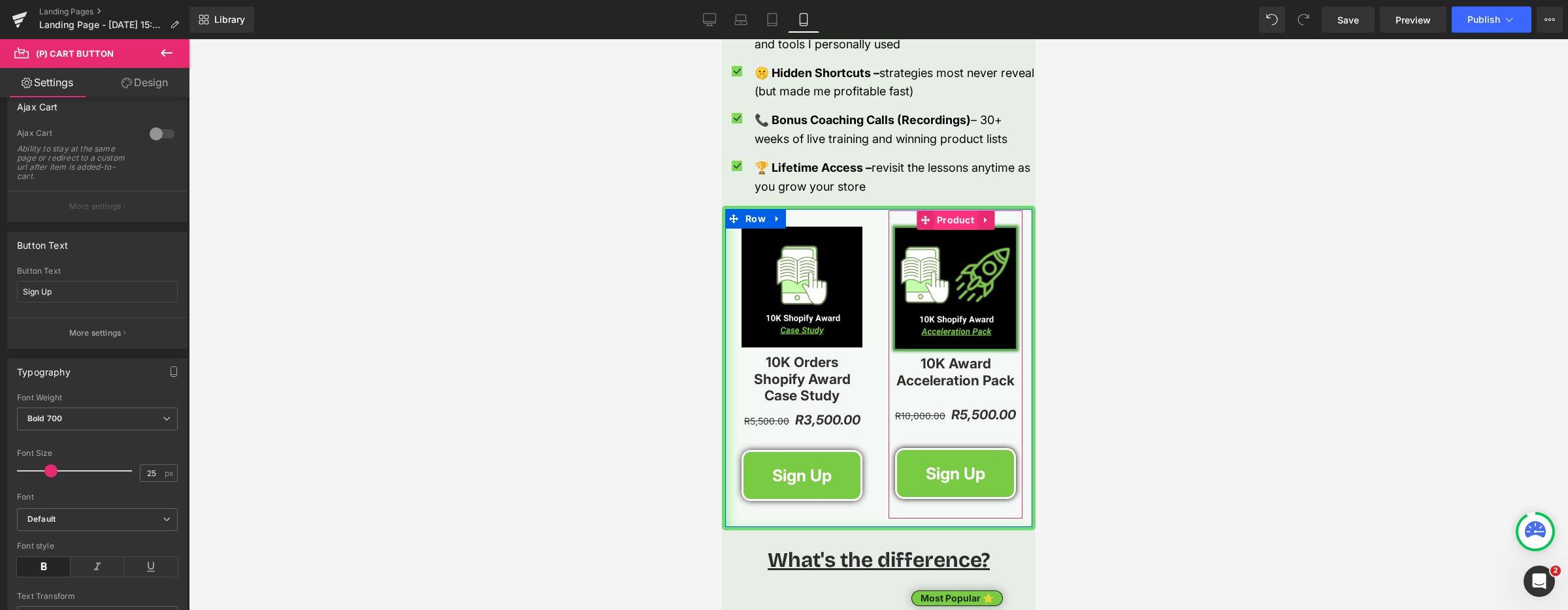
click at [942, 217] on span "Product" at bounding box center [955, 220] width 44 height 20
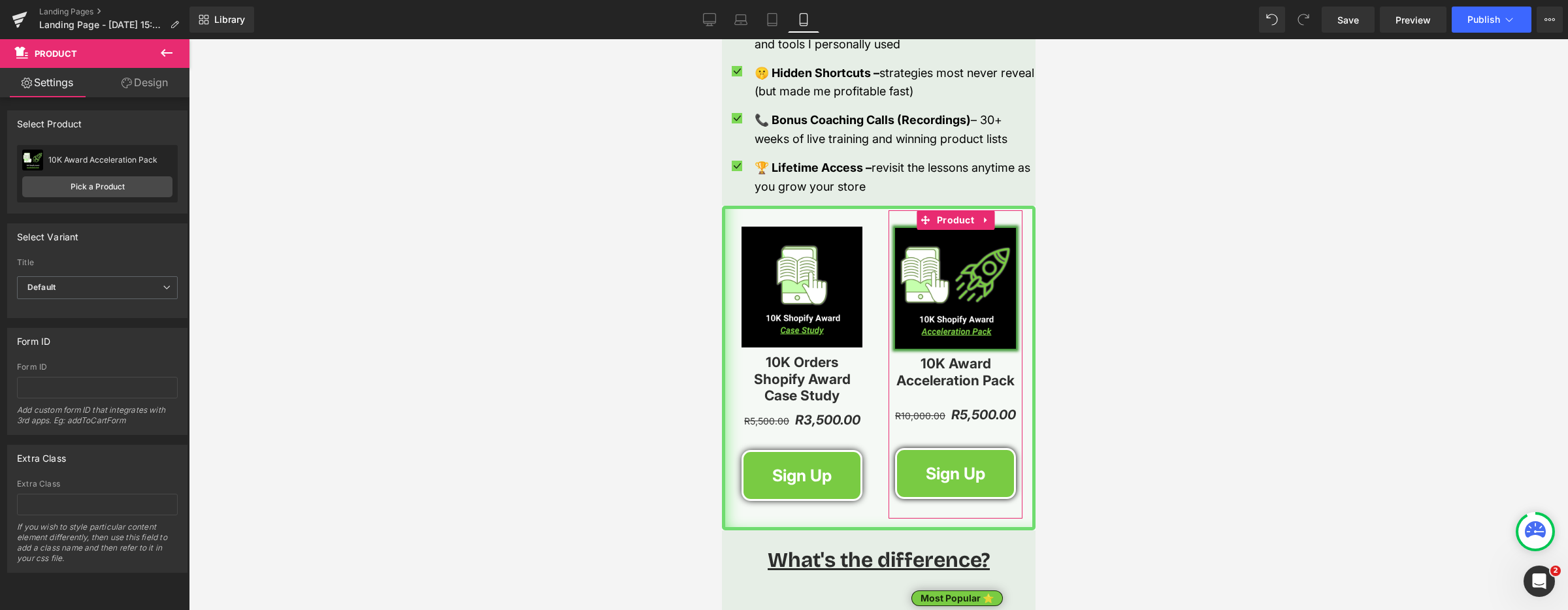
drag, startPoint x: 164, startPoint y: 80, endPoint x: 91, endPoint y: 168, distance: 114.3
click at [164, 80] on link "Design" at bounding box center [145, 82] width 95 height 30
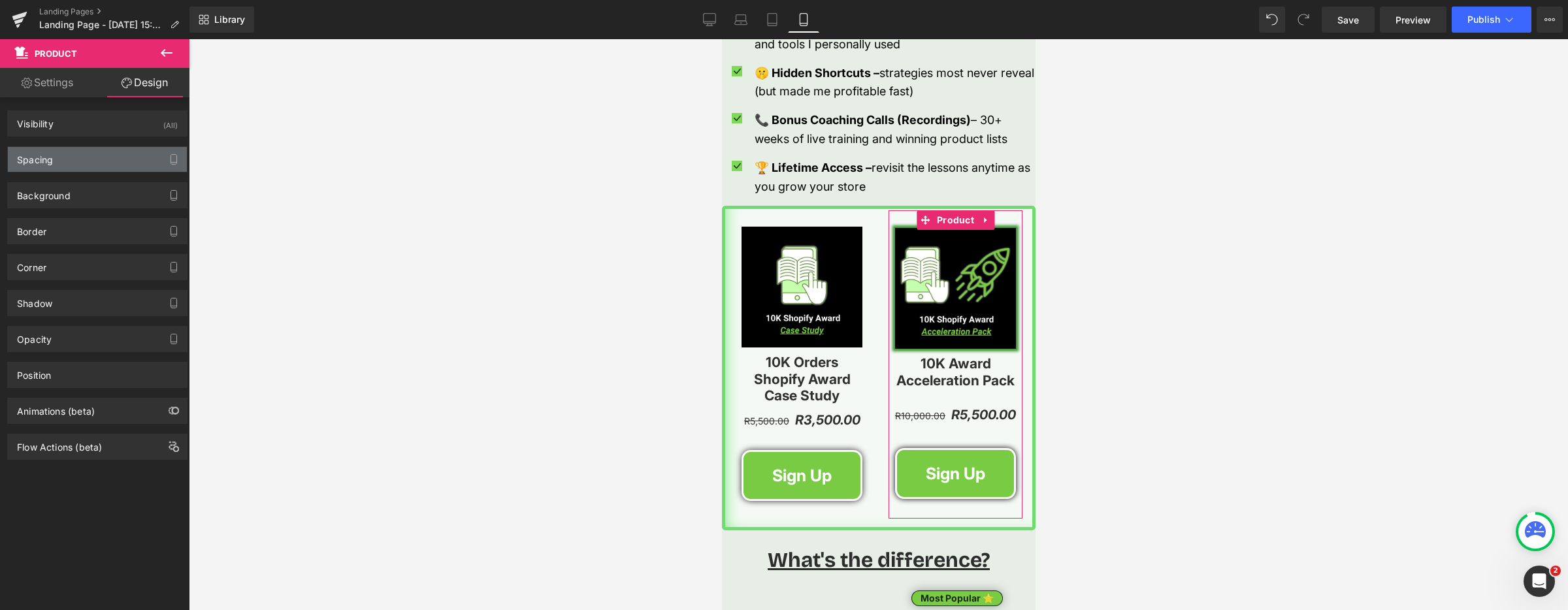
type input "transparent"
type input "0"
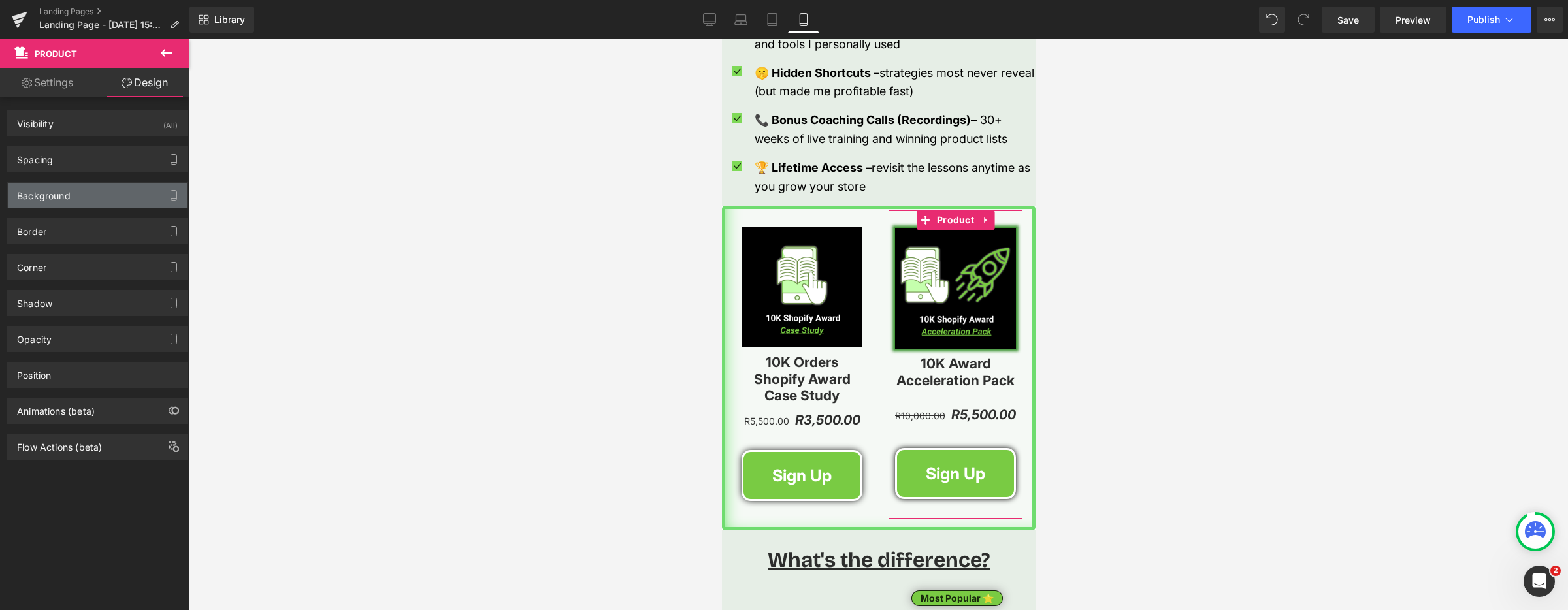
click at [92, 202] on div "Background" at bounding box center [97, 195] width 179 height 25
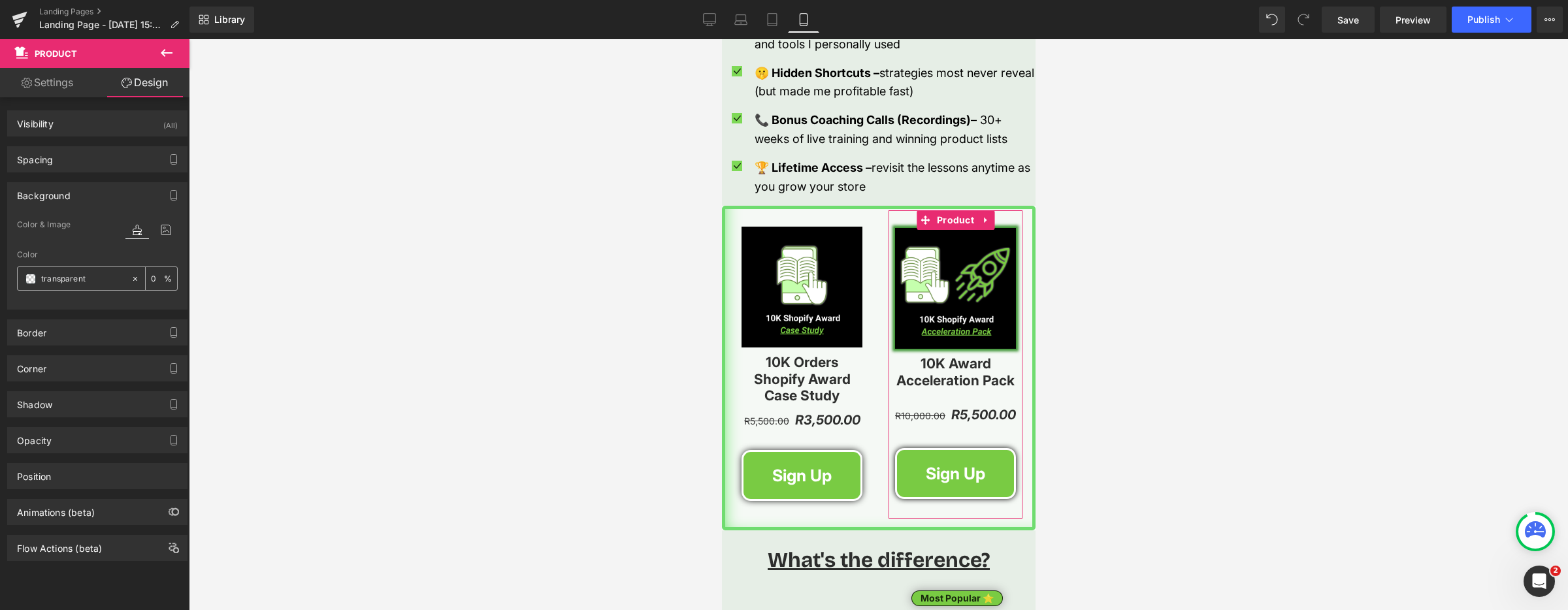
click at [34, 283] on span at bounding box center [30, 279] width 11 height 11
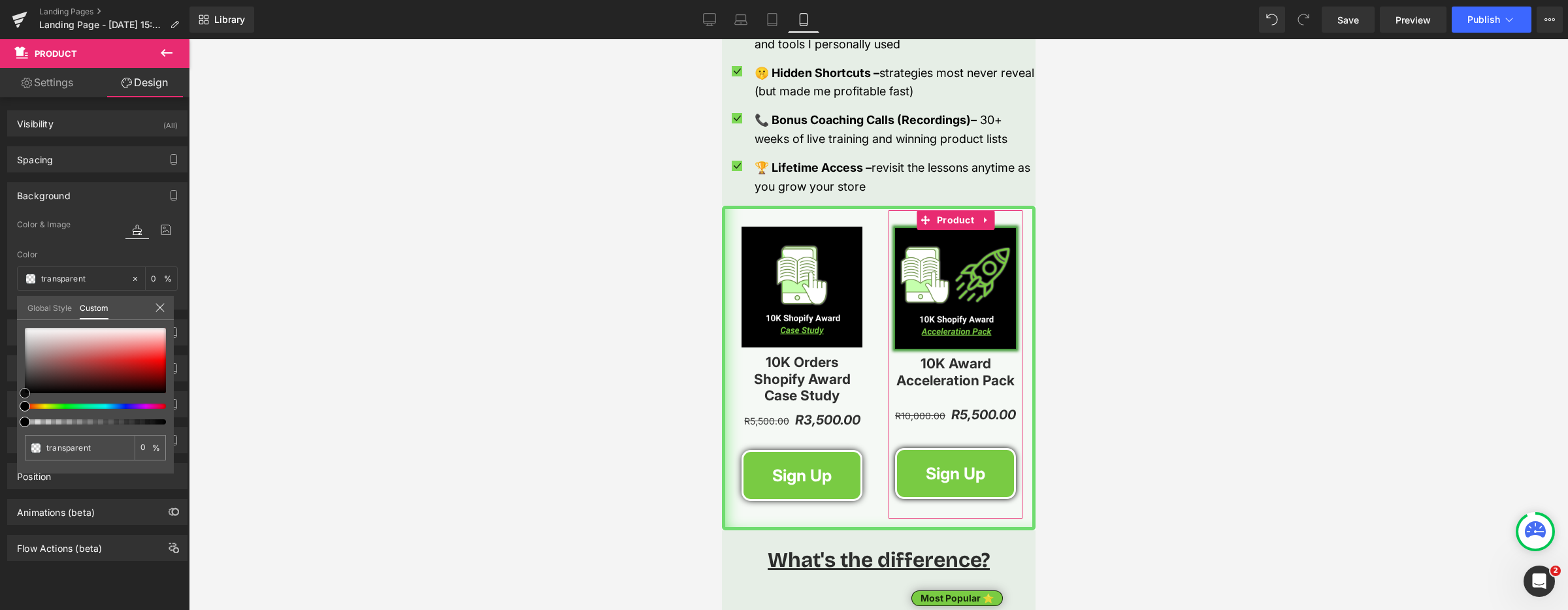
type input "#020202"
type input "100"
type input "#020202"
type input "100"
type input "#111111"
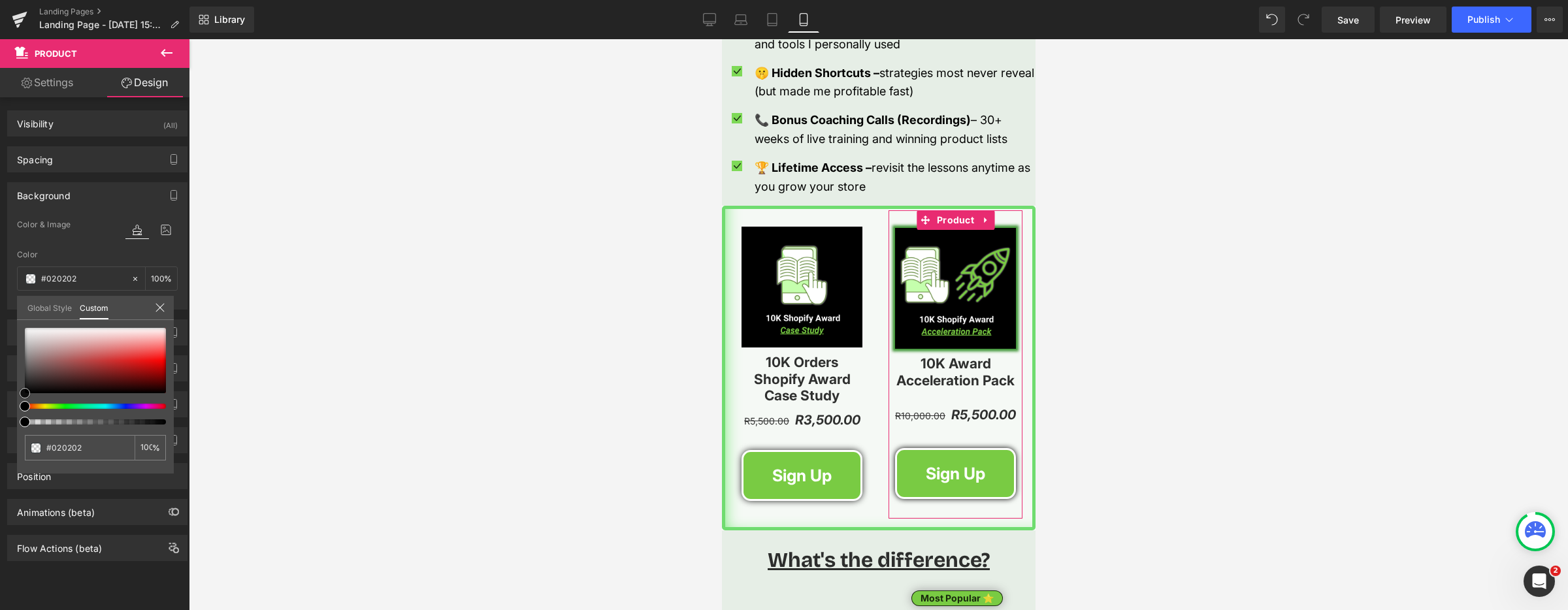
type input "#111111"
type input "#303030"
type input "#3f3f3f"
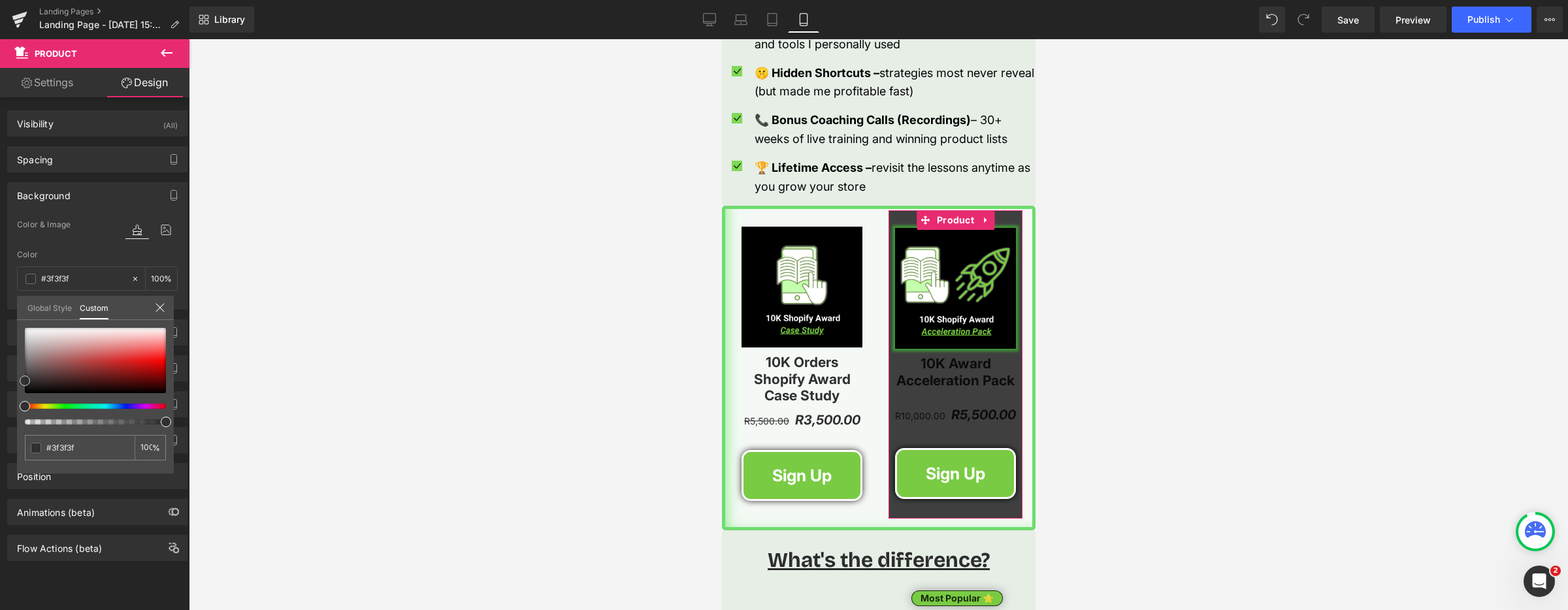
type input "#4f4f4f"
type input "#5e5e5e"
type input "#686868"
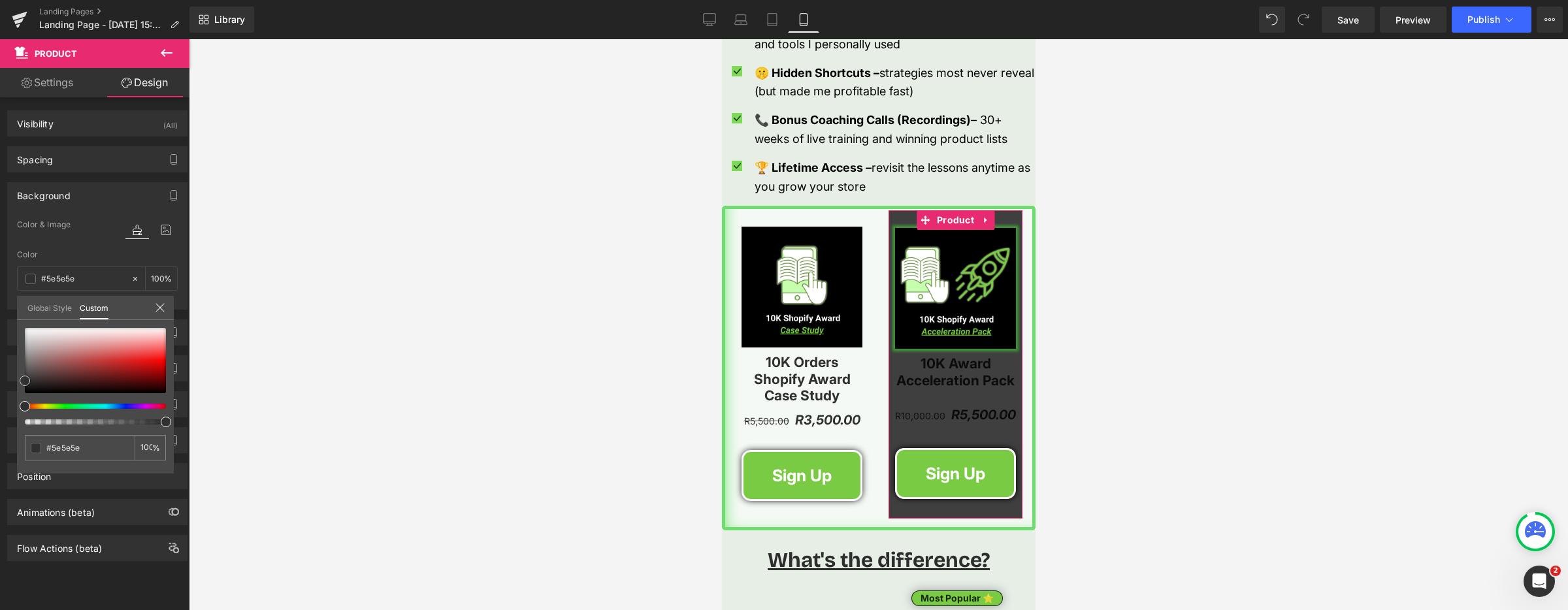
type input "#686868"
type input "#727272"
type input "#757575"
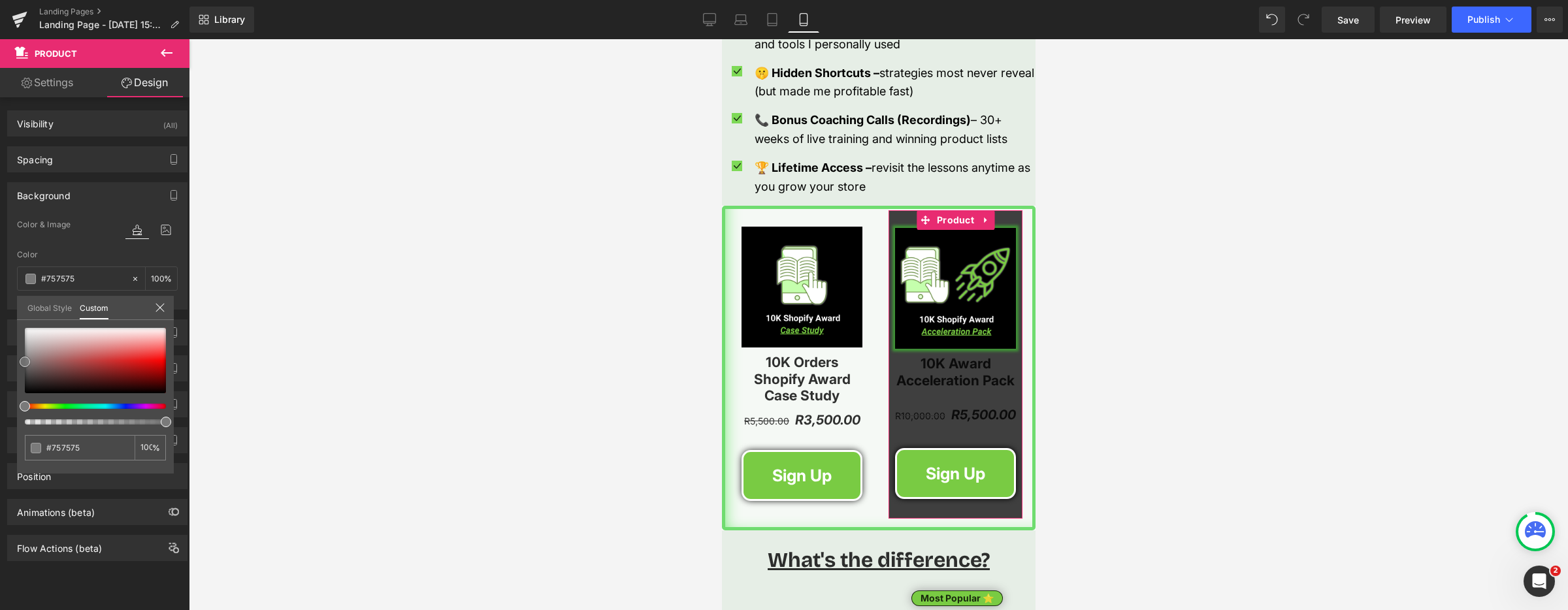
type input "#7a7a7a"
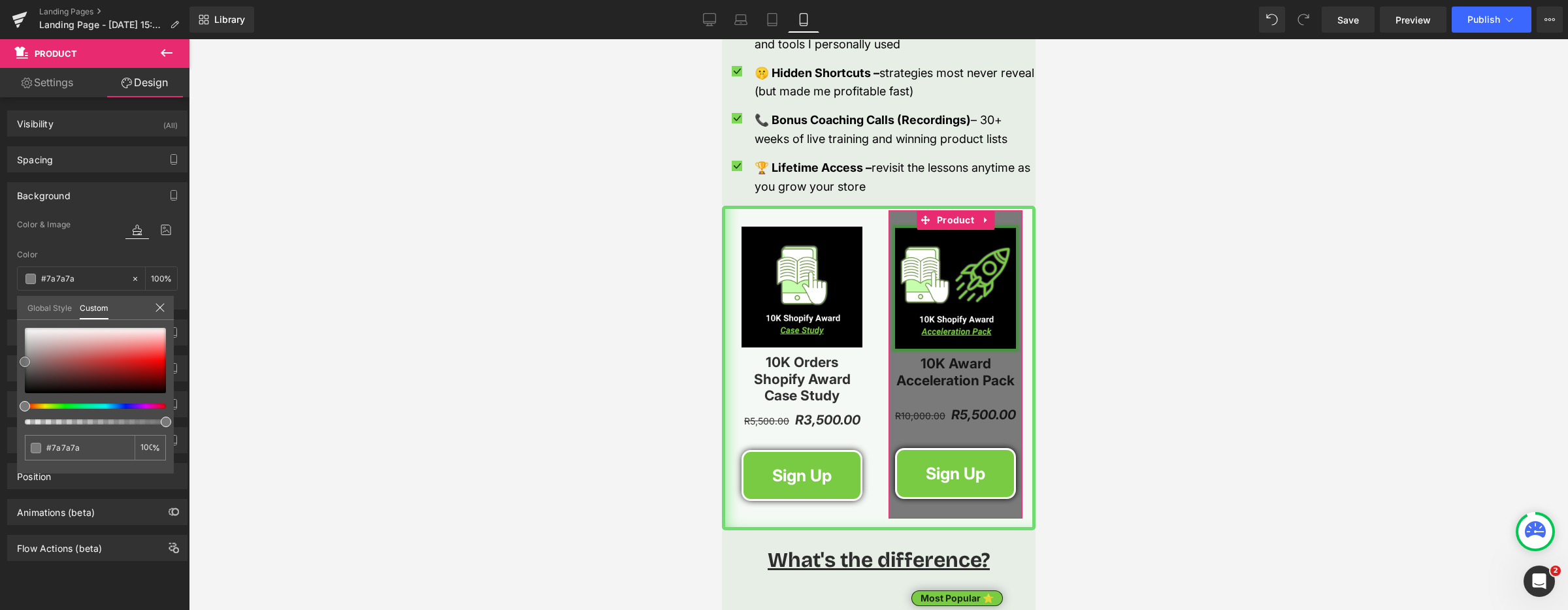
type input "#7c7c7c"
type input "#848484"
type input "#8c8c8c"
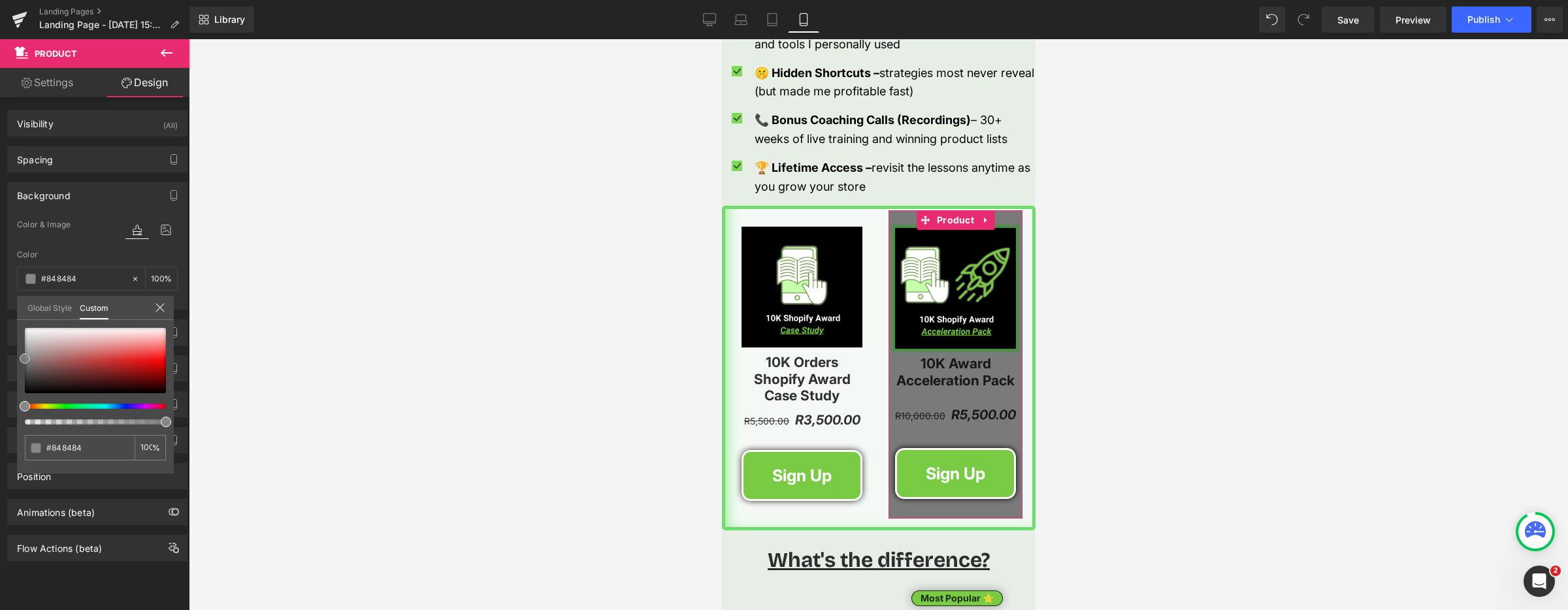
type input "#8c8c8c"
type input "#969696"
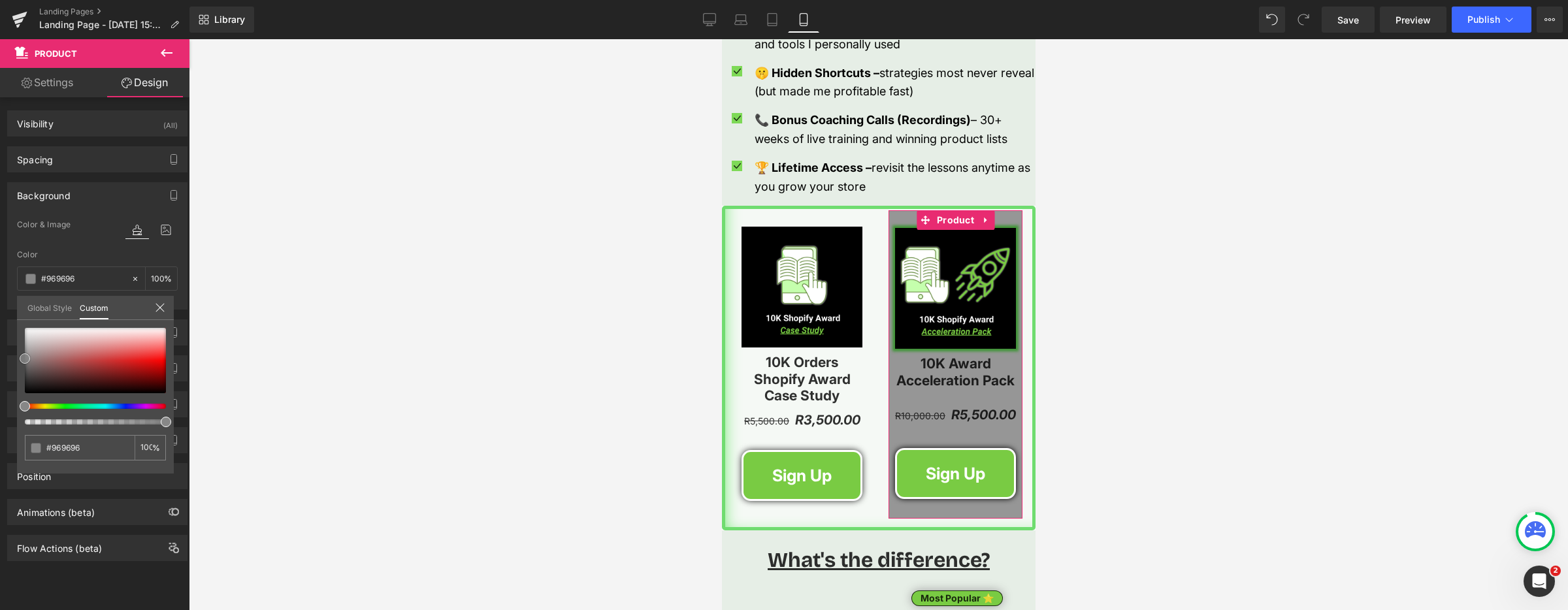
type input "#a0a0a0"
type input "#a8a8a8"
type input "#adadad"
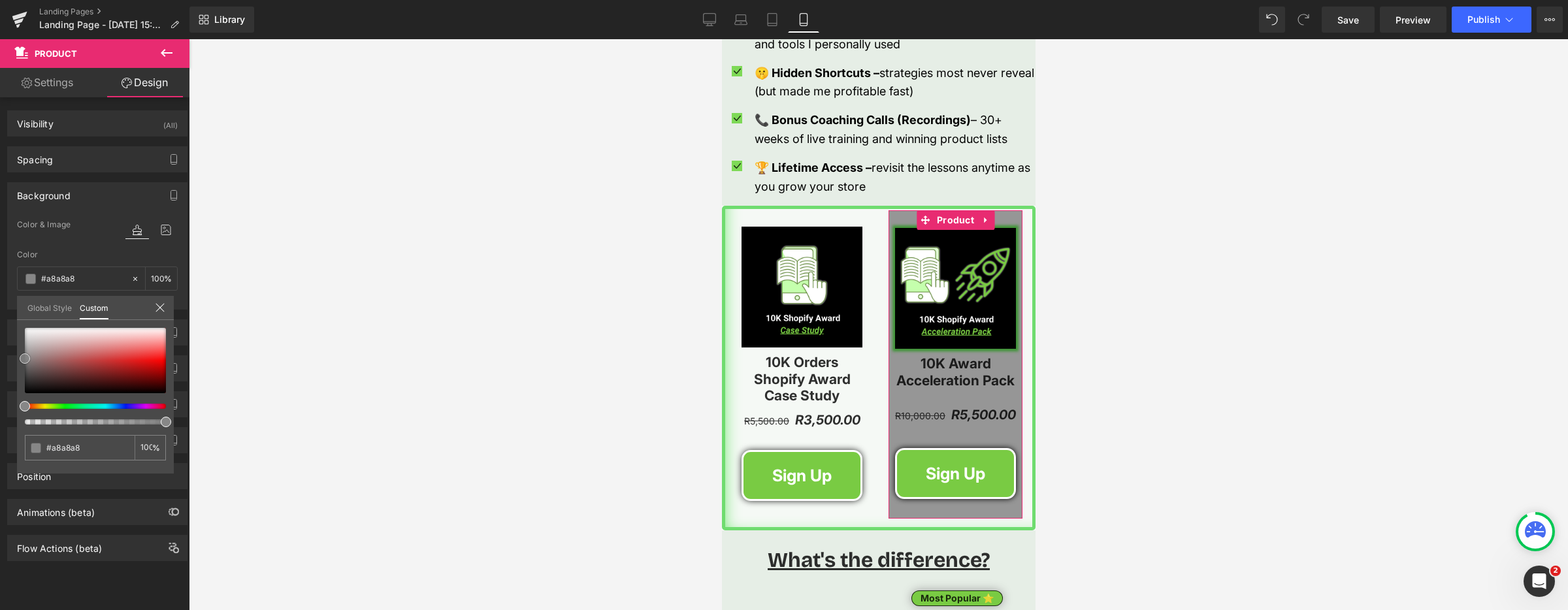
type input "#adadad"
type input "#b2b2b2"
type input "#b5b5b5"
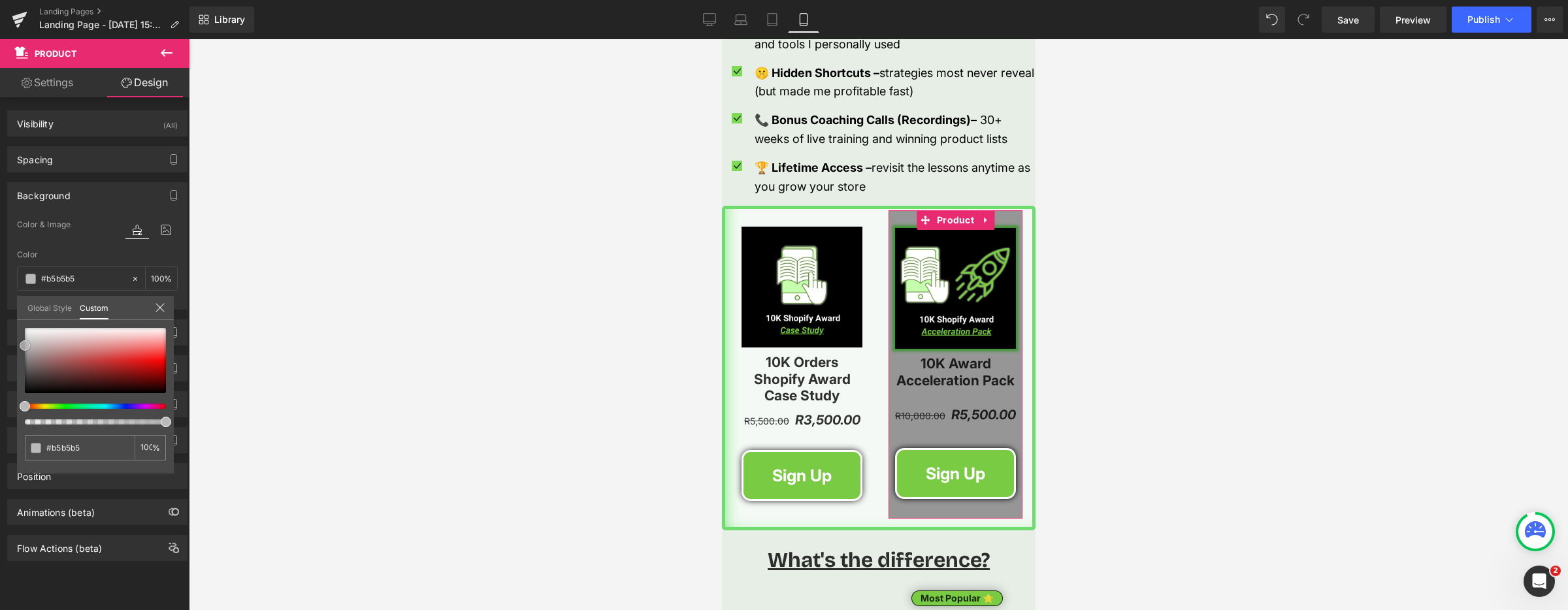
type input "#bababa"
type input "#bfbfbf"
type input "#c4c4c4"
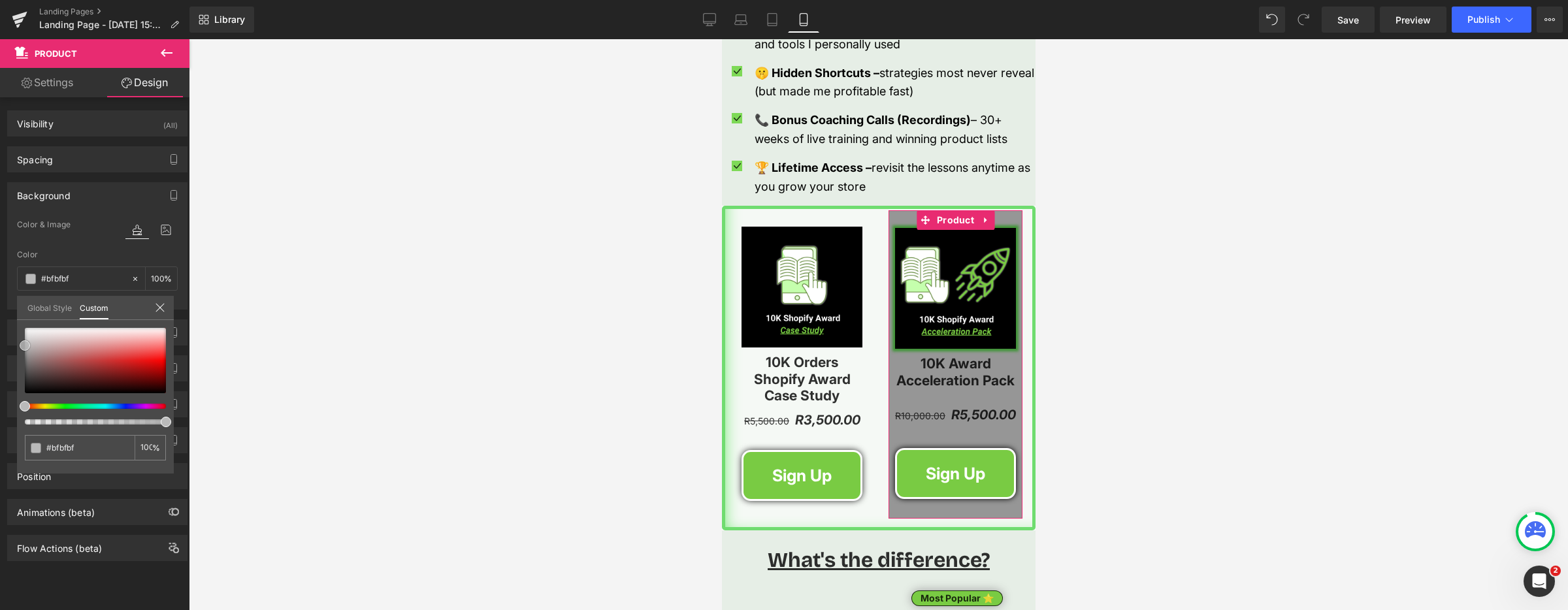
type input "#c4c4c4"
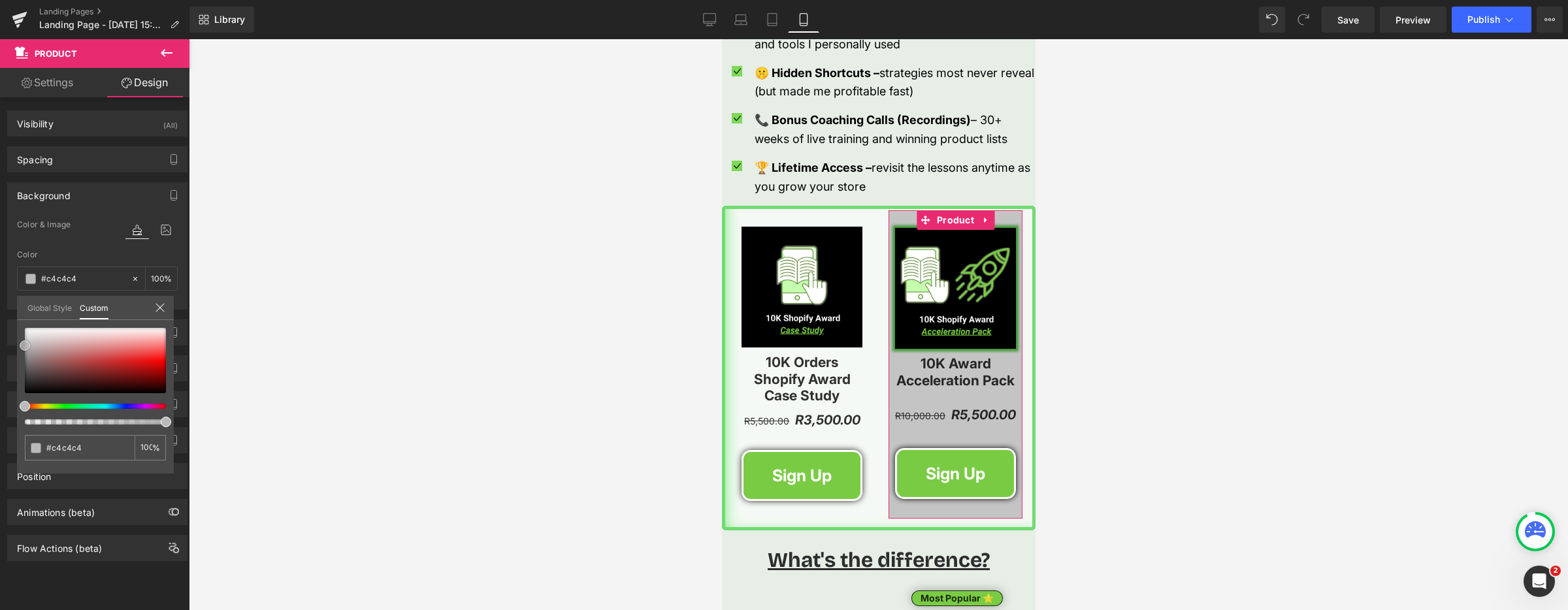
type input "#cccccc"
type input "#d1d1d1"
type input "#d3d3d3"
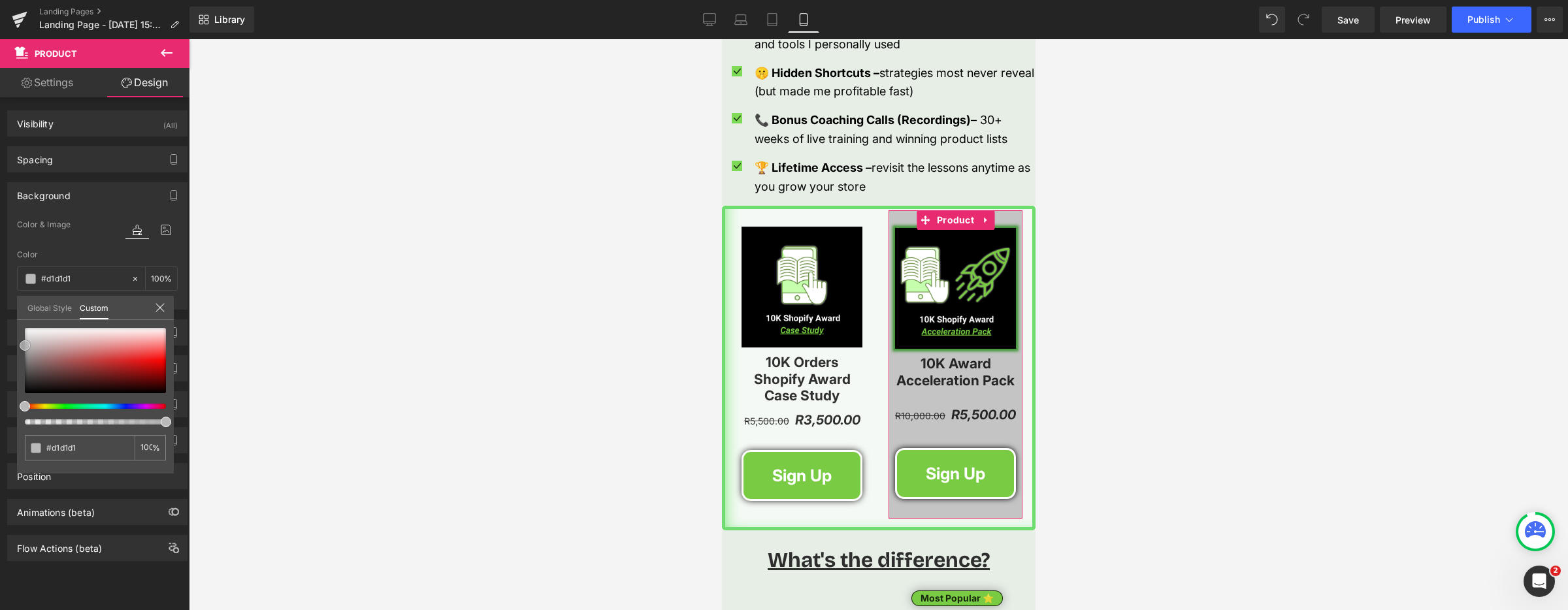
type input "#d3d3d3"
type input "#dddddd"
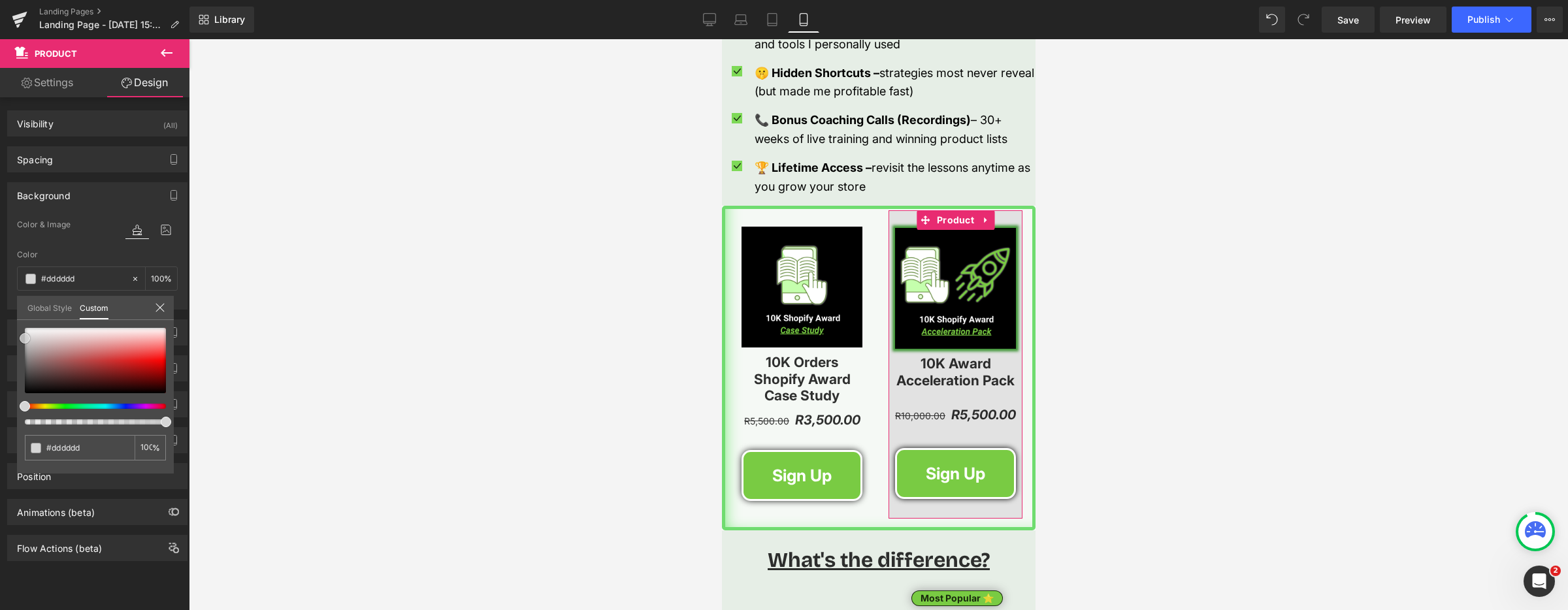
type input "#e2e2e2"
type input "#e5e5e5"
type input "#ededed"
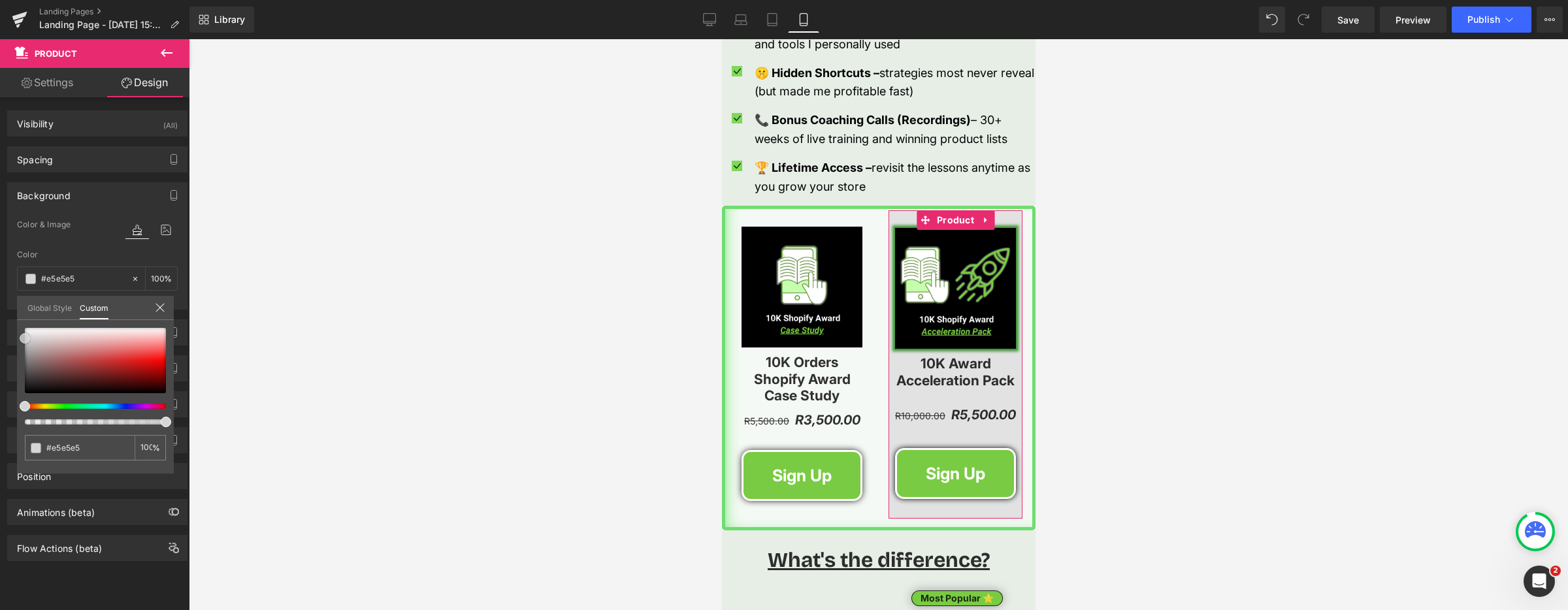
type input "#ededed"
type input "#f2f2f2"
type input "#f4f4f4"
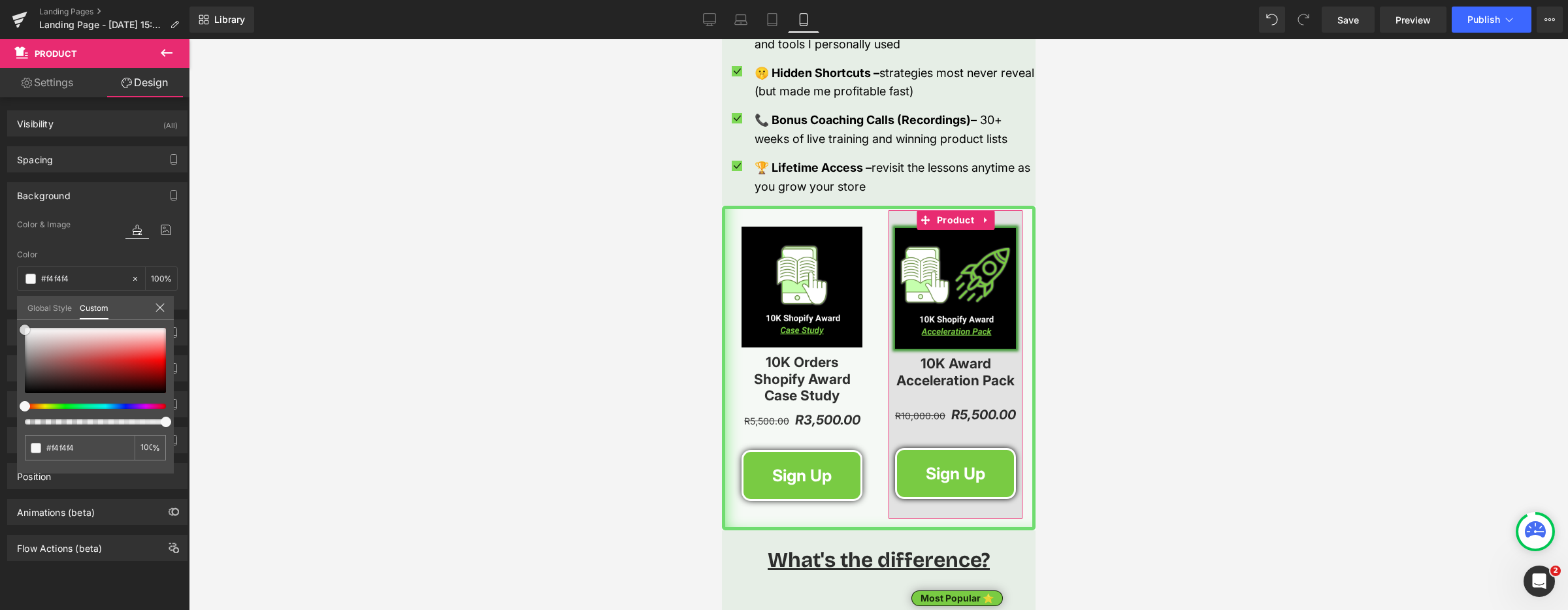
type input "#f7f7f7"
type input "#fcfcfc"
type input "#ffffff"
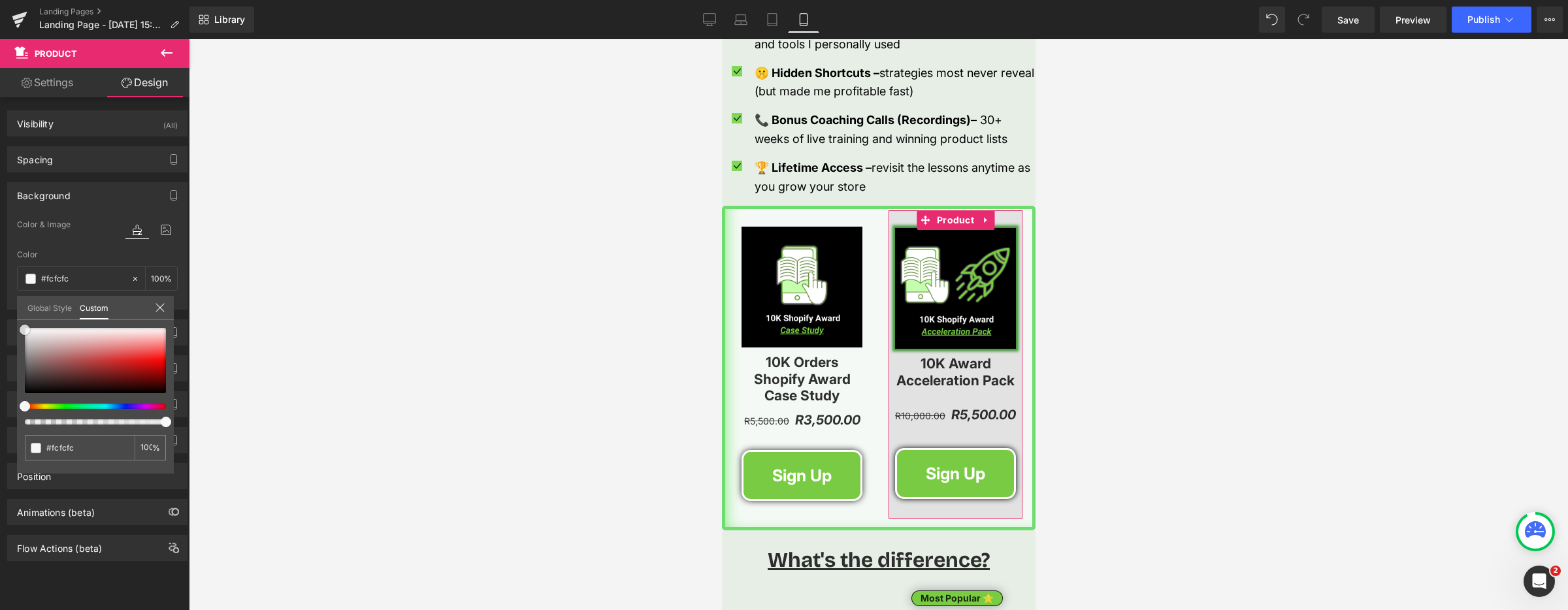
type input "#ffffff"
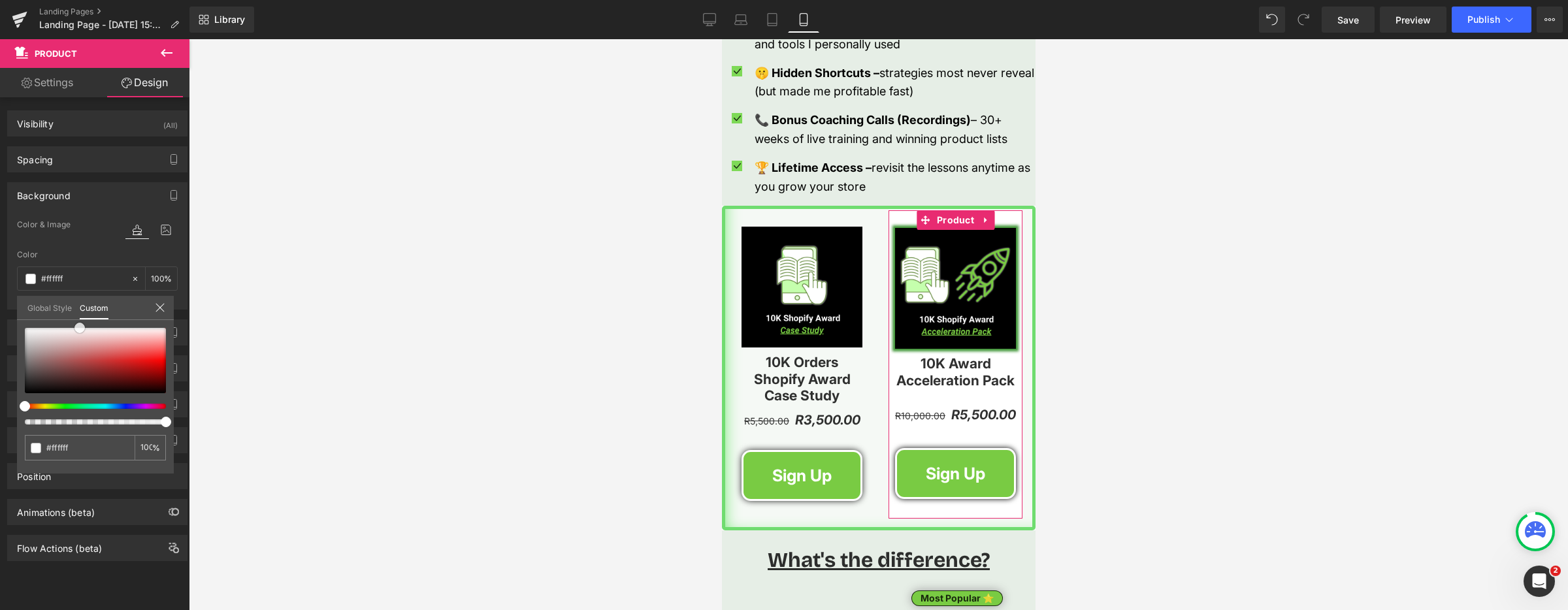
type input "#fff4f4"
type input "#faf4f4"
type input "#f8f1f1"
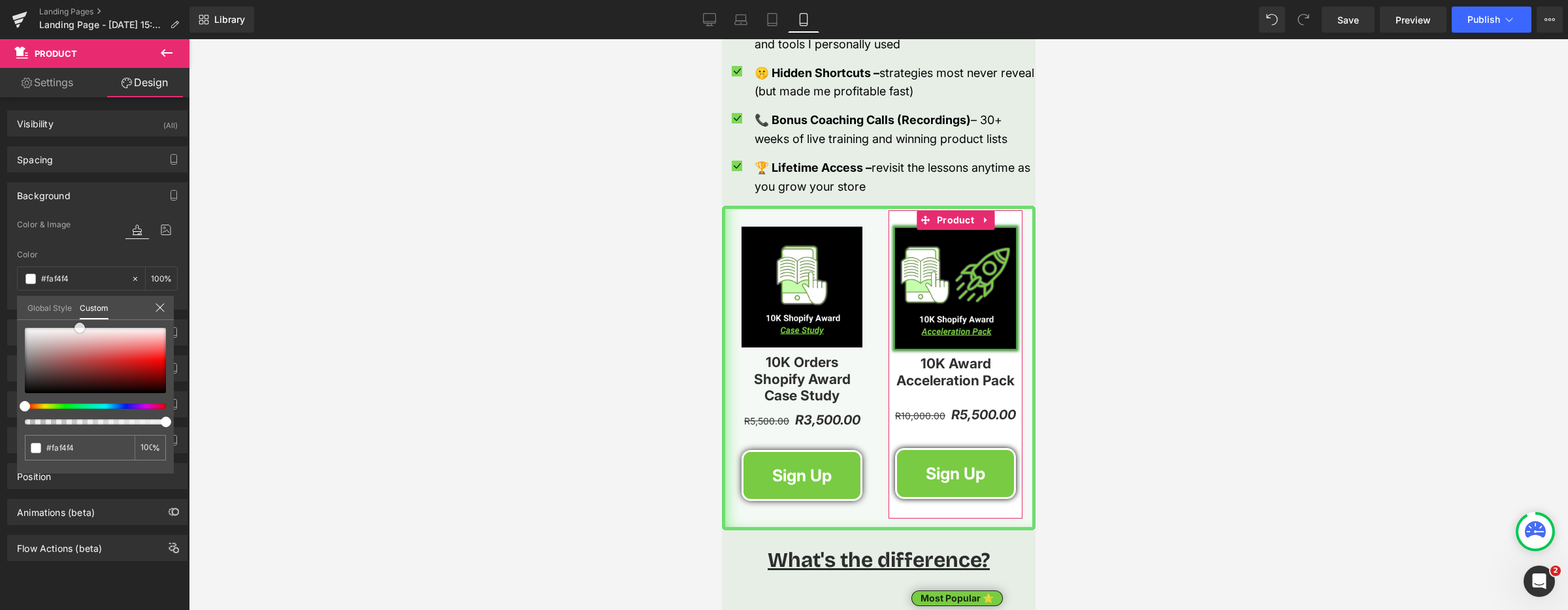
type input "#f8f1f1"
type input "#f7eded"
type input "#f4e5e5"
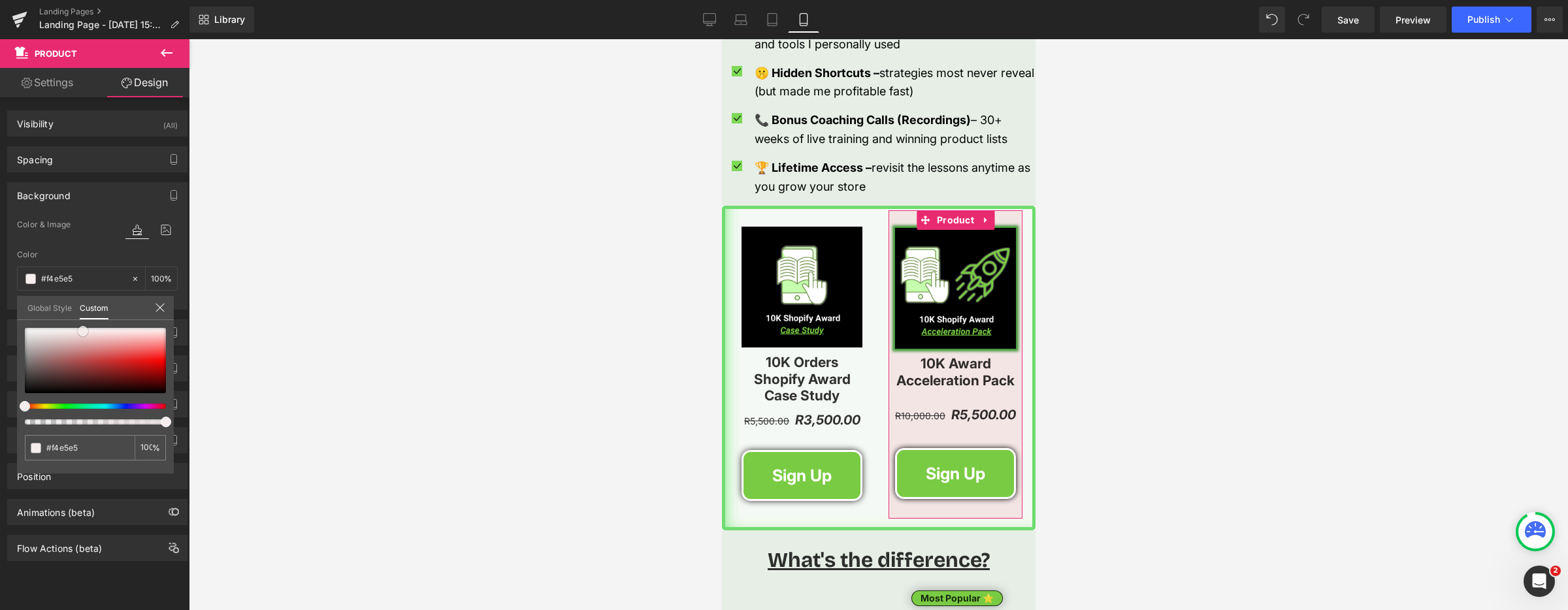
type input "#f2e2e2"
type input "#f1dede"
type input "#f0dada"
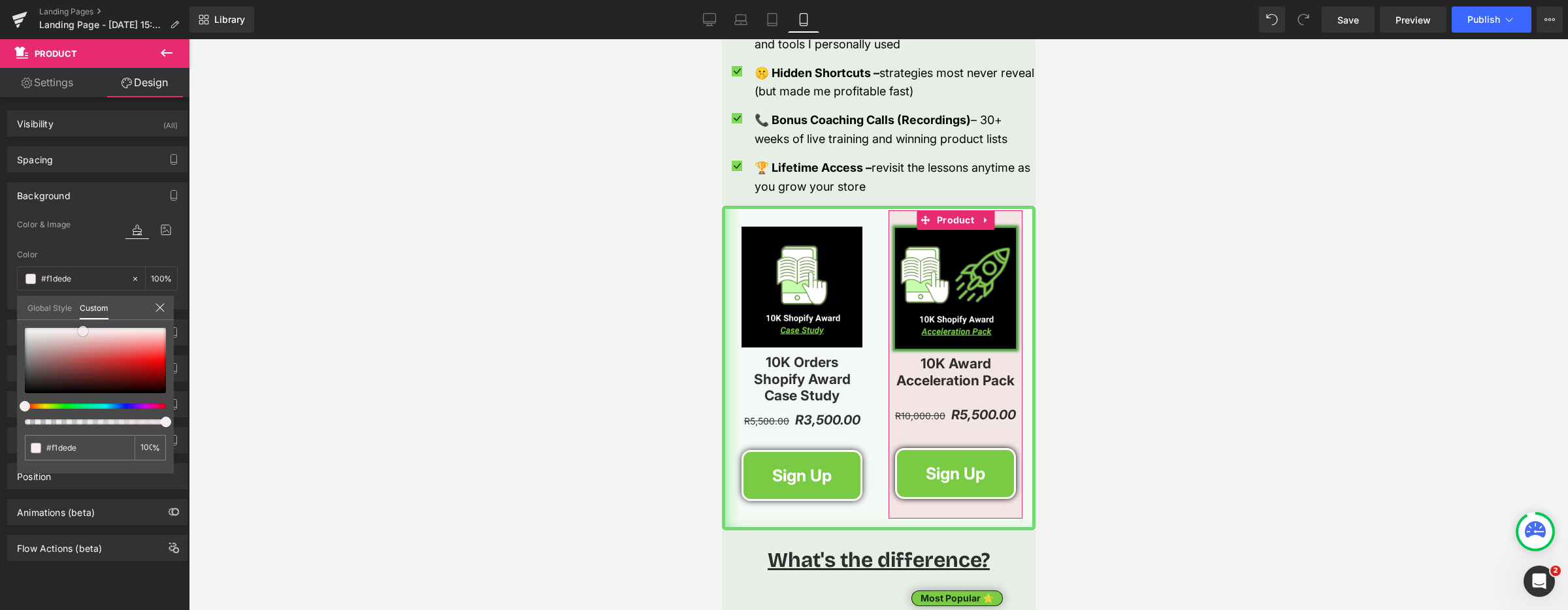
type input "#f0dada"
type input "#eed7d7"
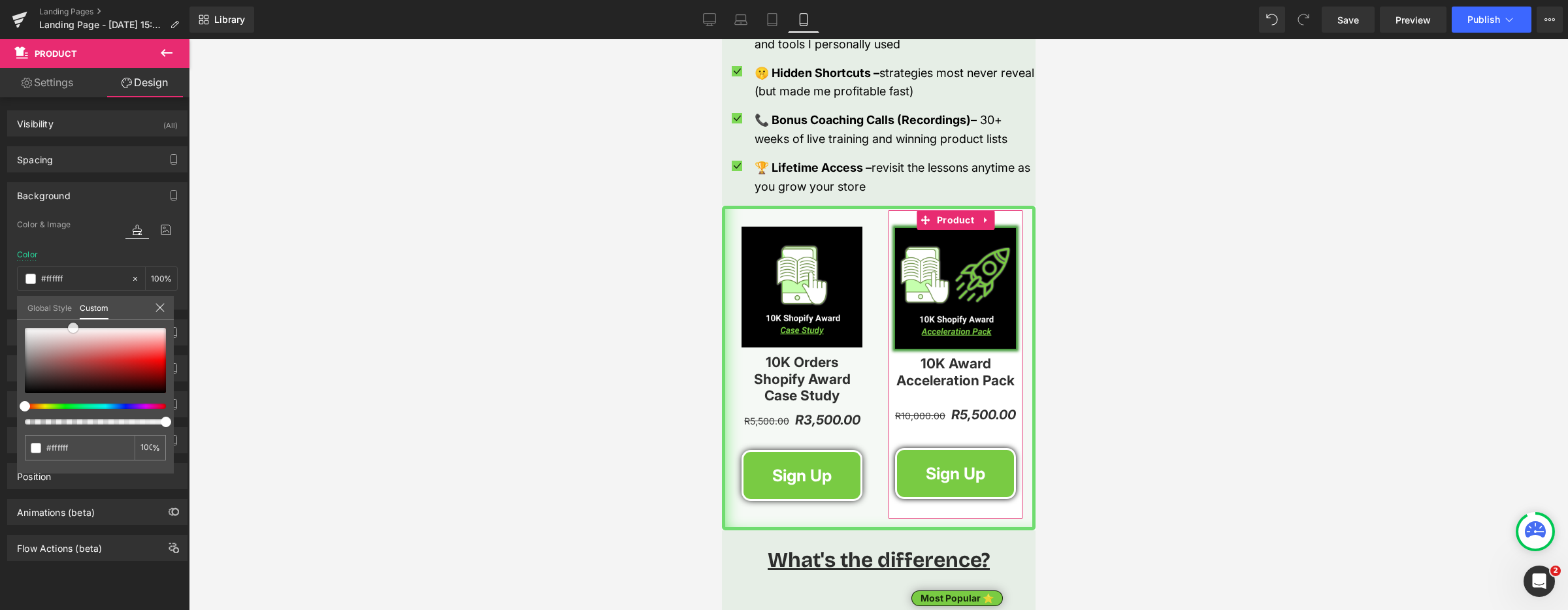
drag, startPoint x: 26, startPoint y: 390, endPoint x: 65, endPoint y: 350, distance: 55.9
click at [67, 313] on div "Global Style Custom Setup Global Style #ffffff 100 %" at bounding box center [95, 316] width 157 height 40
drag, startPoint x: 27, startPoint y: 408, endPoint x: 61, endPoint y: 399, distance: 35.2
click at [65, 405] on span at bounding box center [67, 406] width 11 height 11
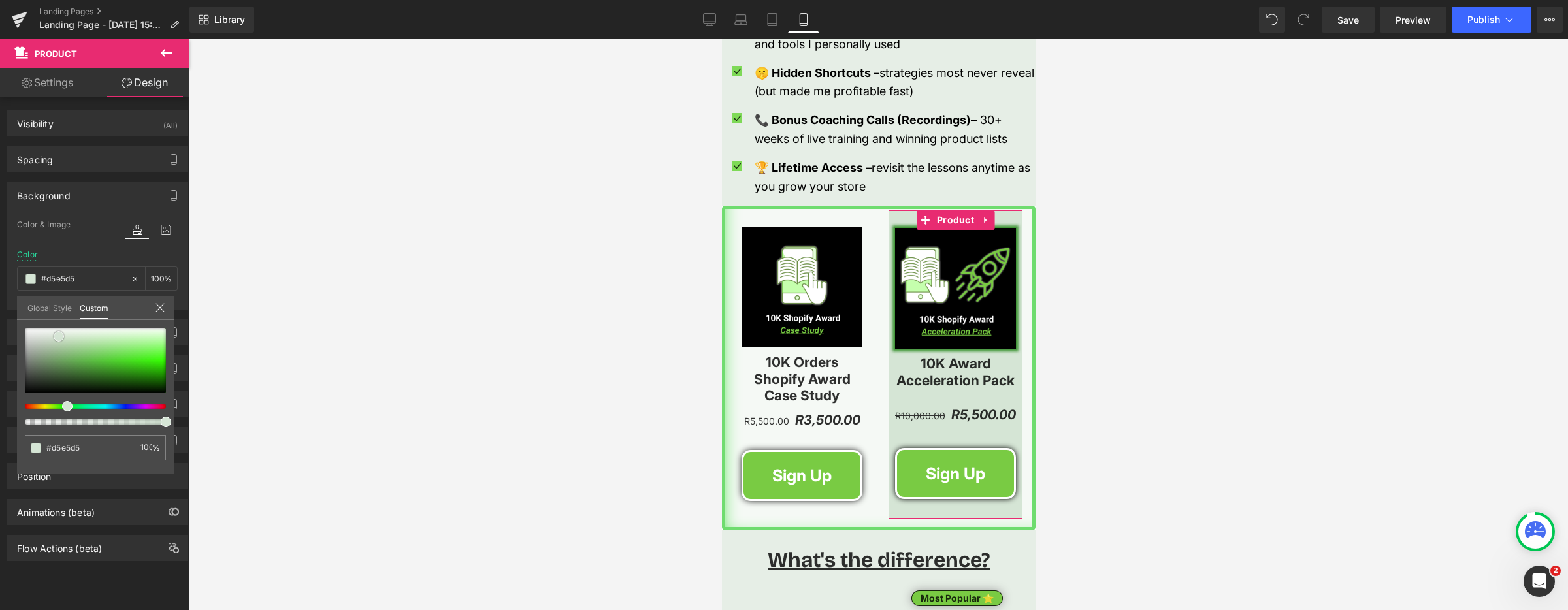
drag, startPoint x: 65, startPoint y: 323, endPoint x: 58, endPoint y: 332, distance: 11.4
click at [58, 332] on span at bounding box center [59, 336] width 11 height 11
click at [560, 340] on div at bounding box center [878, 325] width 1379 height 570
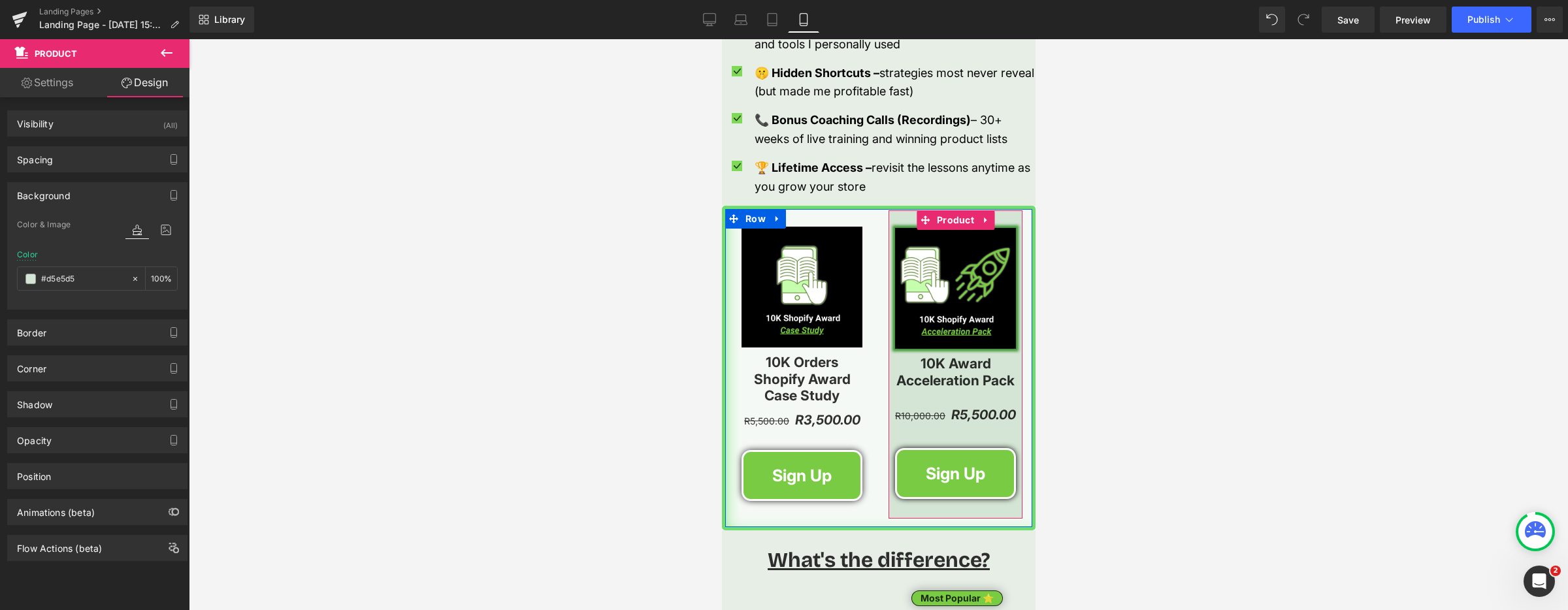
drag, startPoint x: 952, startPoint y: 221, endPoint x: 809, endPoint y: 246, distance: 145.2
click at [952, 221] on span "Product" at bounding box center [955, 220] width 44 height 20
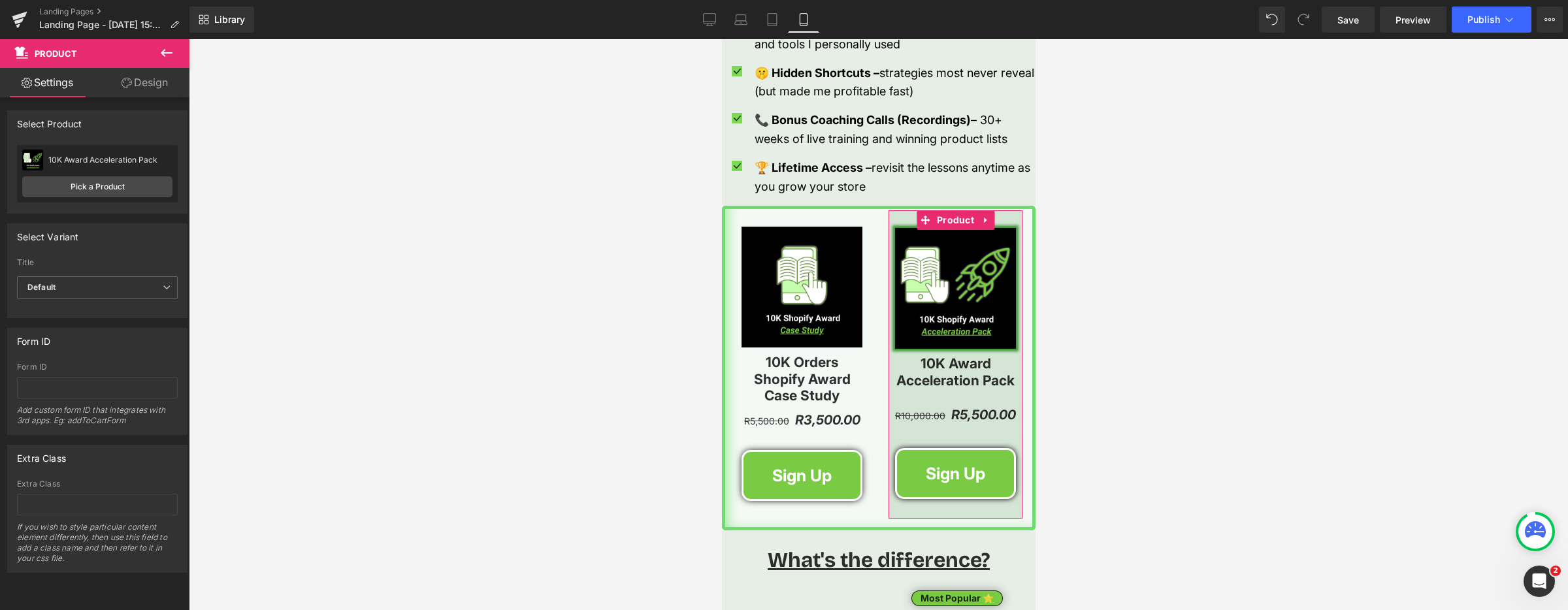
drag, startPoint x: 159, startPoint y: 87, endPoint x: 81, endPoint y: 216, distance: 150.7
click at [159, 87] on link "Design" at bounding box center [145, 82] width 95 height 30
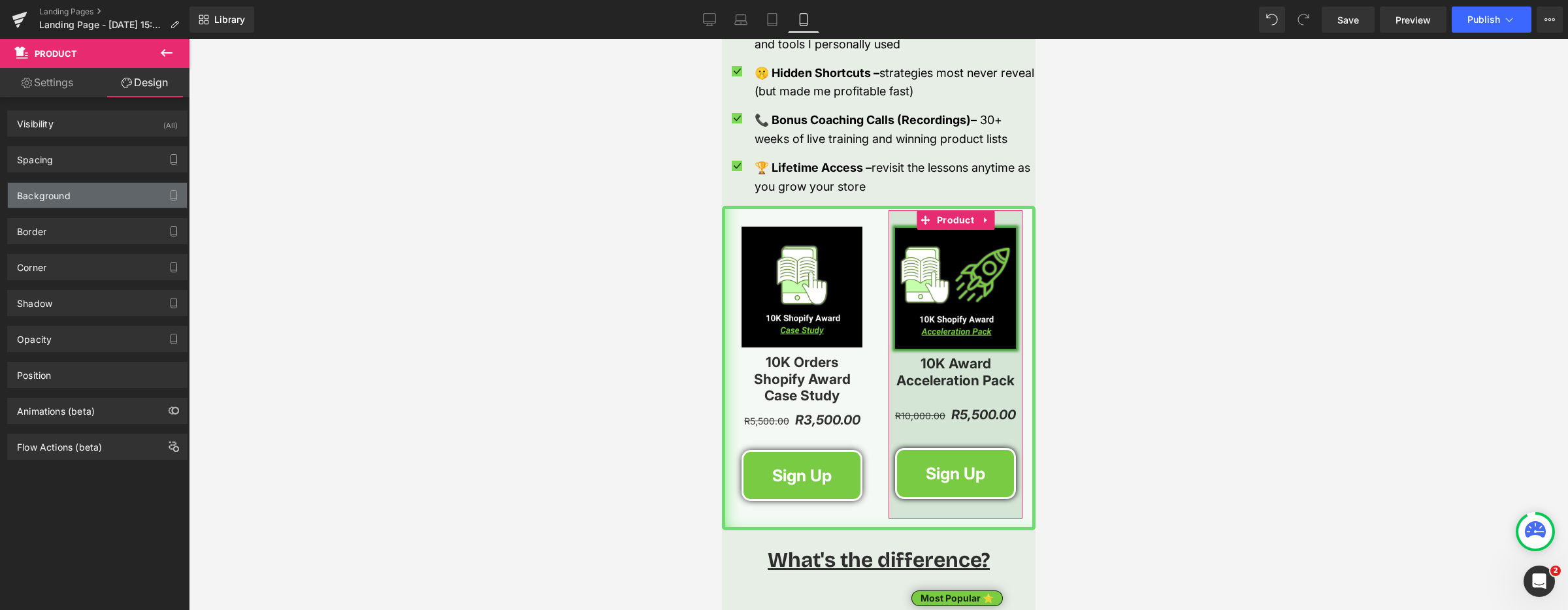
click at [93, 200] on div "Background" at bounding box center [97, 195] width 179 height 25
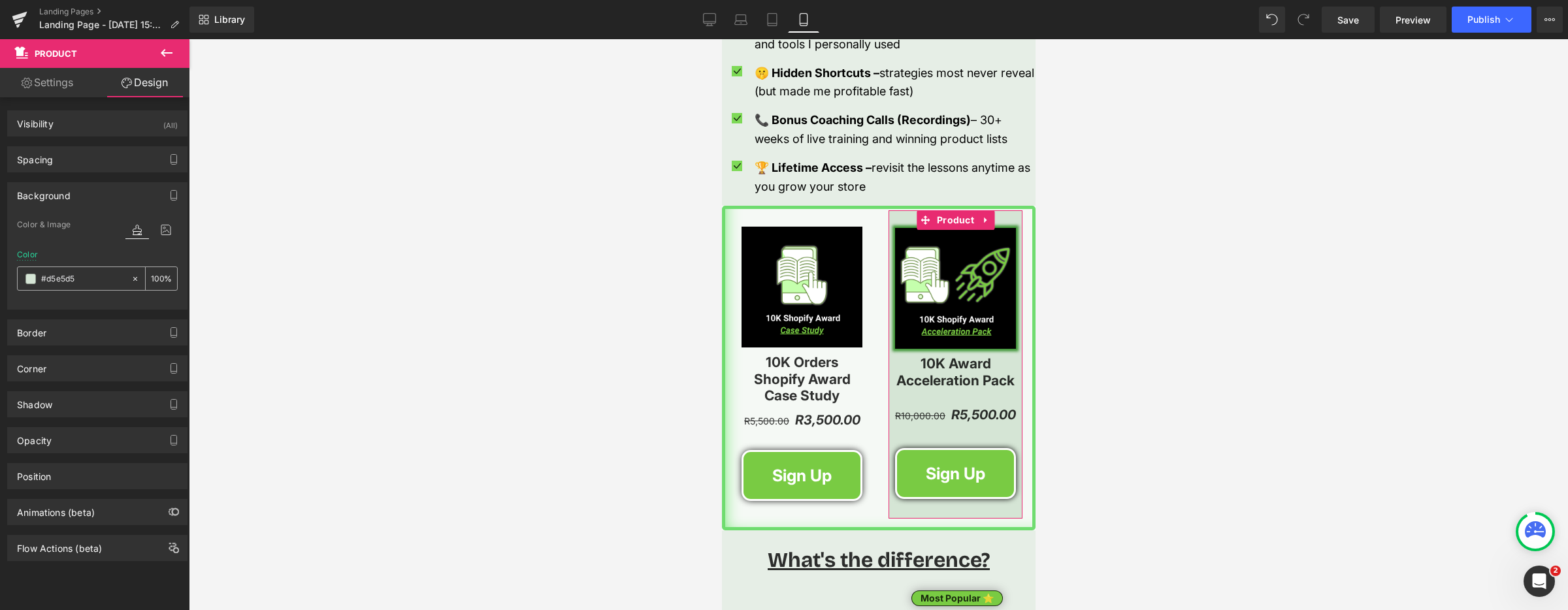
click at [73, 280] on input "#d5e5d5" at bounding box center [83, 278] width 84 height 14
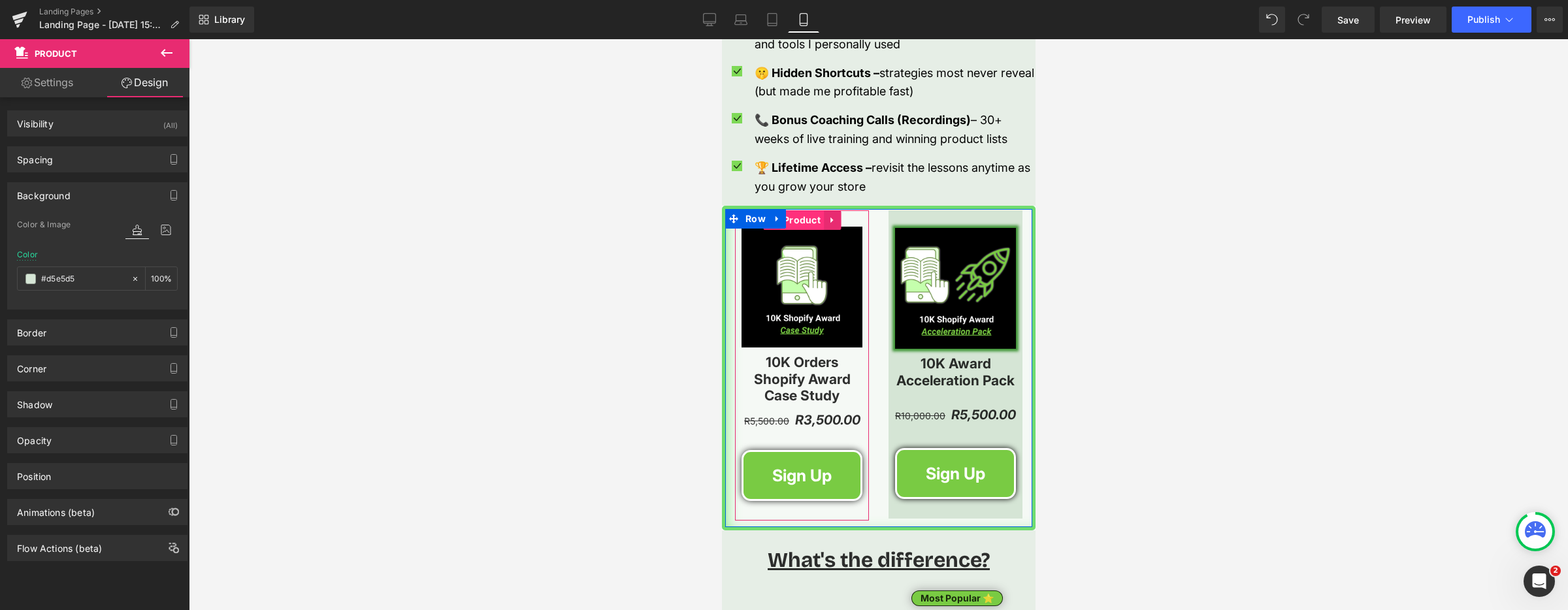
click at [793, 221] on span "Product" at bounding box center [801, 220] width 44 height 20
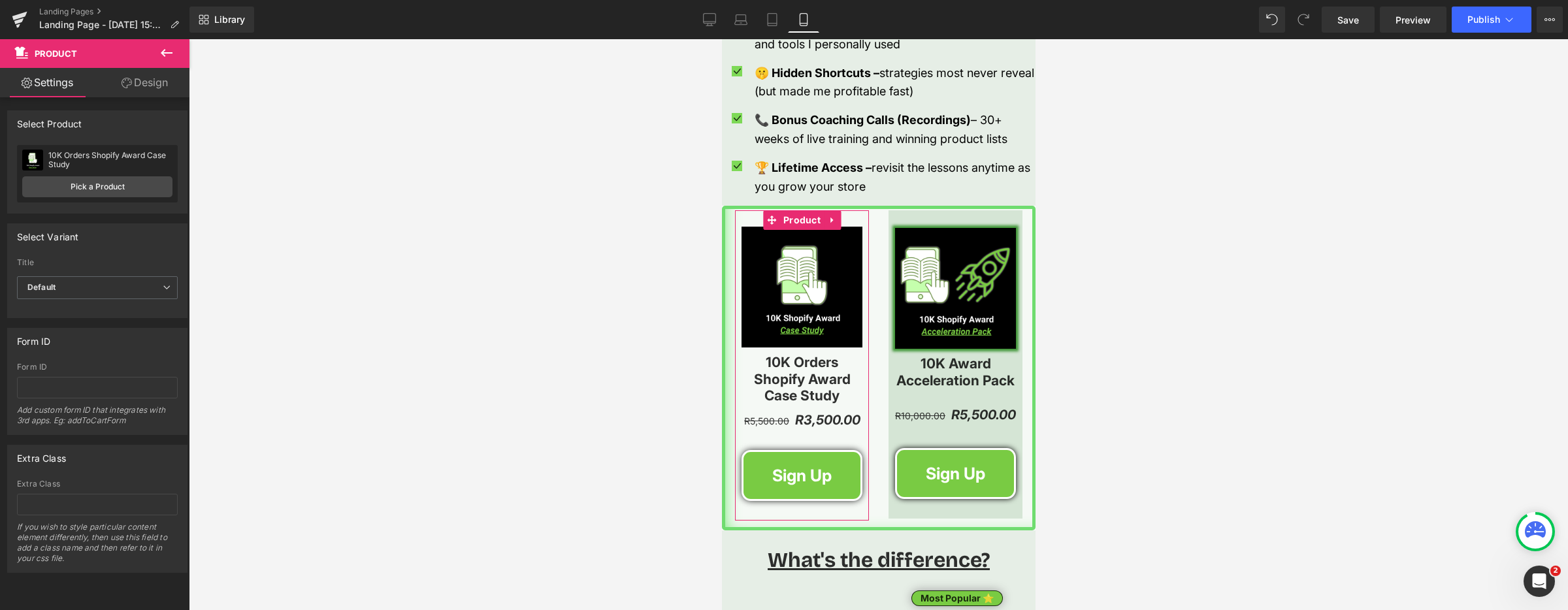
click at [148, 82] on link "Design" at bounding box center [145, 82] width 95 height 30
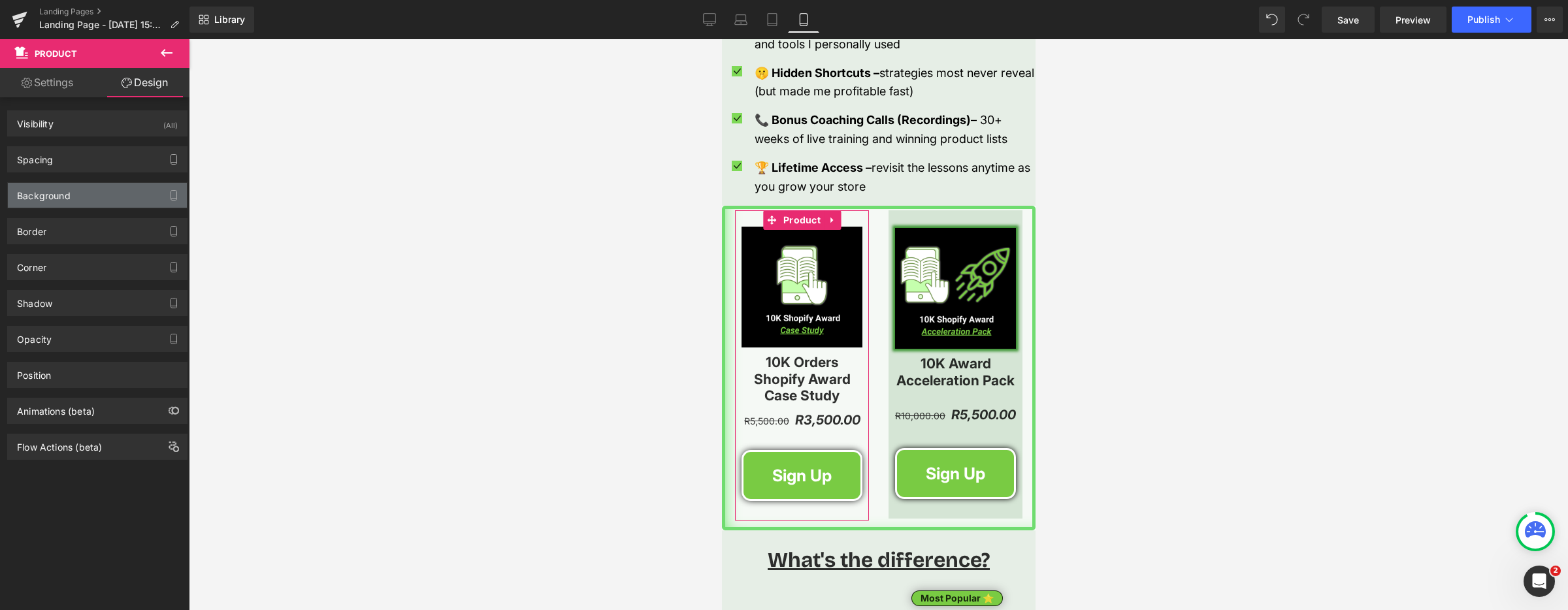
click at [94, 196] on div "Background" at bounding box center [97, 195] width 179 height 25
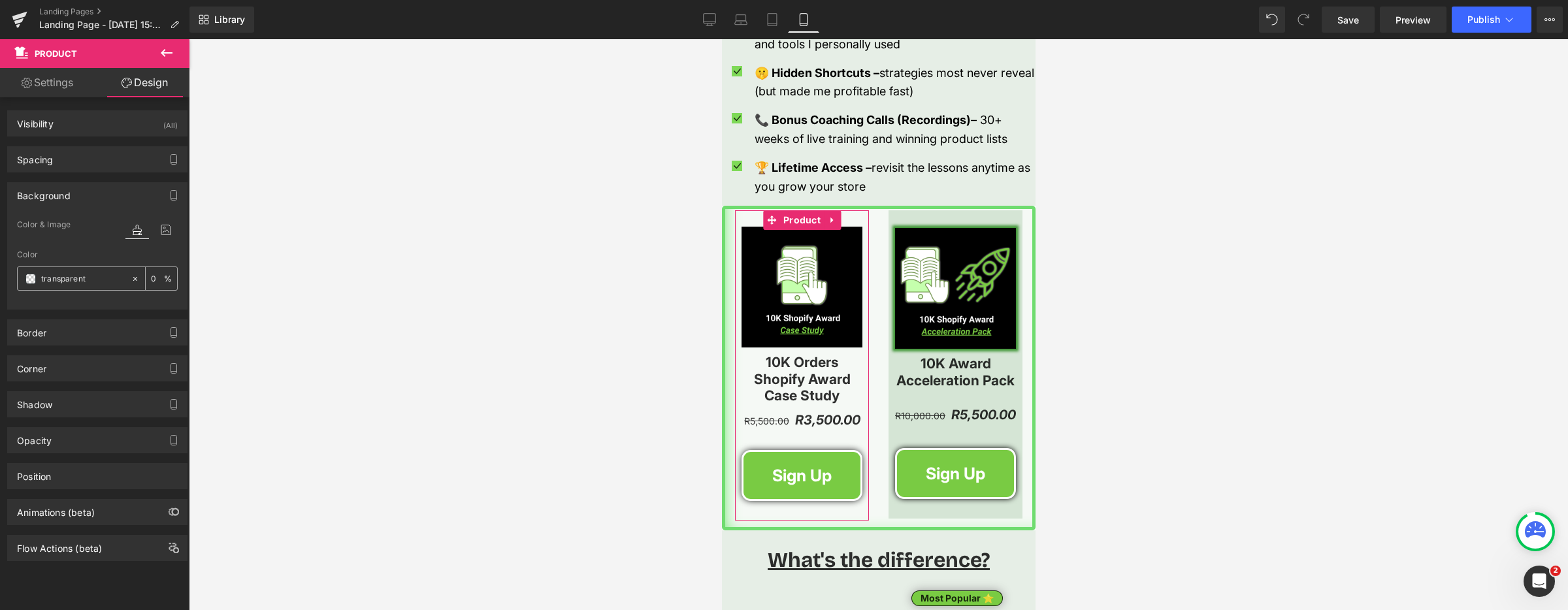
click at [38, 280] on div "transparent" at bounding box center [74, 278] width 113 height 23
click at [57, 281] on input "transparent" at bounding box center [83, 278] width 84 height 14
paste input "#d5e5d5"
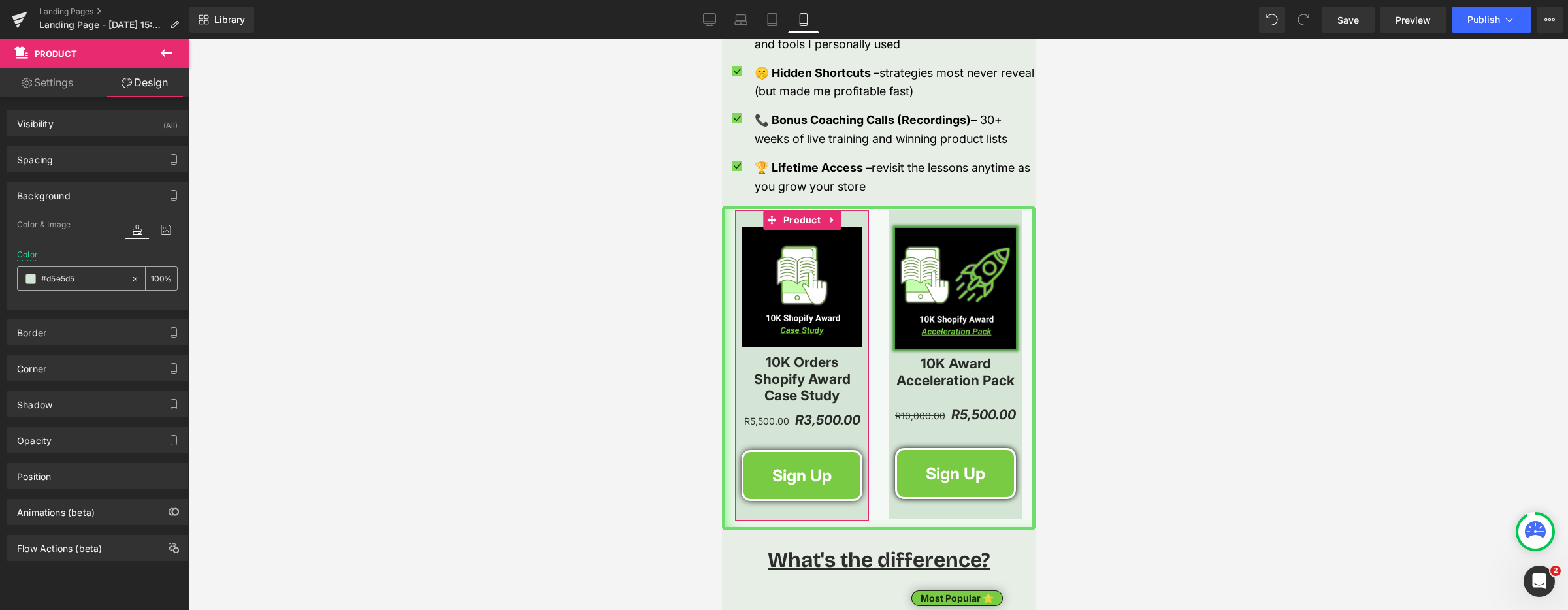
click at [29, 280] on span at bounding box center [30, 279] width 11 height 11
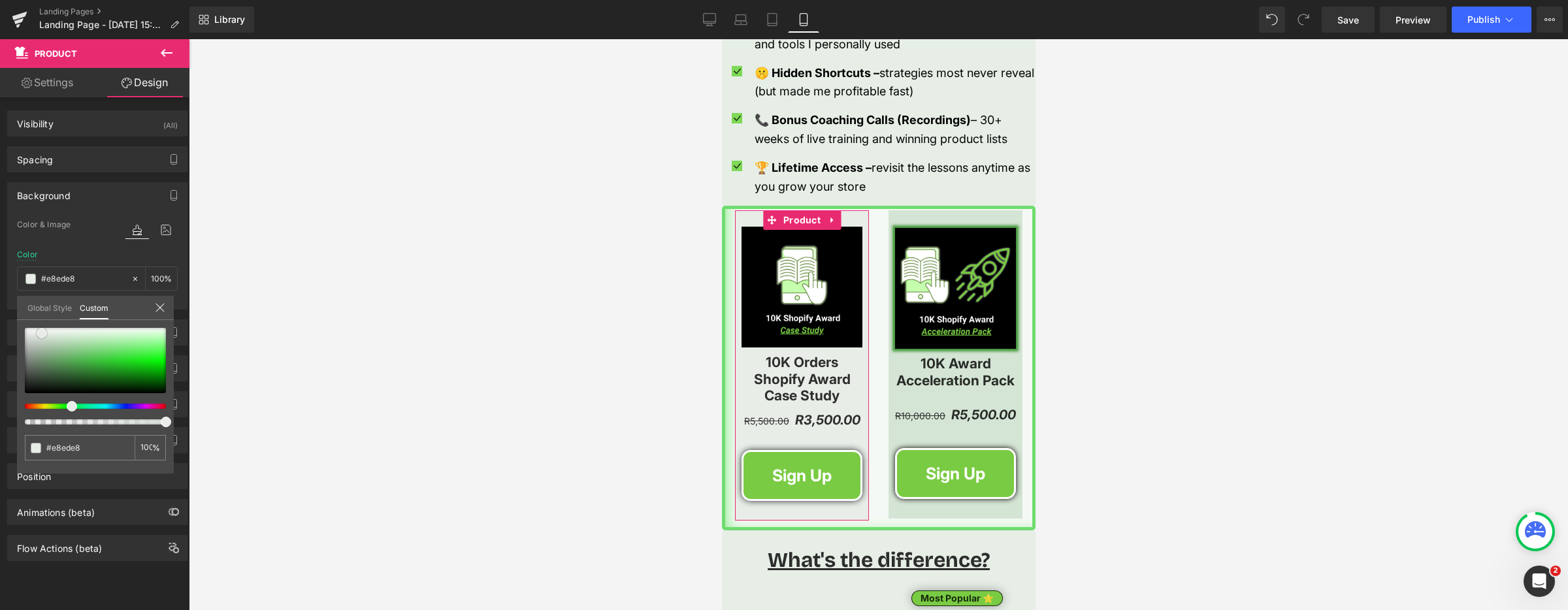
drag, startPoint x: 58, startPoint y: 335, endPoint x: 46, endPoint y: 331, distance: 12.6
click at [40, 331] on span at bounding box center [42, 333] width 11 height 11
click at [538, 312] on div at bounding box center [878, 325] width 1379 height 570
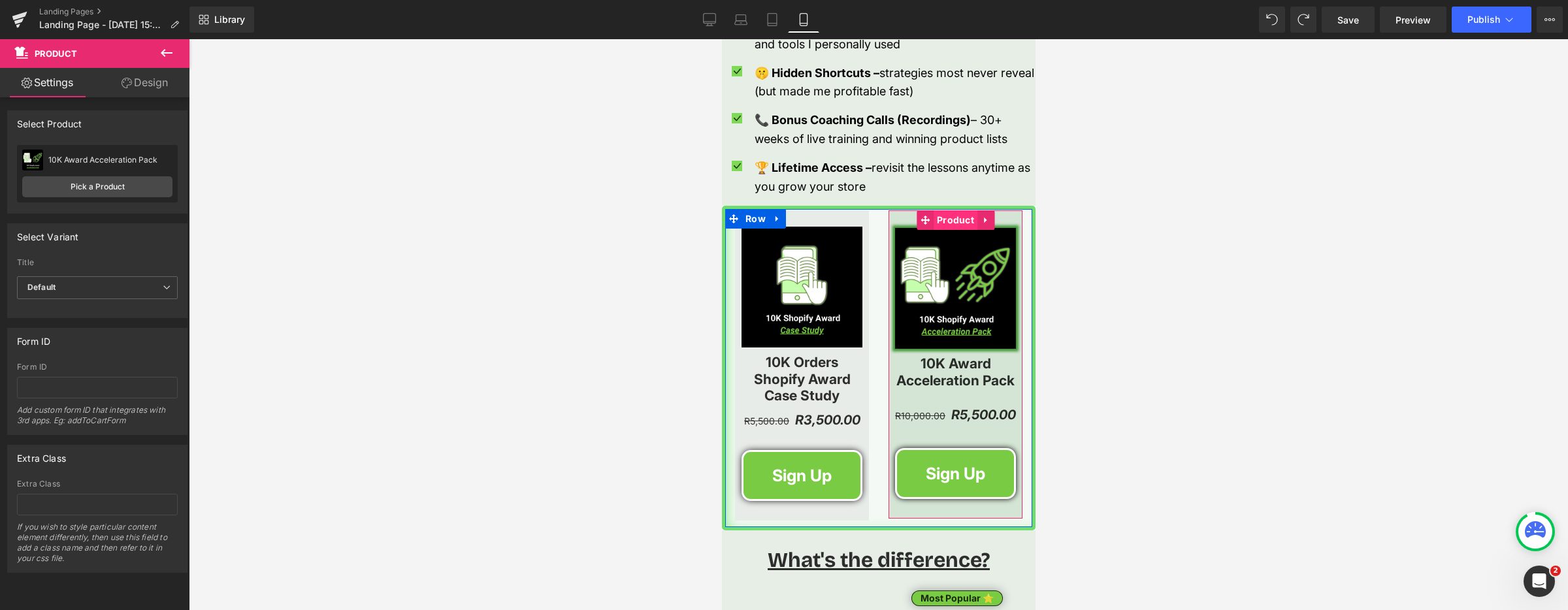
click at [950, 223] on span "Product" at bounding box center [955, 220] width 44 height 20
click at [138, 81] on link "Design" at bounding box center [145, 82] width 95 height 30
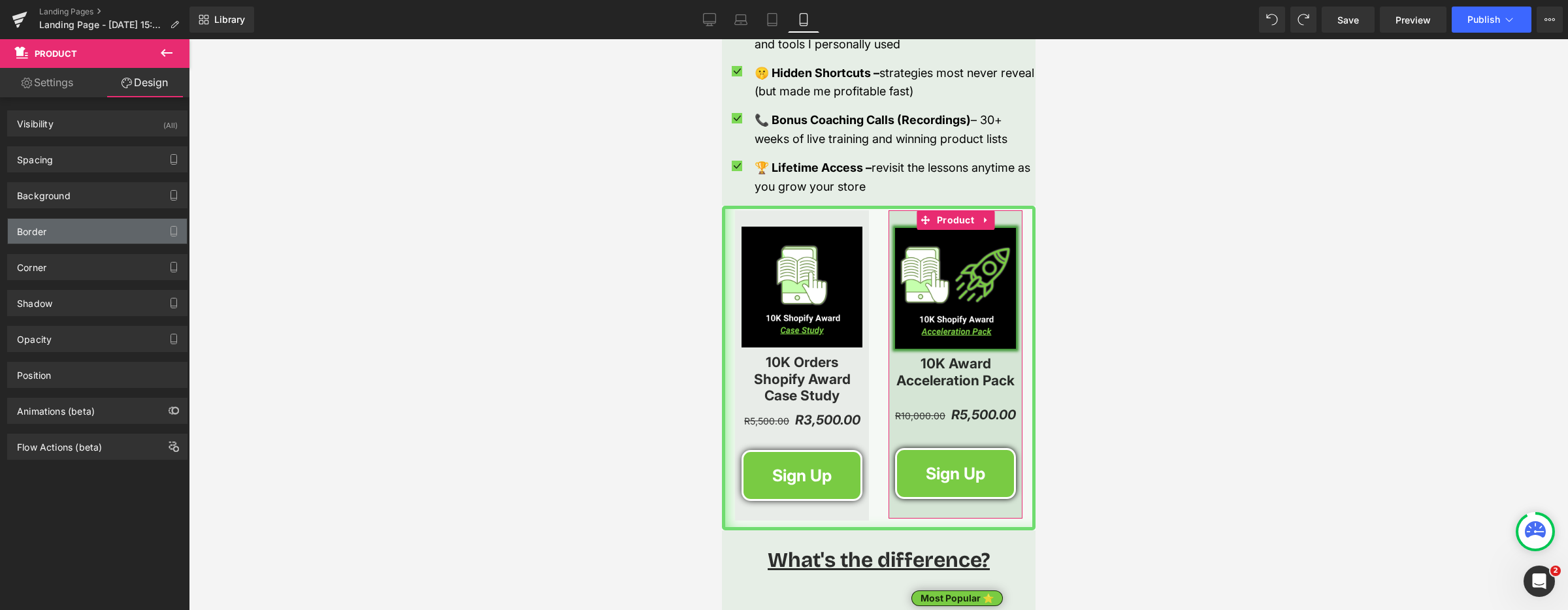
click at [97, 234] on div "Border" at bounding box center [97, 231] width 179 height 25
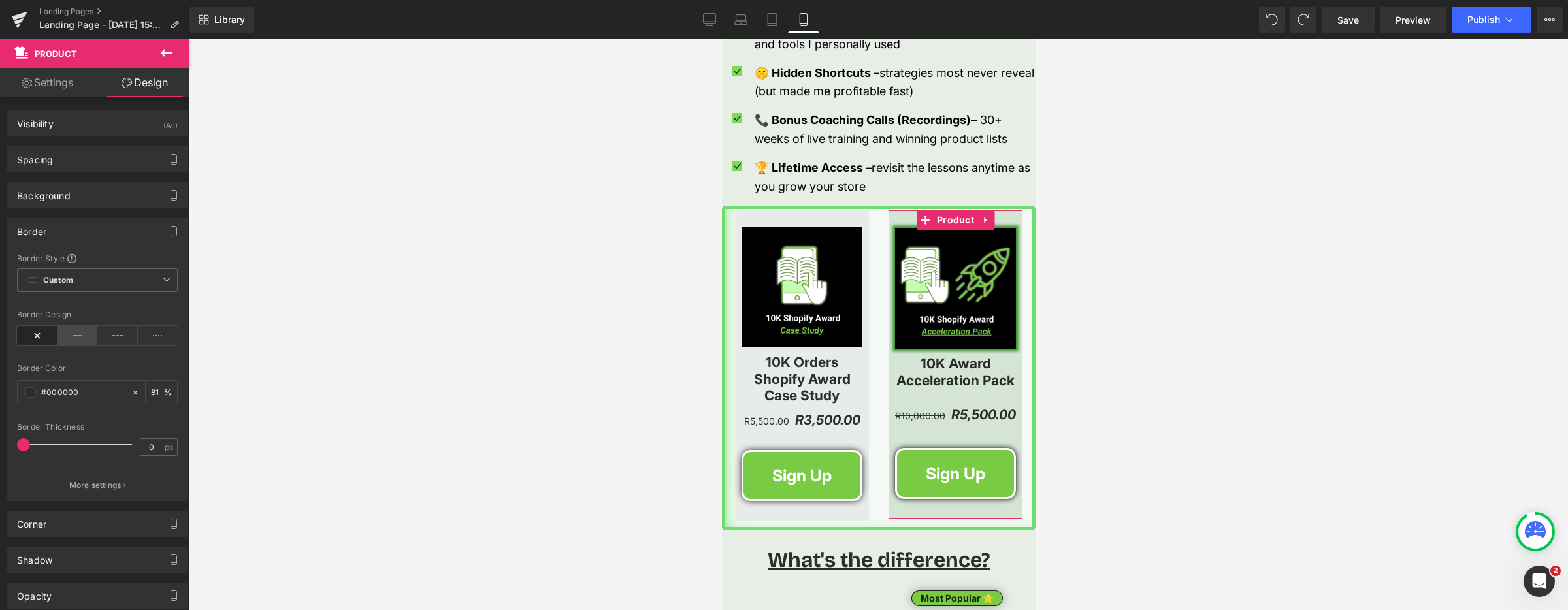
click at [81, 332] on icon at bounding box center [78, 335] width 40 height 20
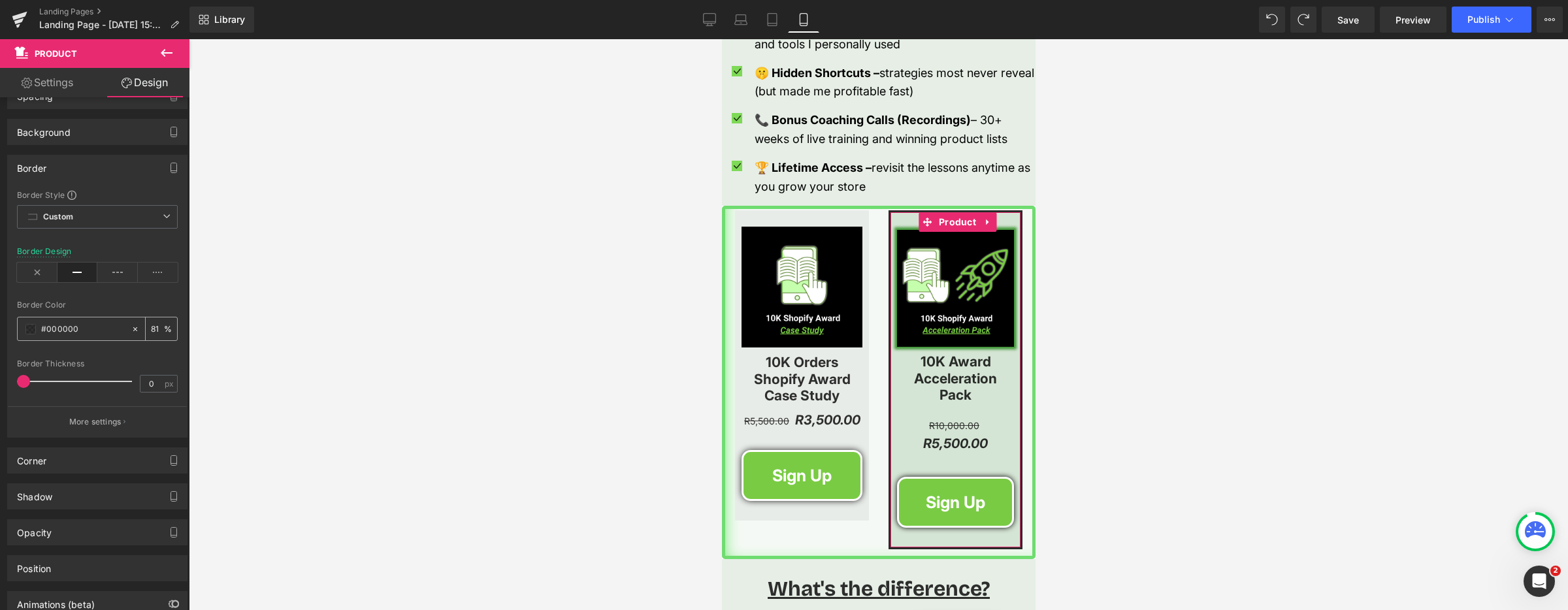
scroll to position [67, 0]
click at [28, 320] on span at bounding box center [30, 326] width 11 height 11
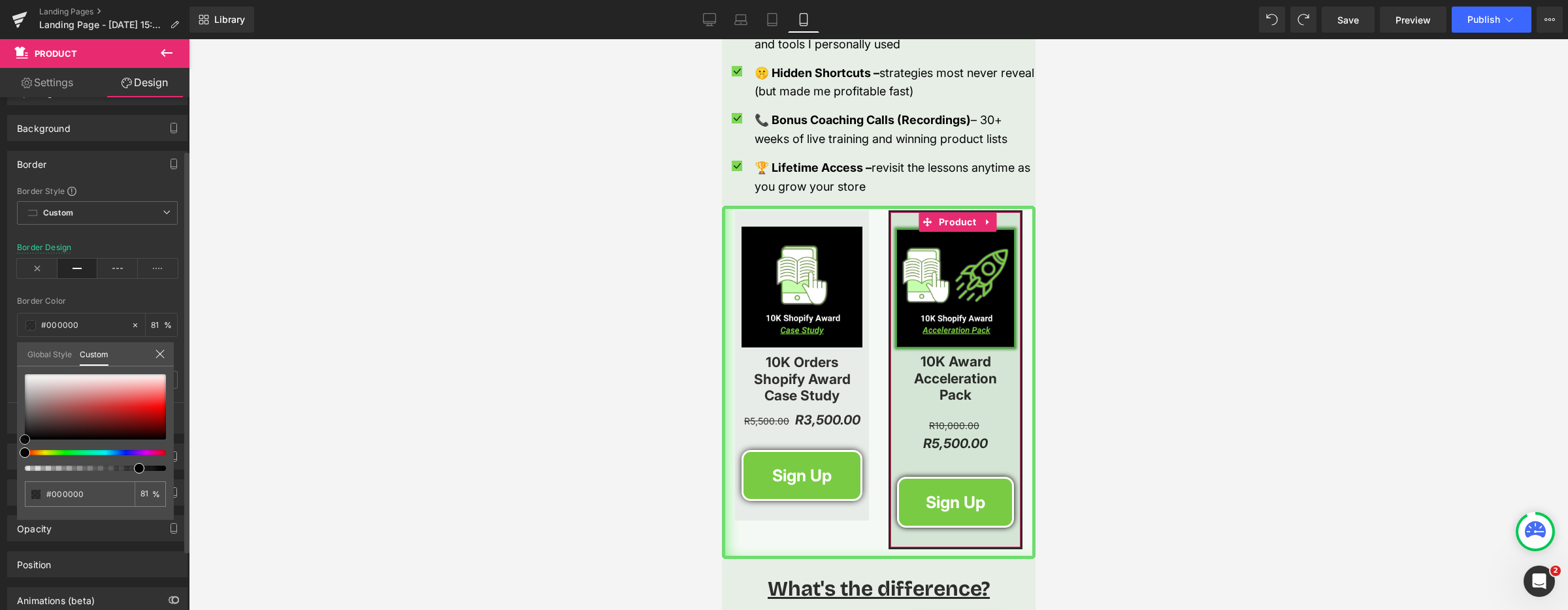
drag, startPoint x: 26, startPoint y: 437, endPoint x: 18, endPoint y: 446, distance: 12.0
click at [19, 446] on div "#000000 81 %" at bounding box center [95, 446] width 157 height 145
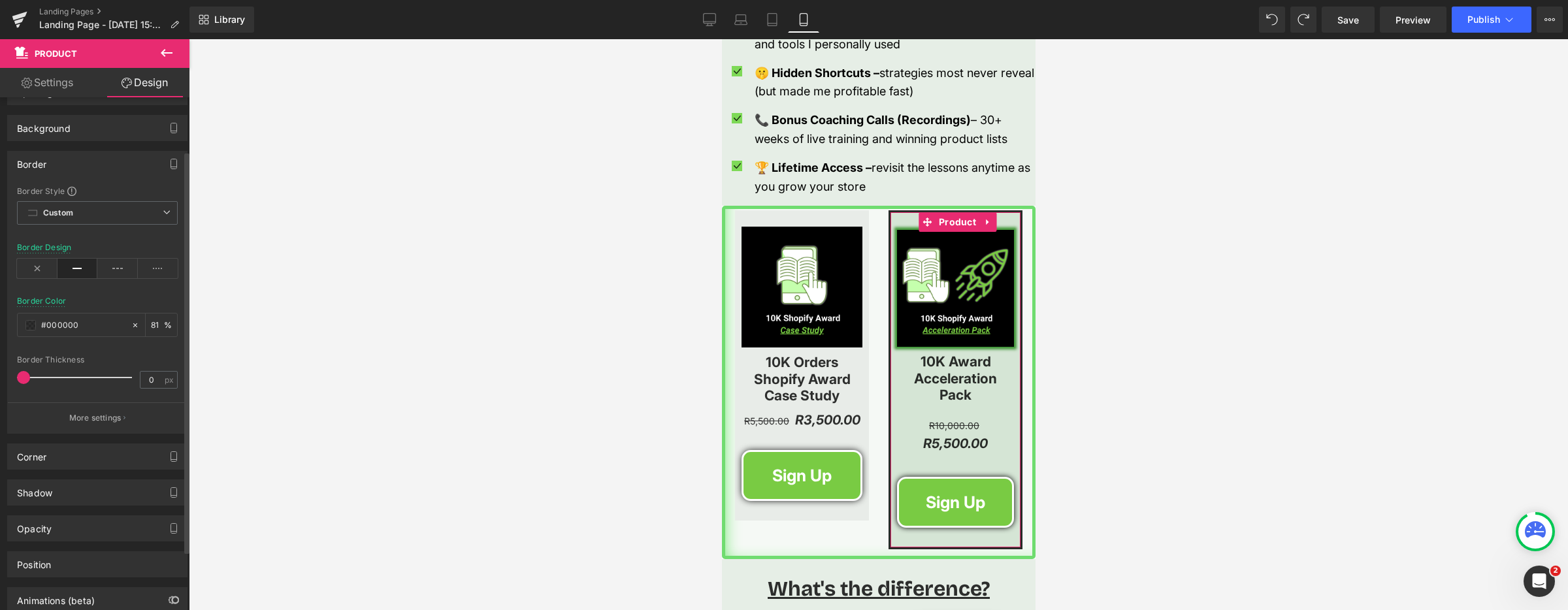
scroll to position [68, 0]
click at [30, 382] on span at bounding box center [27, 376] width 13 height 13
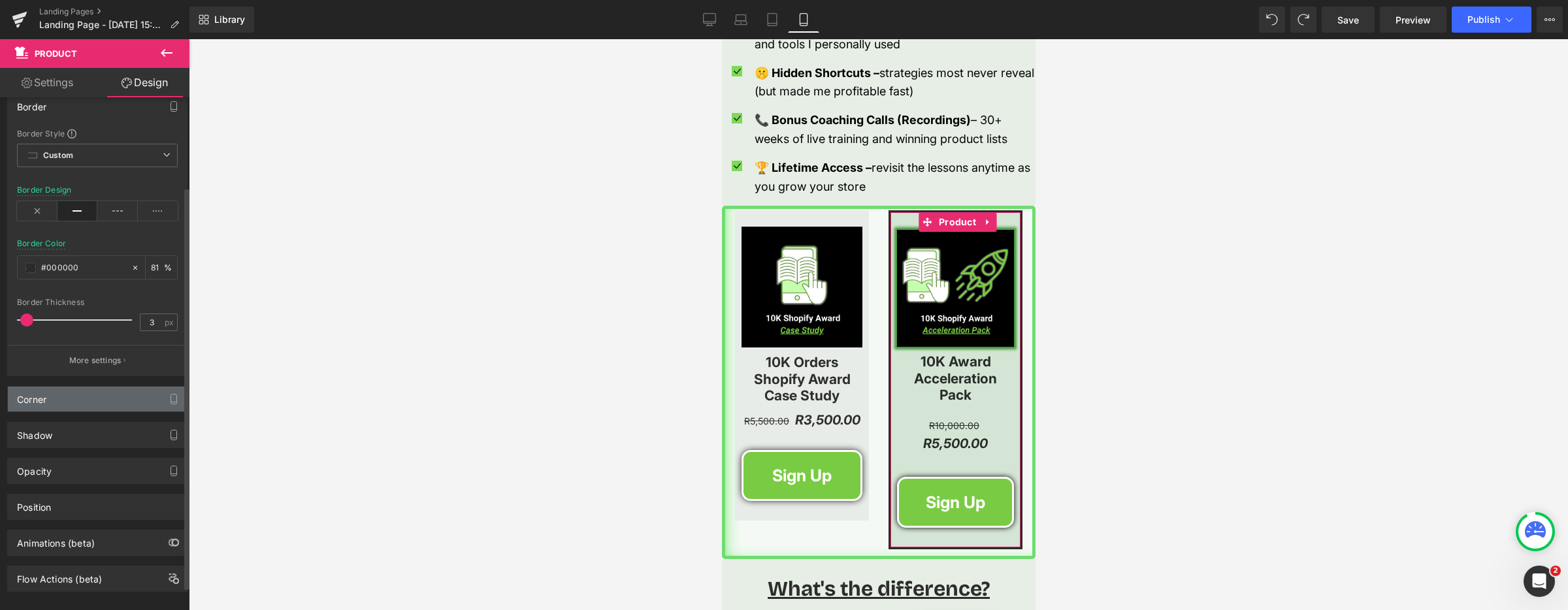
scroll to position [144, 0]
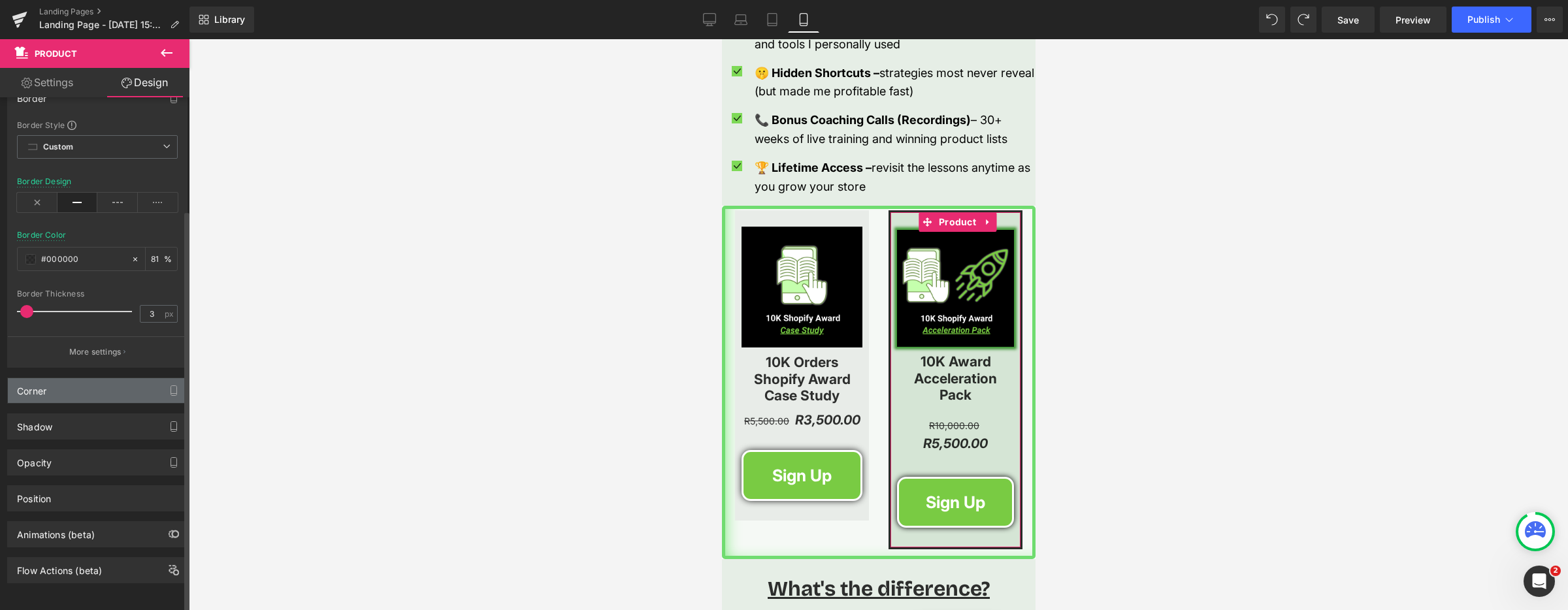
click at [91, 380] on div "Corner" at bounding box center [97, 390] width 179 height 25
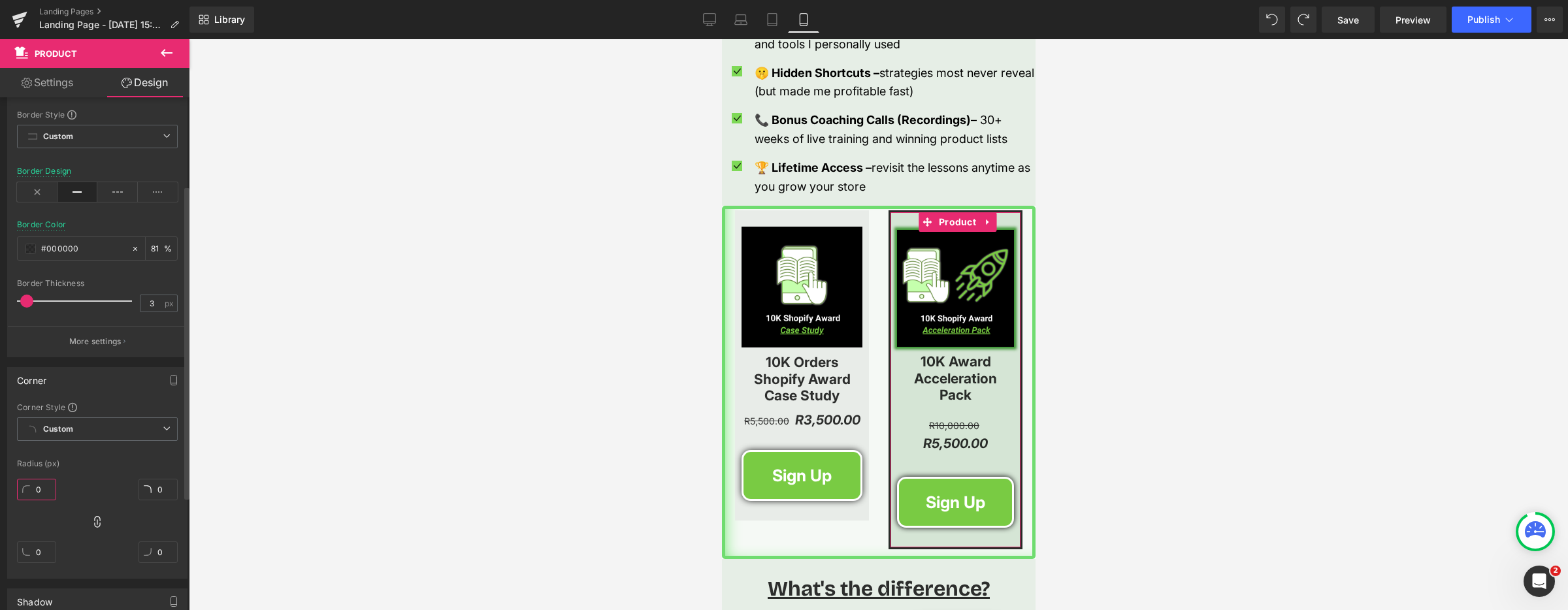
click at [38, 492] on input "0" at bounding box center [37, 489] width 40 height 21
drag, startPoint x: 637, startPoint y: 301, endPoint x: 682, endPoint y: 282, distance: 48.8
click at [637, 301] on div at bounding box center [878, 325] width 1379 height 570
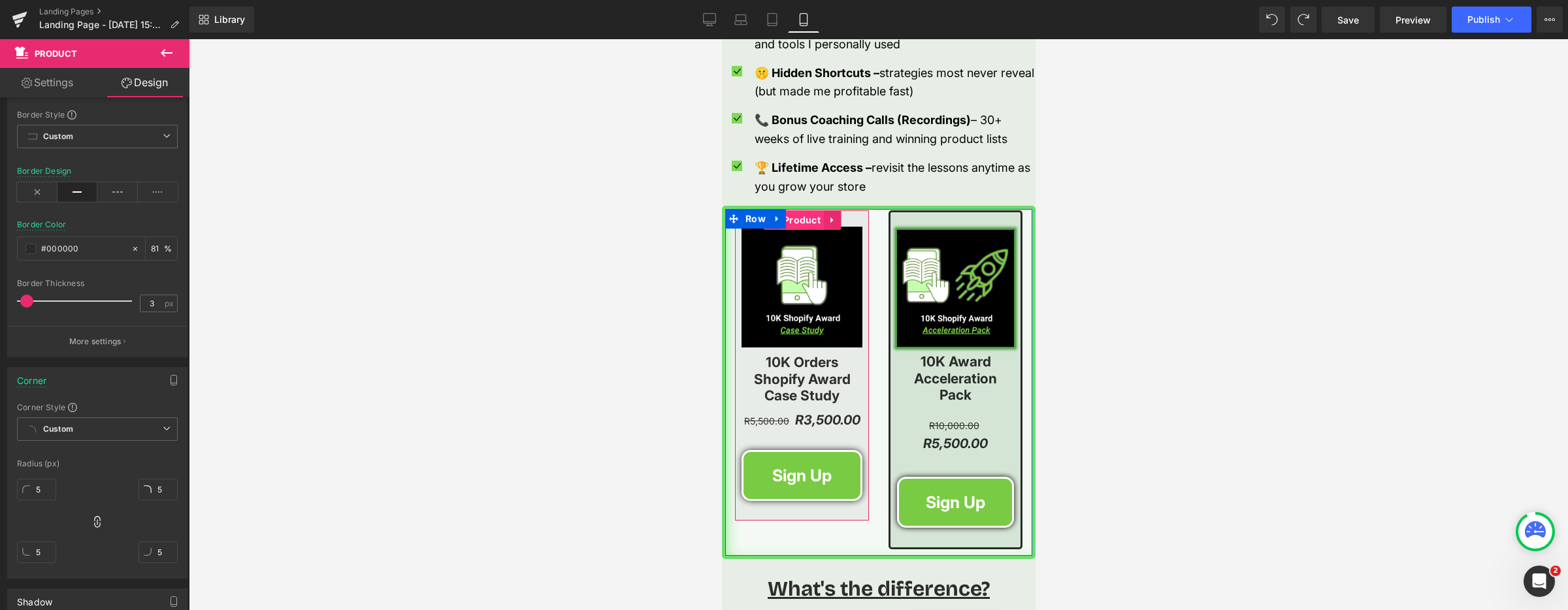
click at [798, 220] on span "Product" at bounding box center [801, 220] width 44 height 20
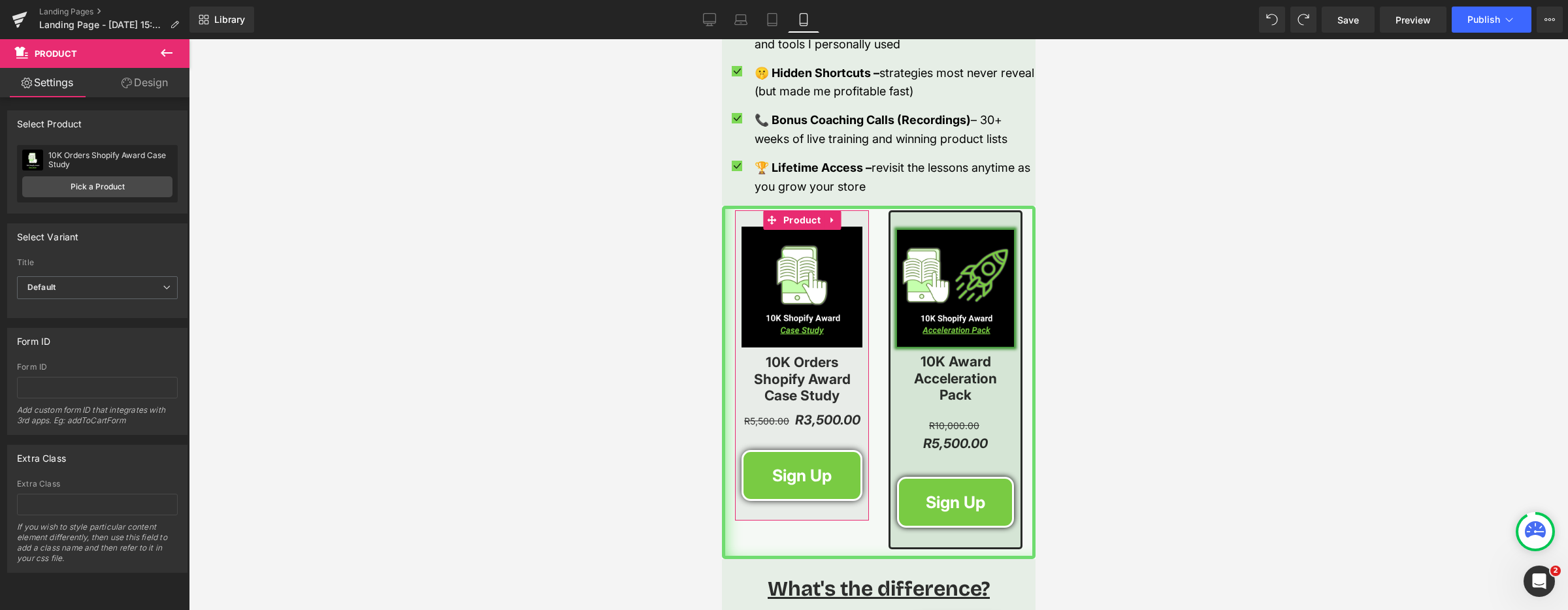
drag, startPoint x: 149, startPoint y: 81, endPoint x: 72, endPoint y: 211, distance: 151.1
click at [149, 81] on link "Design" at bounding box center [145, 82] width 95 height 30
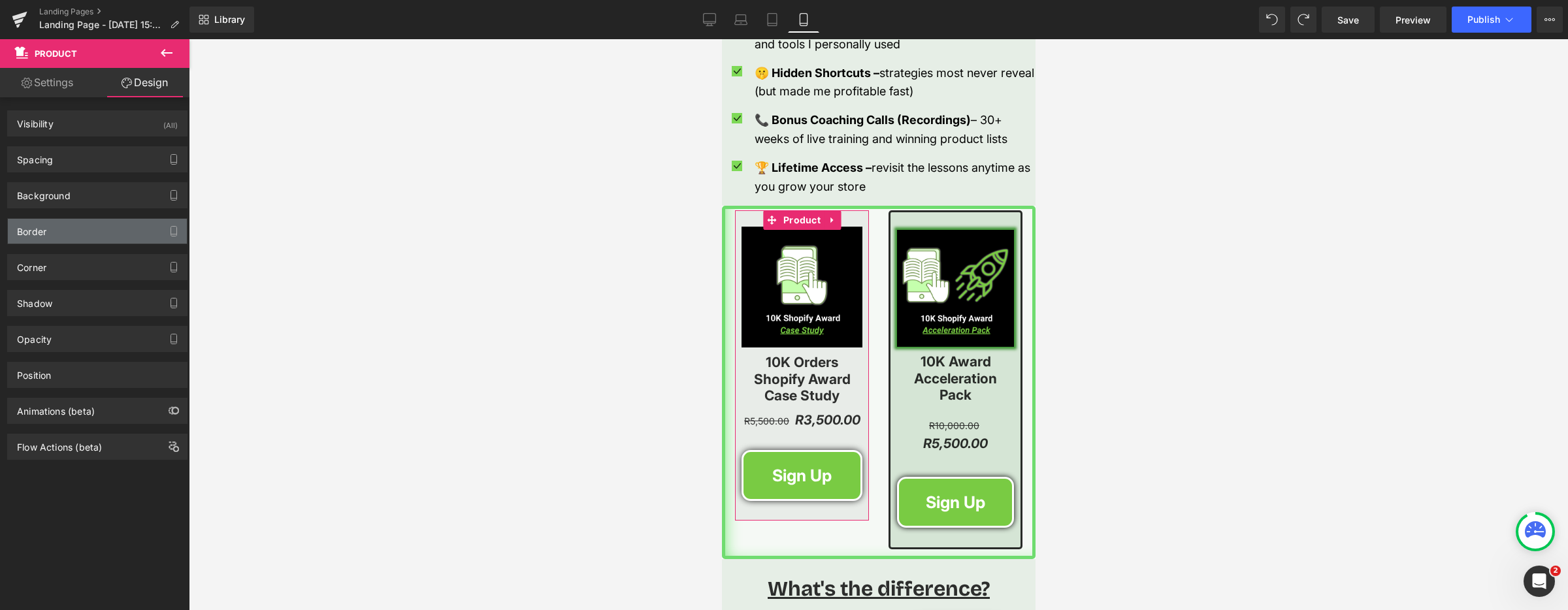
click at [74, 224] on div "Border" at bounding box center [97, 231] width 179 height 25
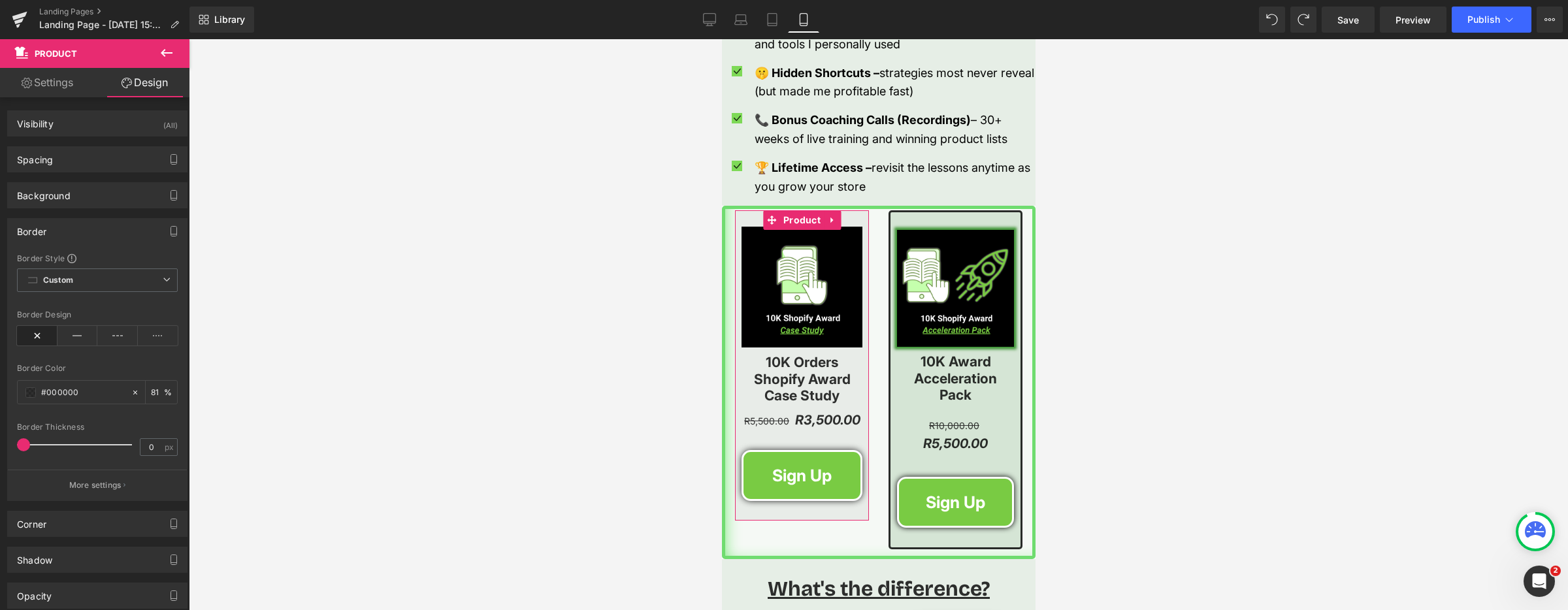
click at [76, 335] on icon at bounding box center [78, 335] width 40 height 20
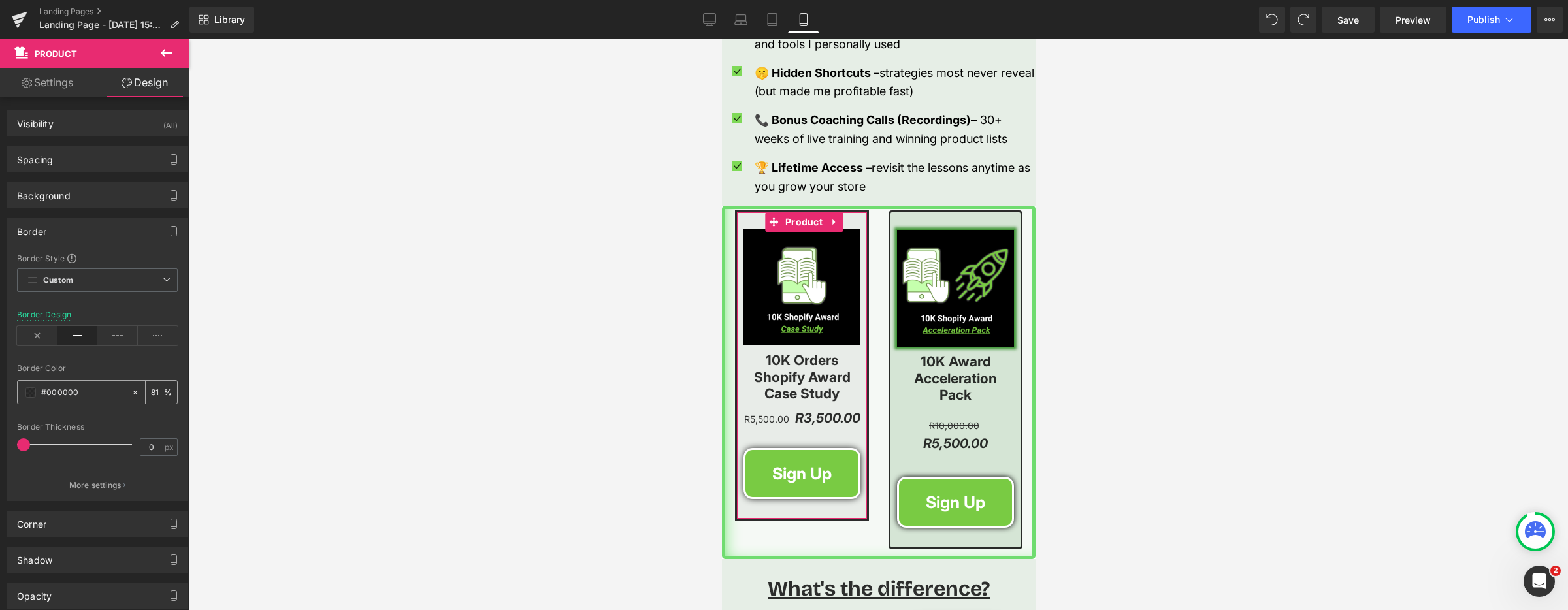
click at [35, 392] on span at bounding box center [30, 392] width 11 height 11
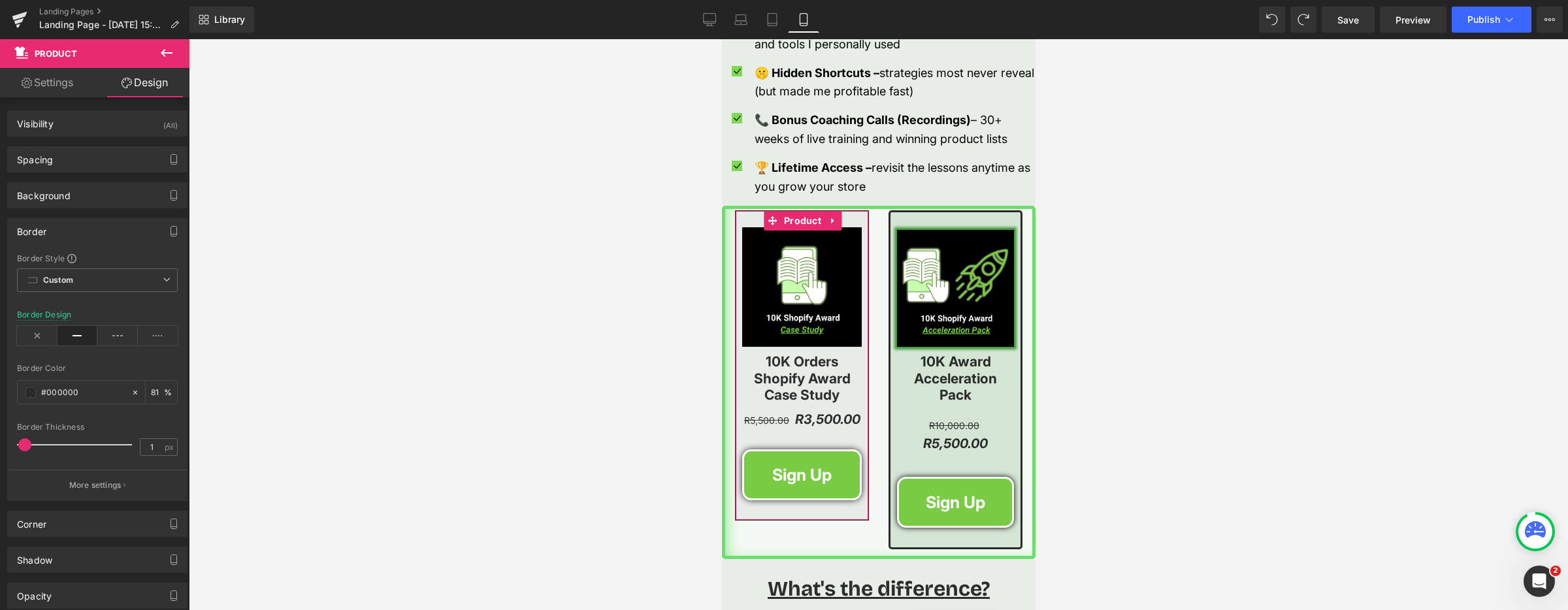
click at [27, 446] on span at bounding box center [24, 444] width 13 height 13
click at [122, 227] on div "Border" at bounding box center [97, 231] width 179 height 25
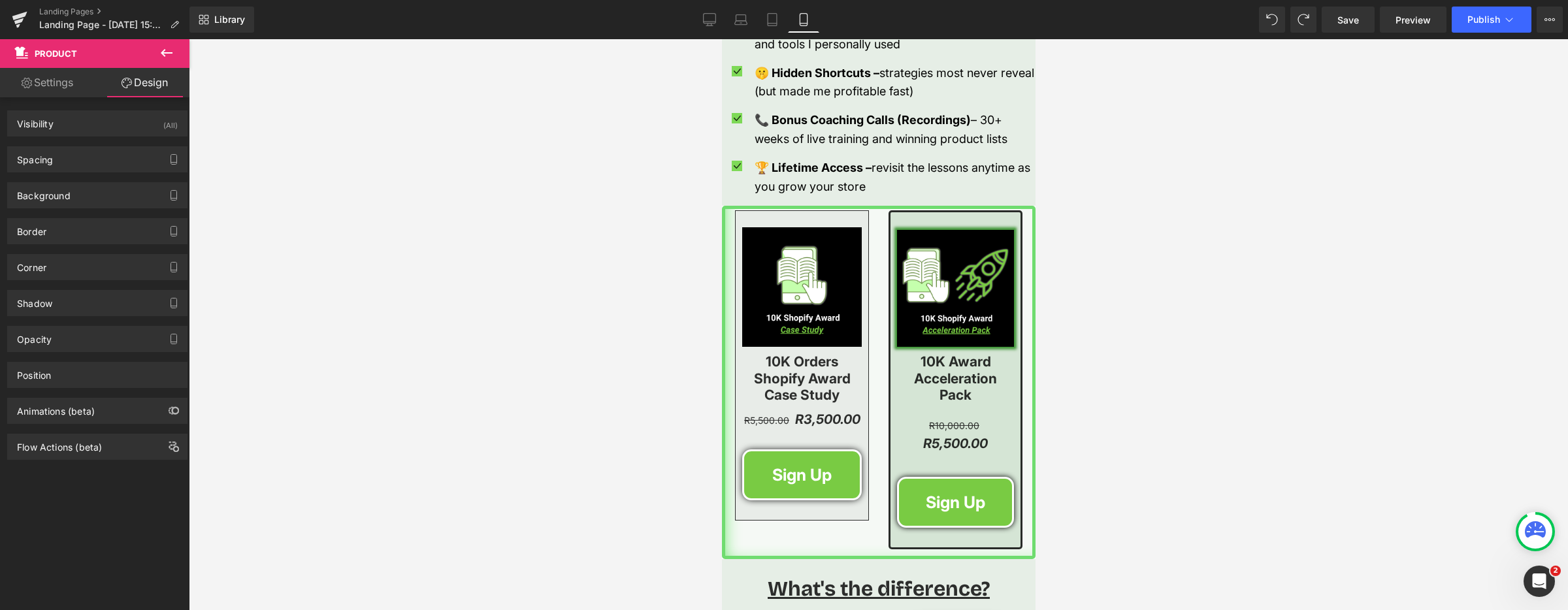
click at [957, 307] on body "Shopify just sent this 10,000 order award to me for hitting 10K orders on my on…" at bounding box center [878, 114] width 313 height 3662
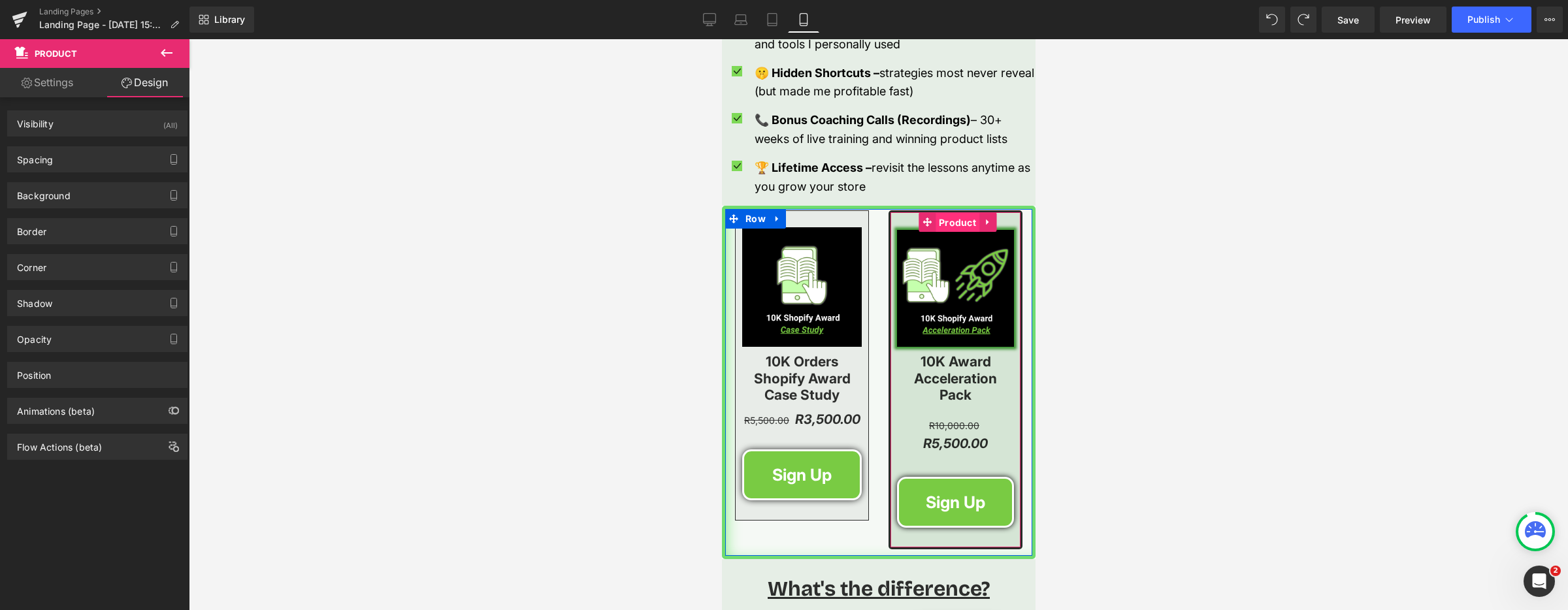
click at [948, 219] on span "Product" at bounding box center [957, 223] width 44 height 20
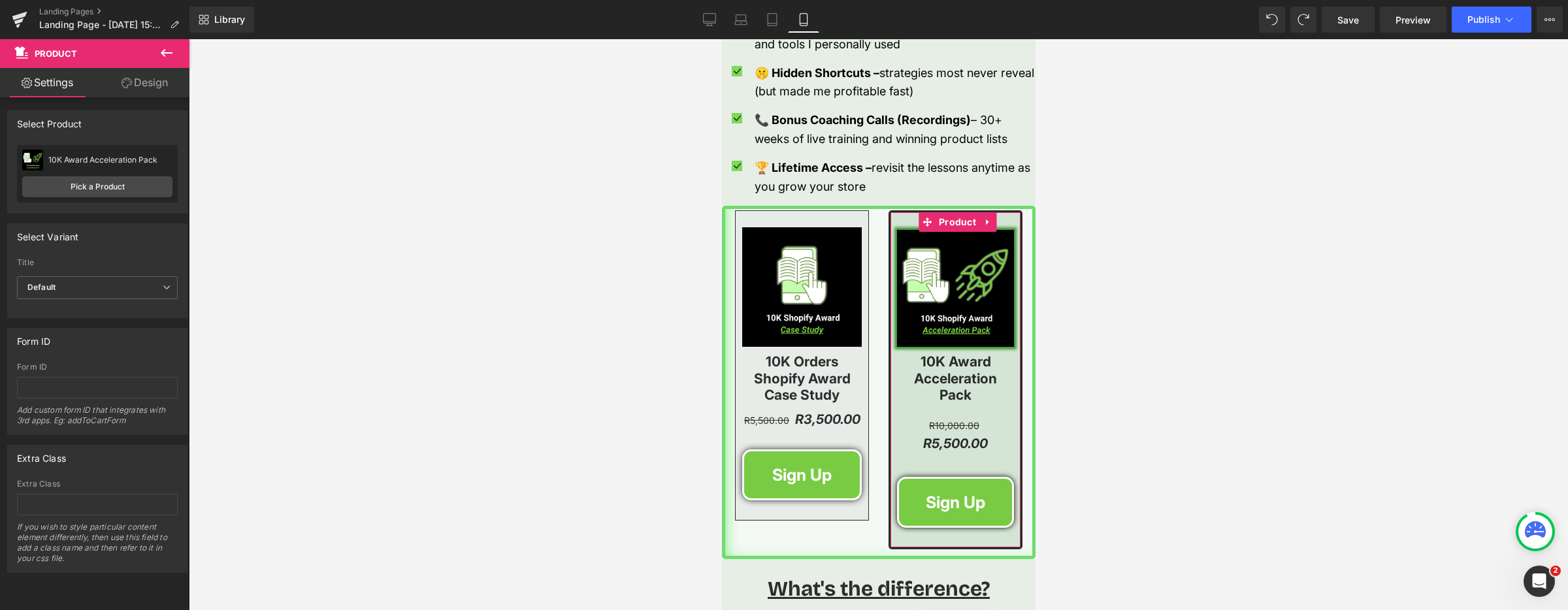
click at [158, 79] on link "Design" at bounding box center [145, 82] width 95 height 30
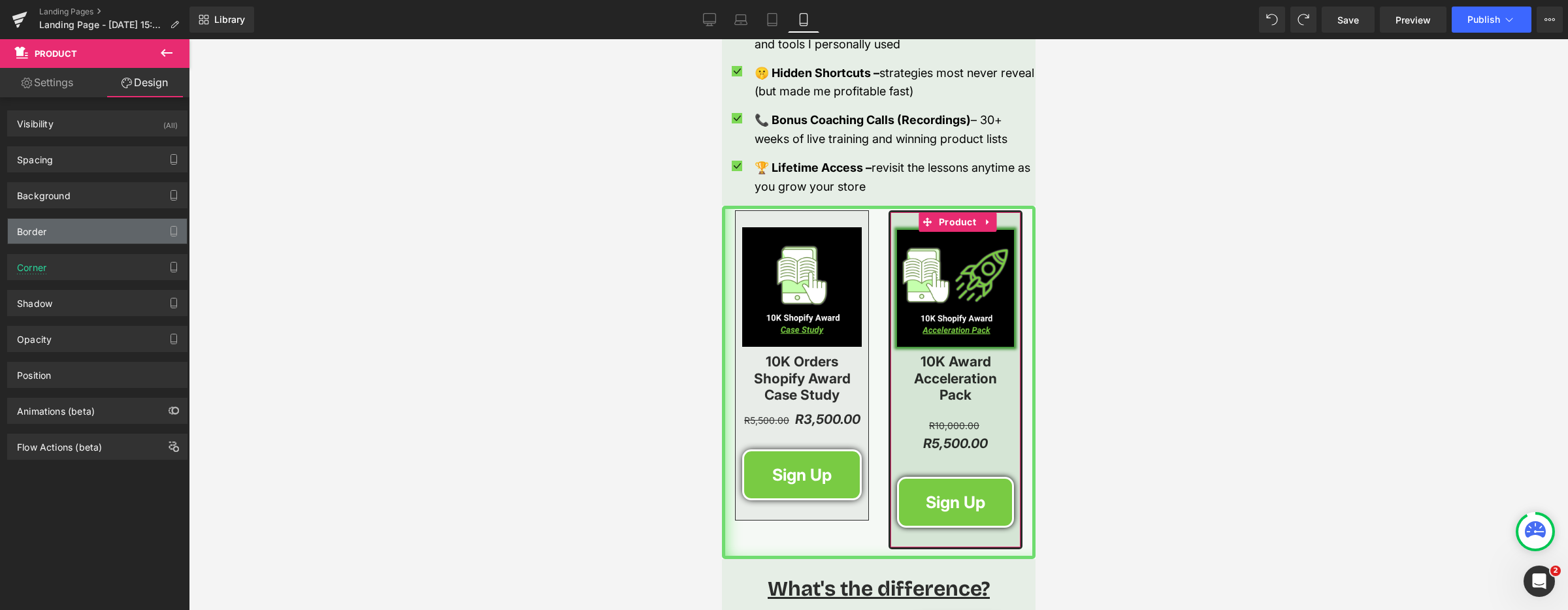
click at [115, 233] on div "Border" at bounding box center [97, 231] width 179 height 25
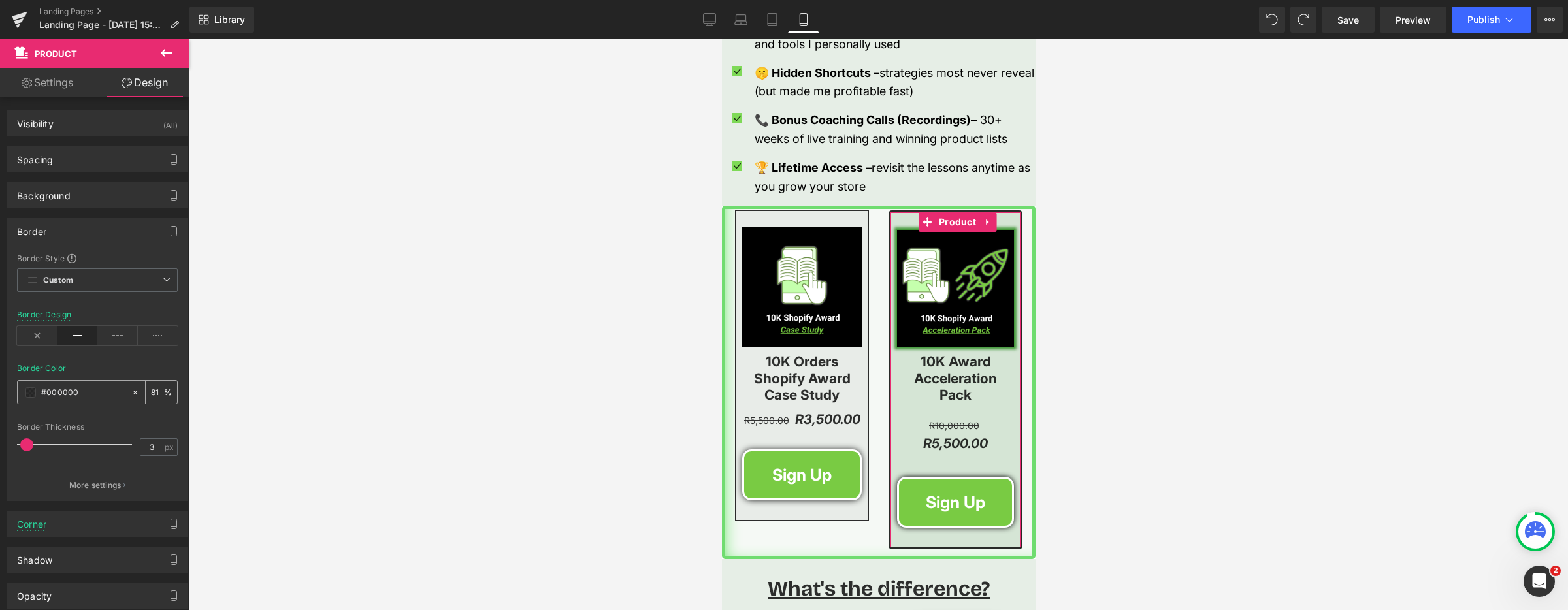
click at [155, 394] on input "81" at bounding box center [157, 392] width 13 height 14
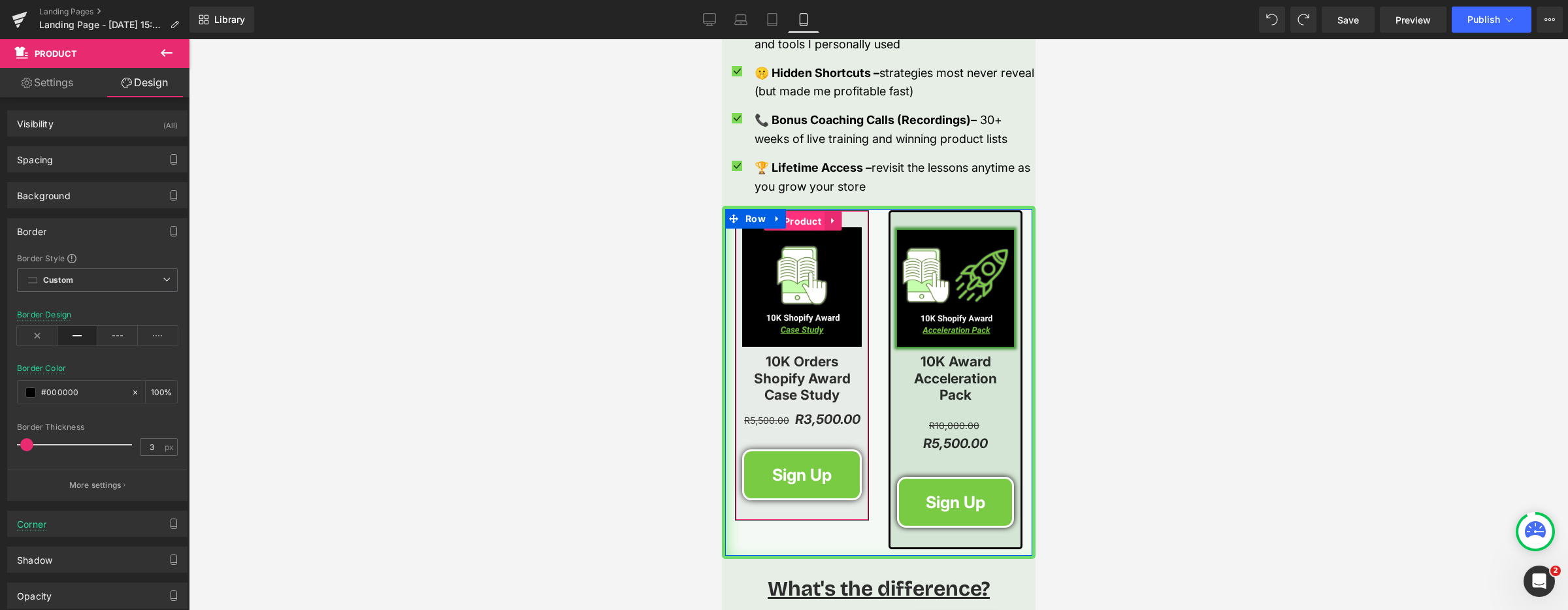
click at [796, 221] on span "Product" at bounding box center [802, 221] width 44 height 20
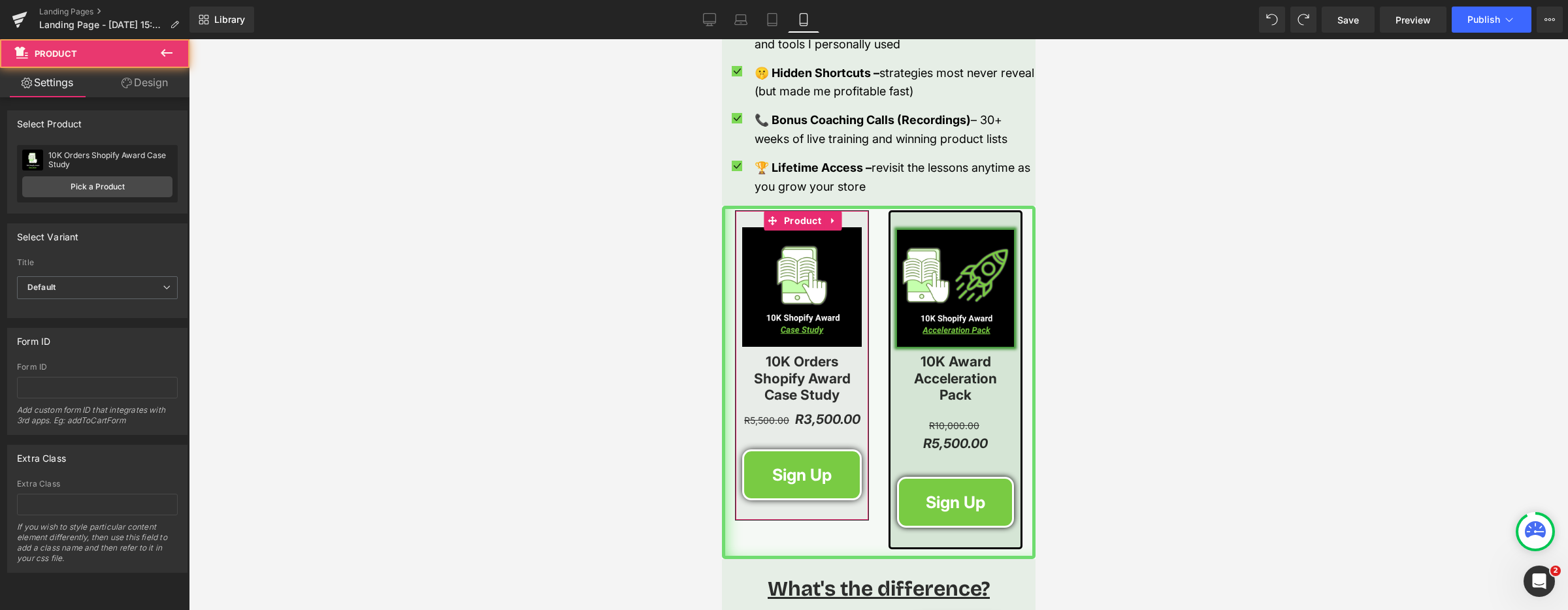
drag, startPoint x: 135, startPoint y: 84, endPoint x: 109, endPoint y: 247, distance: 165.1
click at [134, 84] on link "Design" at bounding box center [145, 82] width 95 height 30
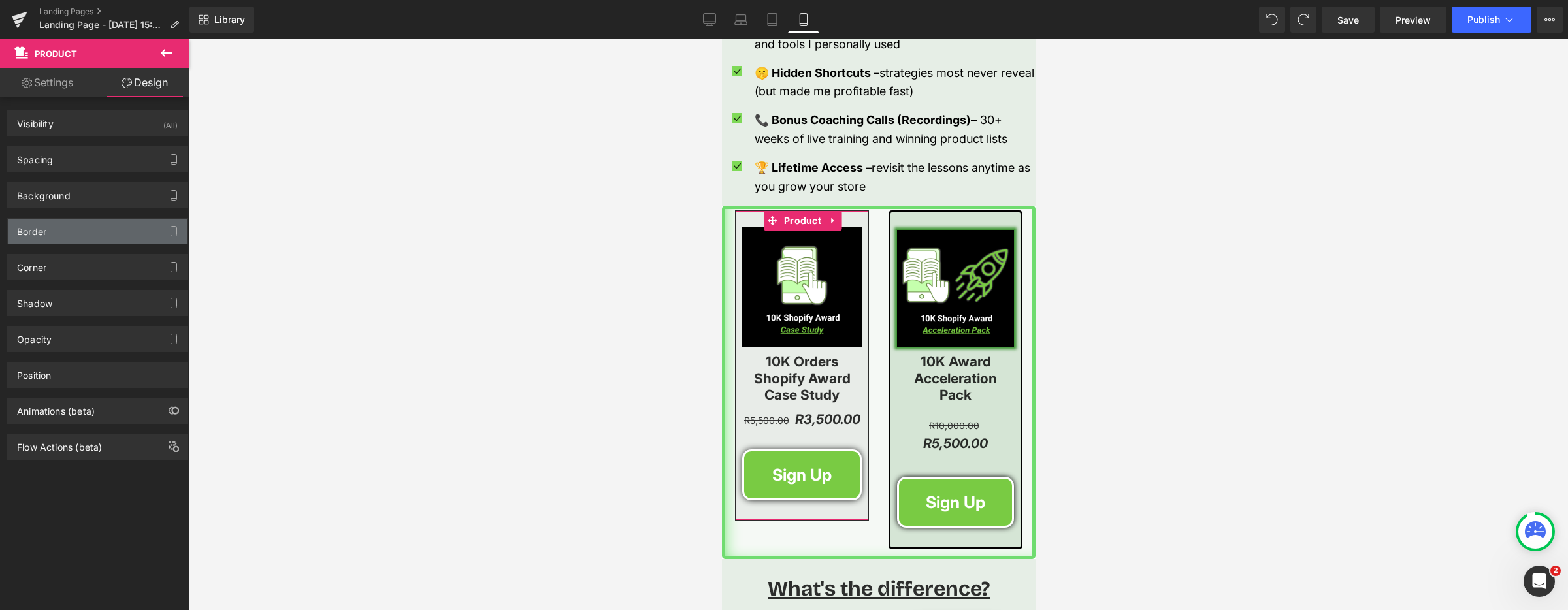
click at [109, 235] on div "Border" at bounding box center [97, 231] width 179 height 25
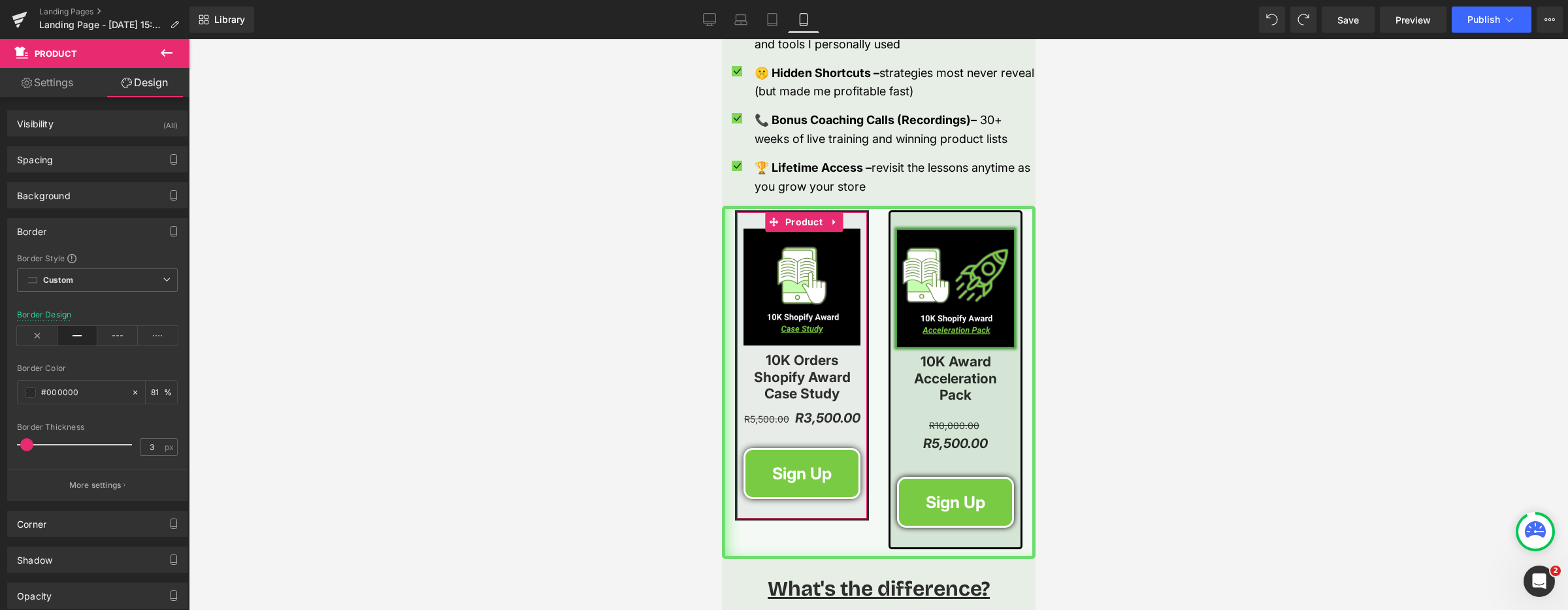
click at [27, 440] on span at bounding box center [27, 444] width 13 height 13
click at [151, 391] on input "81" at bounding box center [157, 392] width 13 height 14
click at [358, 377] on div at bounding box center [878, 325] width 1379 height 570
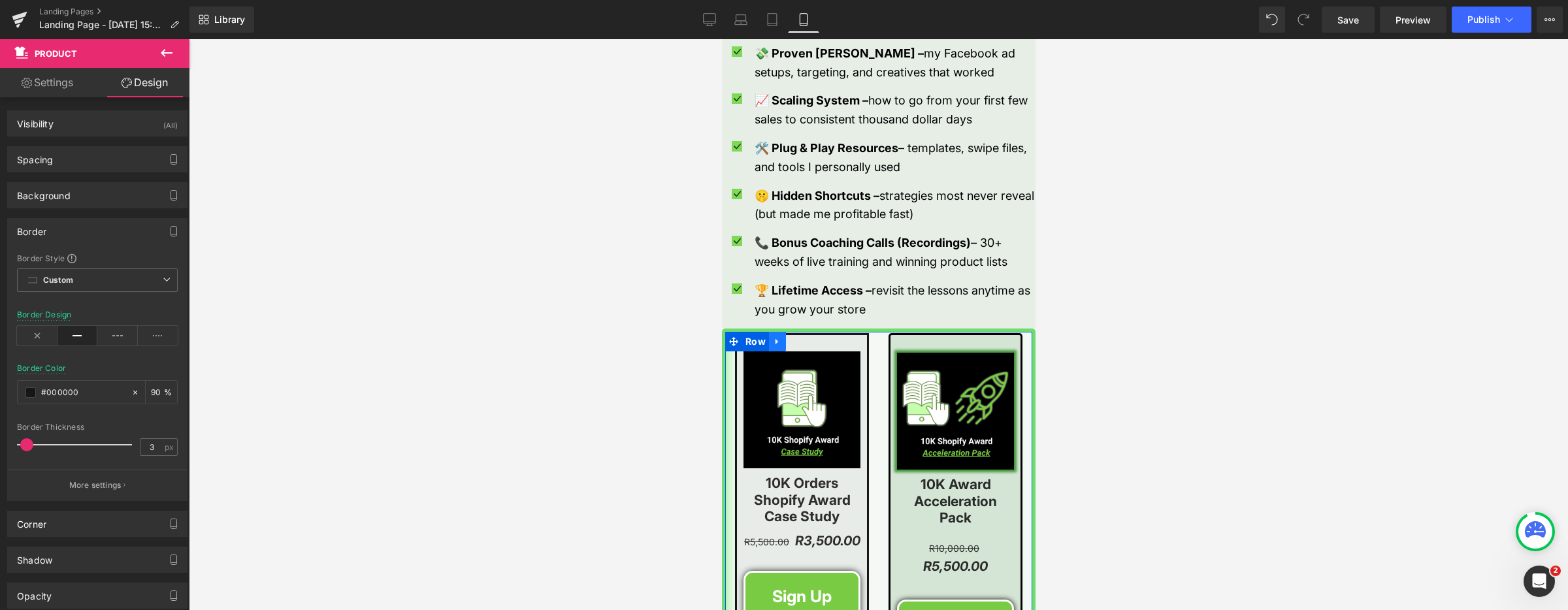
scroll to position [1638, 0]
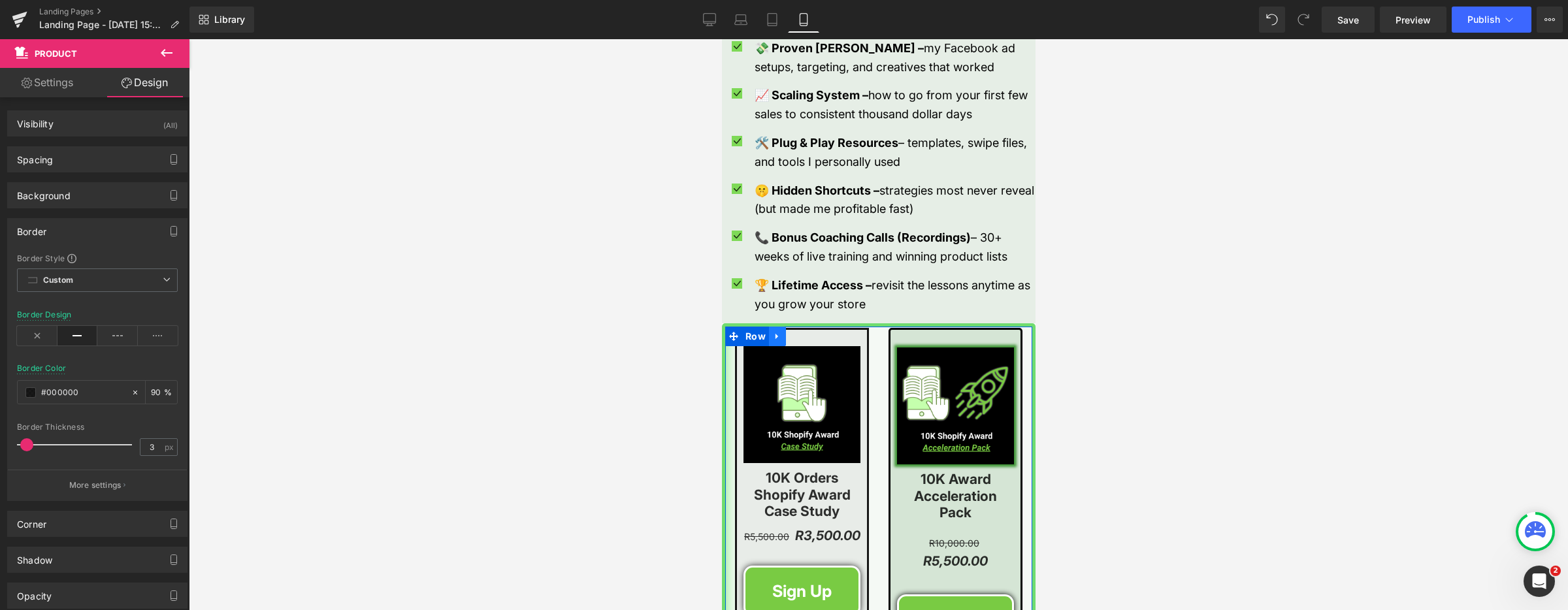
click at [778, 344] on link at bounding box center [777, 336] width 17 height 20
click at [792, 336] on icon at bounding box center [794, 336] width 9 height 9
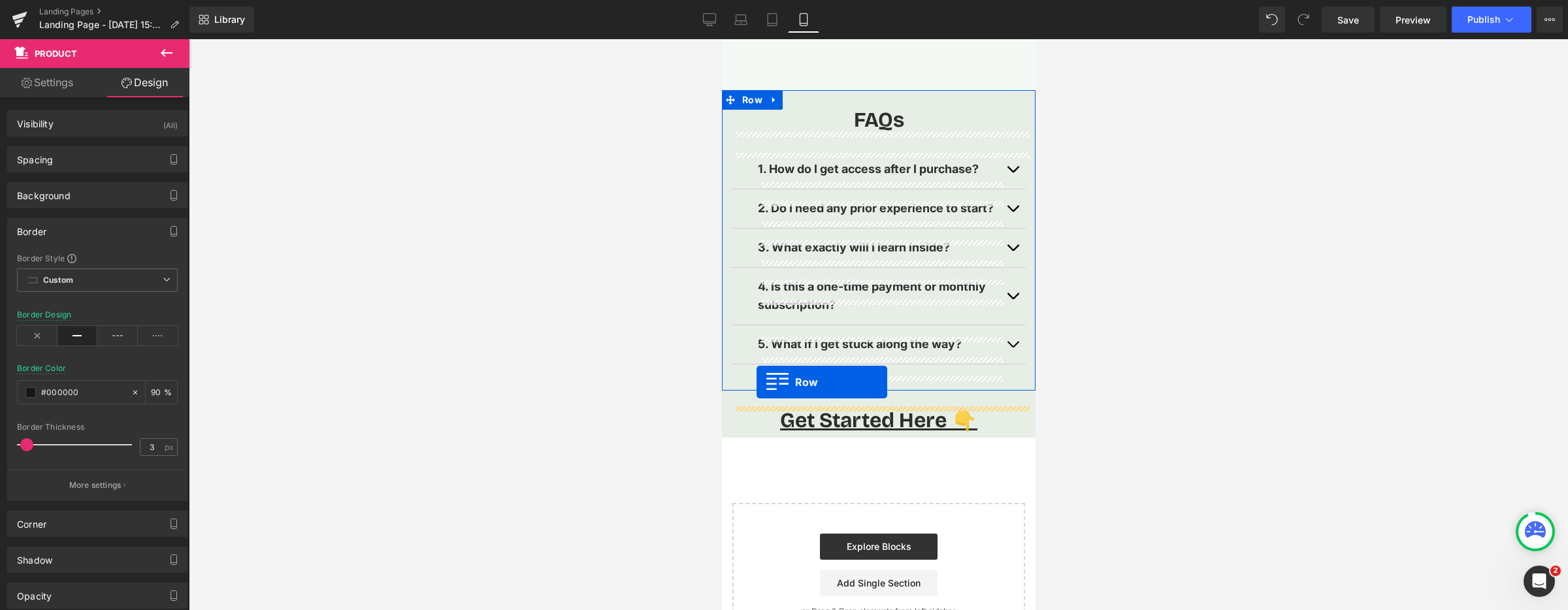
scroll to position [3109, 0]
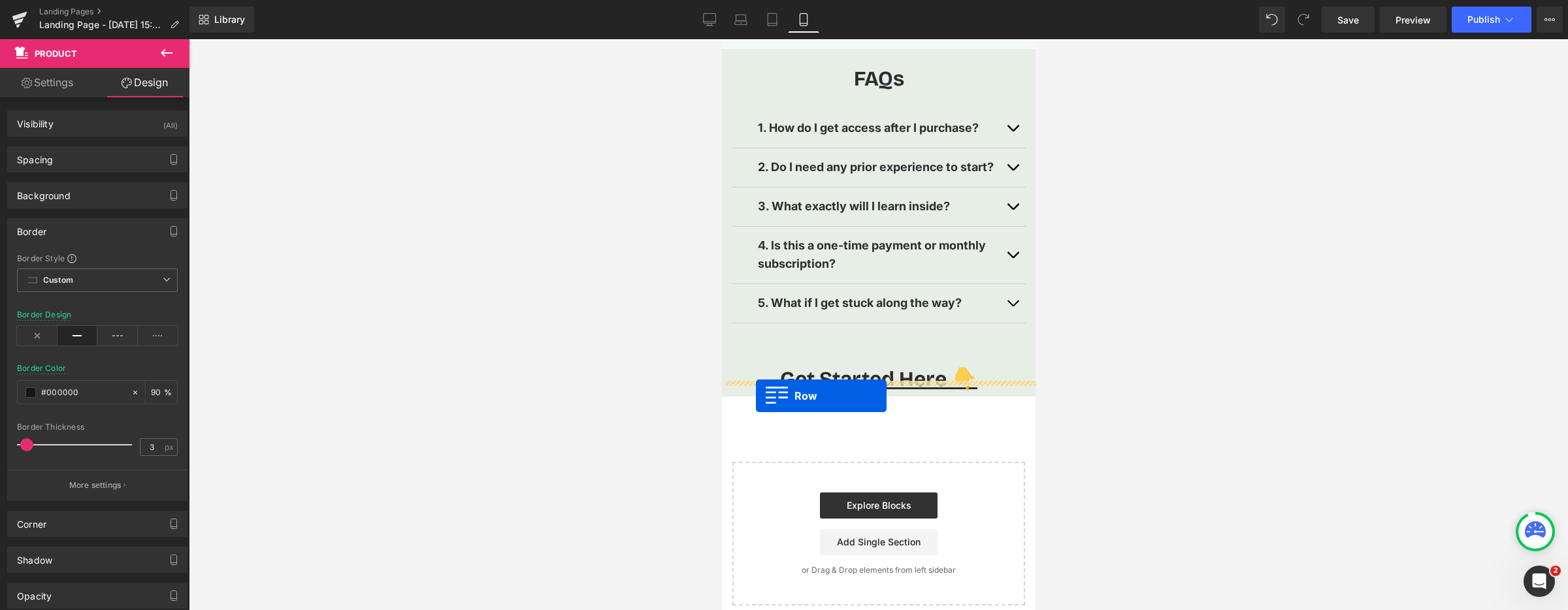
drag, startPoint x: 736, startPoint y: 104, endPoint x: 755, endPoint y: 396, distance: 292.6
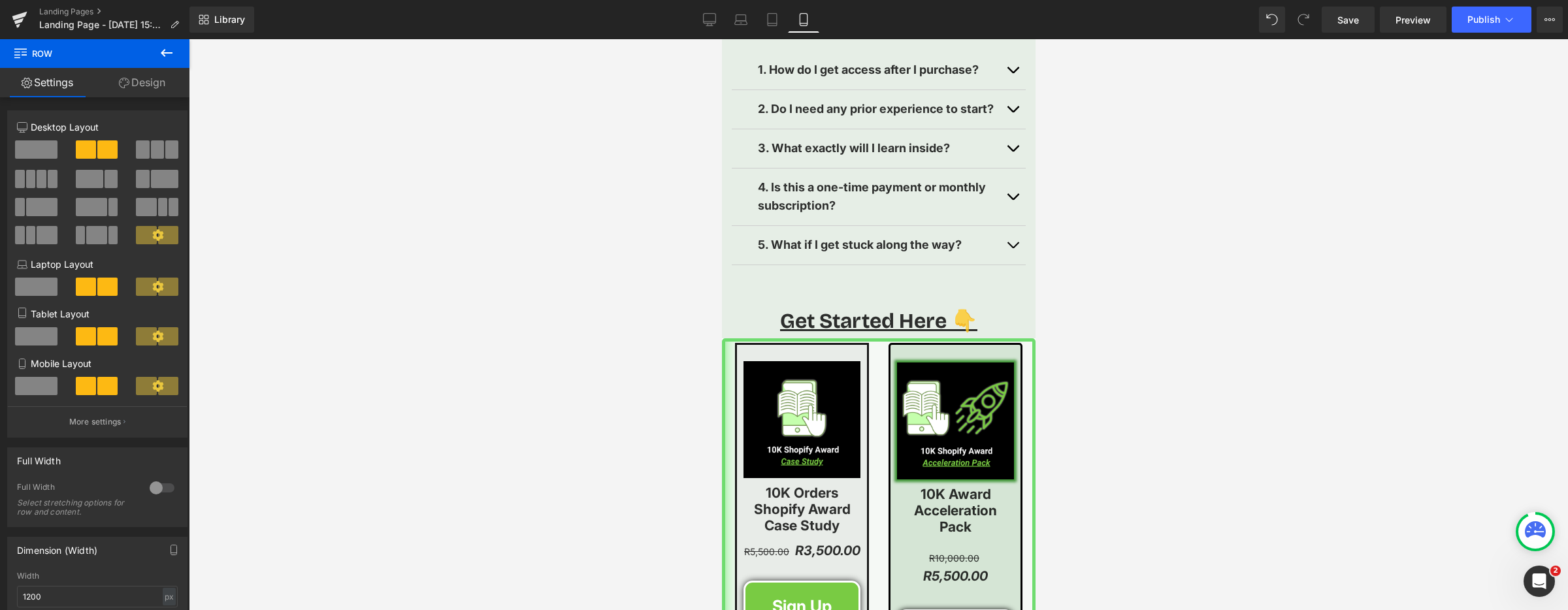
scroll to position [3139, 0]
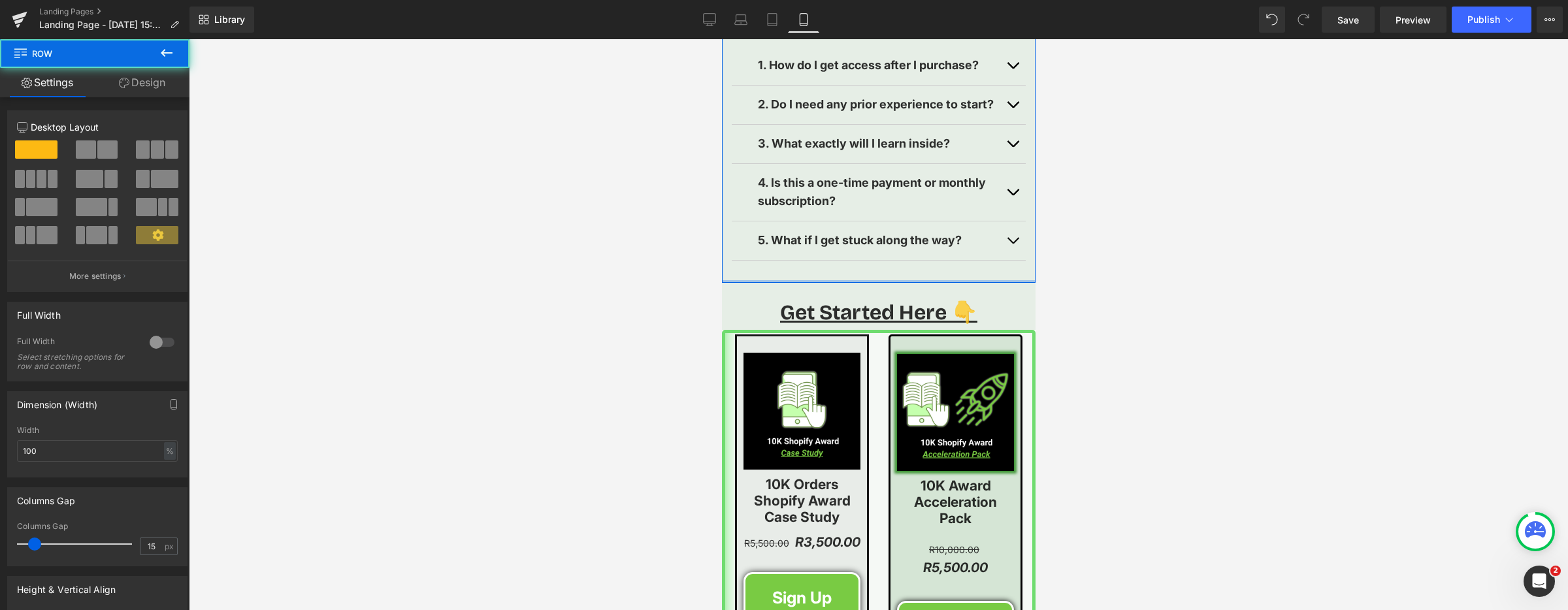
drag, startPoint x: 868, startPoint y: 262, endPoint x: 858, endPoint y: 275, distance: 16.4
click at [868, 261] on div "FAQs Heading 1. How do I get access after I purchase? Text Block Right after ch…" at bounding box center [878, 135] width 313 height 297
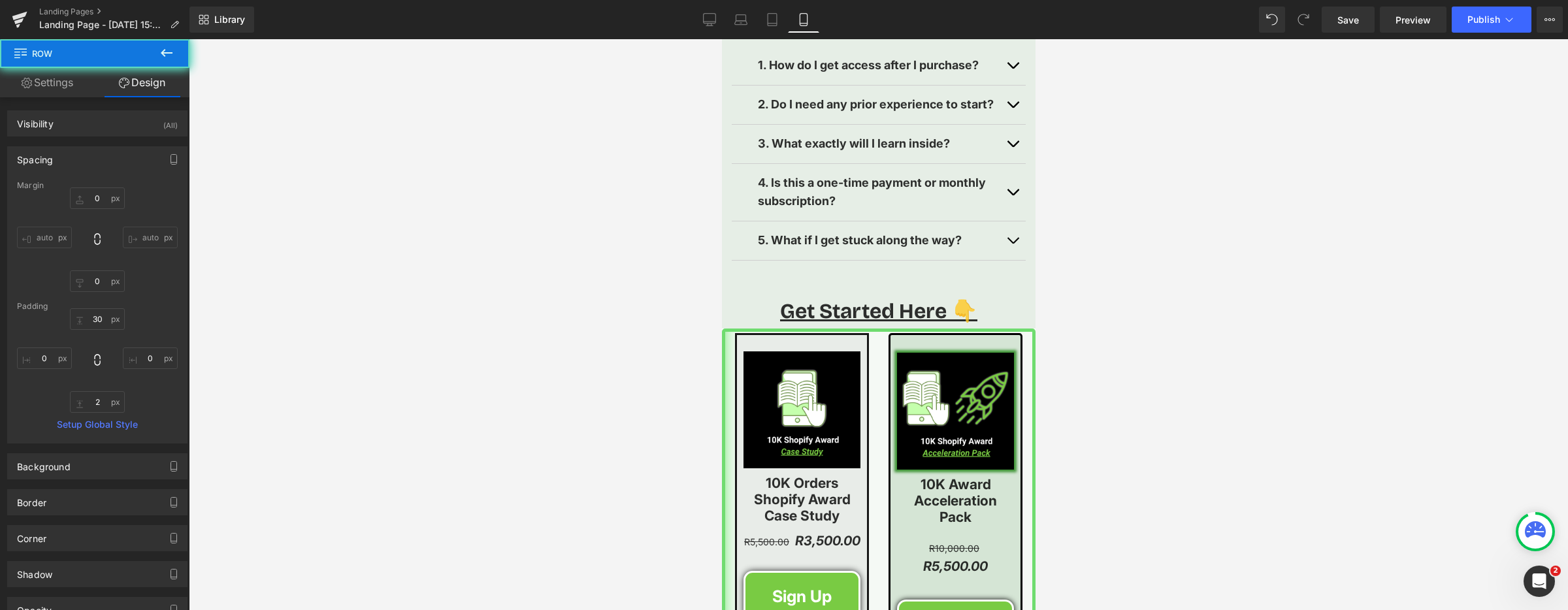
click at [721, 40] on div at bounding box center [721, 40] width 0 height 0
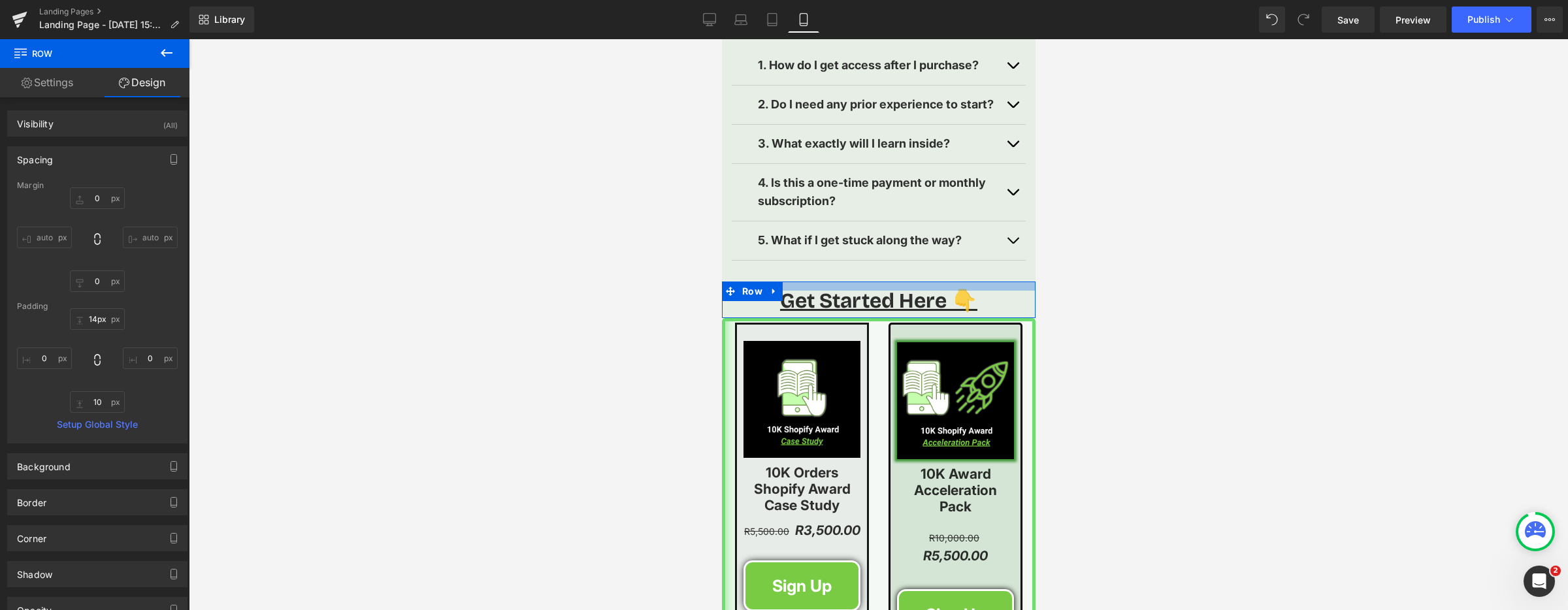
drag, startPoint x: 826, startPoint y: 275, endPoint x: 806, endPoint y: 284, distance: 21.9
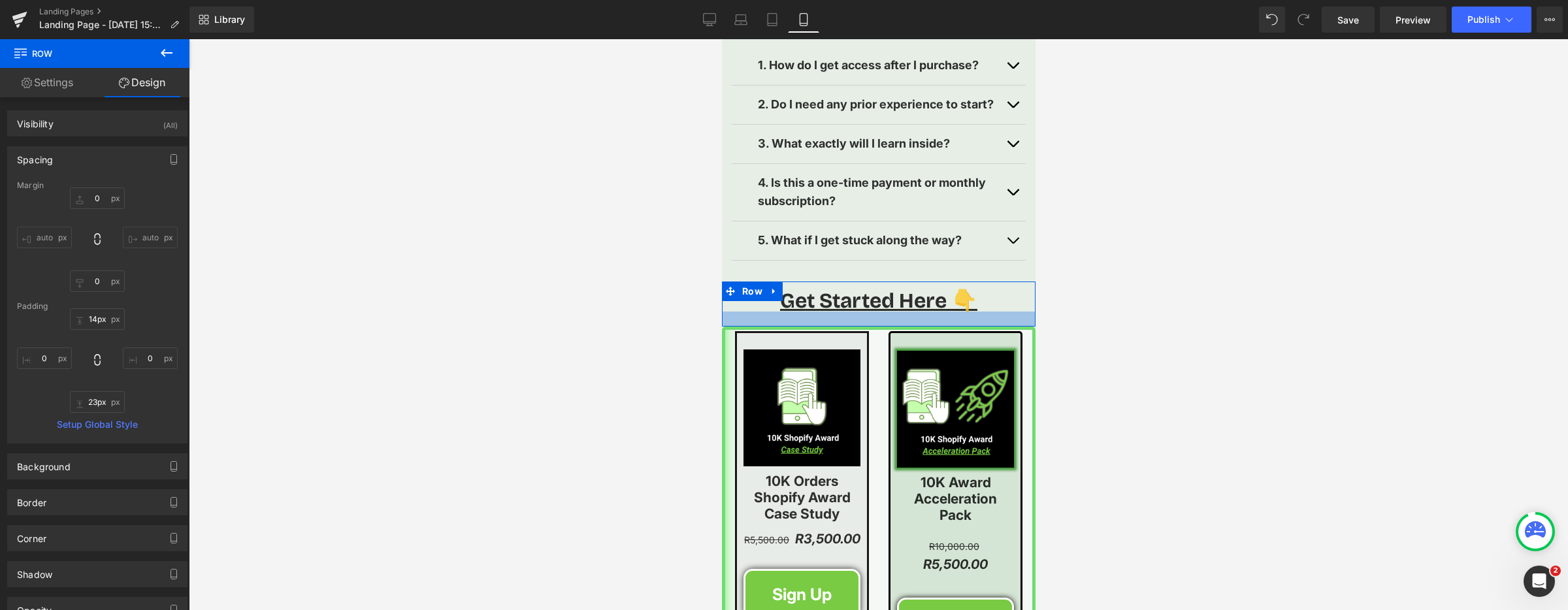
drag, startPoint x: 793, startPoint y: 300, endPoint x: 784, endPoint y: 309, distance: 12.7
click at [793, 312] on div at bounding box center [878, 319] width 313 height 15
drag, startPoint x: 507, startPoint y: 316, endPoint x: 530, endPoint y: 320, distance: 23.3
click at [507, 316] on div at bounding box center [878, 325] width 1379 height 570
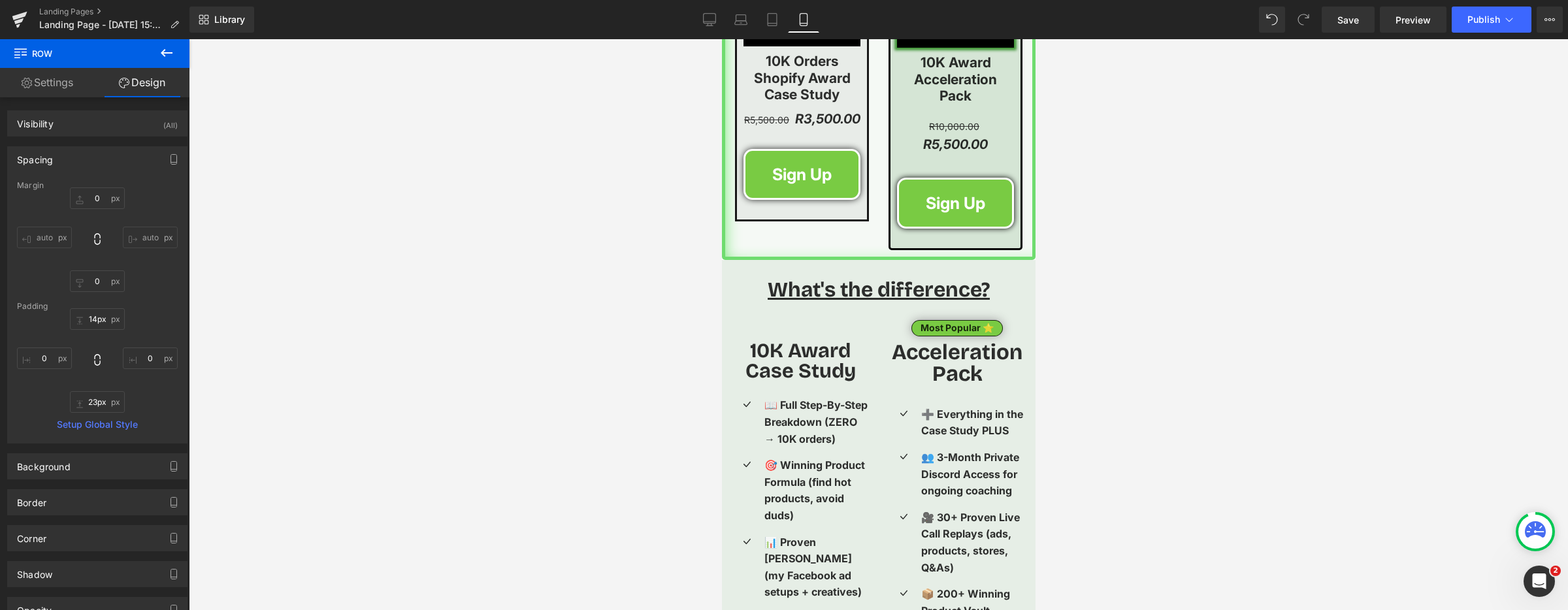
scroll to position [2056, 0]
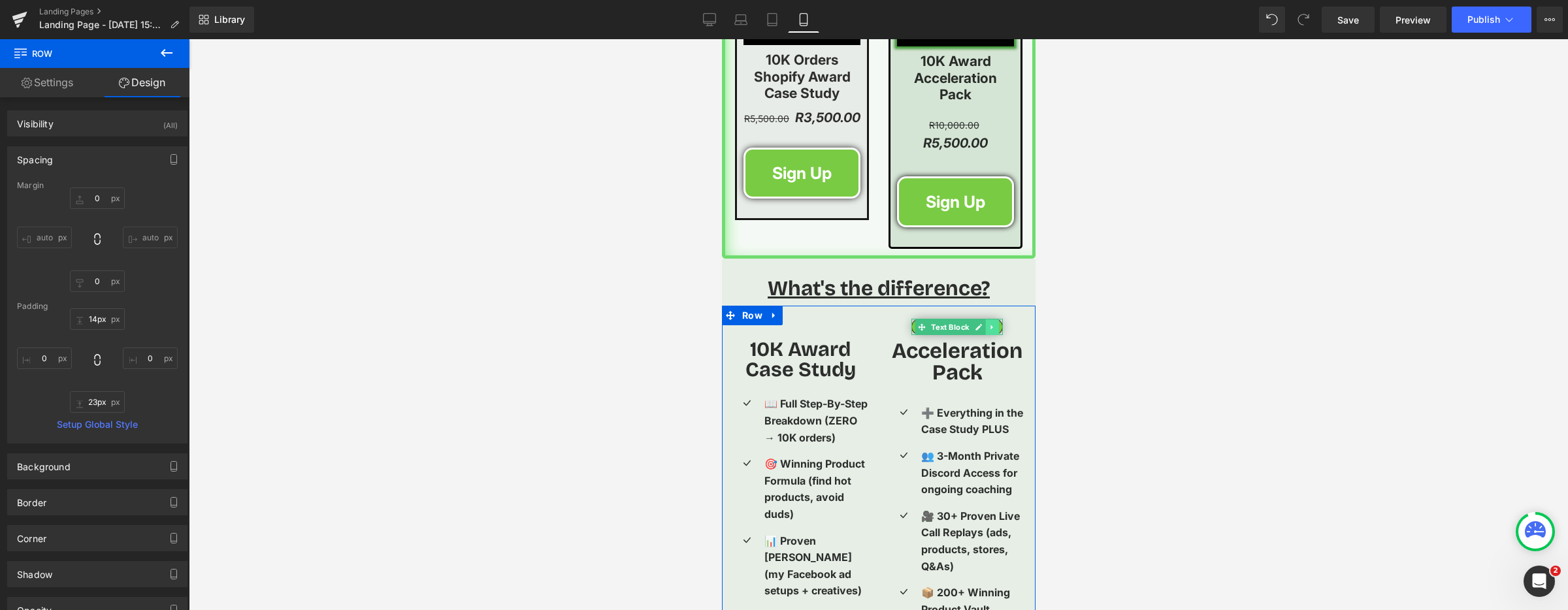
click at [987, 319] on link at bounding box center [992, 327] width 14 height 16
click at [983, 323] on icon at bounding box center [984, 326] width 7 height 7
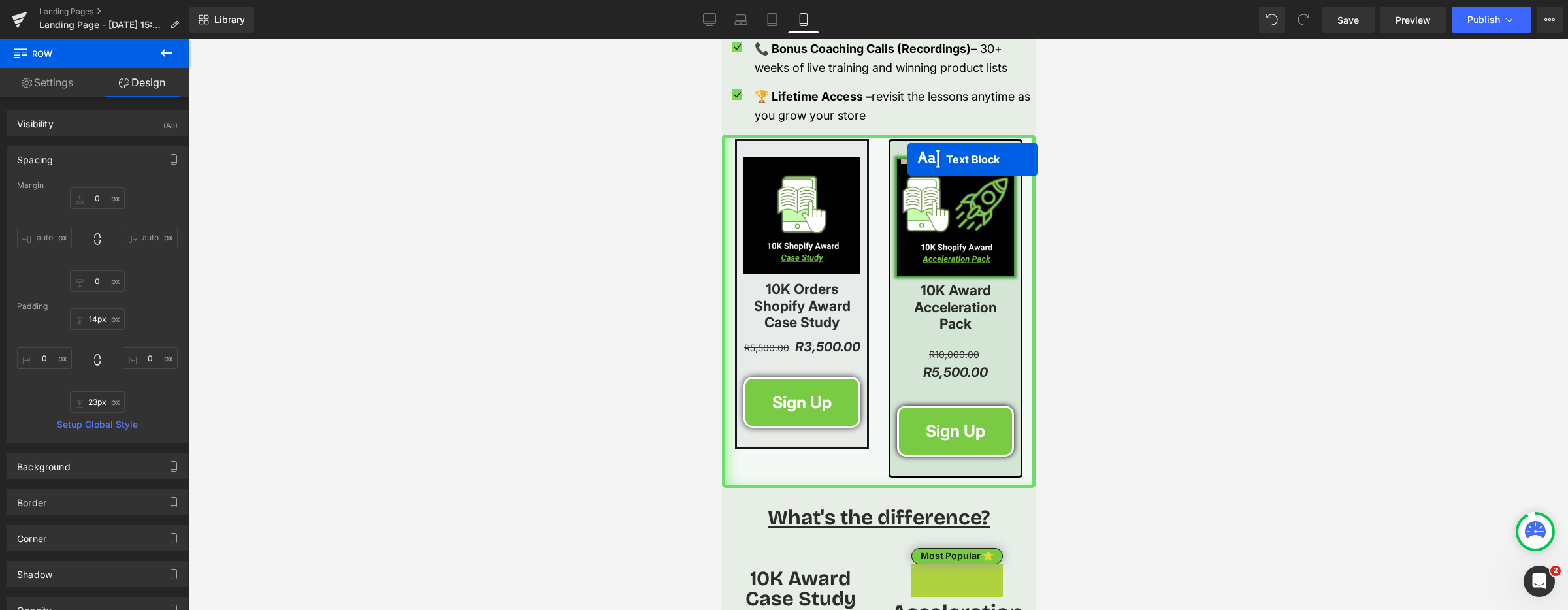
scroll to position [1825, 0]
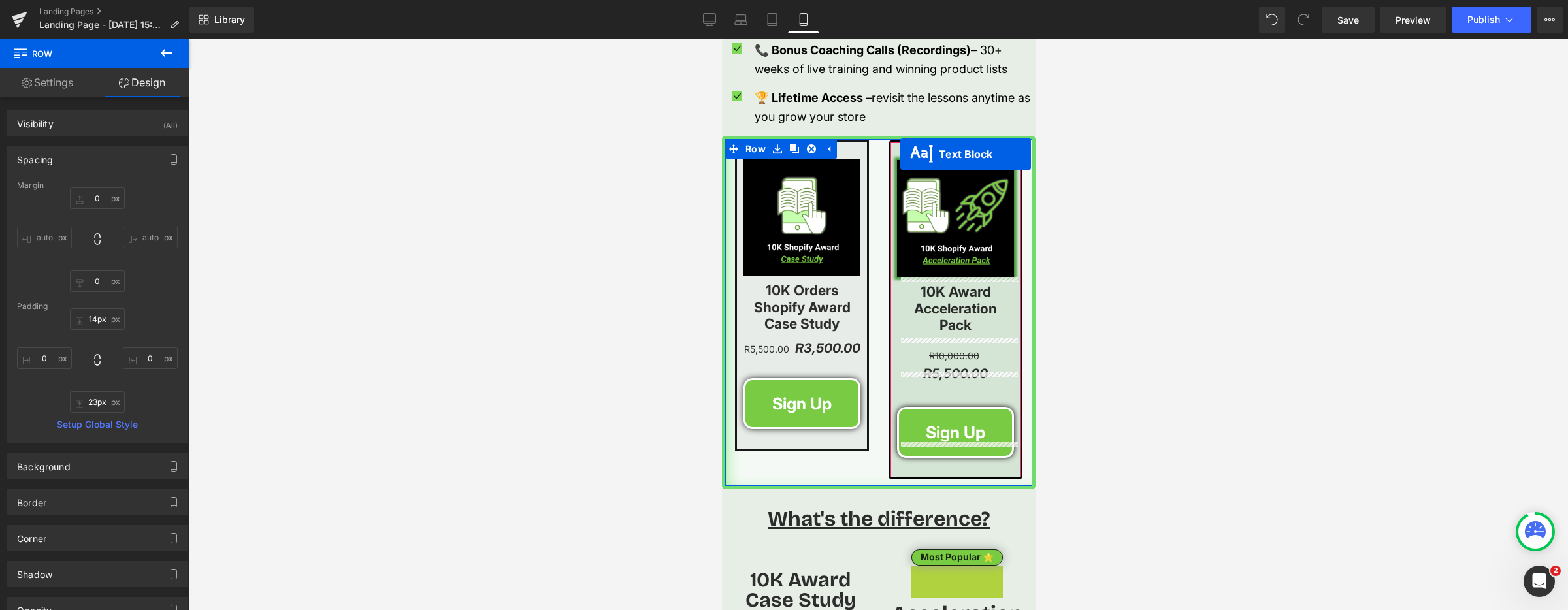
drag, startPoint x: 918, startPoint y: 328, endPoint x: 899, endPoint y: 154, distance: 175.0
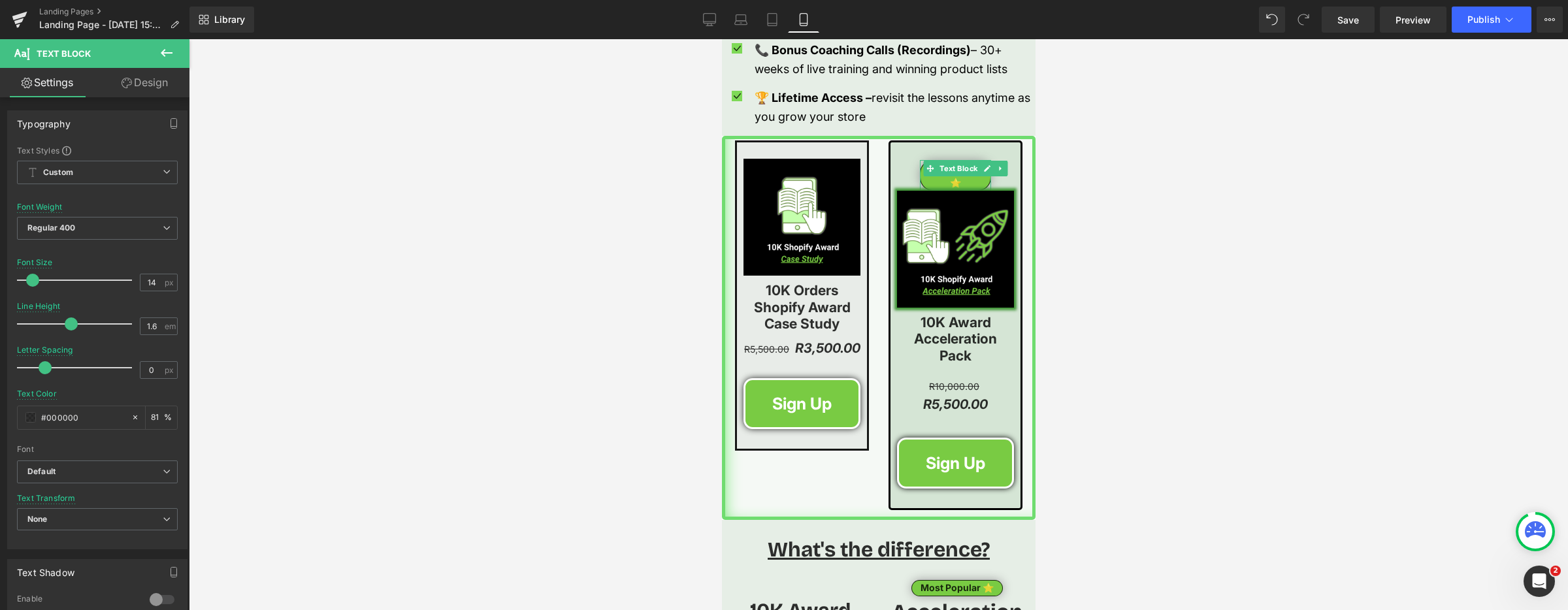
click at [1144, 247] on div at bounding box center [878, 325] width 1379 height 570
click at [832, 342] on span "(P) Price" at bounding box center [825, 349] width 46 height 20
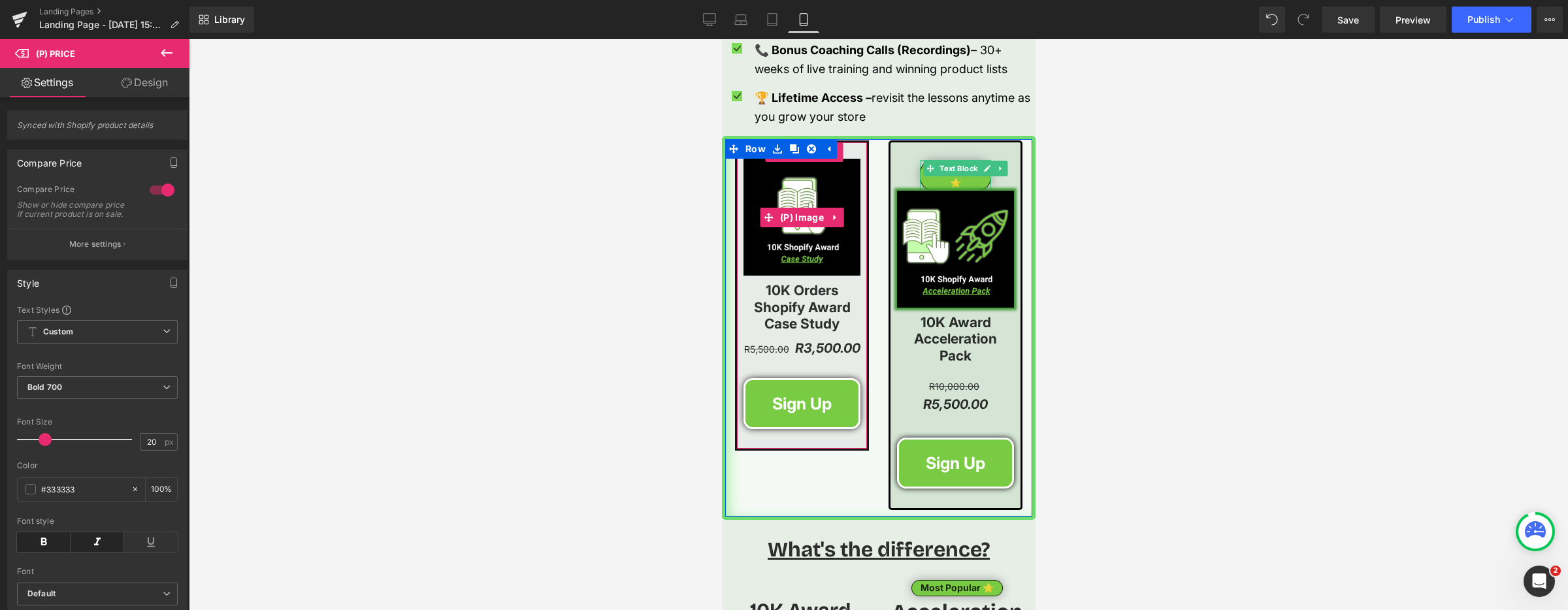
drag, startPoint x: 765, startPoint y: 218, endPoint x: 727, endPoint y: 244, distance: 46.0
click at [765, 218] on icon at bounding box center [768, 218] width 9 height 9
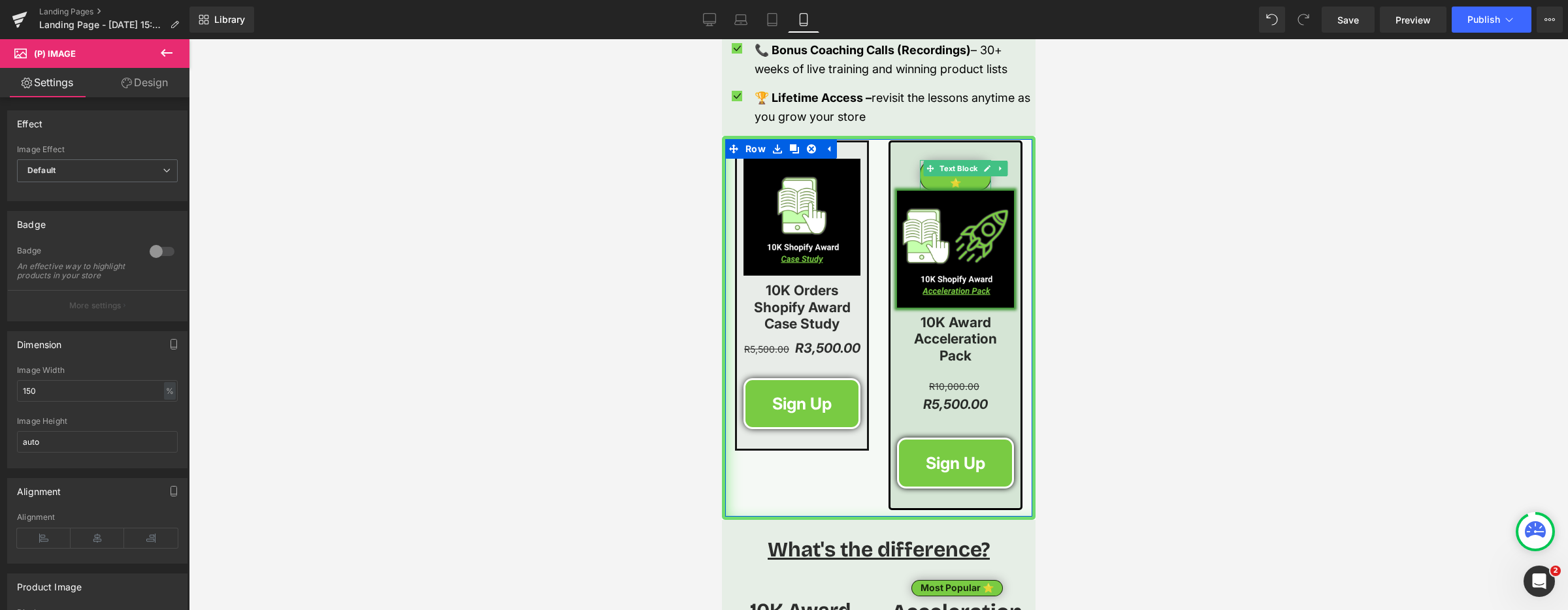
click at [807, 474] on div "Sale Off (P) Image 10K Orders Shopify Award Case Study (P) Title R5,500.00 R3,5…" at bounding box center [878, 328] width 313 height 384
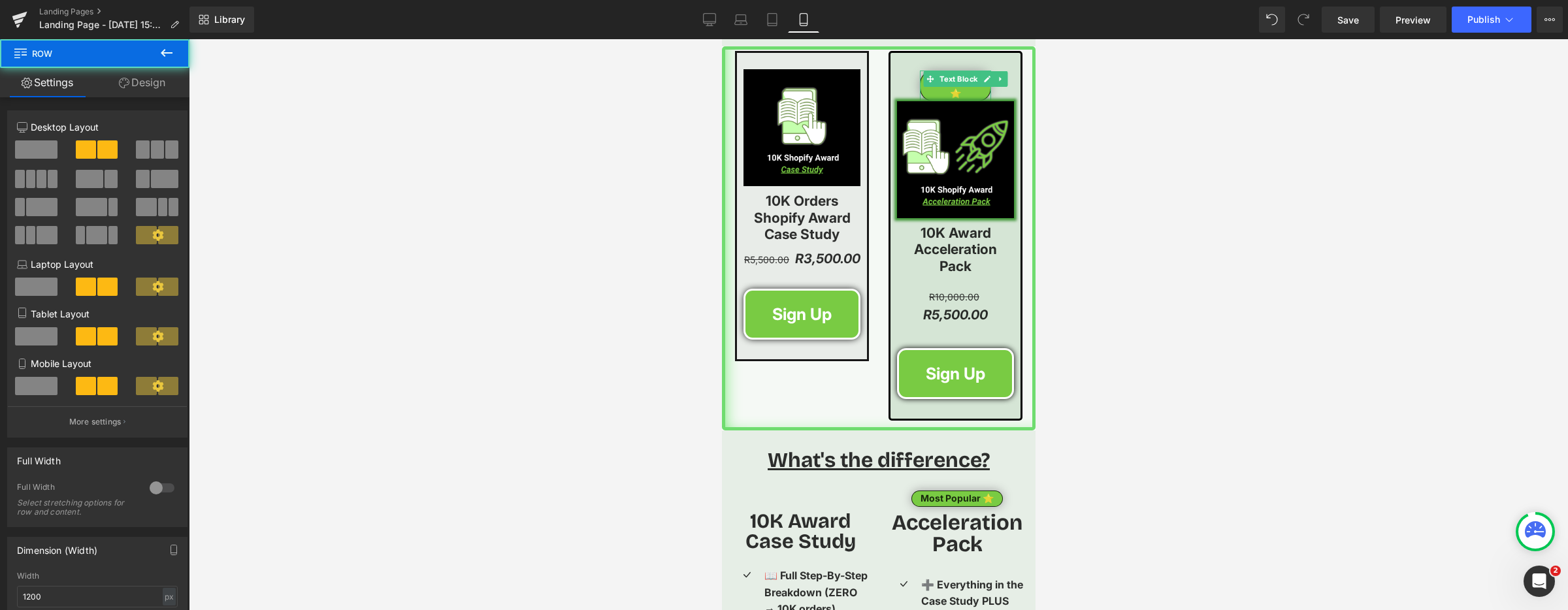
scroll to position [1928, 0]
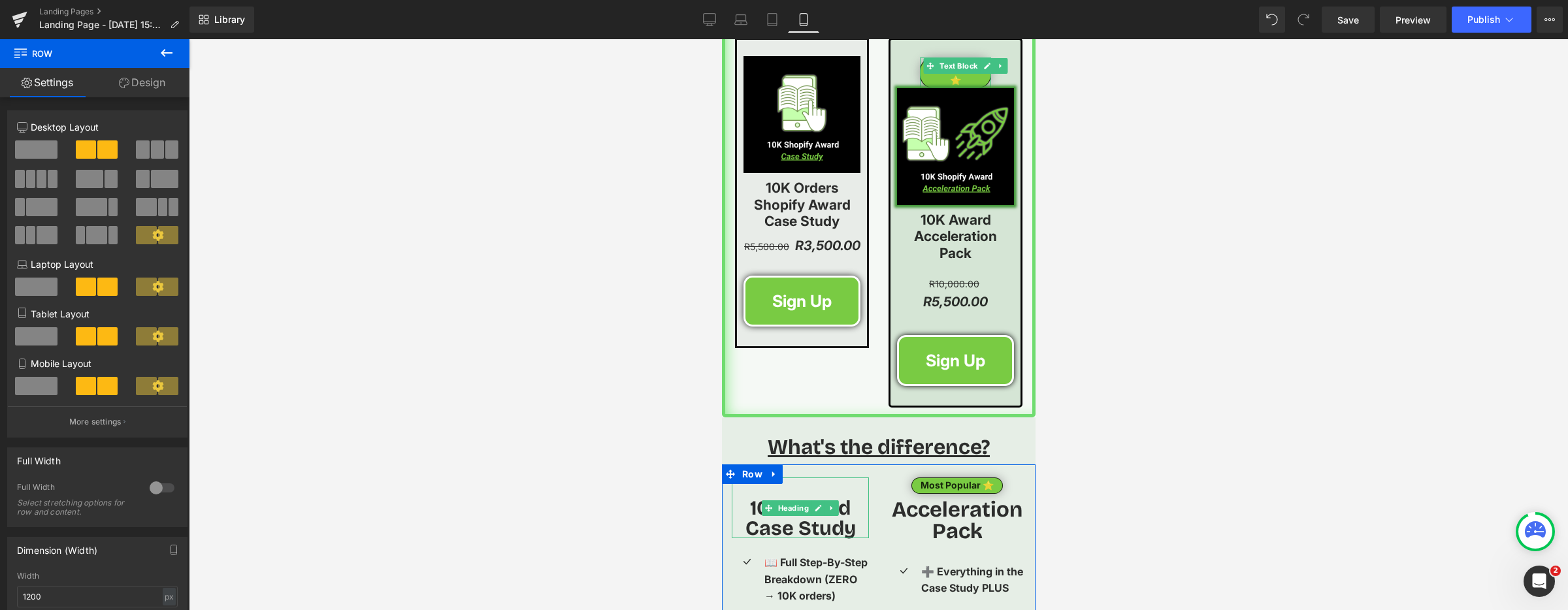
click at [838, 518] on span "10K Award Case Study" at bounding box center [800, 518] width 110 height 44
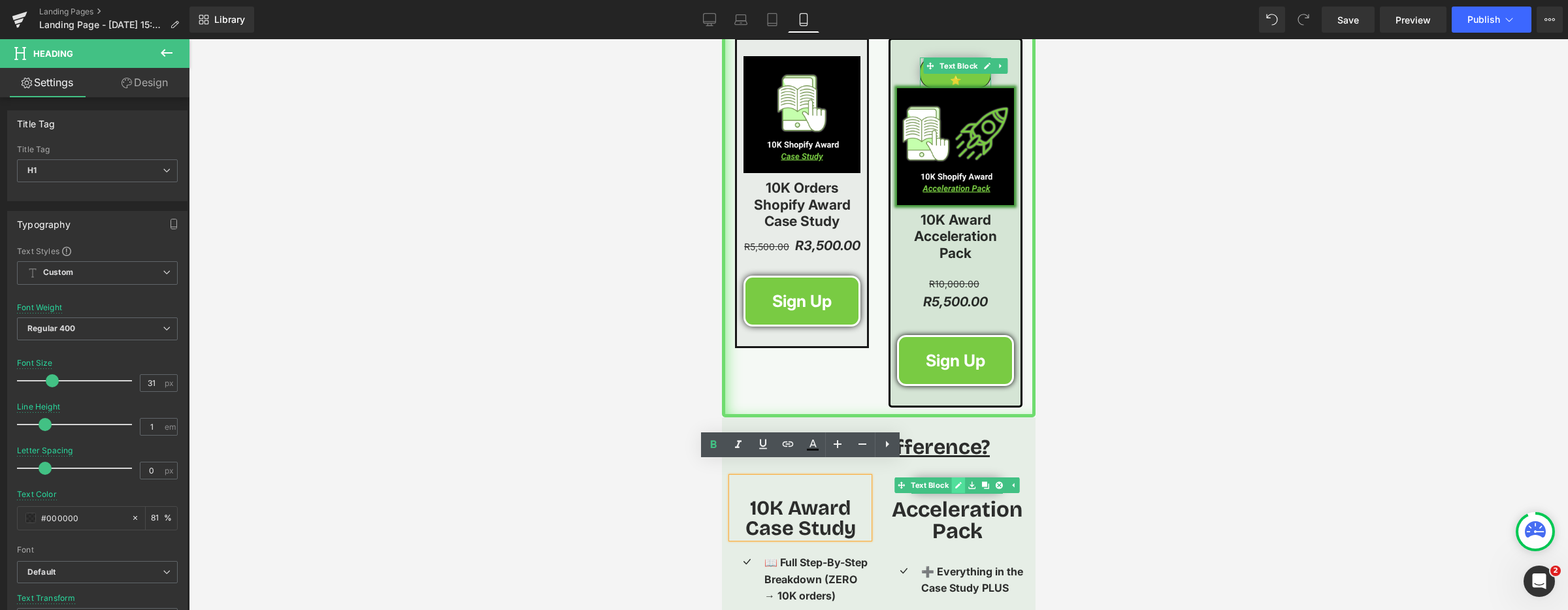
click at [955, 481] on icon at bounding box center [957, 485] width 7 height 8
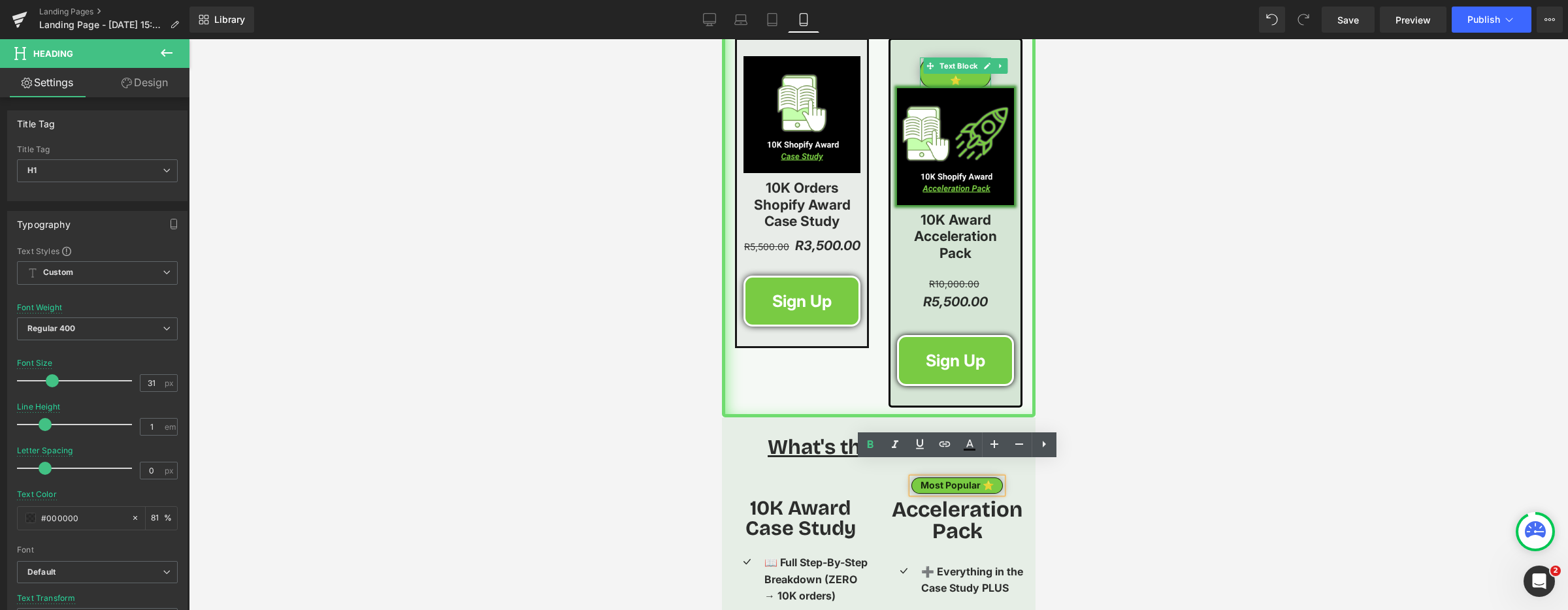
click at [1131, 300] on div at bounding box center [878, 325] width 1379 height 570
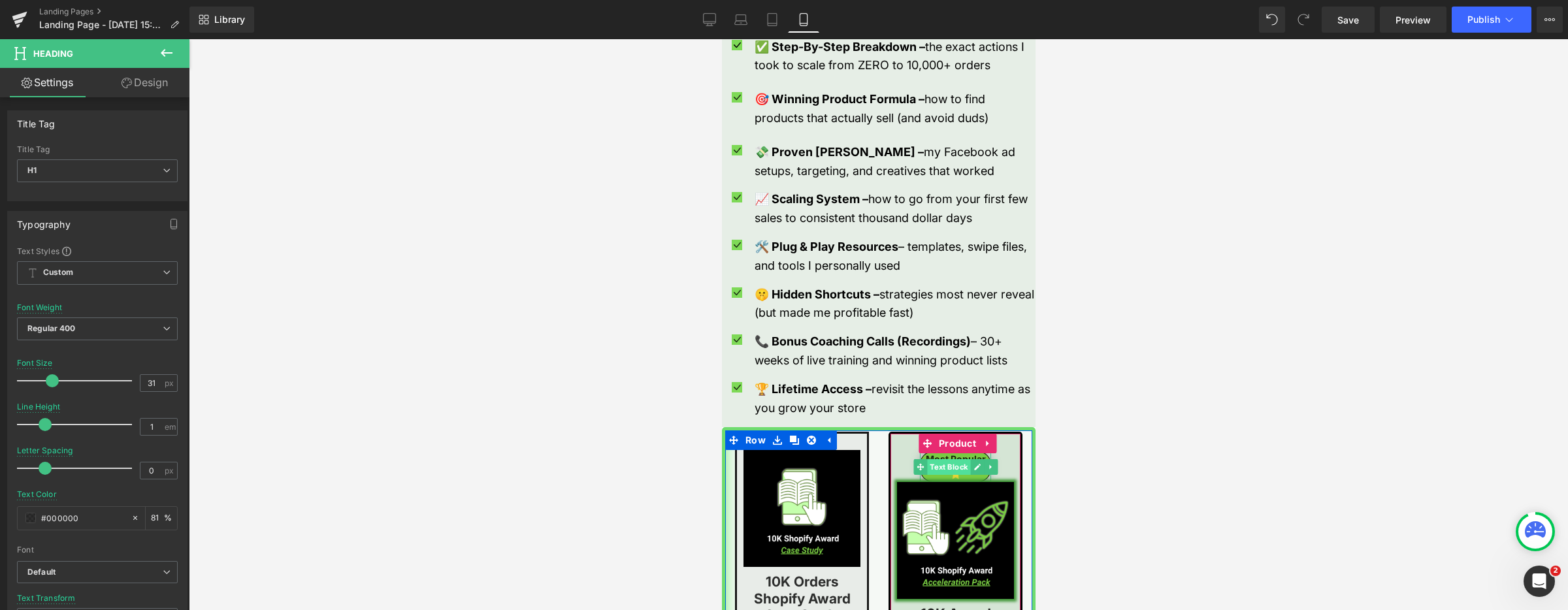
scroll to position [1533, 0]
click at [946, 469] on span "Text Block" at bounding box center [948, 468] width 43 height 16
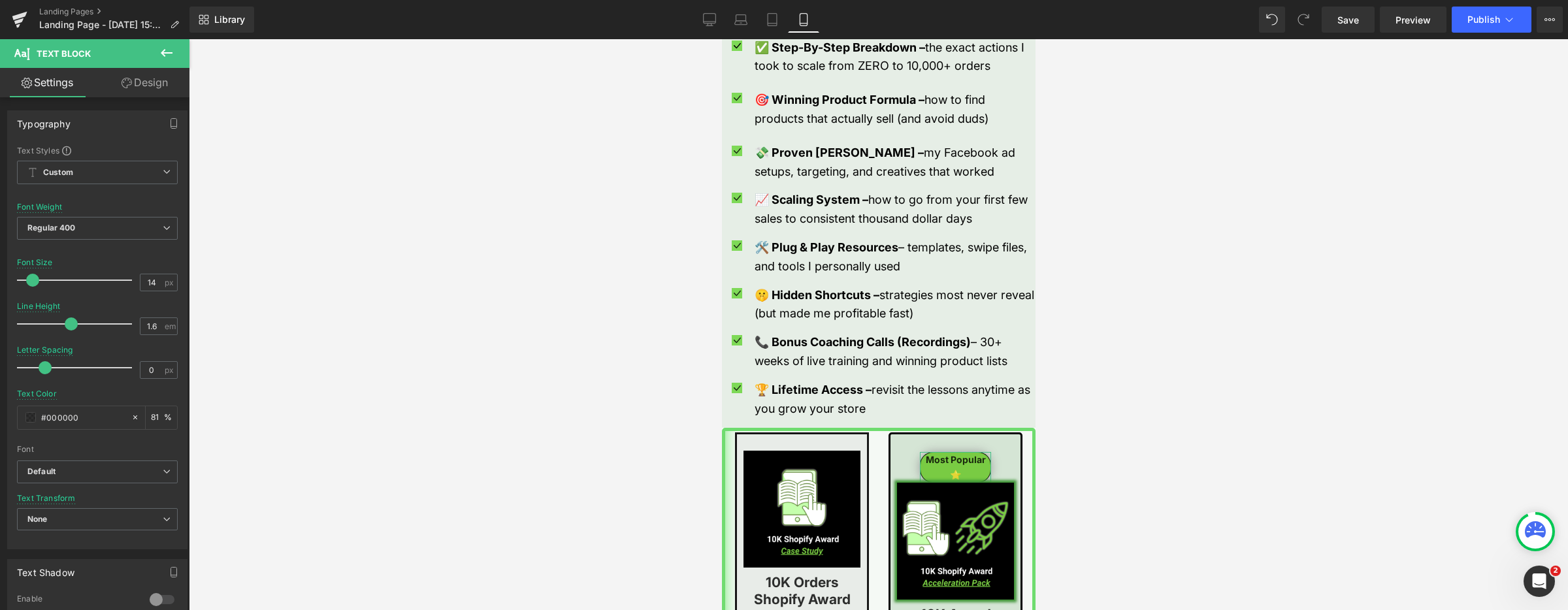
click at [157, 78] on link "Design" at bounding box center [145, 82] width 95 height 30
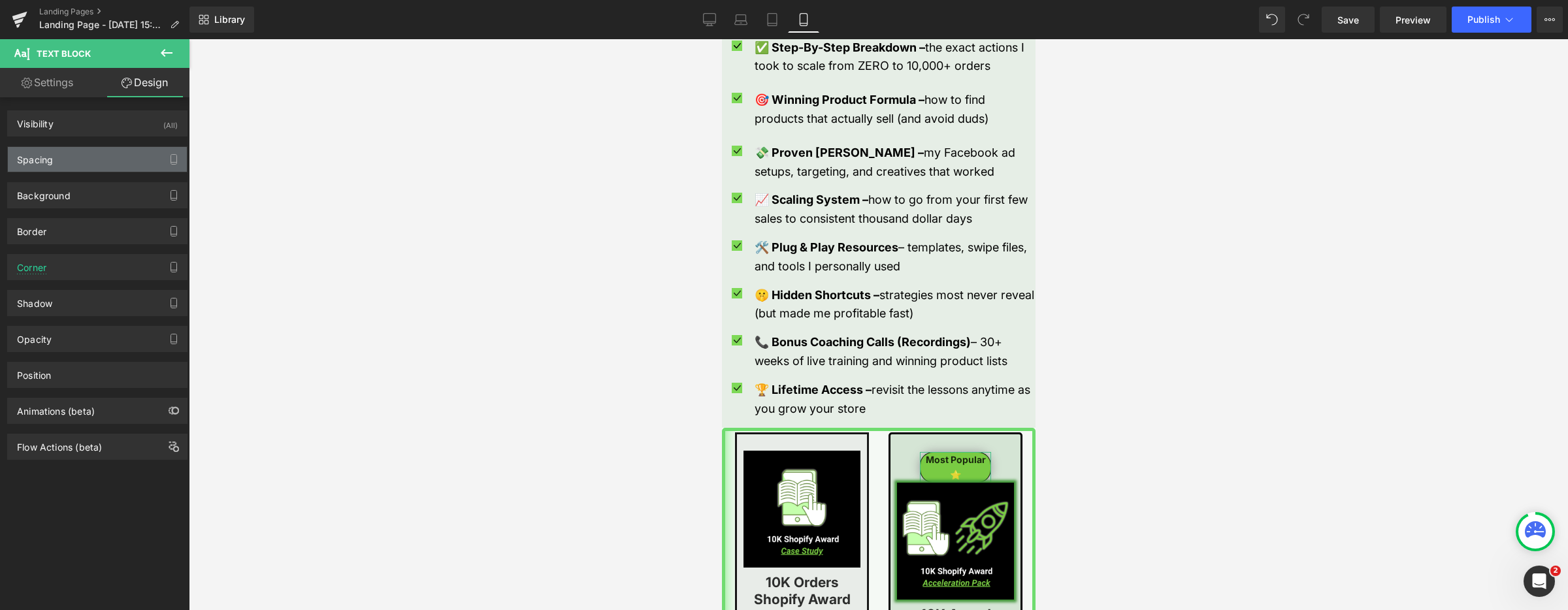
click at [122, 160] on div "Spacing" at bounding box center [97, 159] width 179 height 25
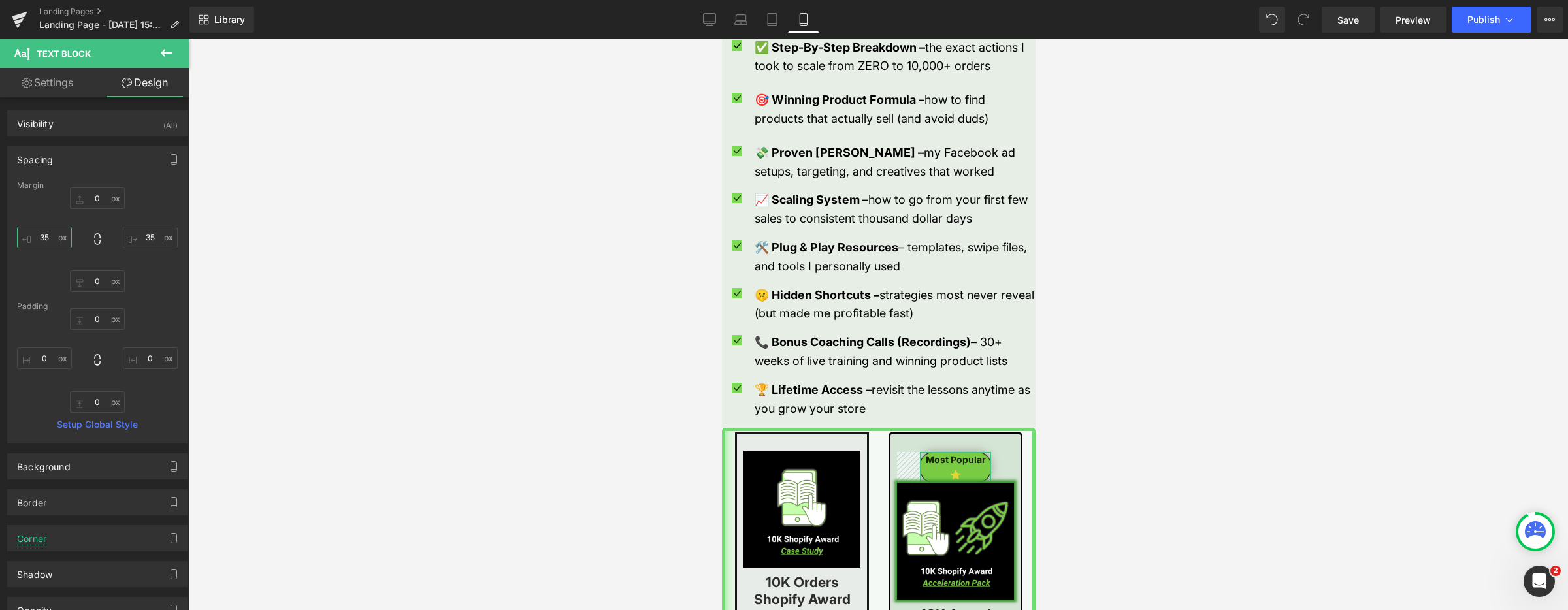
click at [49, 237] on input "35" at bounding box center [44, 237] width 55 height 21
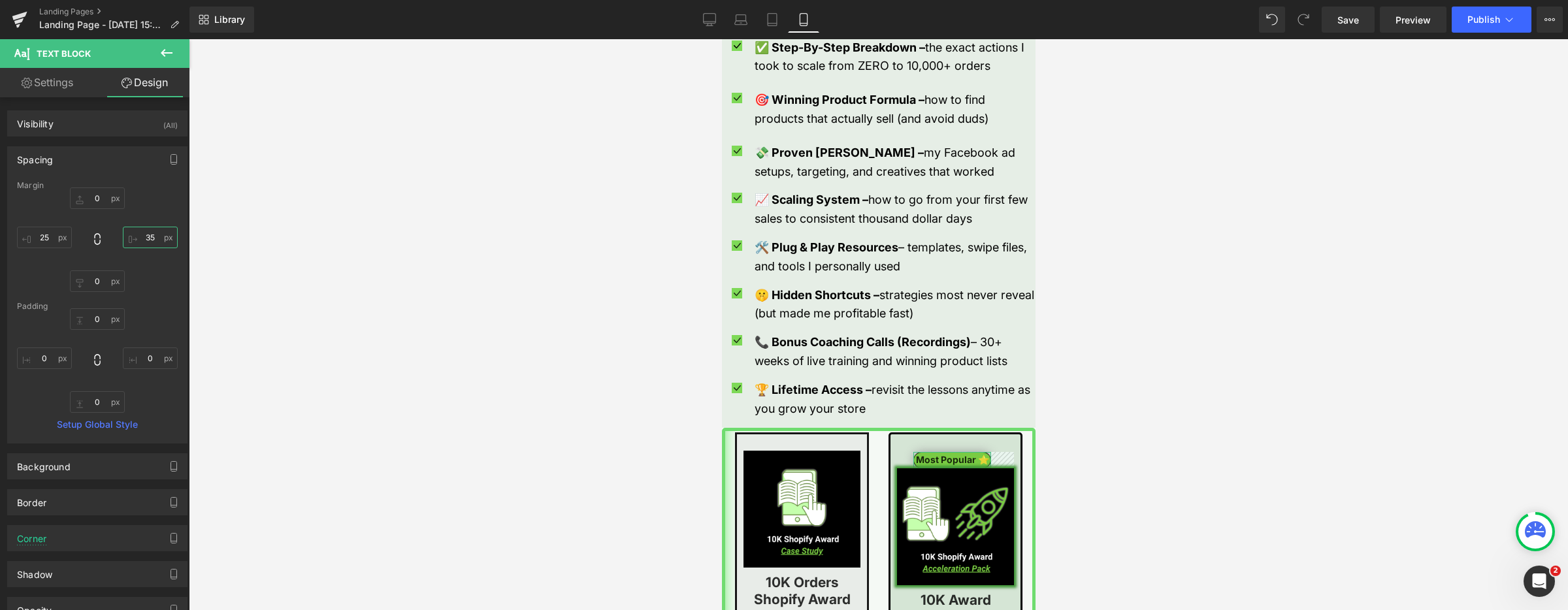
click at [143, 234] on input "35" at bounding box center [150, 237] width 55 height 21
click at [143, 235] on input "35" at bounding box center [150, 237] width 55 height 21
click at [89, 281] on input "0" at bounding box center [97, 281] width 55 height 21
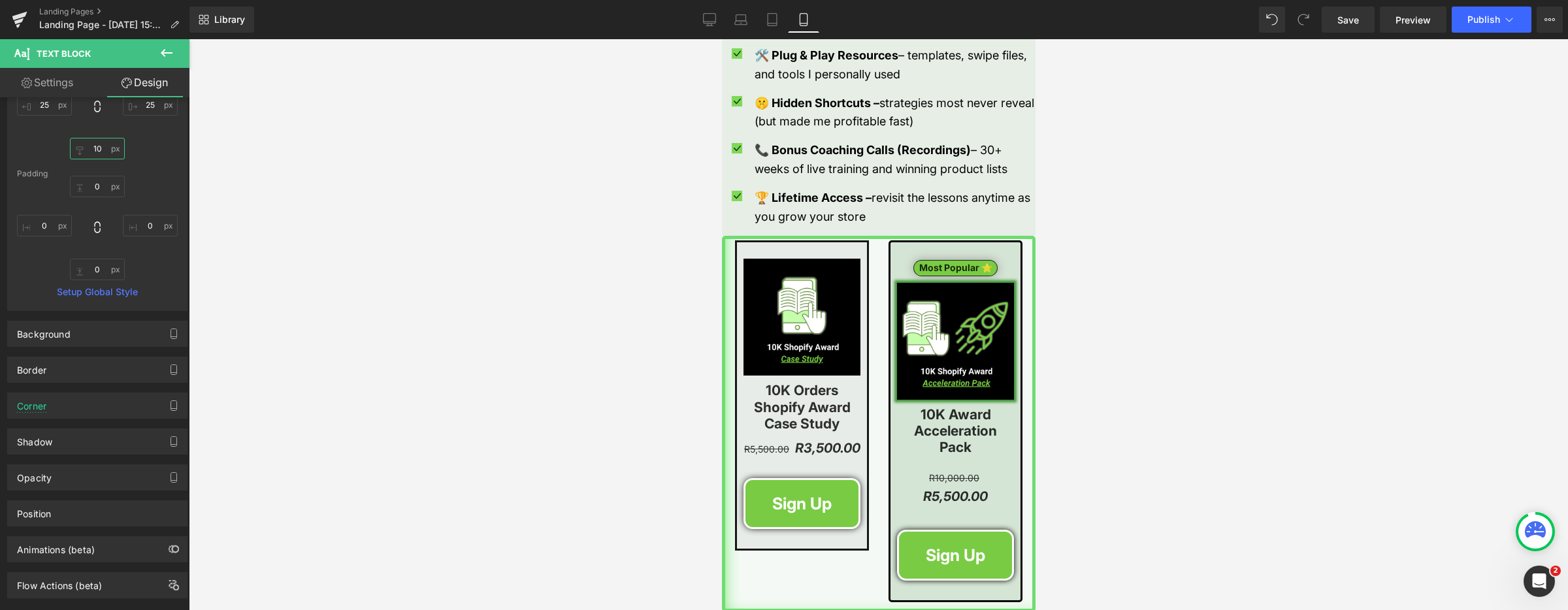
scroll to position [1760, 0]
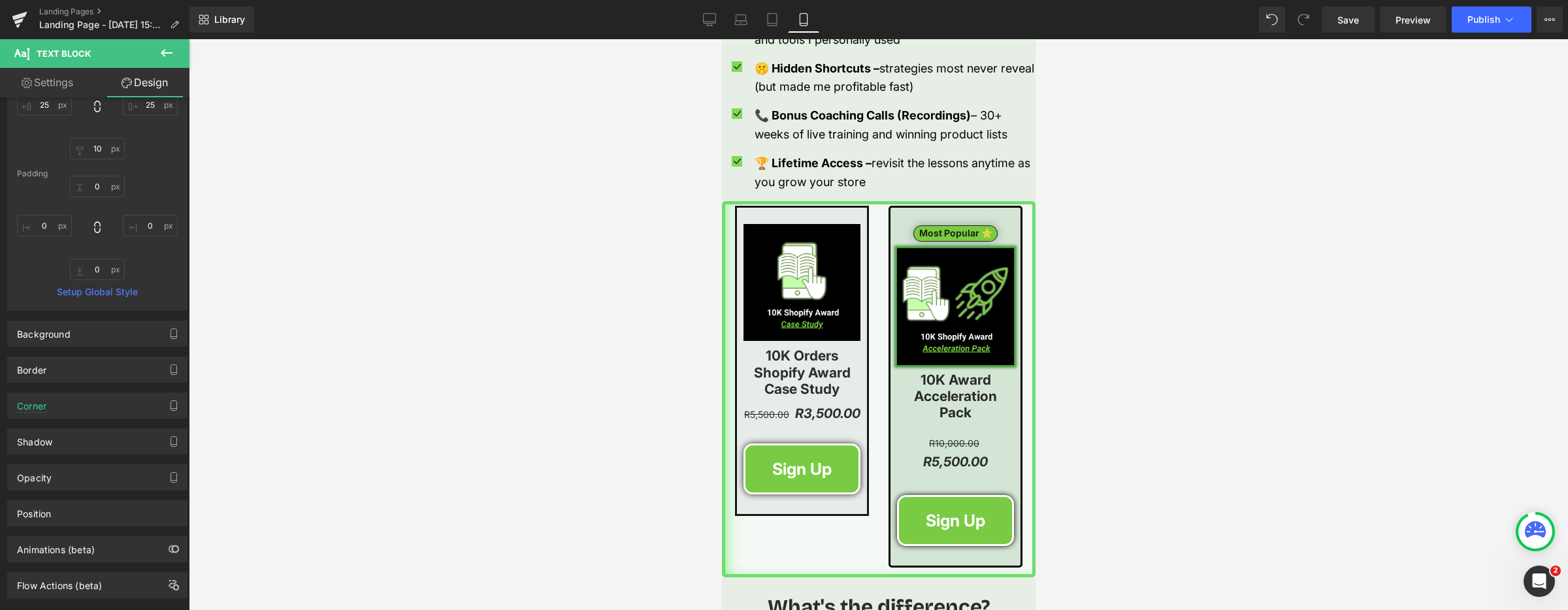
click at [617, 314] on div at bounding box center [878, 325] width 1379 height 570
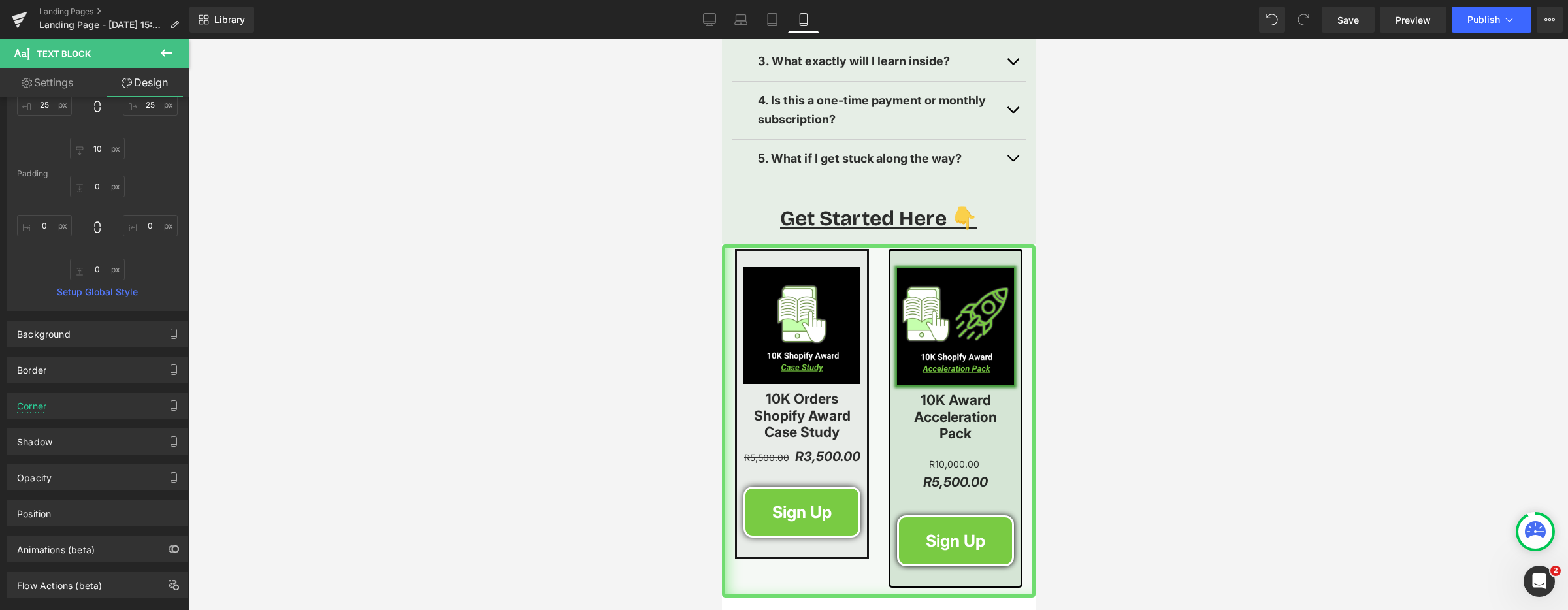
scroll to position [3156, 0]
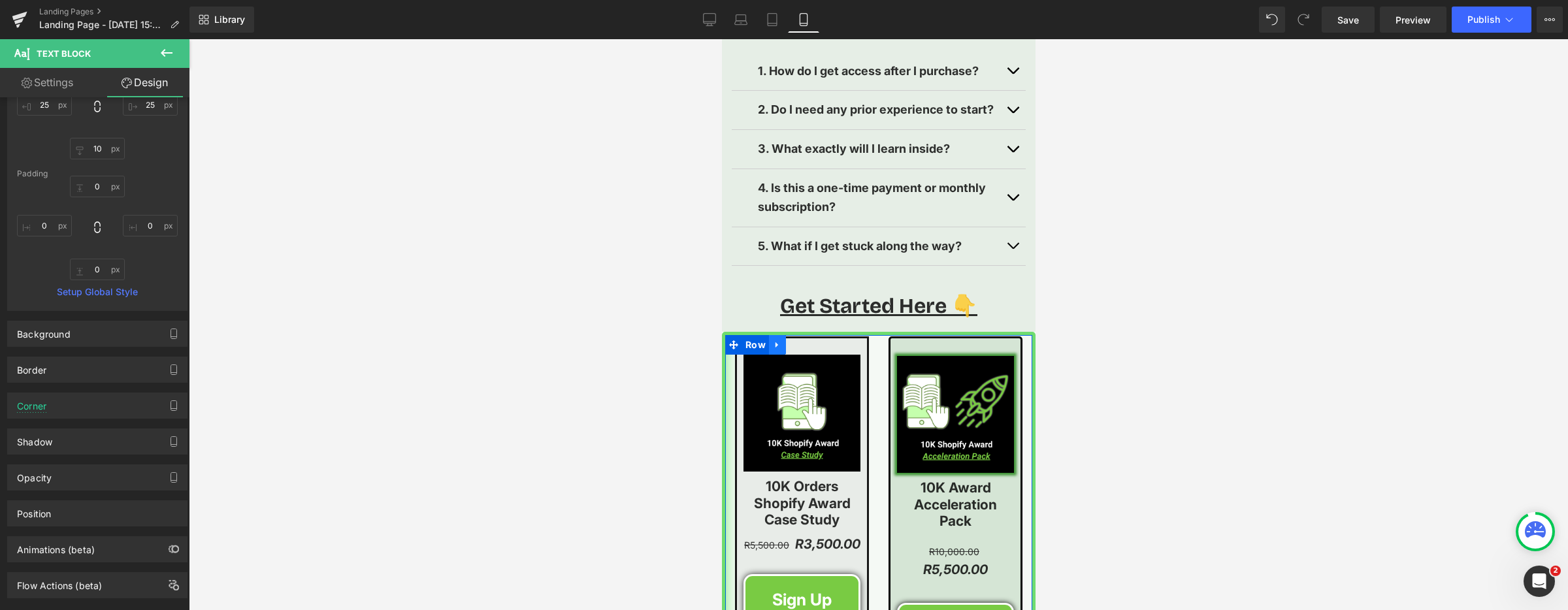
click at [772, 340] on icon at bounding box center [777, 345] width 9 height 10
click at [806, 340] on icon at bounding box center [811, 345] width 9 height 9
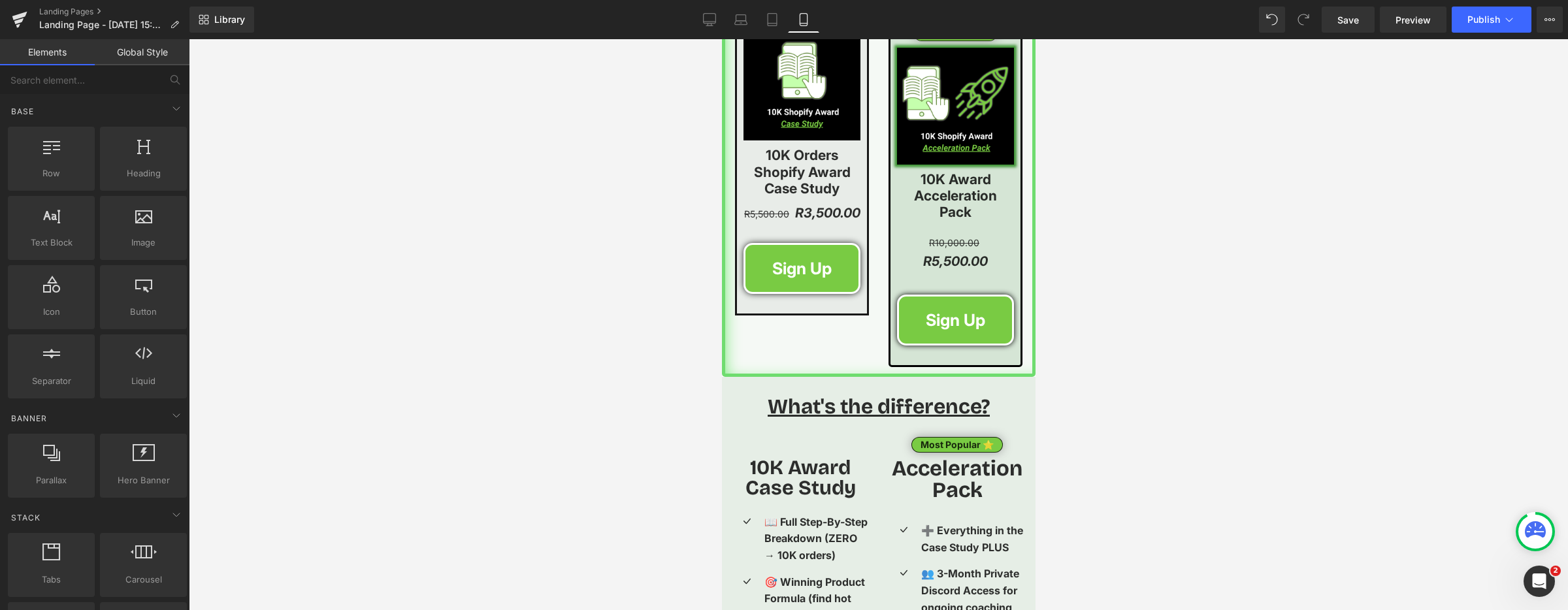
scroll to position [1809, 0]
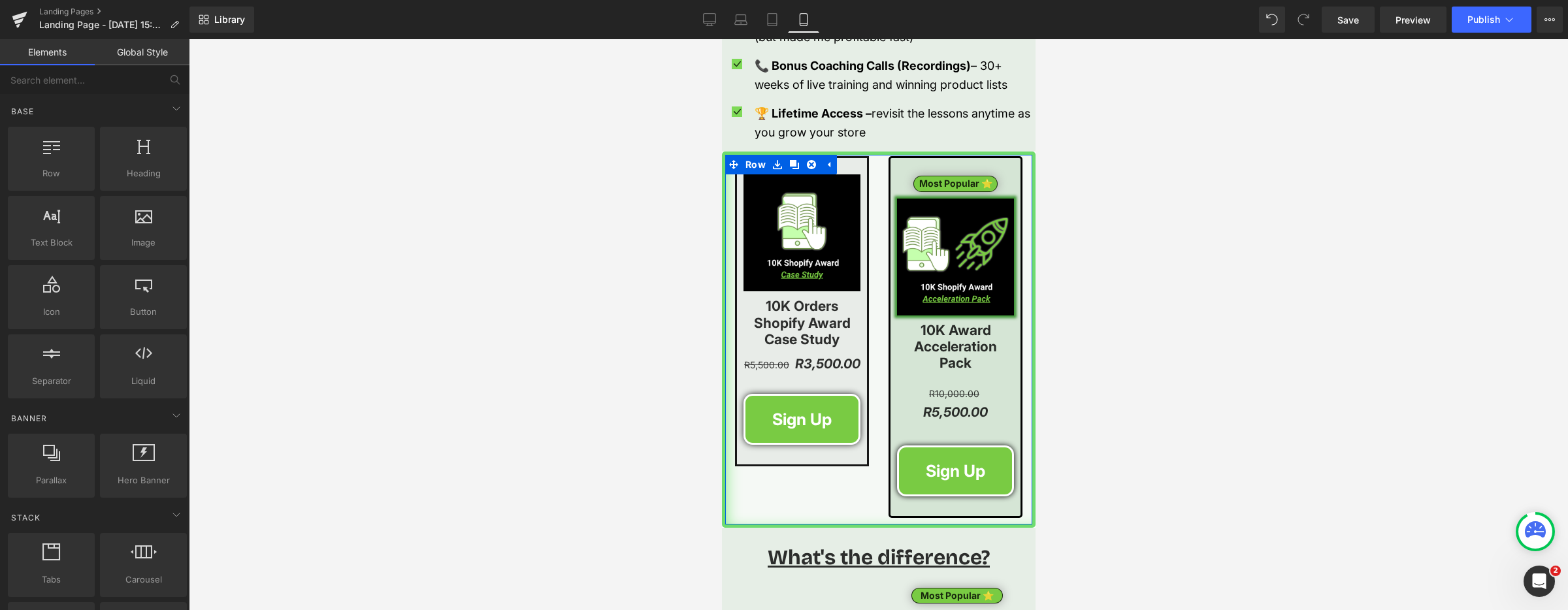
click at [789, 165] on icon at bounding box center [794, 164] width 9 height 9
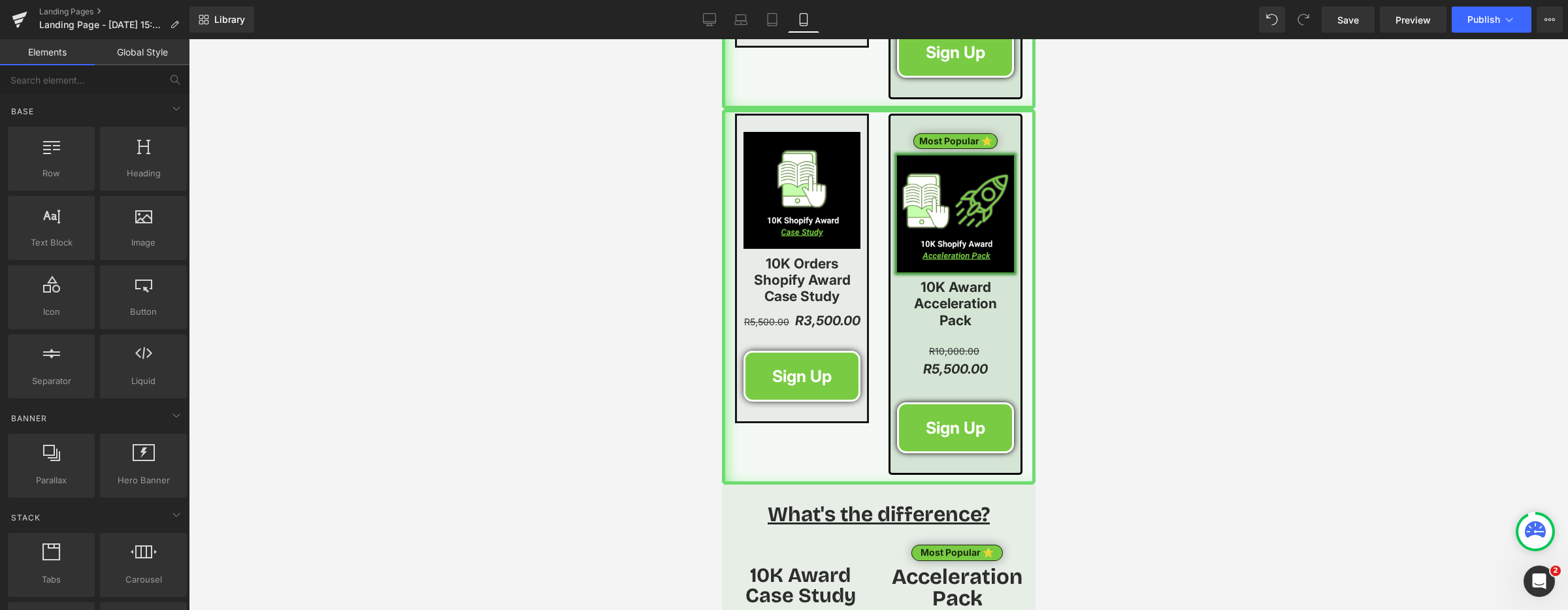
scroll to position [2230, 0]
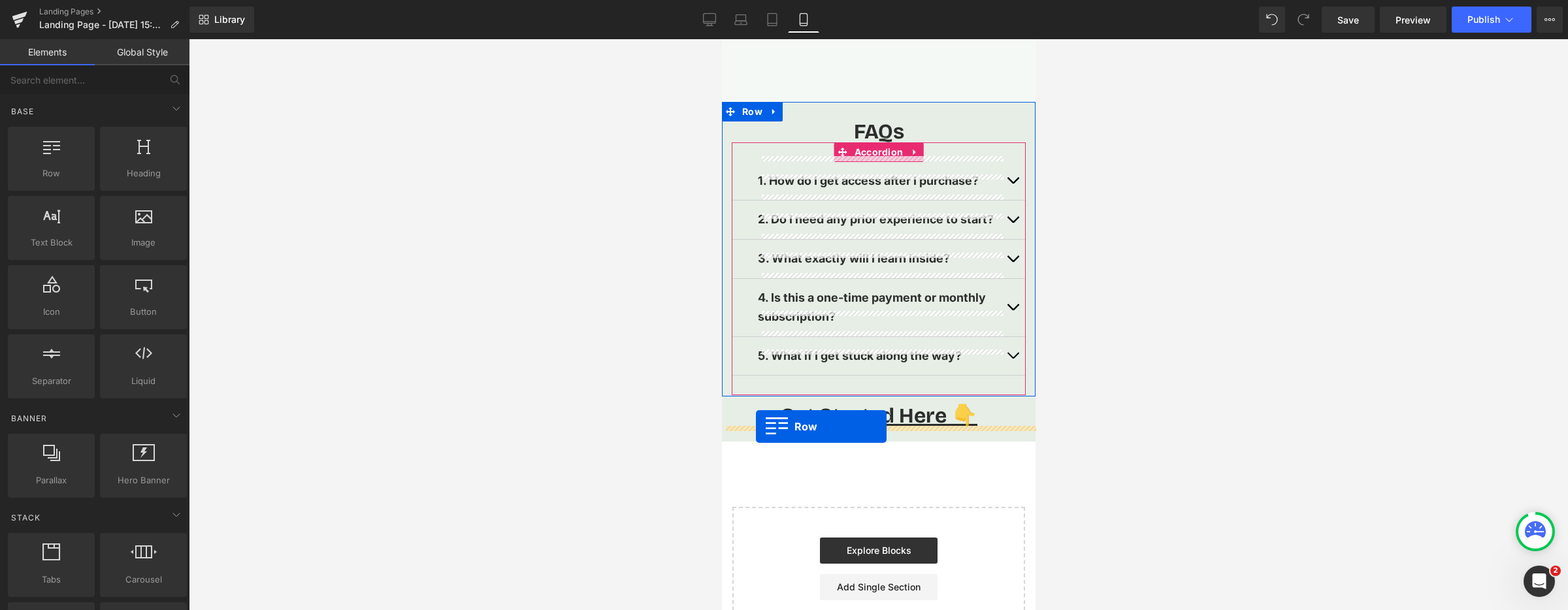
drag, startPoint x: 758, startPoint y: 235, endPoint x: 755, endPoint y: 427, distance: 192.0
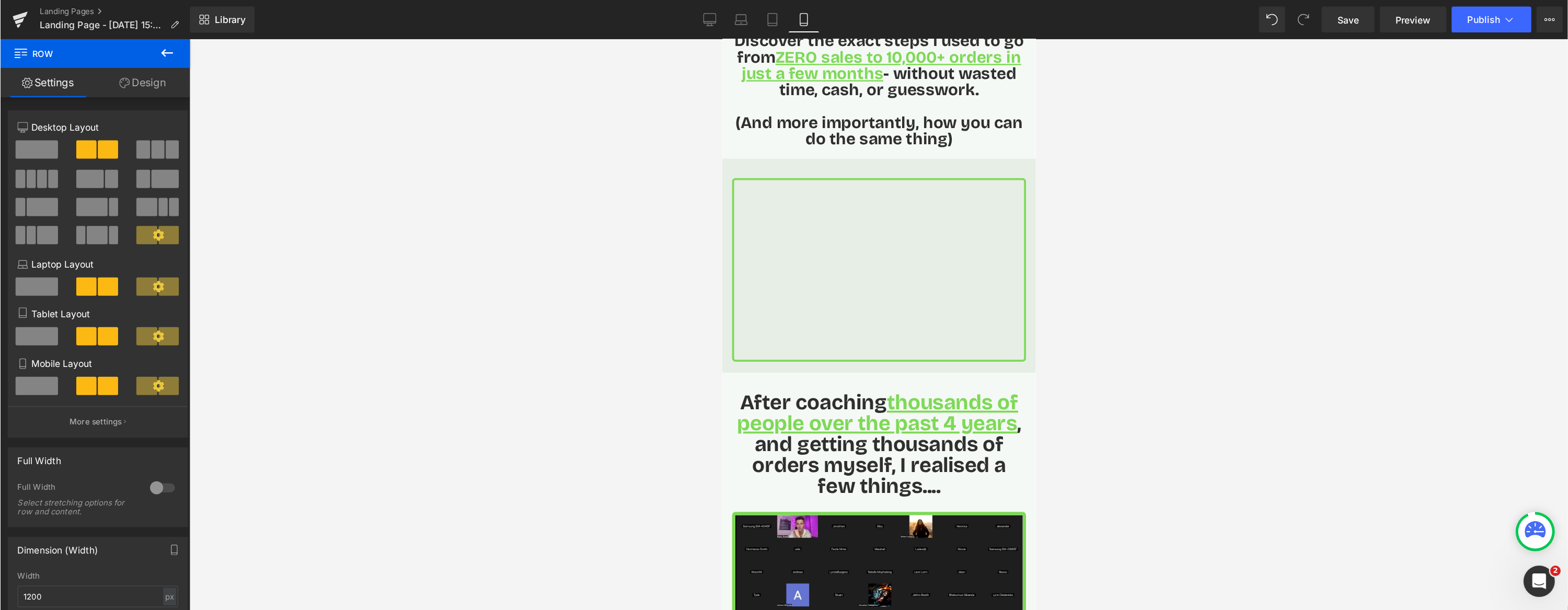
scroll to position [0, 0]
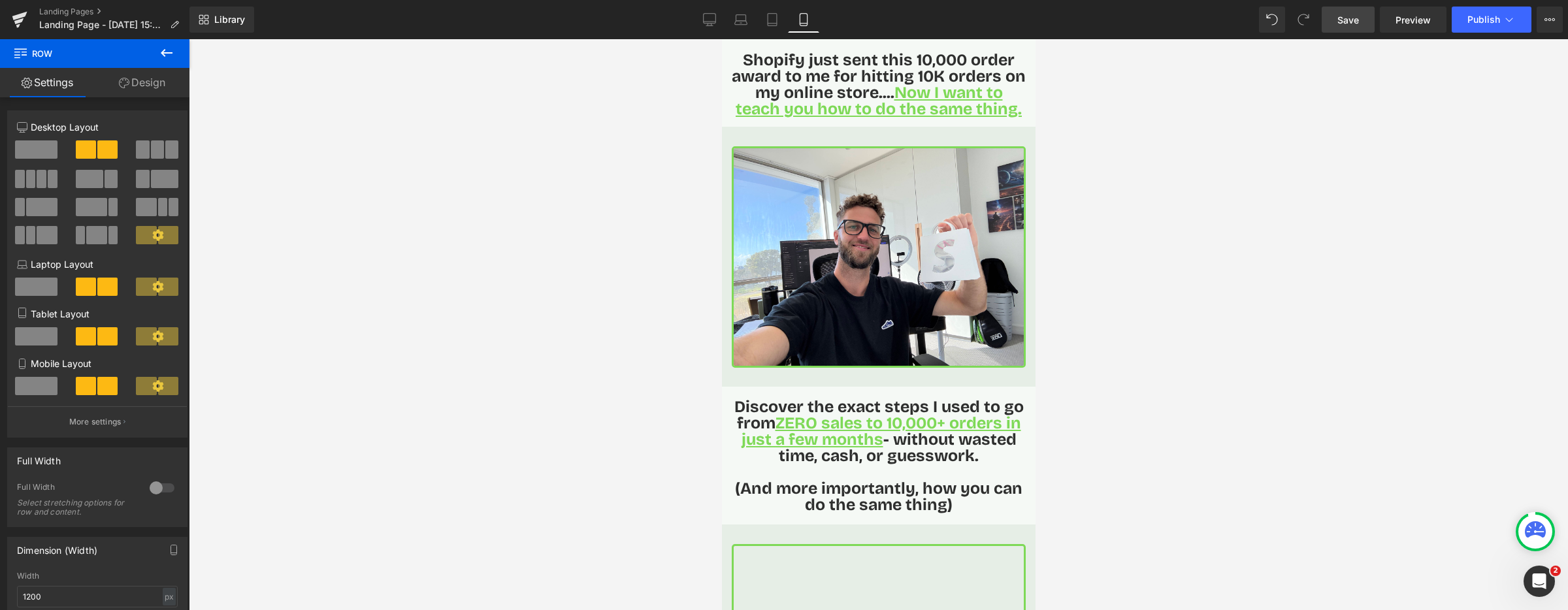
click at [1348, 25] on span "Save" at bounding box center [1348, 20] width 21 height 14
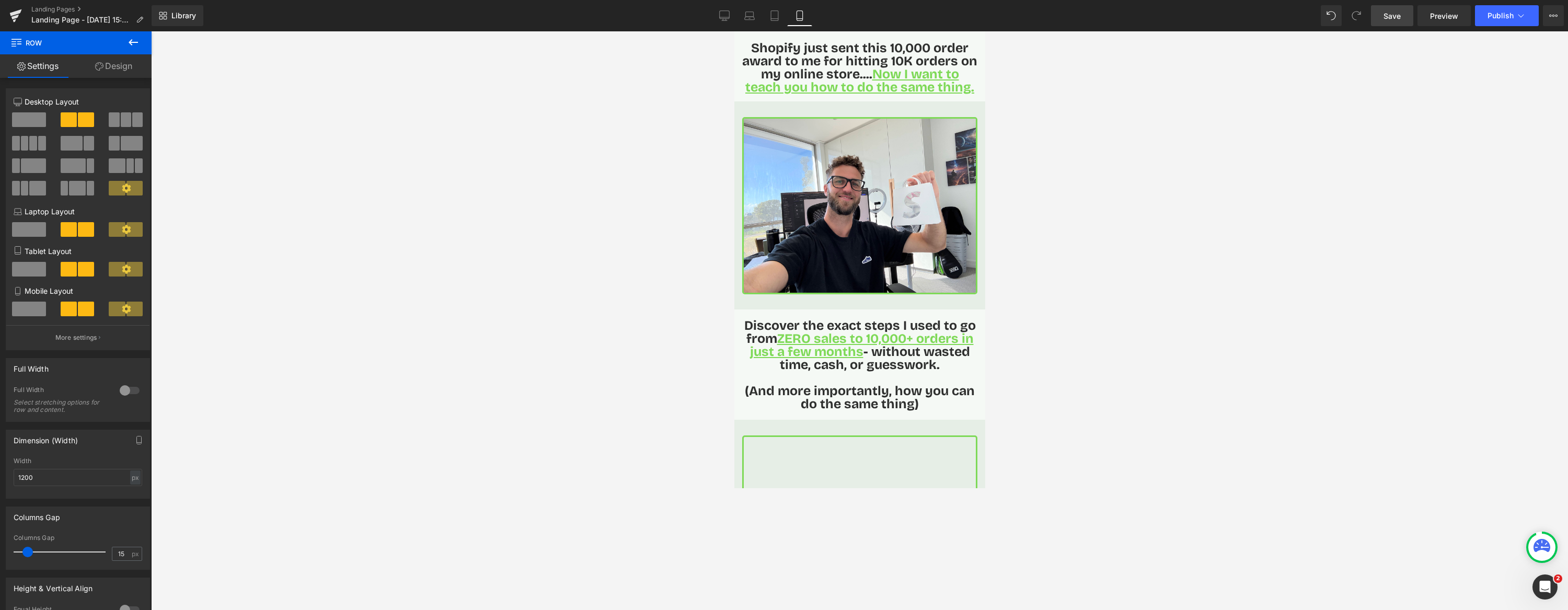
click at [1254, 18] on span "Save" at bounding box center [1392, 16] width 17 height 11
click at [60, 17] on span "Landing Page - [DATE] 15:01:49" at bounding box center [82, 20] width 100 height 9
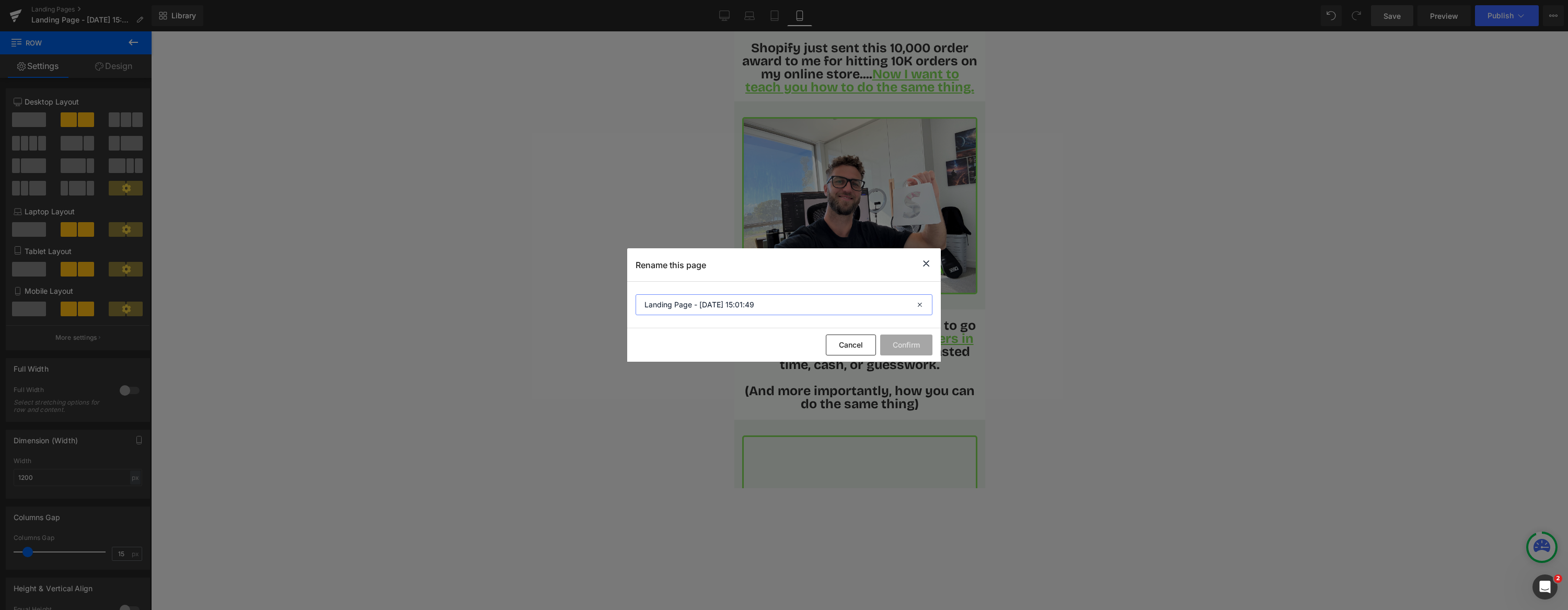
click at [779, 301] on input "Landing Page - [DATE] 15:01:49" at bounding box center [784, 304] width 297 height 21
click at [905, 351] on button "Confirm" at bounding box center [906, 345] width 52 height 21
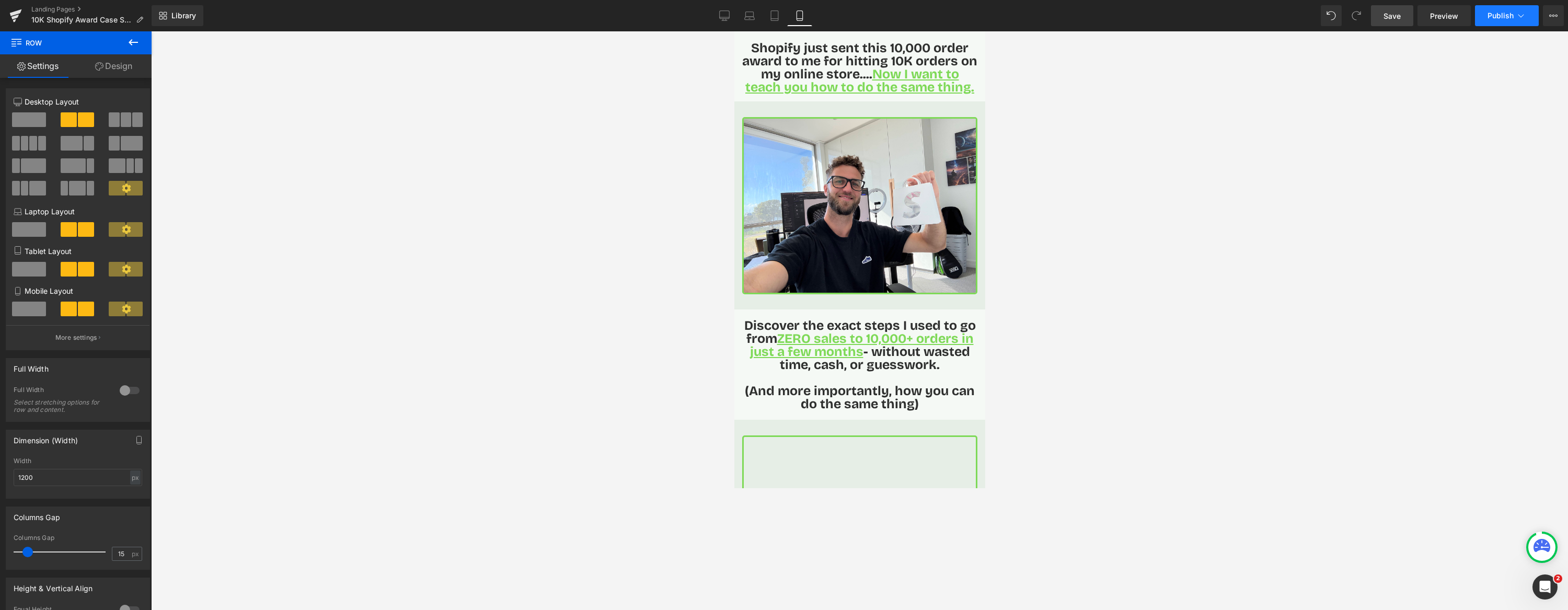
click at [1254, 21] on button "Publish" at bounding box center [1507, 16] width 64 height 21
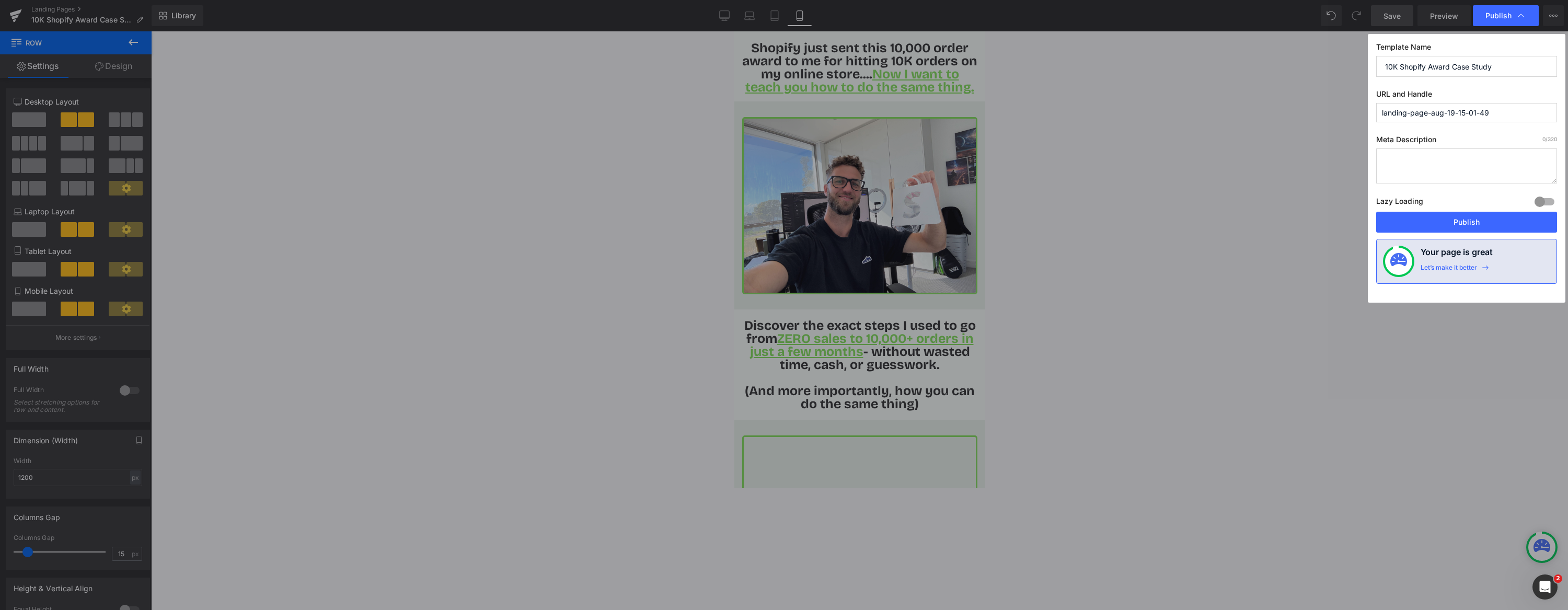
click at [1254, 112] on input "landing-page-aug-19-15-01-49" at bounding box center [1466, 113] width 181 height 19
drag, startPoint x: 1453, startPoint y: 112, endPoint x: 1448, endPoint y: 107, distance: 7.1
click at [1254, 112] on input "landing-page-aug-19-15-01-49" at bounding box center [1466, 113] width 181 height 19
click at [1254, 221] on button "Publish" at bounding box center [1466, 222] width 181 height 21
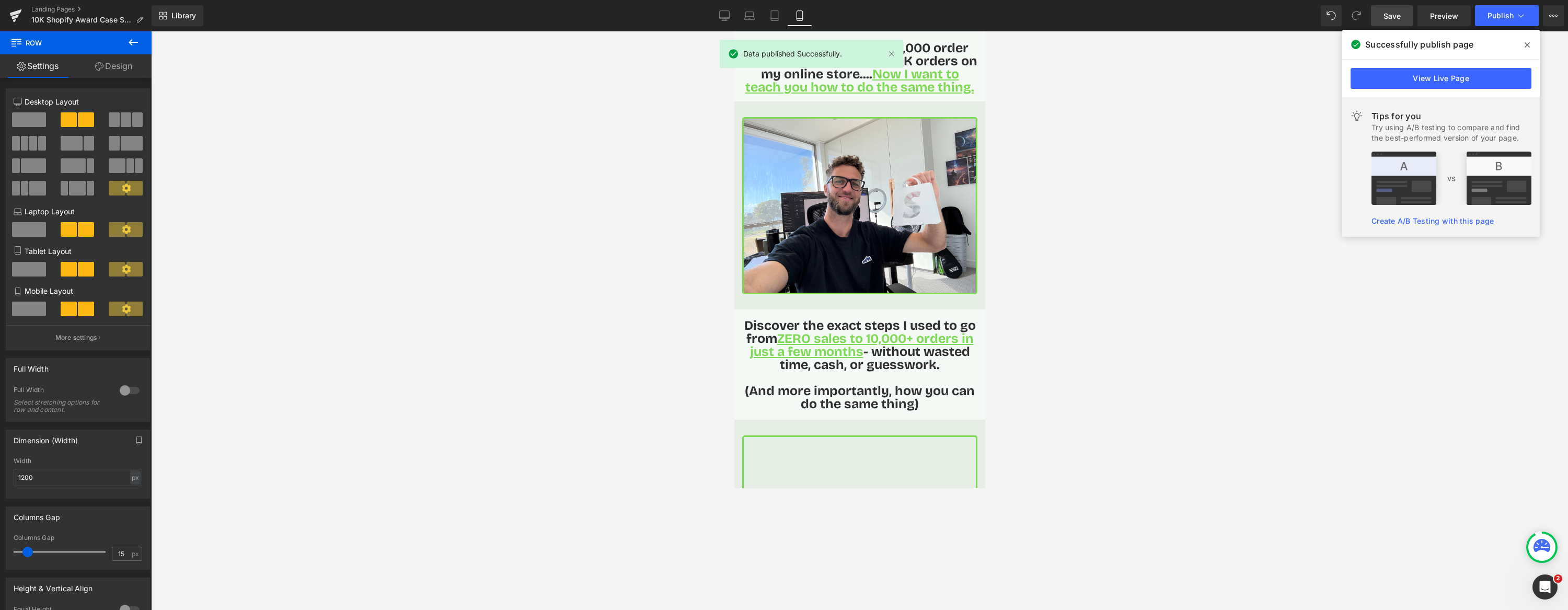
click at [1254, 75] on link "View Live Page" at bounding box center [1441, 79] width 181 height 21
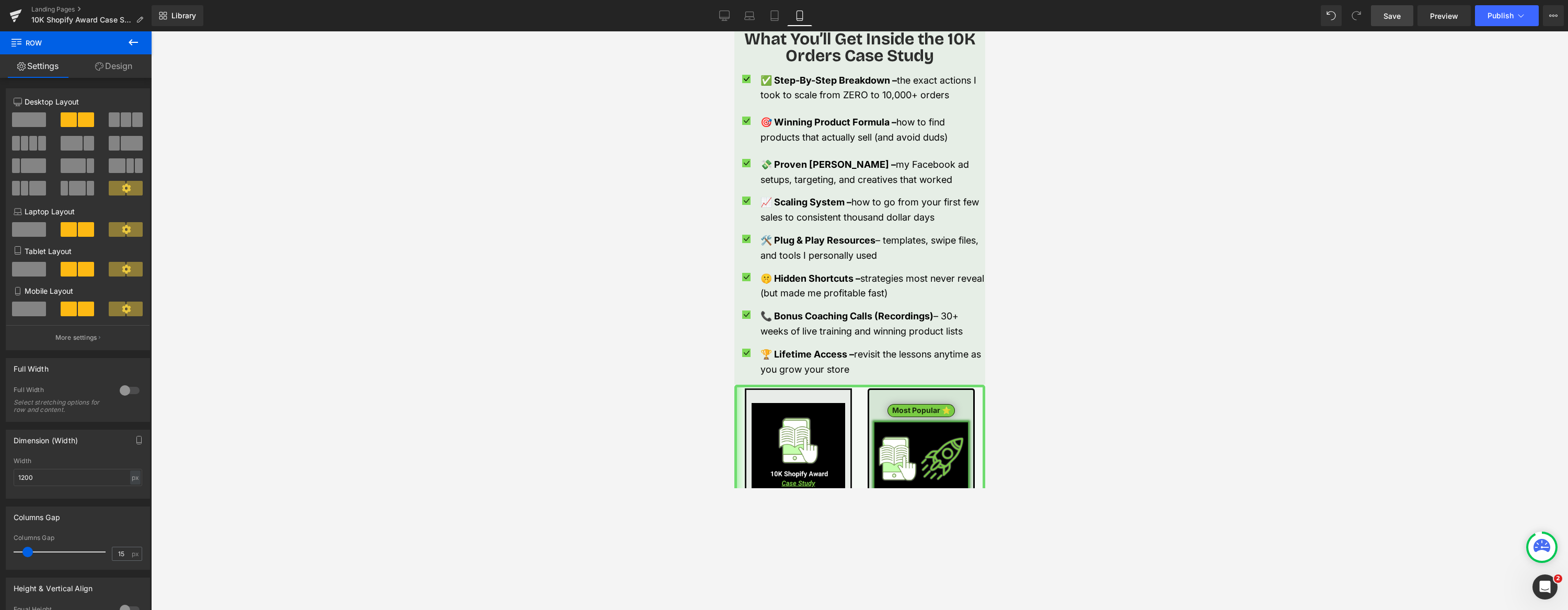
scroll to position [1431, 0]
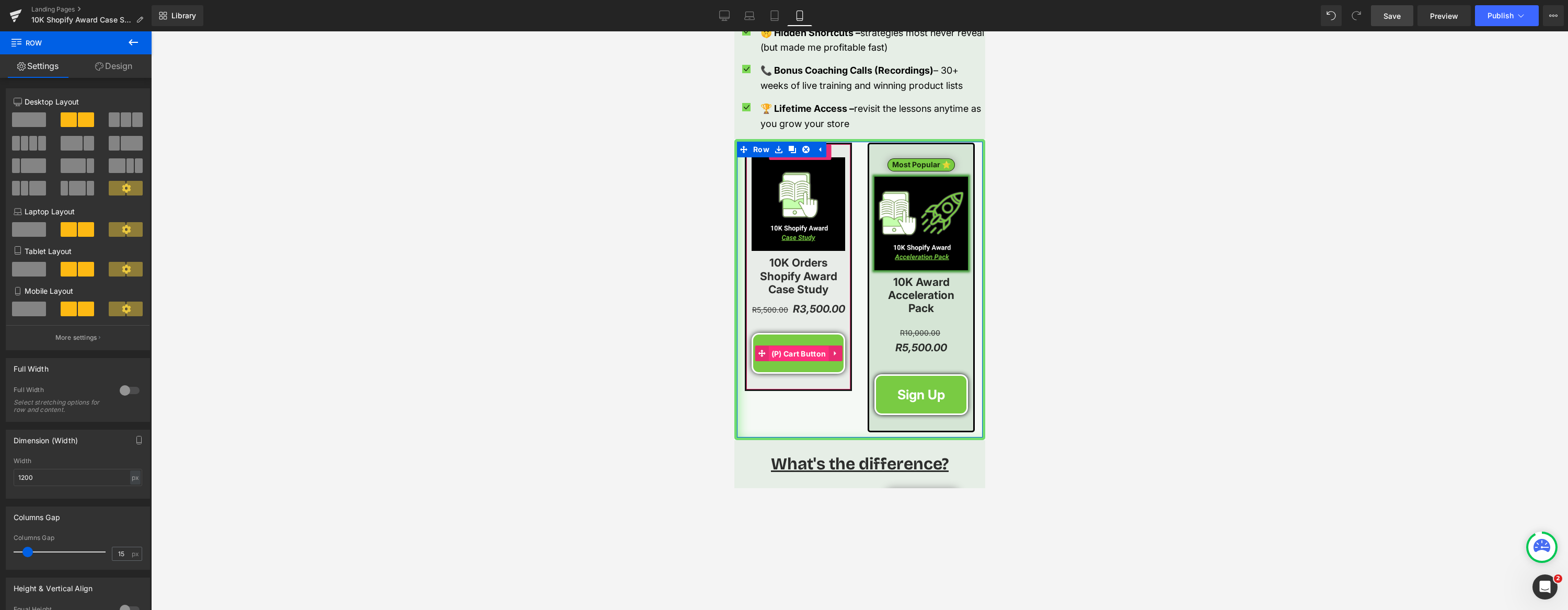
click at [797, 355] on span "(P) Cart Button" at bounding box center [798, 354] width 60 height 16
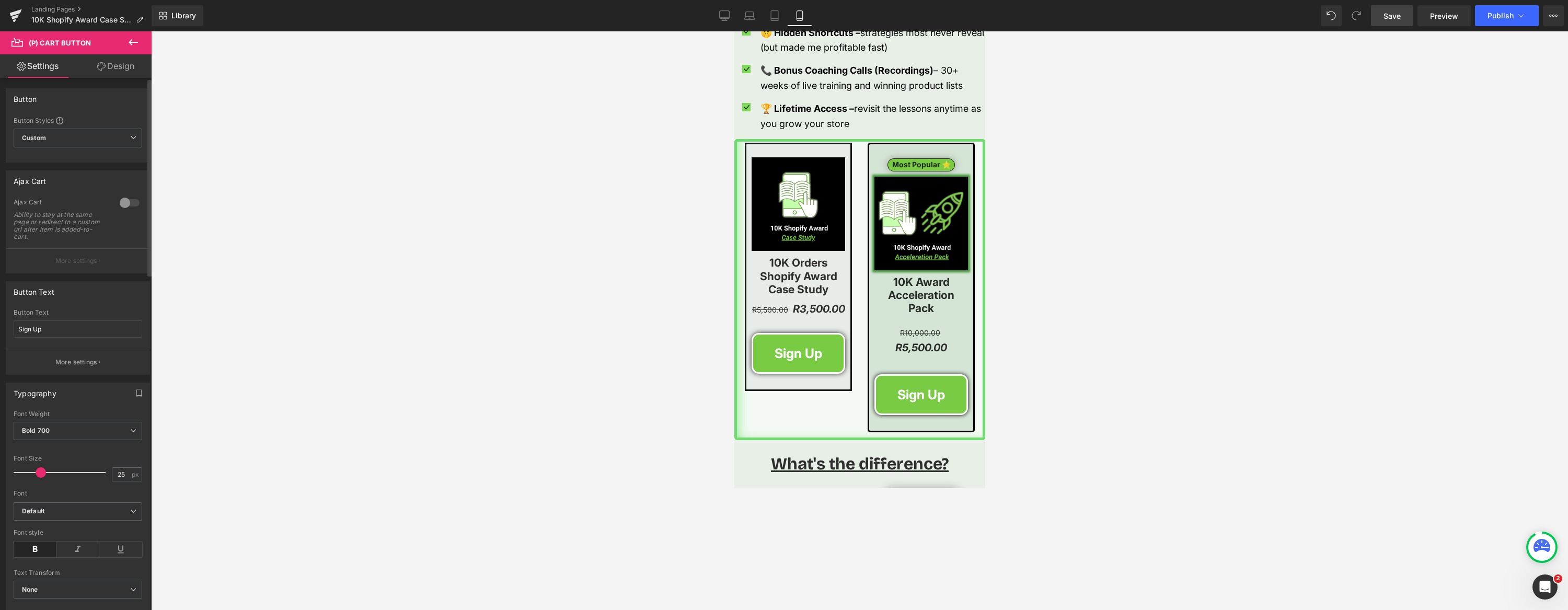
drag, startPoint x: 121, startPoint y: 203, endPoint x: 110, endPoint y: 231, distance: 30.1
click at [121, 203] on div at bounding box center [129, 202] width 25 height 16
click at [85, 262] on p "More settings" at bounding box center [76, 261] width 42 height 9
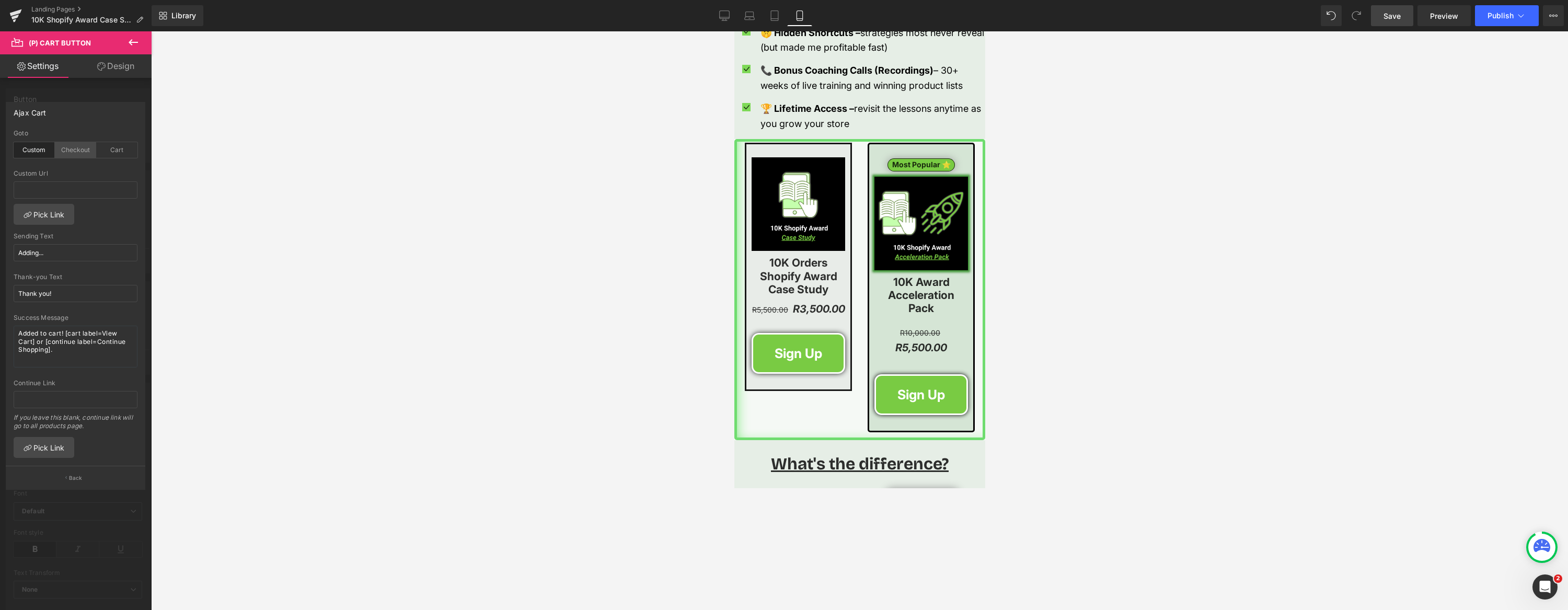
click at [81, 151] on div "Checkout" at bounding box center [75, 150] width 41 height 16
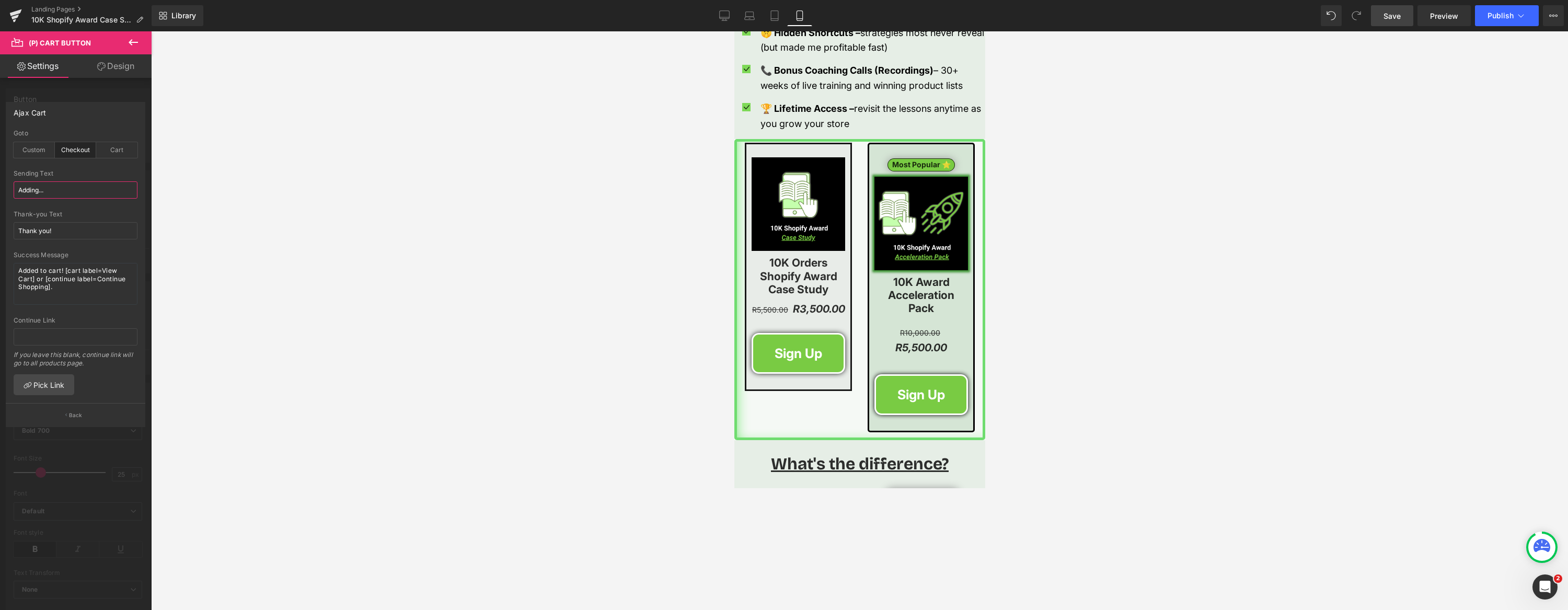
click at [50, 189] on input "Adding..." at bounding box center [75, 190] width 124 height 17
click at [914, 387] on body "Shopify just sent this 10,000 order award to me for hitting 10K orders on my on…" at bounding box center [859, 222] width 251 height 3244
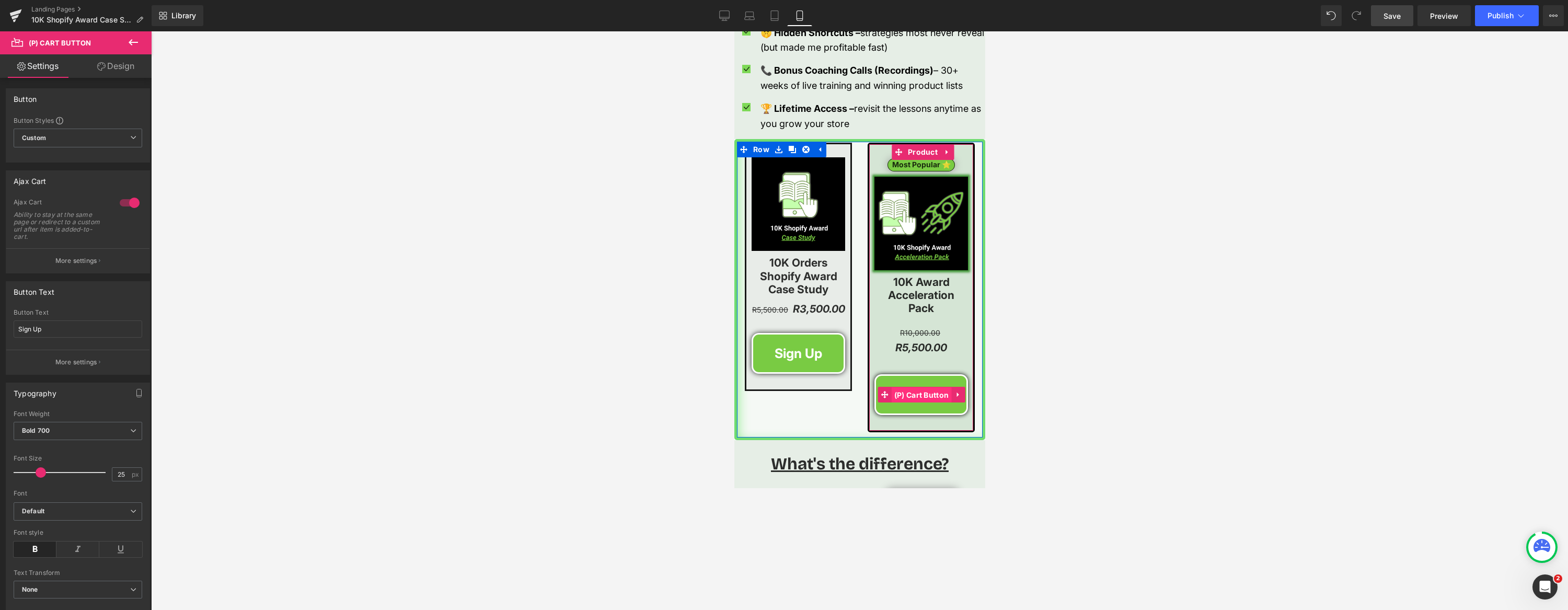
click at [916, 387] on span "(P) Cart Button" at bounding box center [921, 395] width 60 height 16
click at [119, 209] on div at bounding box center [129, 202] width 25 height 16
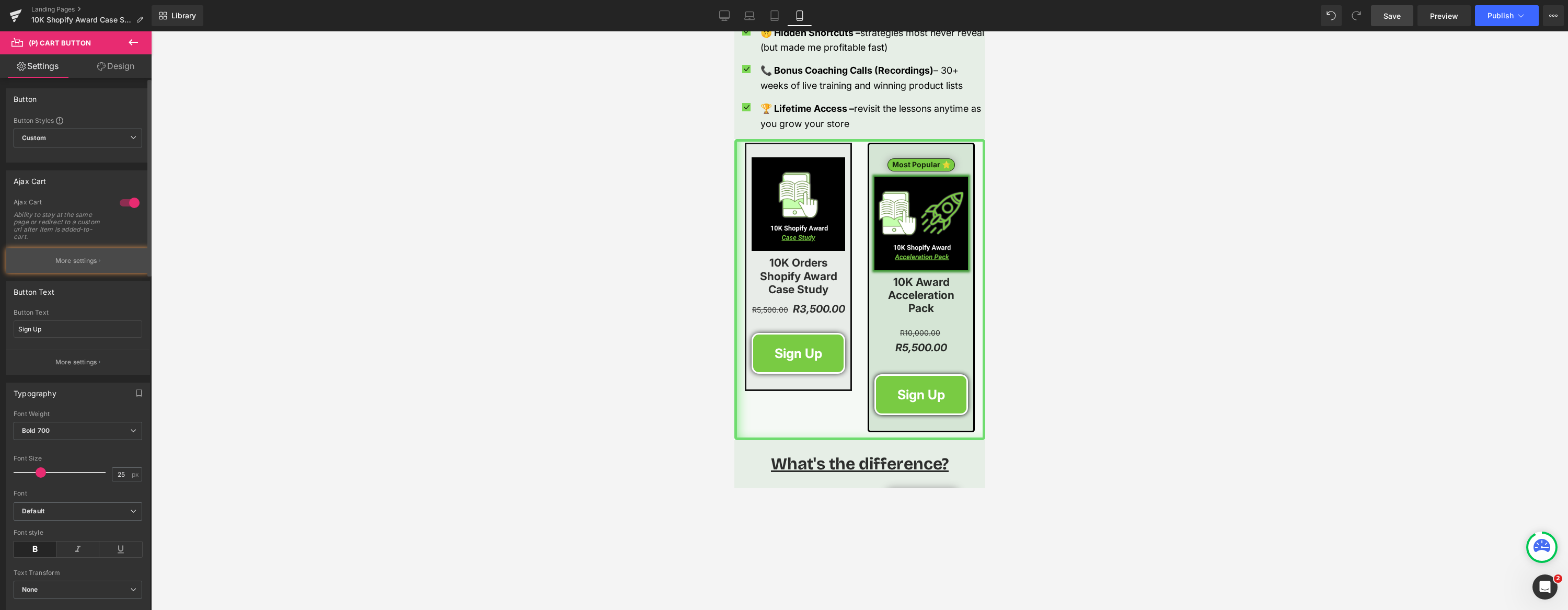
click at [97, 272] on button "More settings" at bounding box center [77, 261] width 143 height 24
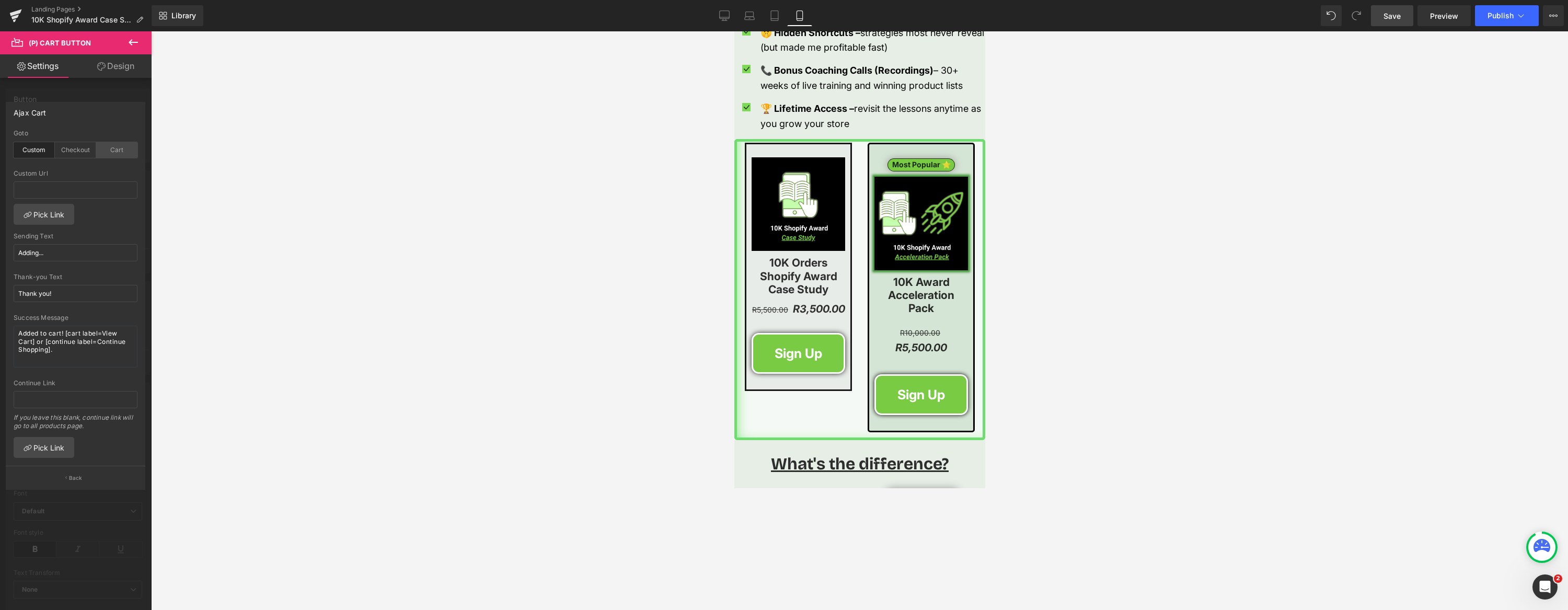
click at [117, 152] on div "Cart" at bounding box center [117, 150] width 41 height 16
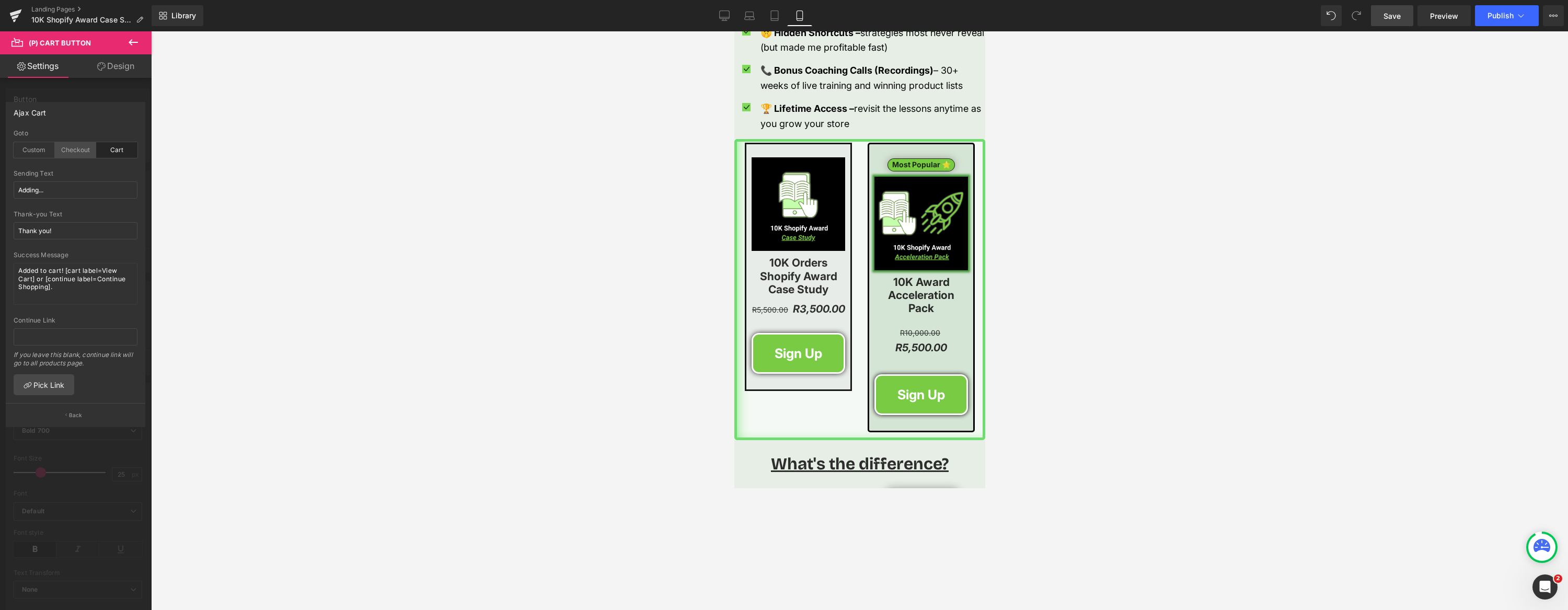
click at [85, 153] on div "Checkout" at bounding box center [75, 150] width 41 height 16
click at [68, 192] on input "Adding..." at bounding box center [75, 190] width 124 height 17
click at [569, 258] on div at bounding box center [859, 321] width 1417 height 579
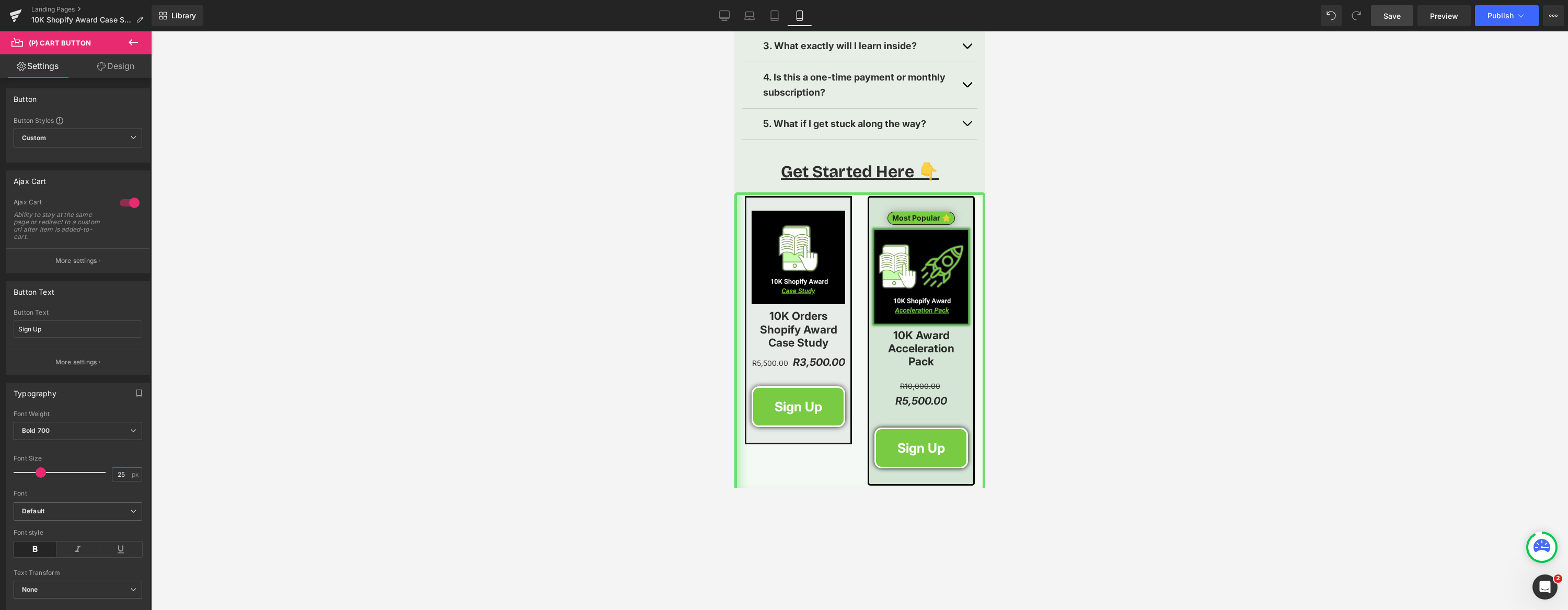
scroll to position [2753, 0]
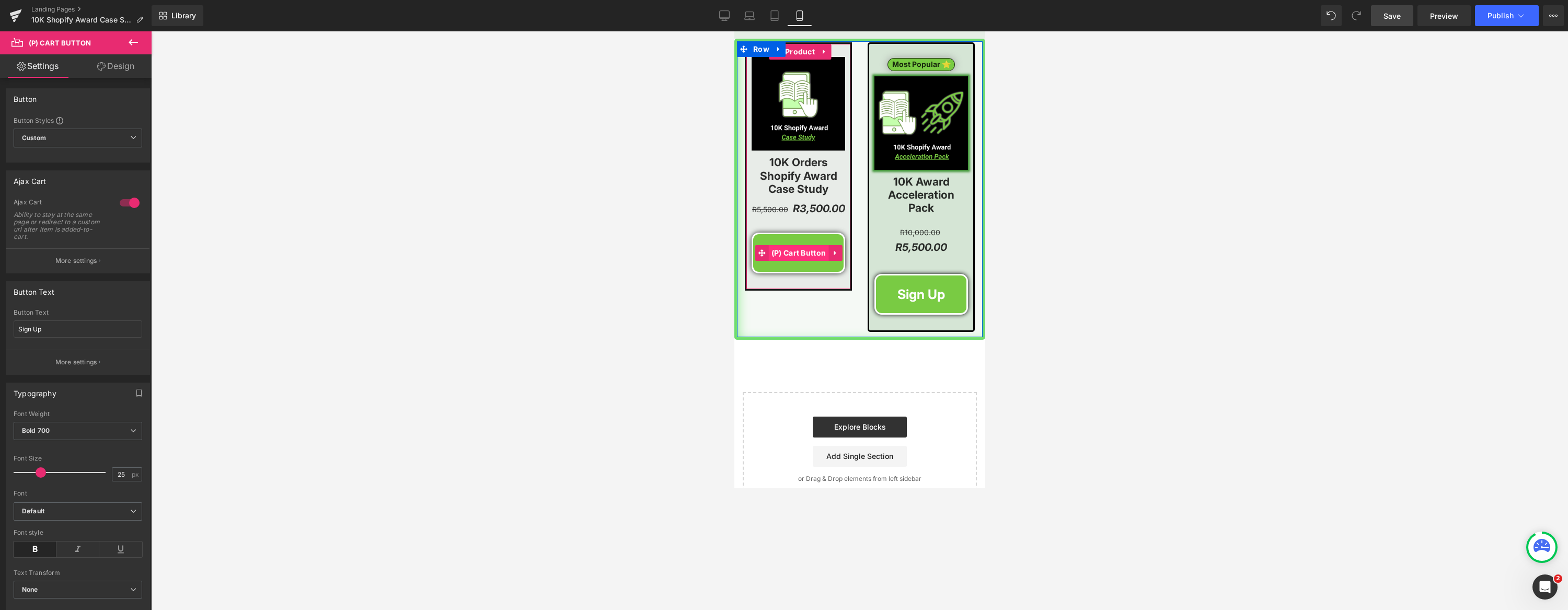
click at [800, 246] on span "(P) Cart Button" at bounding box center [798, 253] width 60 height 16
drag, startPoint x: 127, startPoint y: 202, endPoint x: 97, endPoint y: 248, distance: 54.9
click at [127, 202] on div at bounding box center [129, 202] width 25 height 16
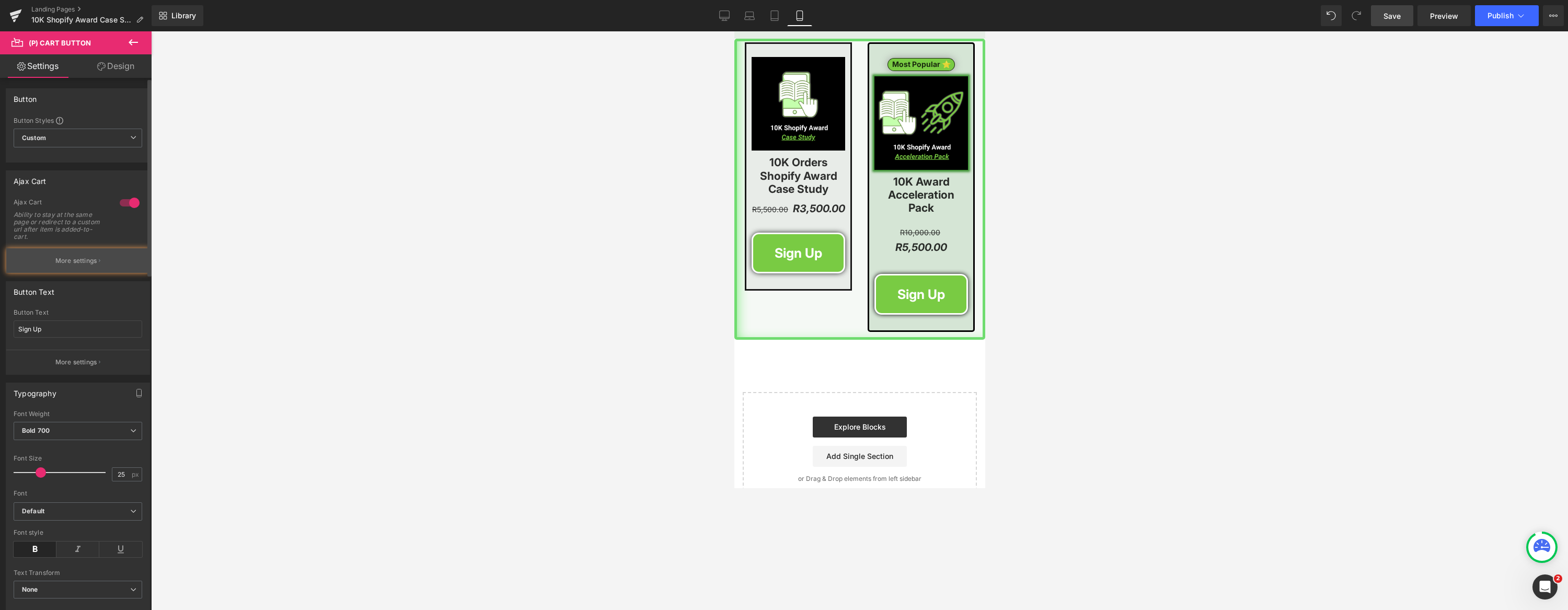
click at [91, 257] on p "More settings" at bounding box center [76, 261] width 42 height 9
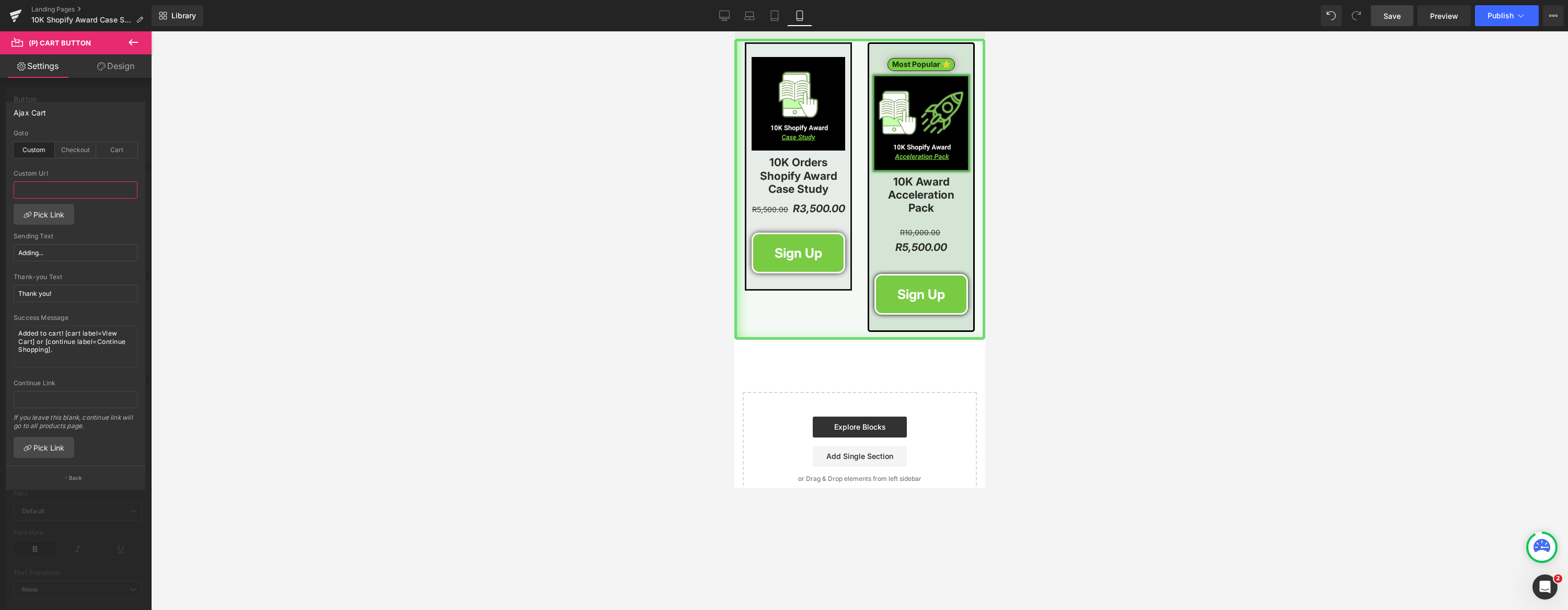
click at [57, 191] on input "text" at bounding box center [75, 190] width 124 height 17
click at [80, 153] on div "Checkout" at bounding box center [75, 150] width 41 height 16
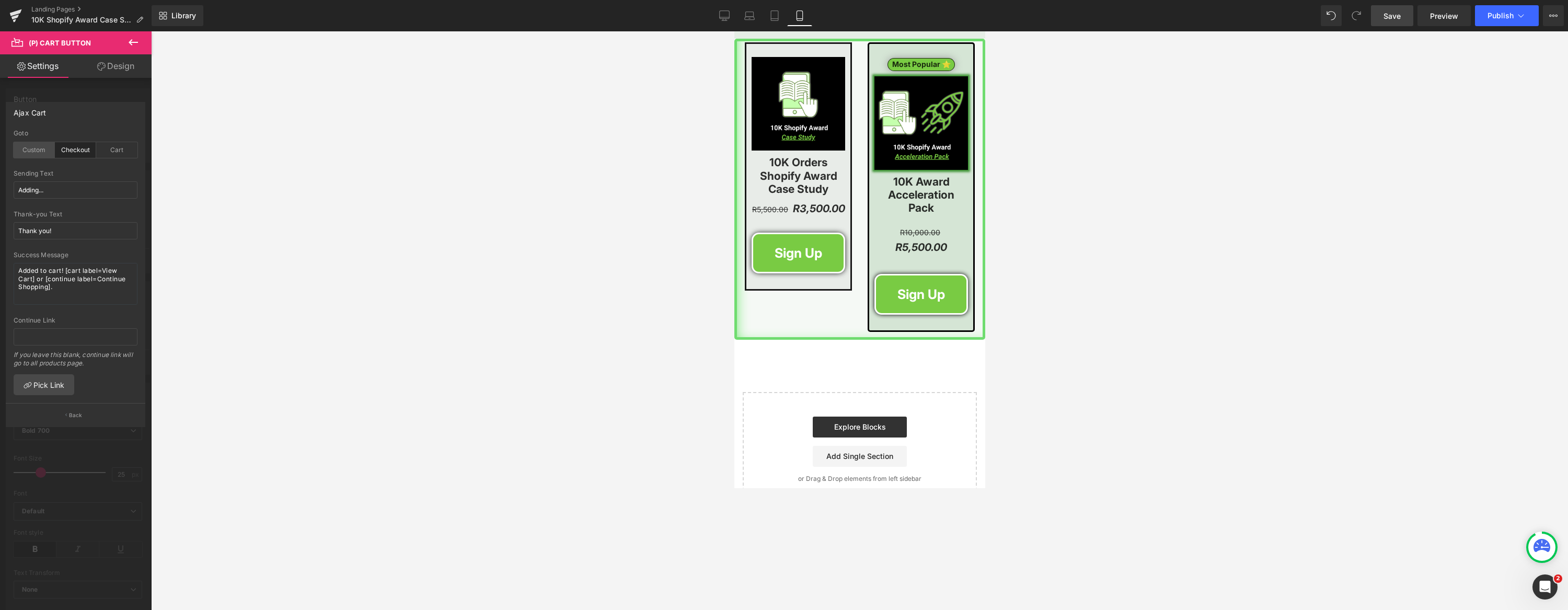
click at [40, 156] on div "Custom" at bounding box center [34, 150] width 41 height 16
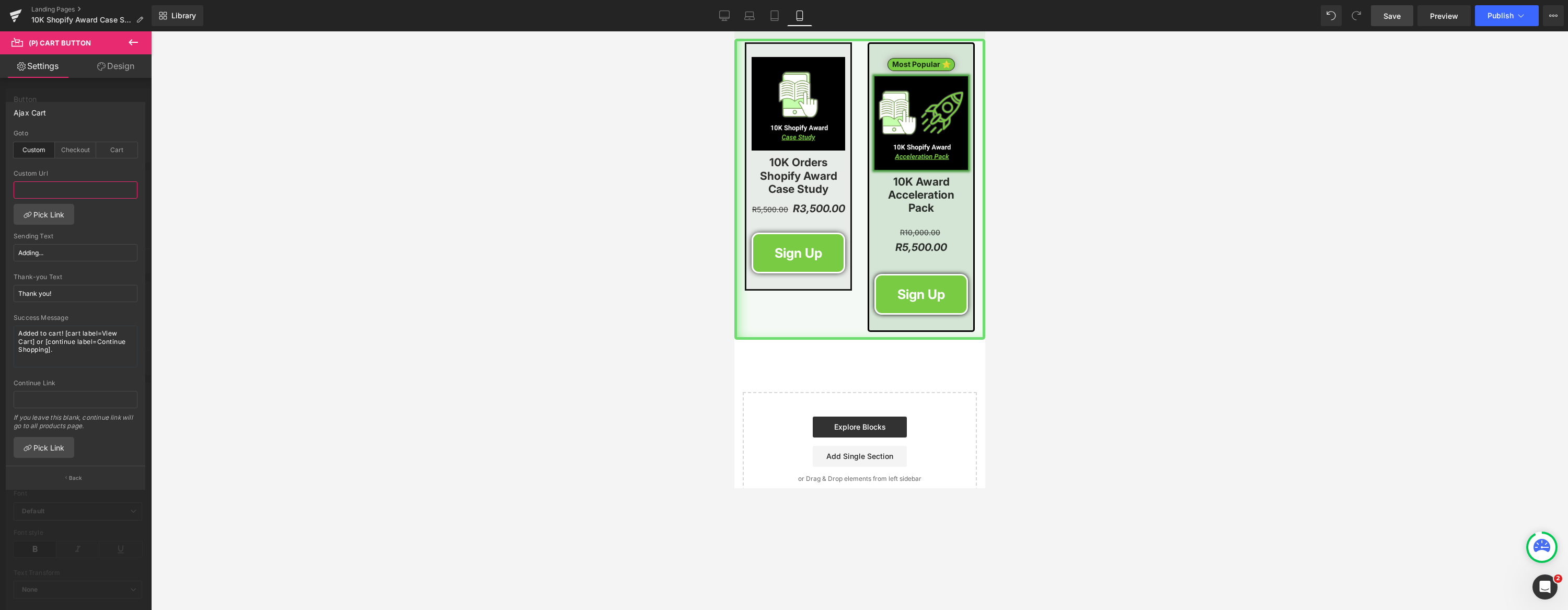
click at [76, 187] on input "text" at bounding box center [75, 190] width 124 height 17
click at [83, 150] on div "Checkout" at bounding box center [75, 150] width 41 height 16
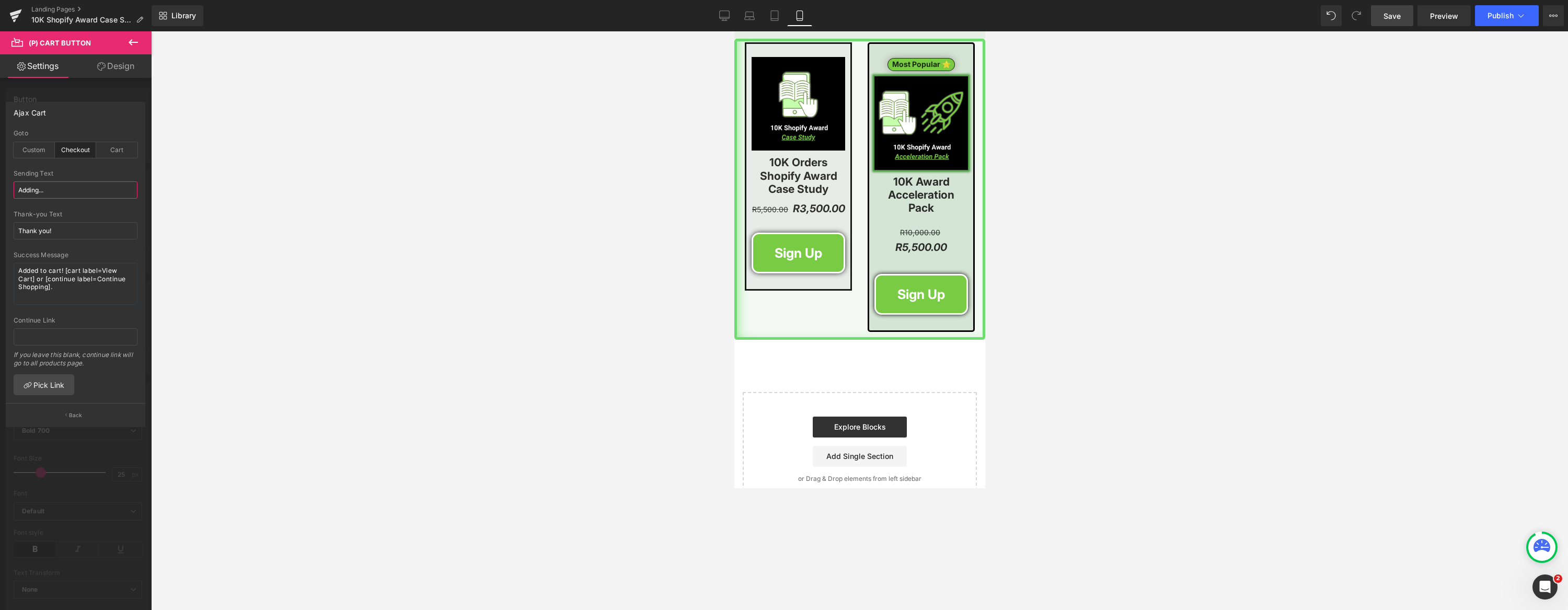
click at [74, 188] on input "Adding..." at bounding box center [75, 190] width 124 height 17
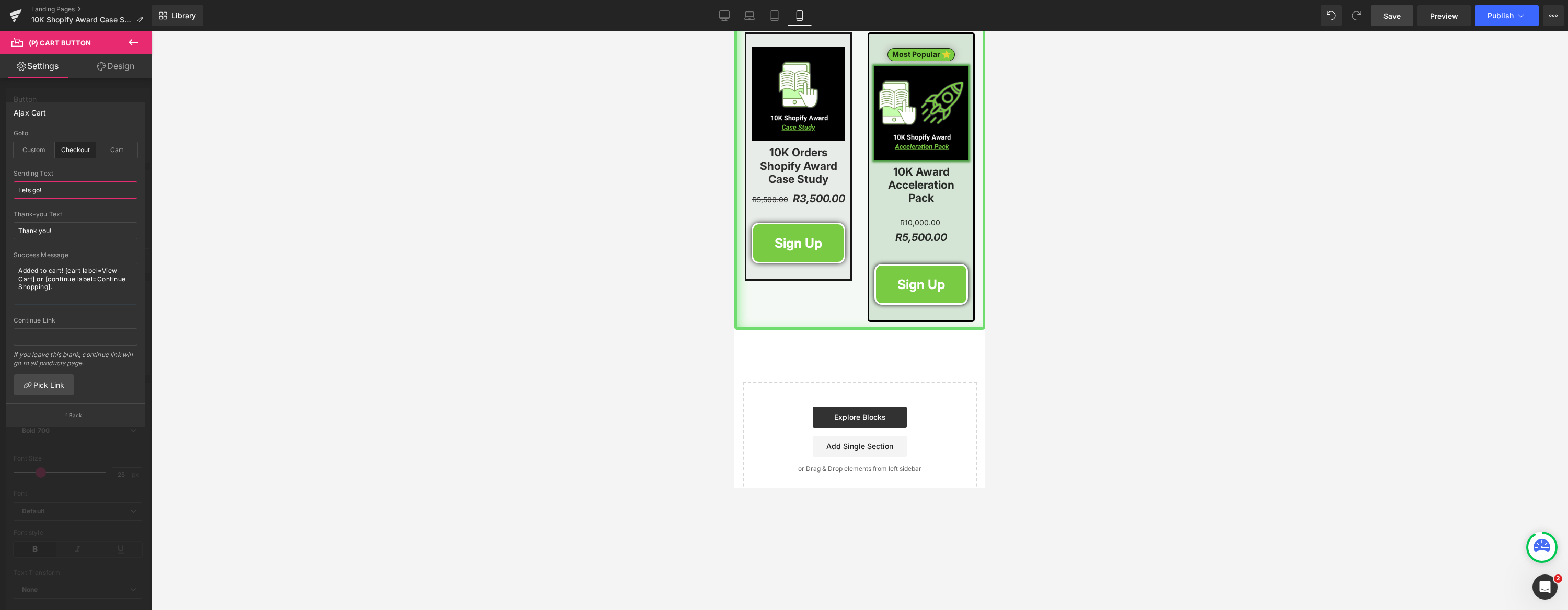
scroll to position [2767, 0]
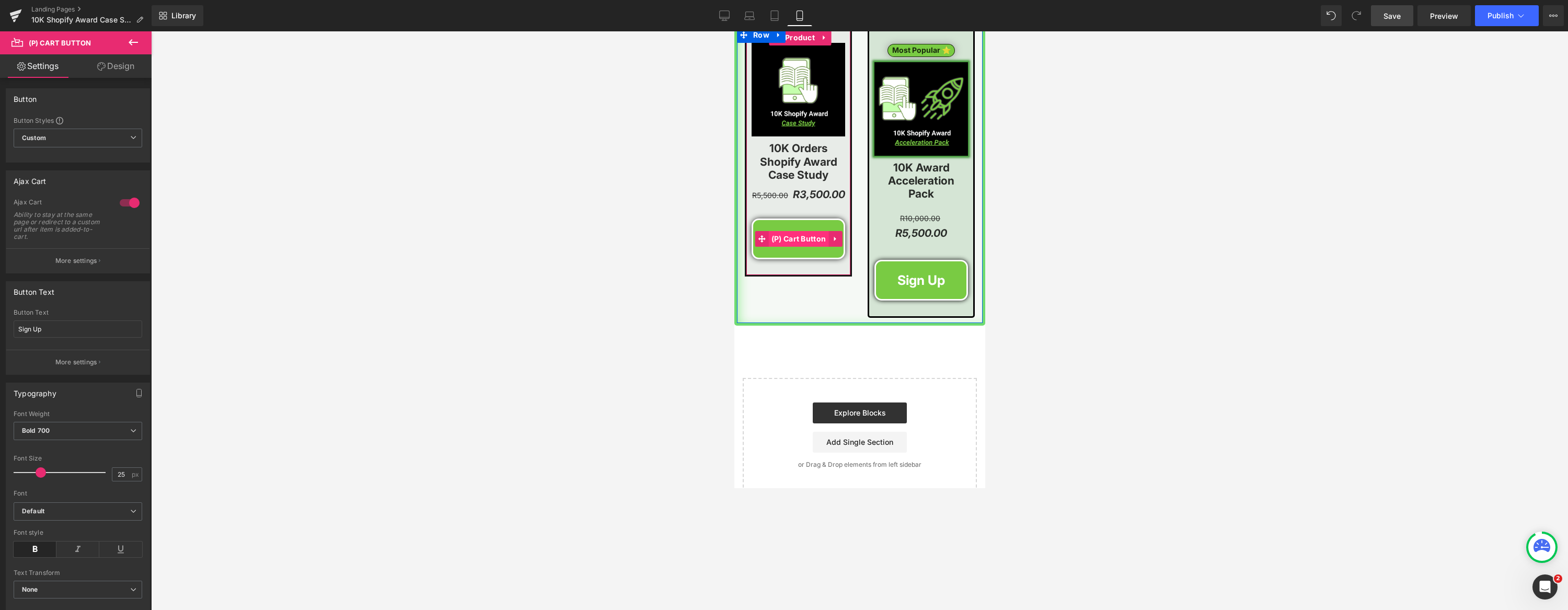
click at [800, 231] on span "(P) Cart Button" at bounding box center [798, 239] width 60 height 16
click at [928, 272] on span "(P) Cart Button" at bounding box center [921, 280] width 60 height 16
click at [124, 205] on div at bounding box center [129, 202] width 25 height 16
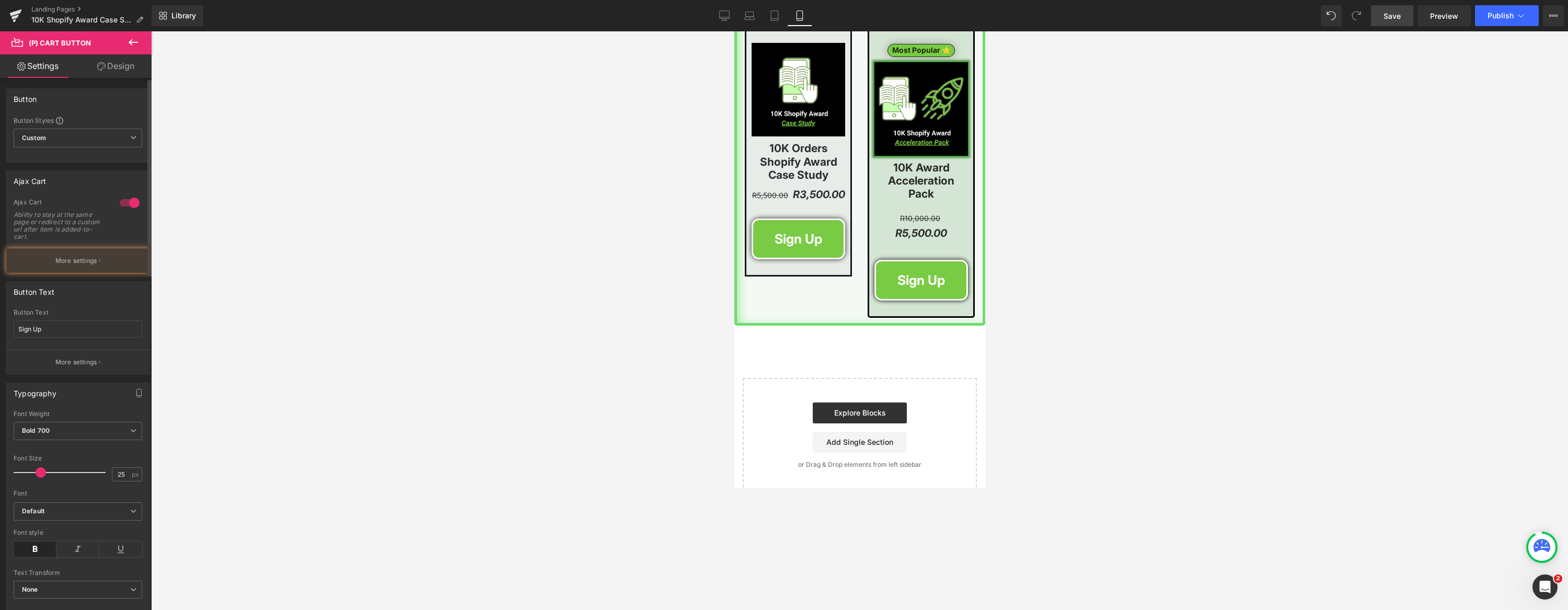
click at [111, 268] on button "More settings" at bounding box center [77, 261] width 143 height 24
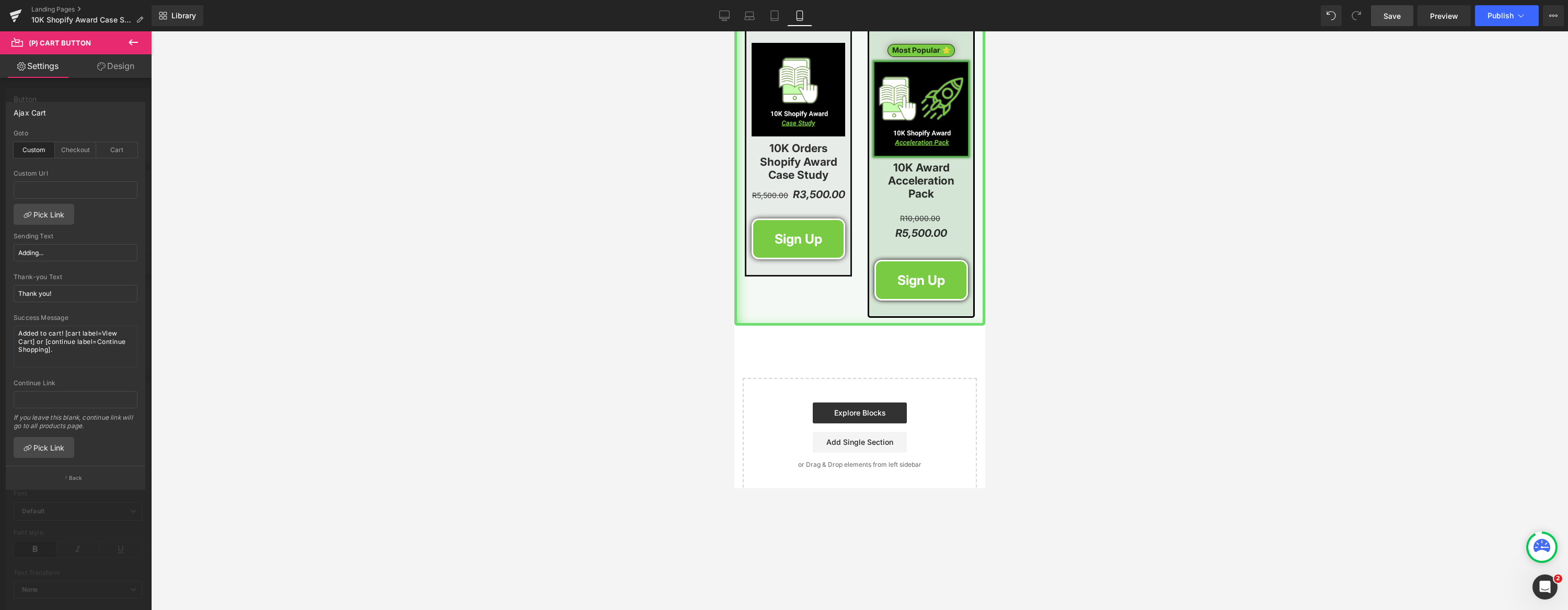
click at [75, 150] on div "Checkout" at bounding box center [75, 150] width 41 height 16
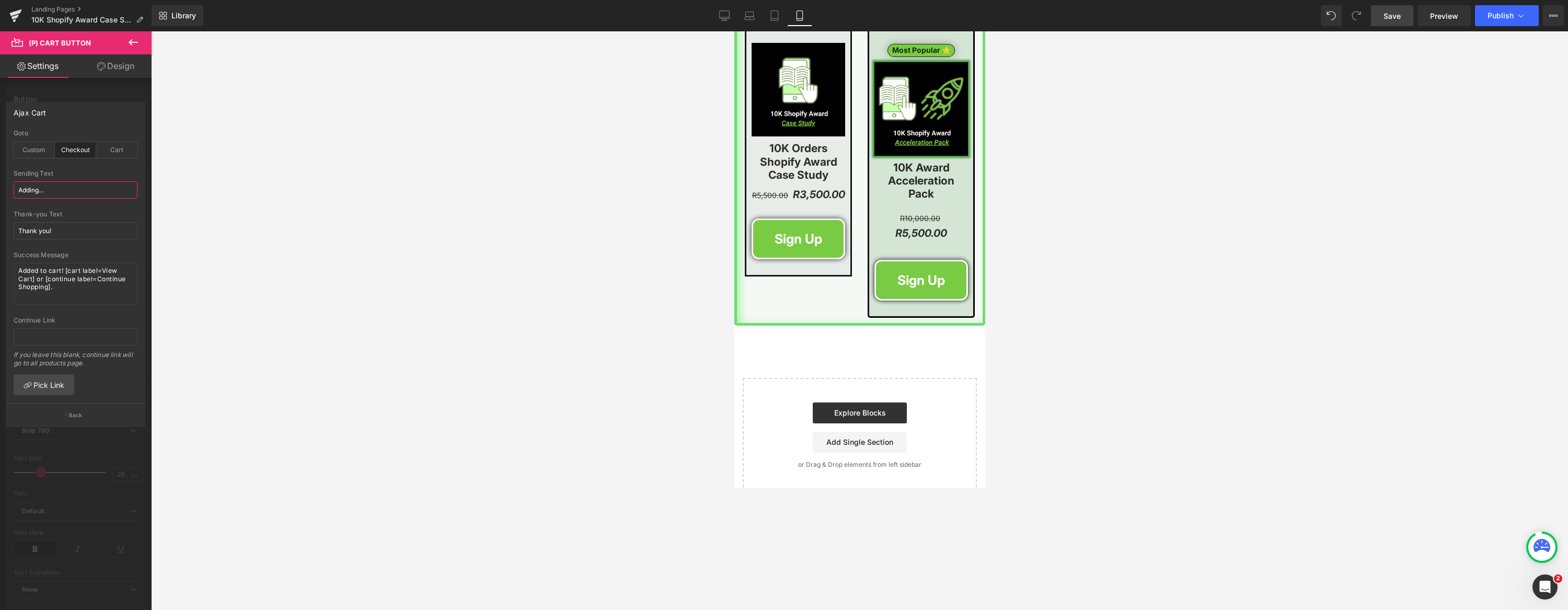
click at [57, 191] on input "Adding..." at bounding box center [75, 190] width 124 height 17
click at [58, 191] on input "Adding..." at bounding box center [75, 190] width 124 height 17
click at [57, 191] on input "Adding..." at bounding box center [75, 190] width 124 height 17
click at [572, 305] on div at bounding box center [859, 321] width 1417 height 579
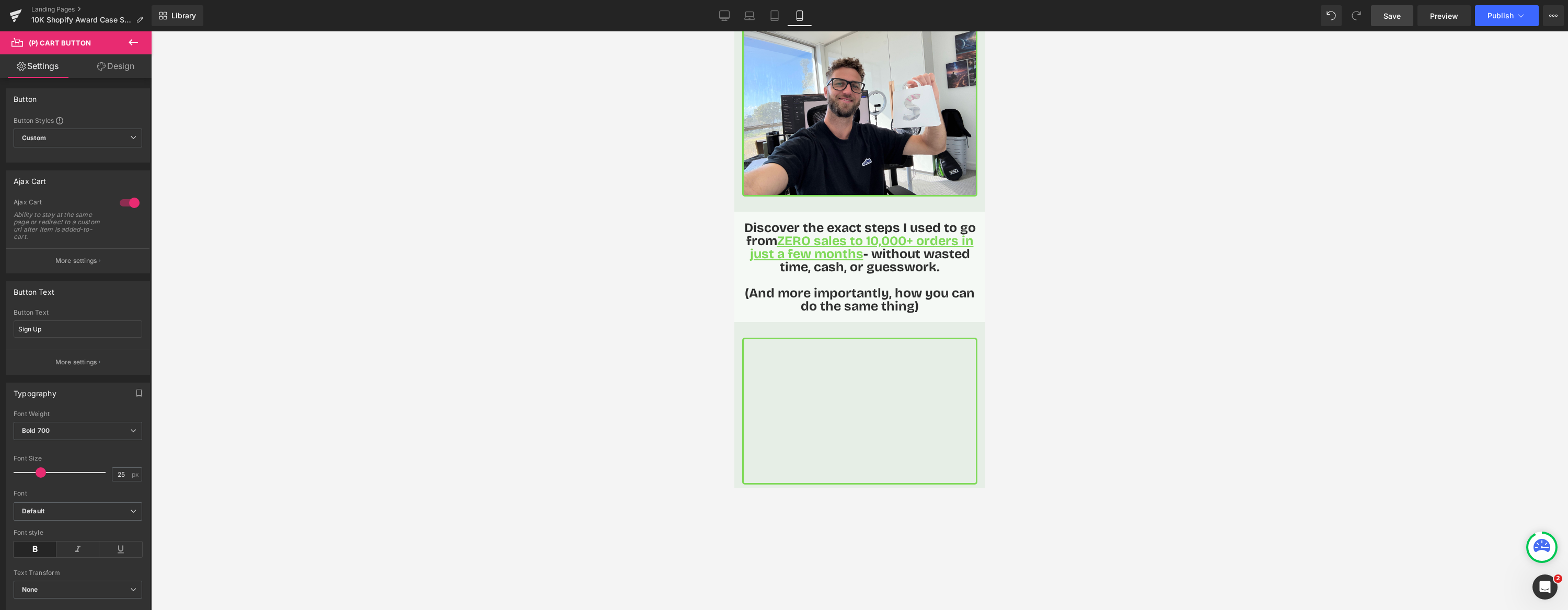
scroll to position [0, 0]
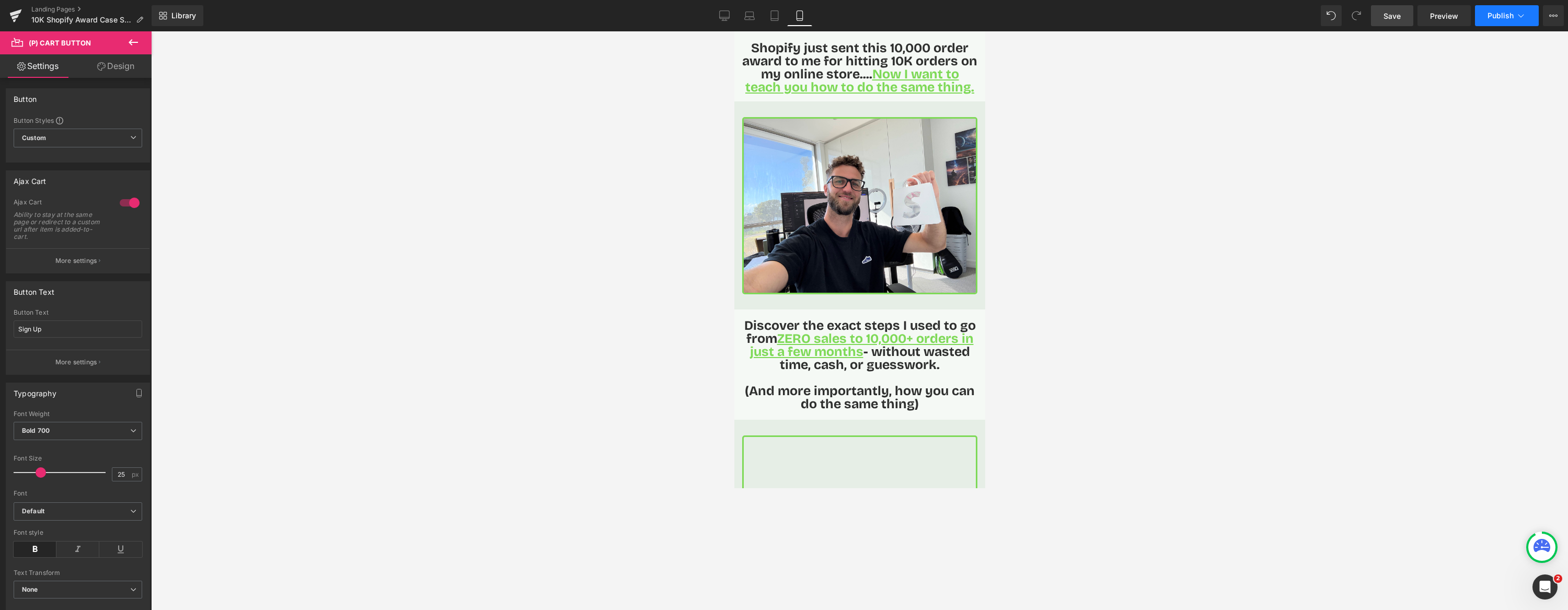
click at [1254, 14] on span "Publish" at bounding box center [1500, 16] width 26 height 9
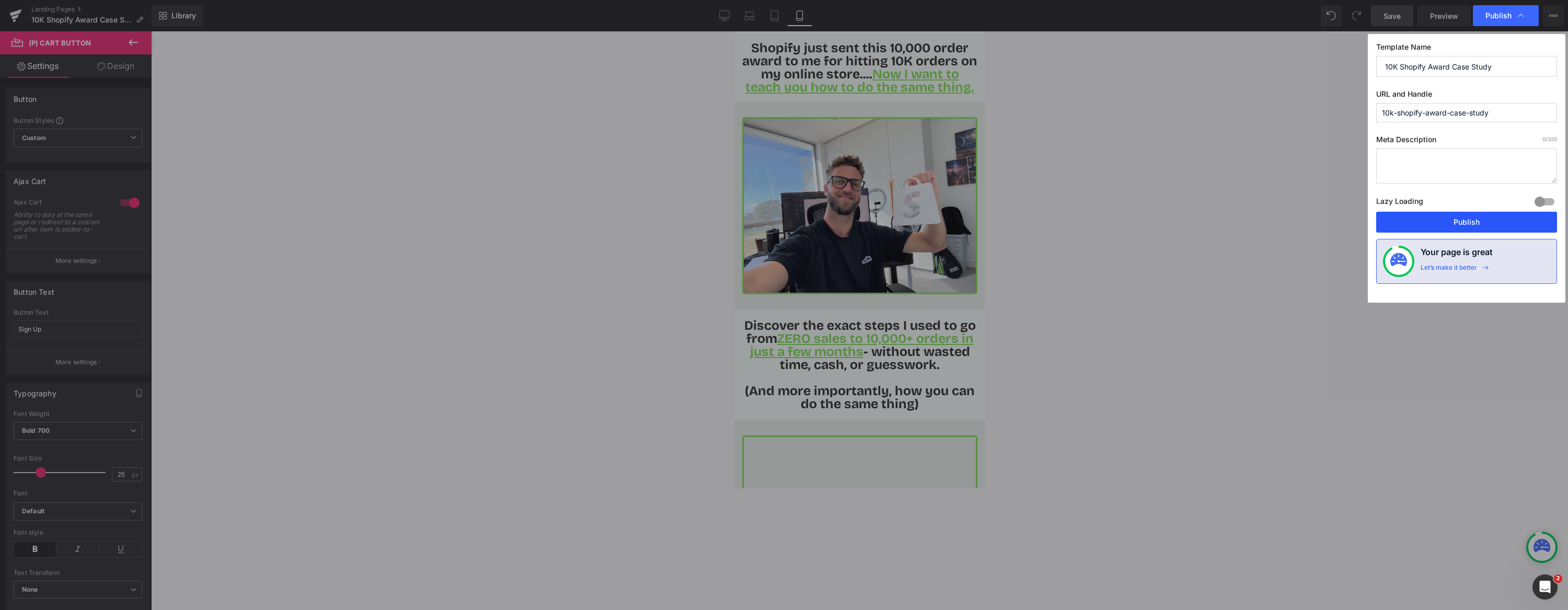
click at [1254, 224] on button "Publish" at bounding box center [1466, 222] width 181 height 21
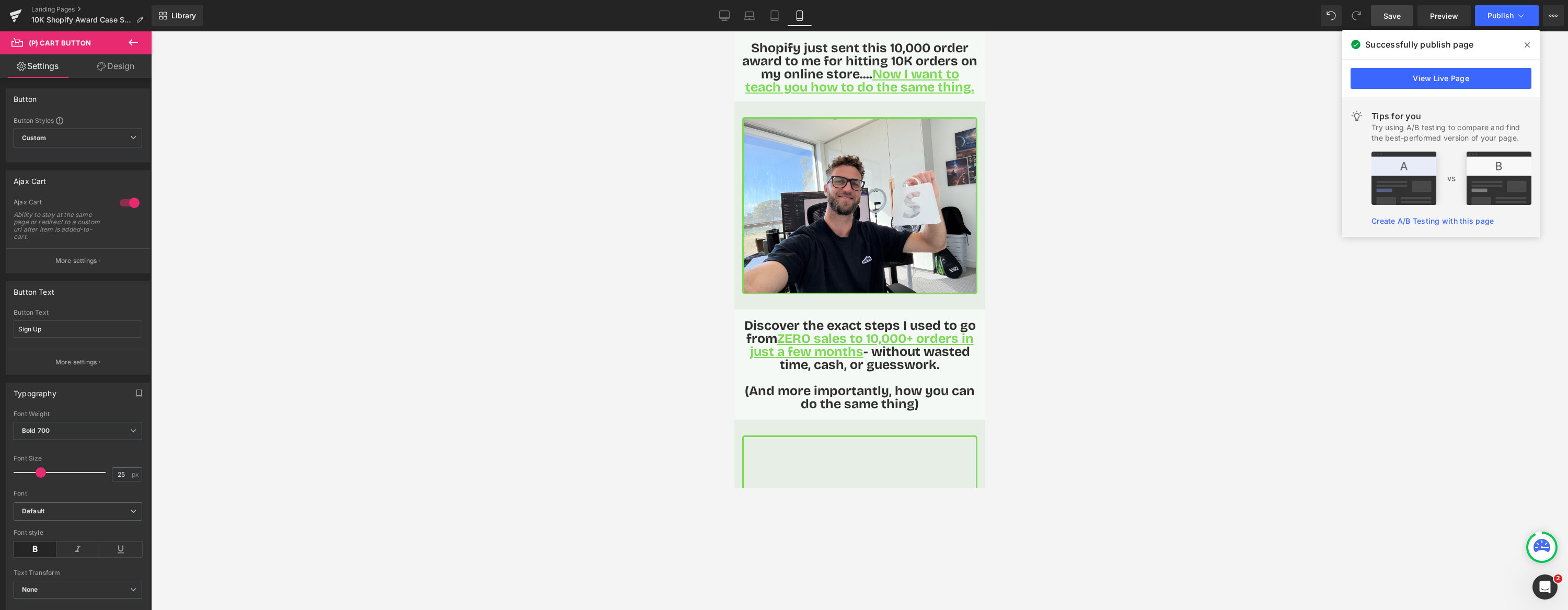
click at [1254, 39] on span at bounding box center [1527, 44] width 16 height 16
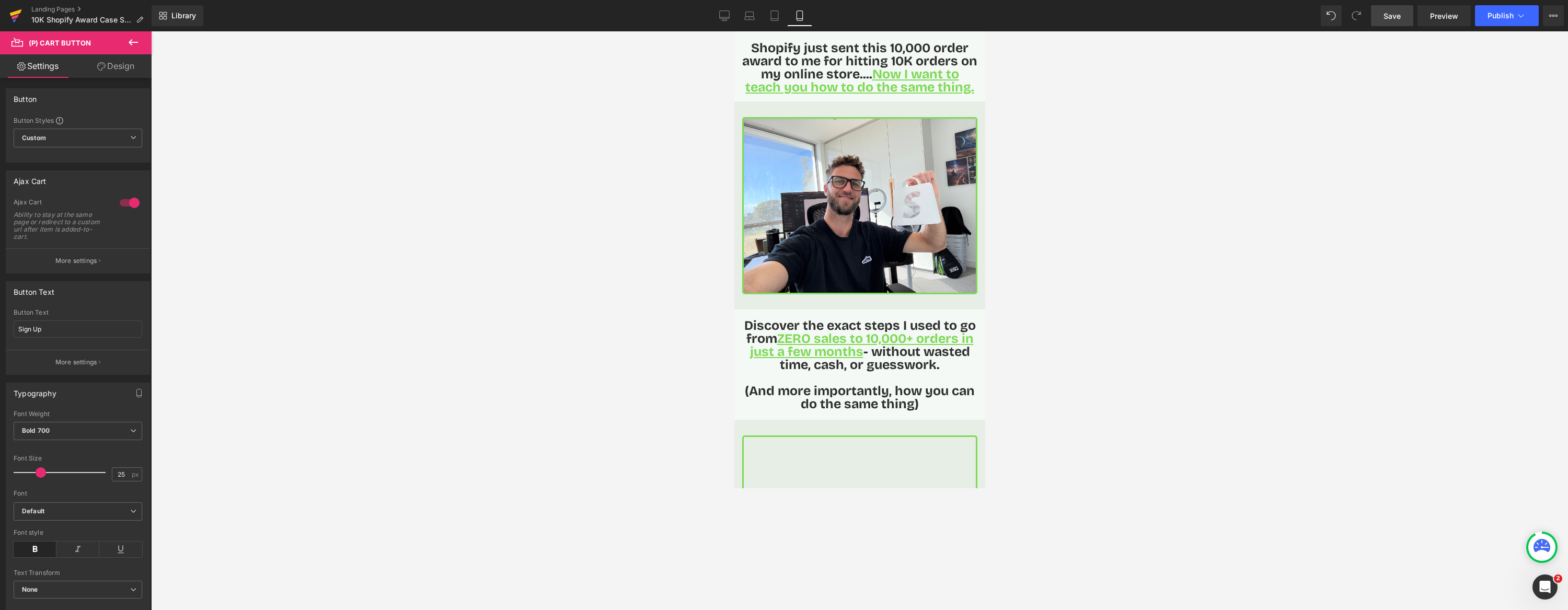
click at [16, 16] on icon at bounding box center [15, 17] width 7 height 5
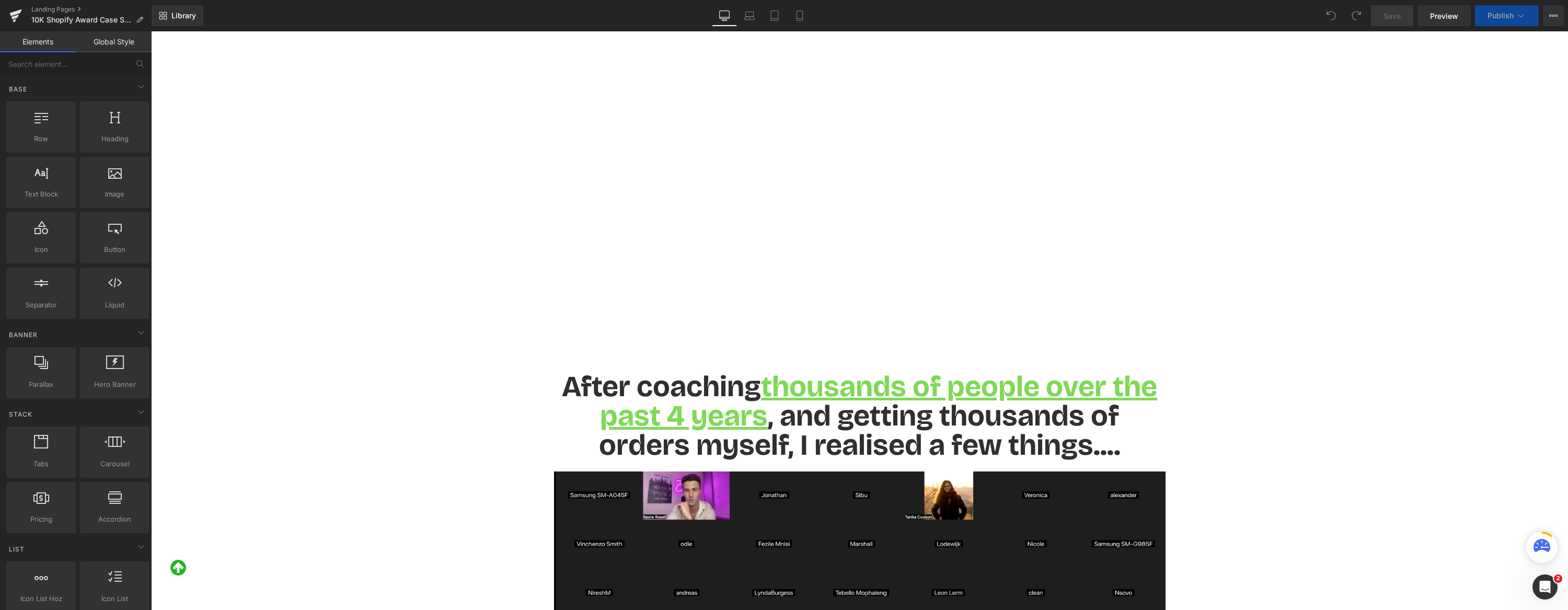
scroll to position [746, 0]
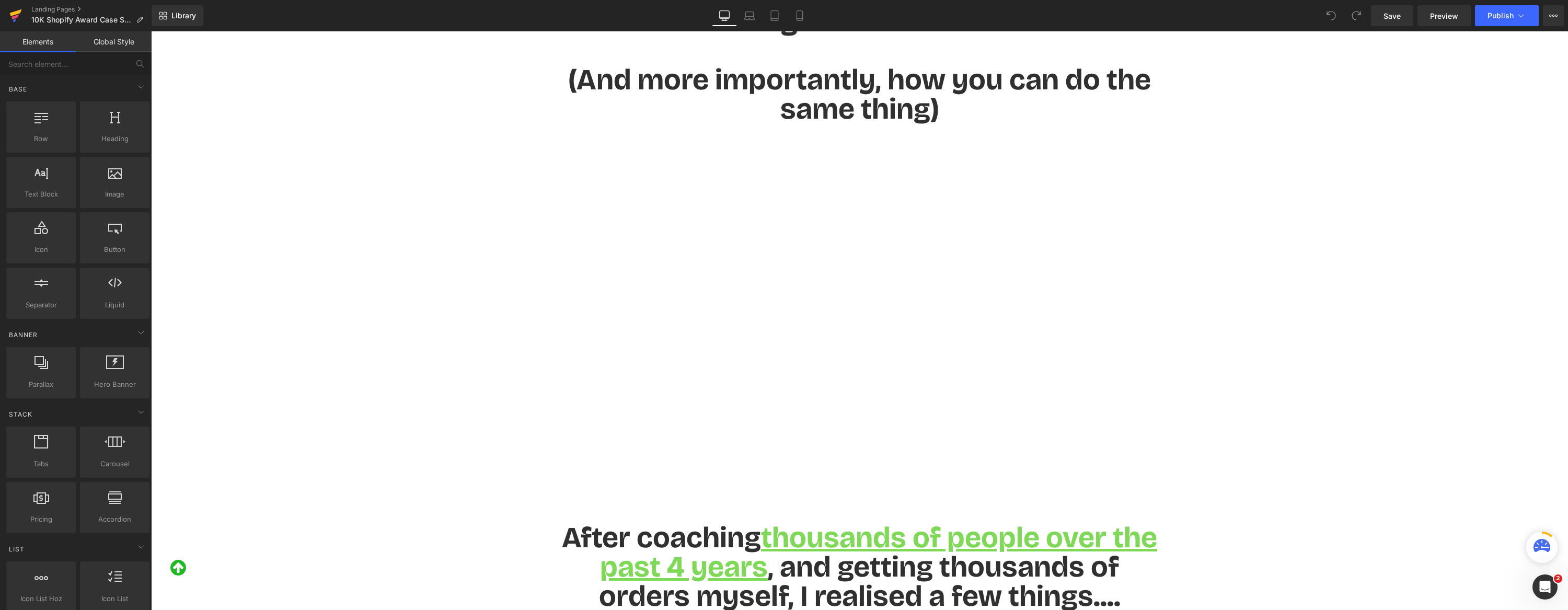
click at [11, 13] on icon at bounding box center [16, 12] width 12 height 7
